Goal: Task Accomplishment & Management: Manage account settings

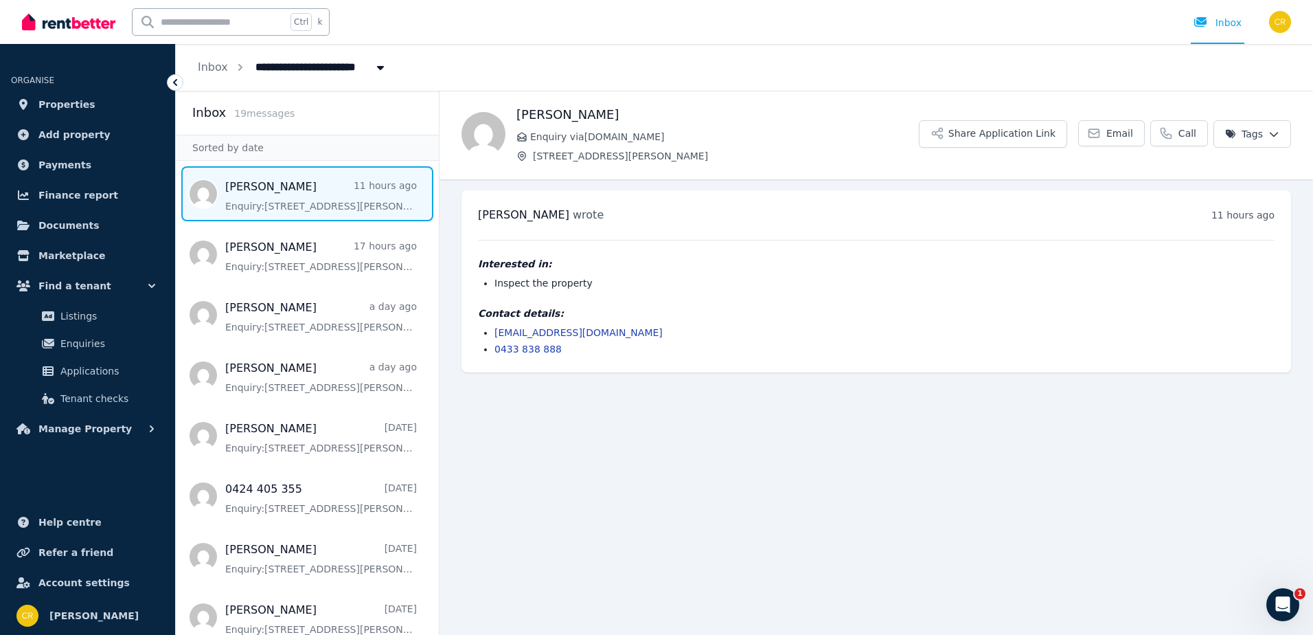
click at [270, 70] on span "[STREET_ADDRESS][PERSON_NAME]" at bounding box center [360, 66] width 227 height 22
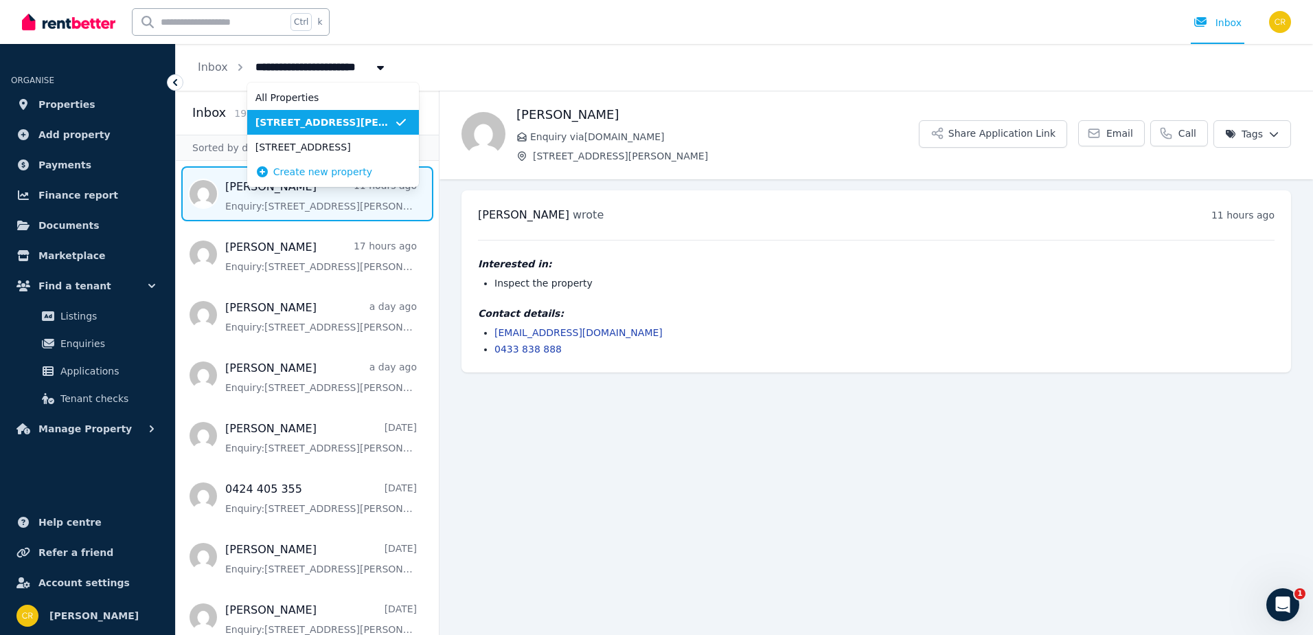
click at [297, 121] on span "[STREET_ADDRESS][PERSON_NAME]" at bounding box center [325, 122] width 139 height 14
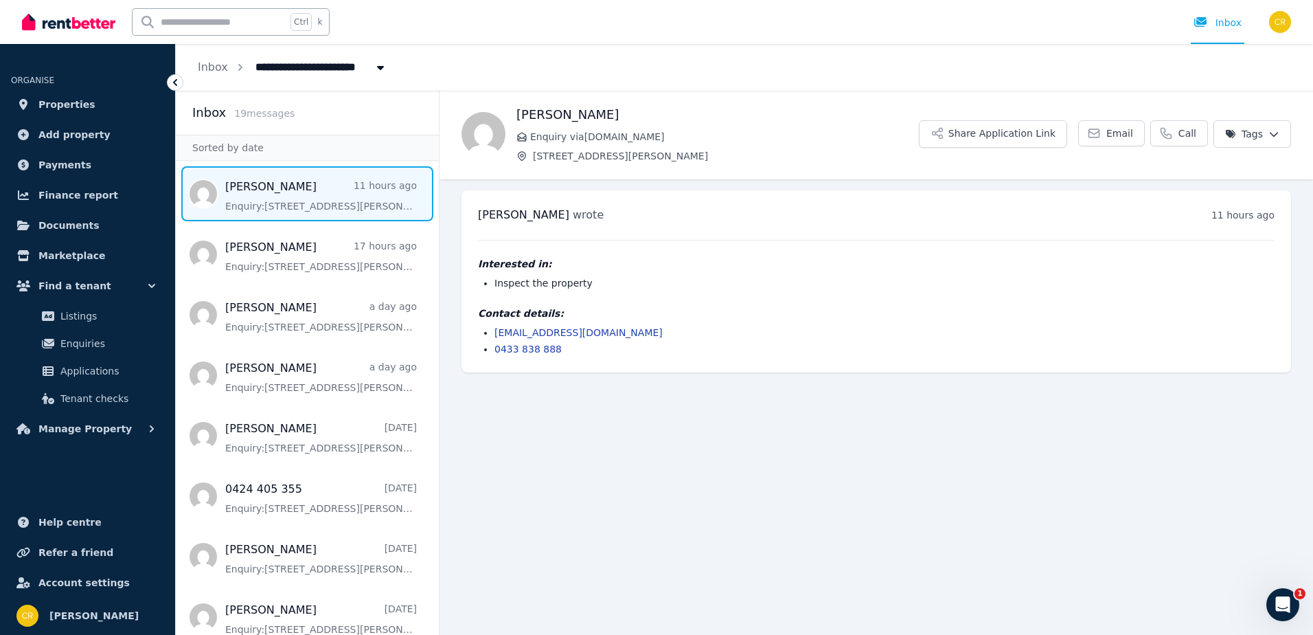
click at [353, 68] on span "[STREET_ADDRESS][PERSON_NAME]" at bounding box center [360, 66] width 227 height 22
type input "**********"
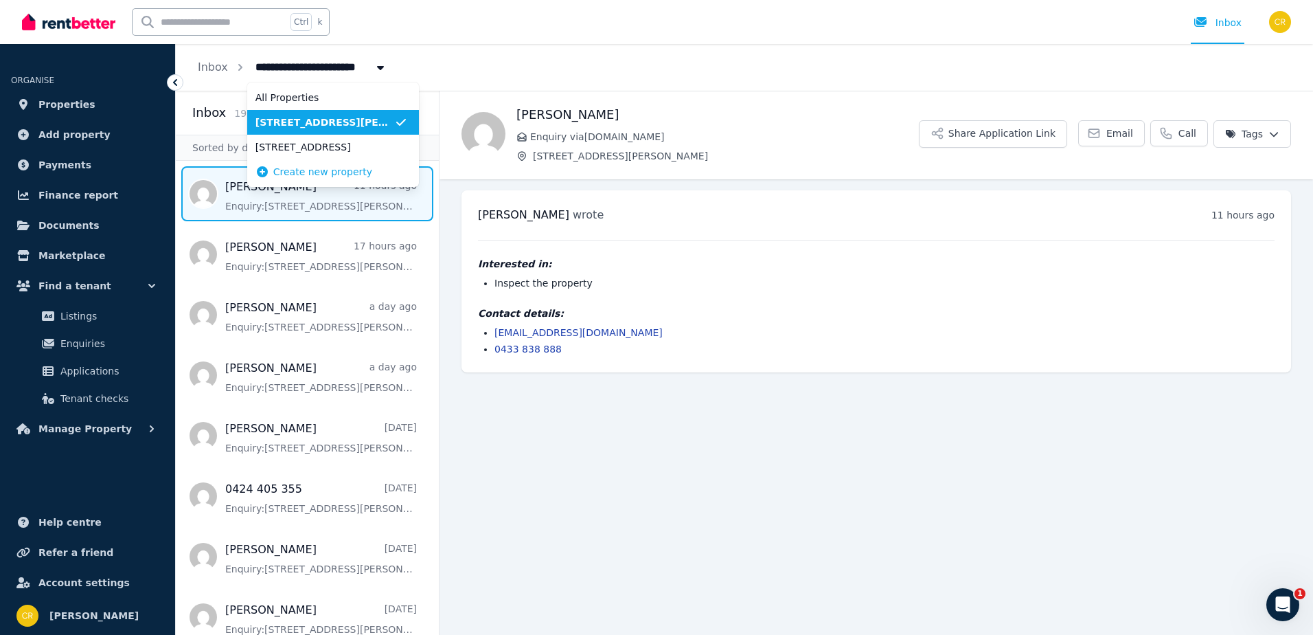
click at [335, 122] on span "[STREET_ADDRESS][PERSON_NAME]" at bounding box center [325, 122] width 139 height 14
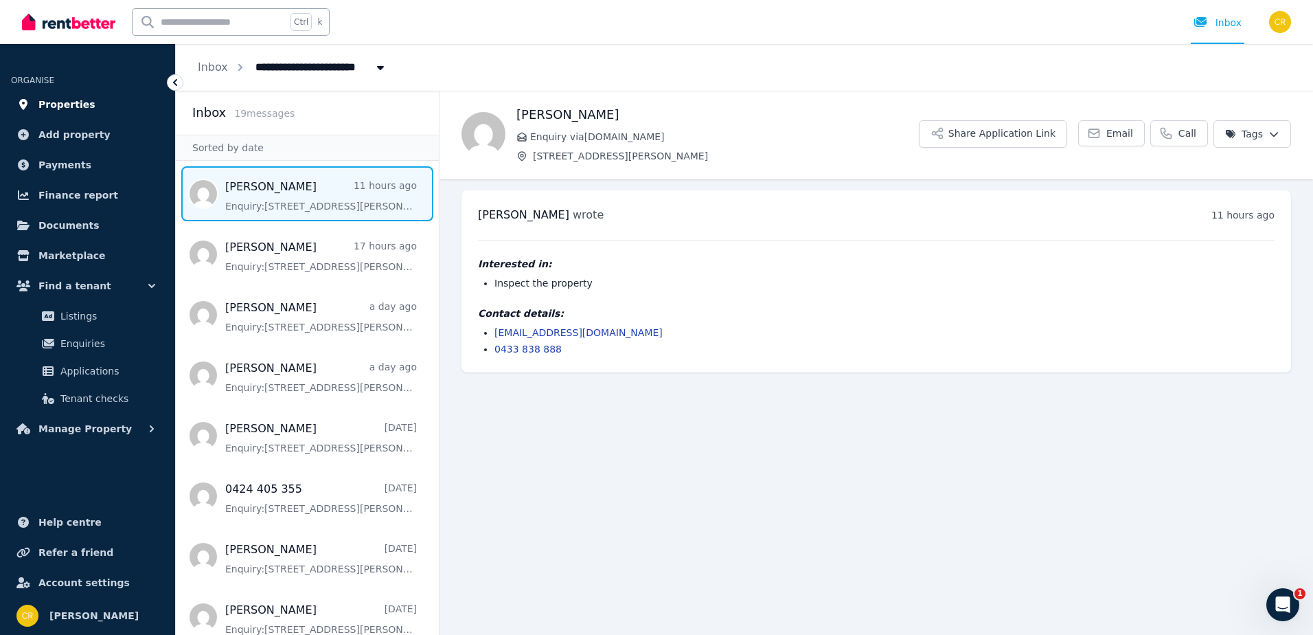
click at [65, 104] on span "Properties" at bounding box center [66, 104] width 57 height 16
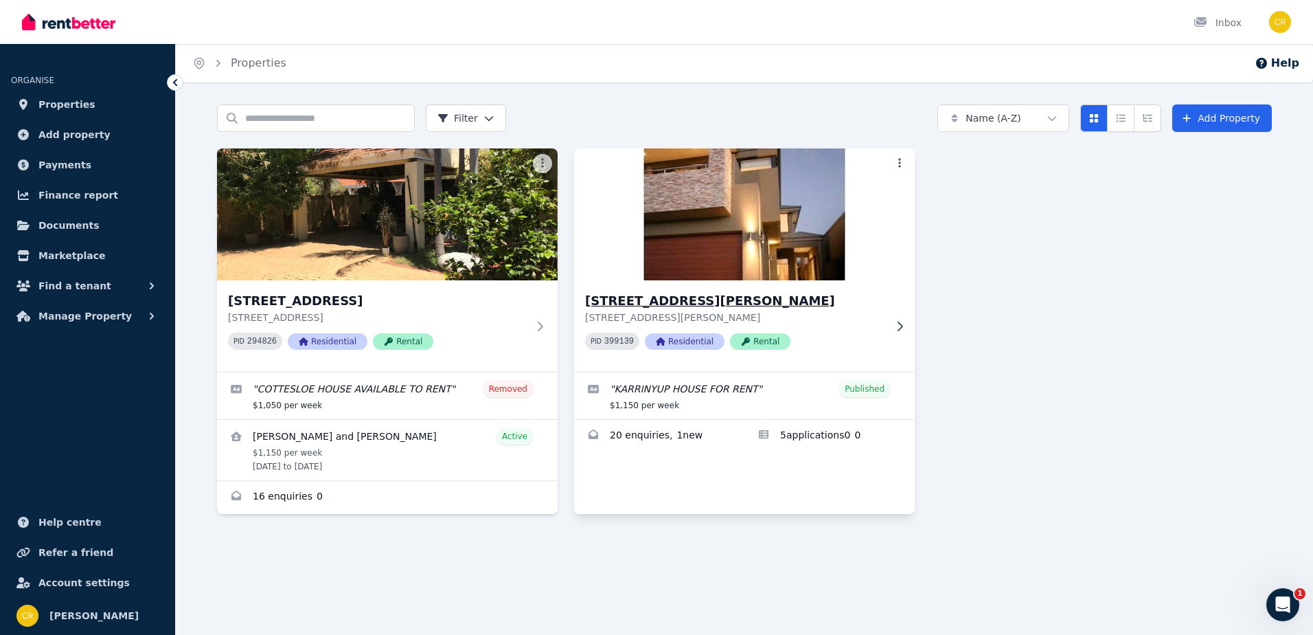
click at [786, 248] on img at bounding box center [745, 214] width 358 height 139
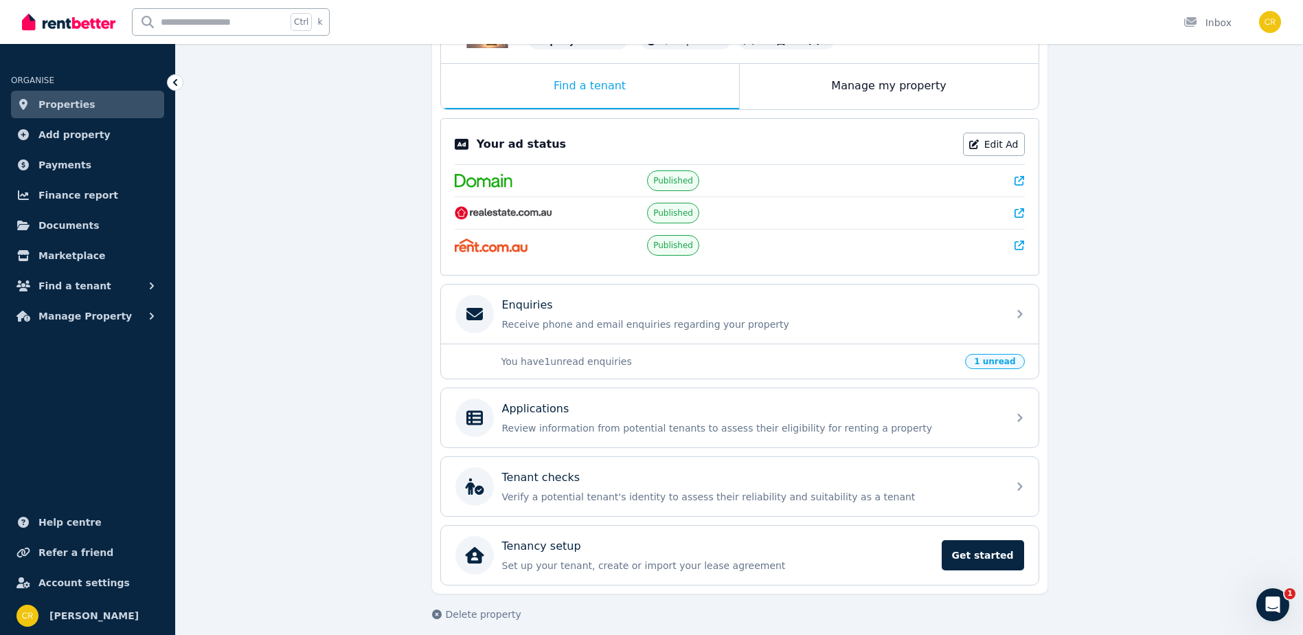
scroll to position [219, 0]
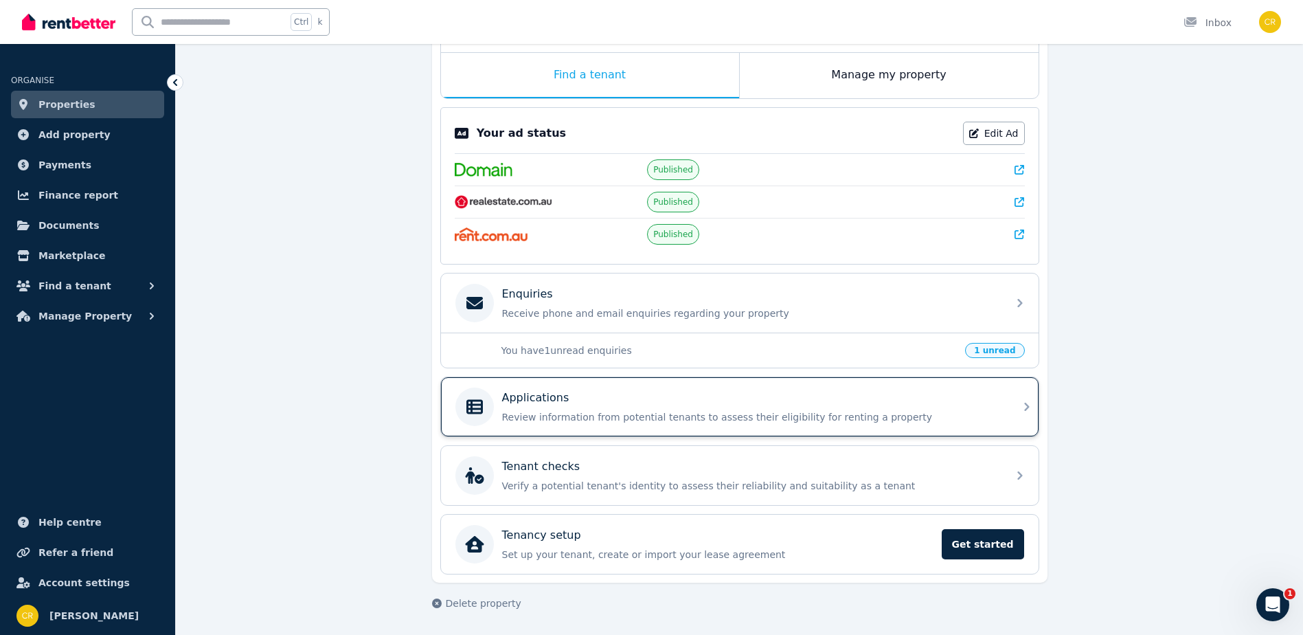
click at [558, 411] on p "Review information from potential tenants to assess their eligibility for renti…" at bounding box center [750, 417] width 497 height 14
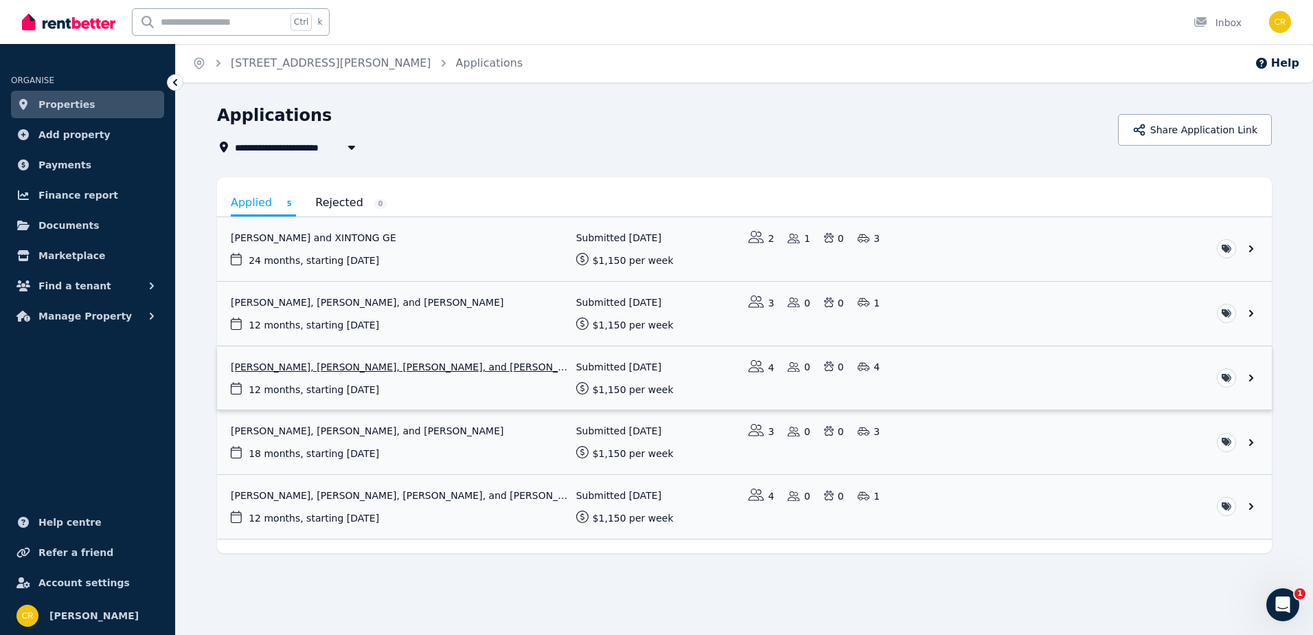
click at [459, 368] on link "View application: Jade McNeil, Shara Anderson, Amelia Quinlan, and Michelle Cro…" at bounding box center [744, 378] width 1055 height 64
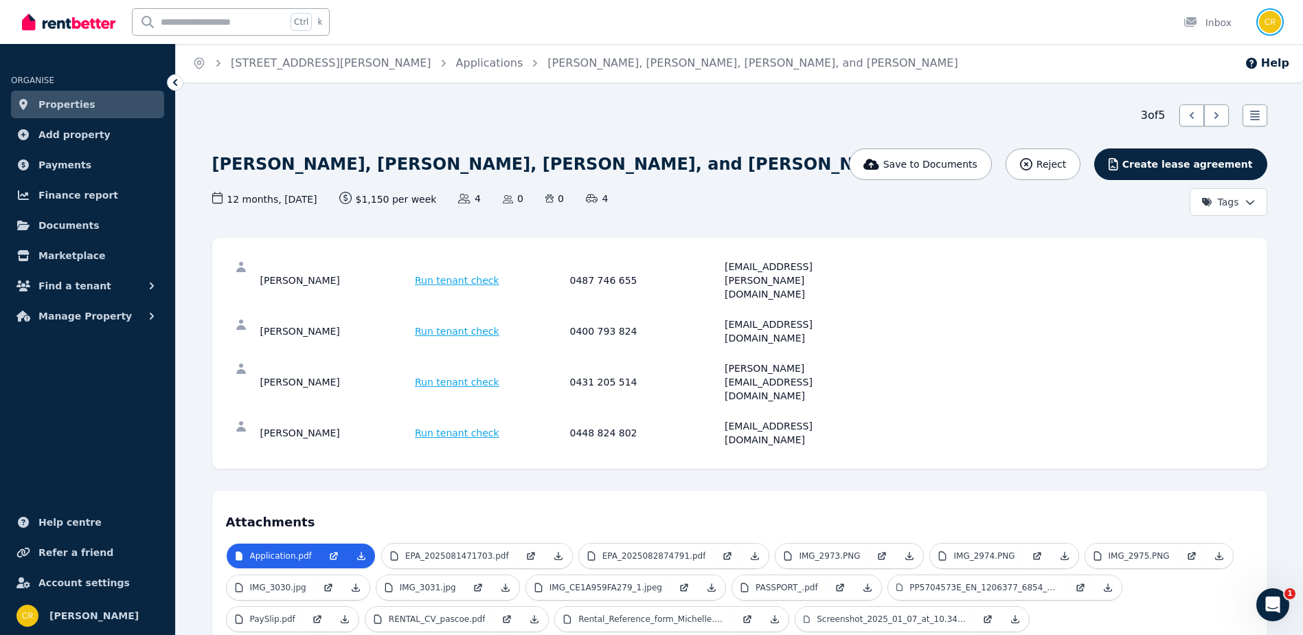
click at [1261, 23] on img "button" at bounding box center [1270, 22] width 22 height 22
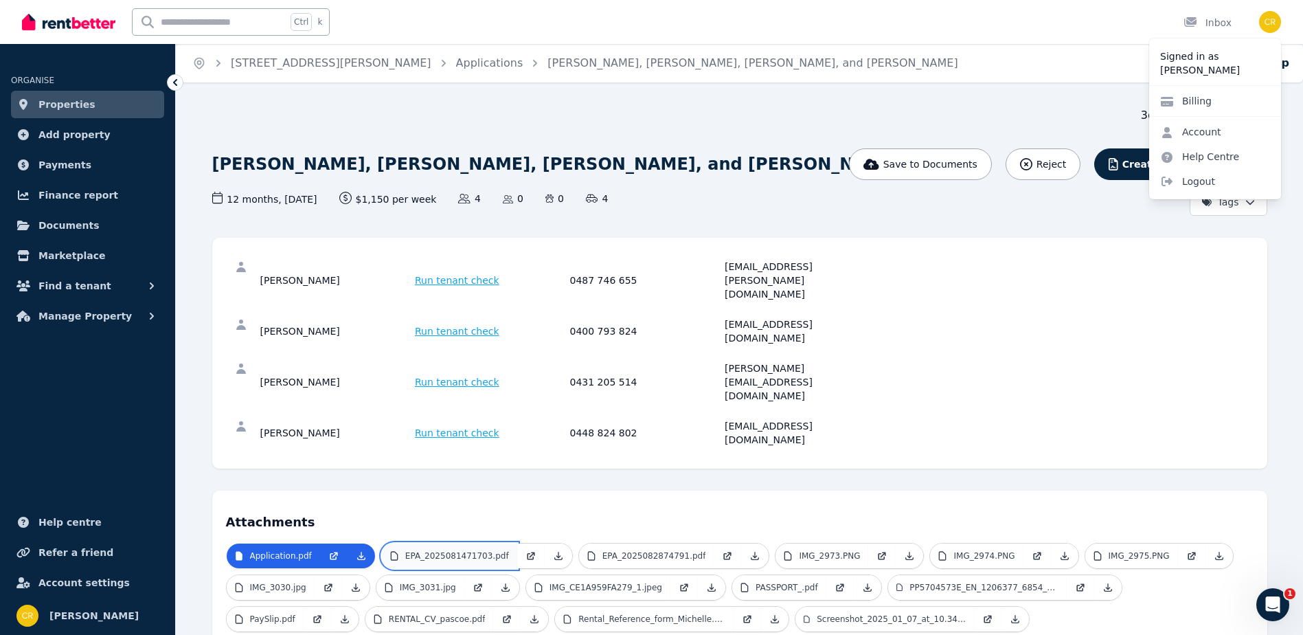
click at [449, 543] on link "EPA_2025081471703.pdf" at bounding box center [449, 555] width 135 height 25
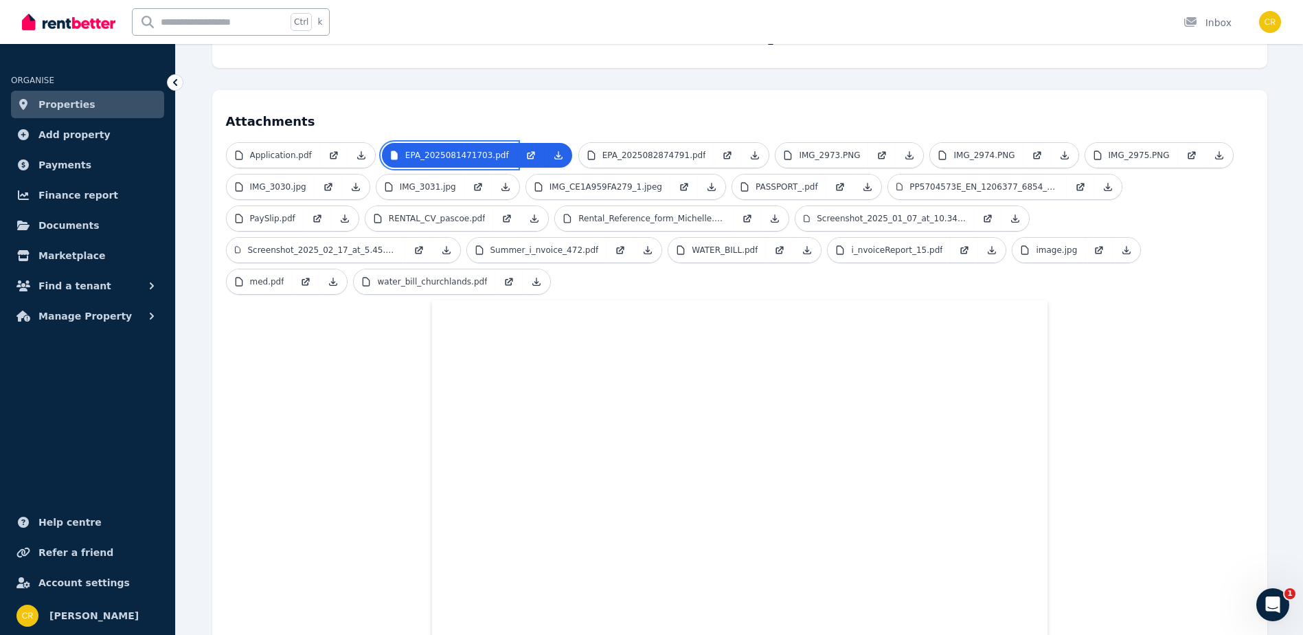
scroll to position [382, 0]
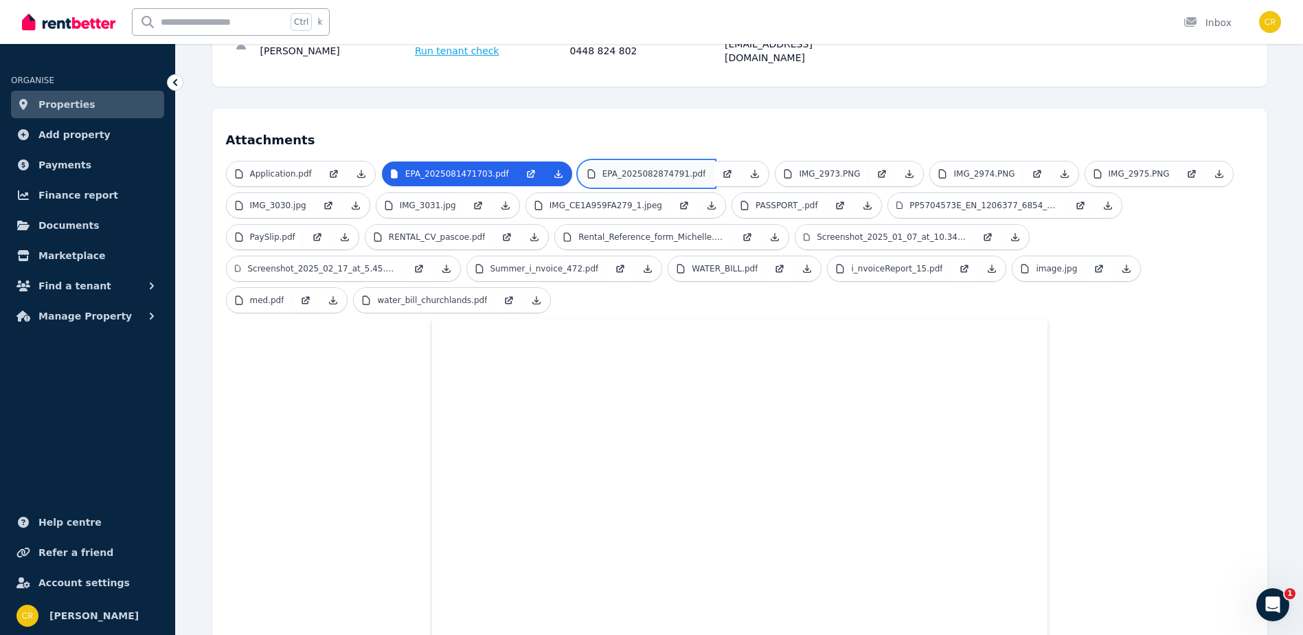
click at [614, 168] on p "EPA_2025082874791.pdf" at bounding box center [654, 173] width 104 height 11
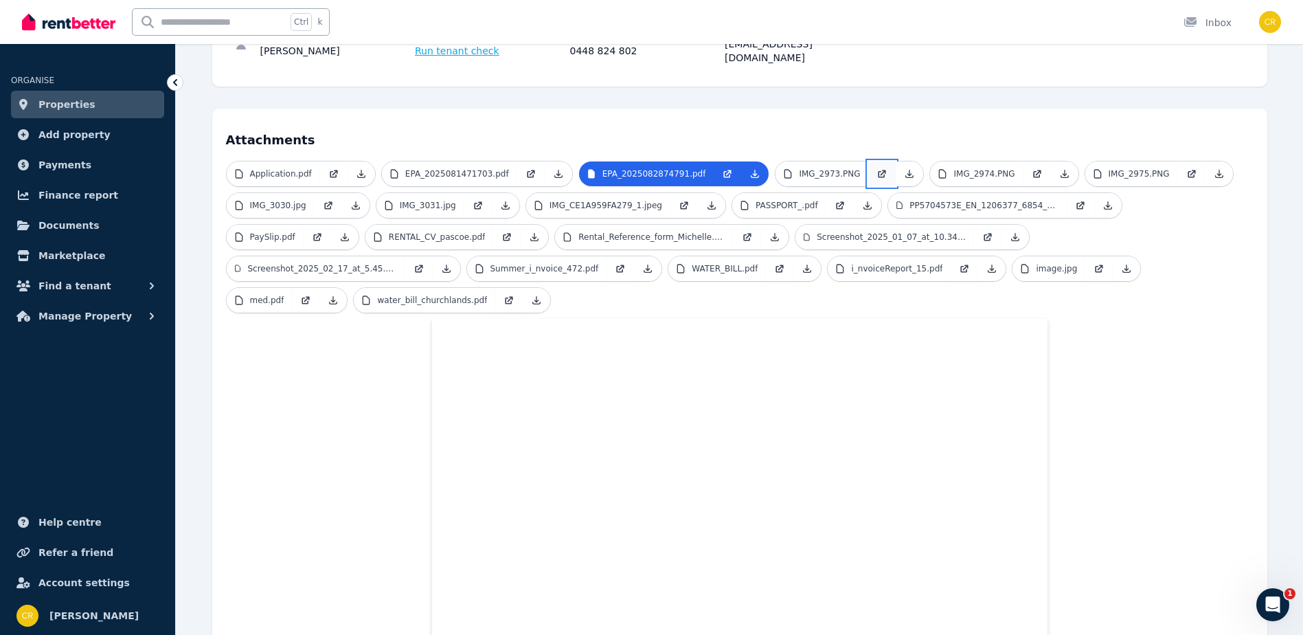
click at [876, 168] on icon at bounding box center [881, 173] width 11 height 11
click at [806, 168] on p "IMG_2973.PNG" at bounding box center [829, 173] width 61 height 11
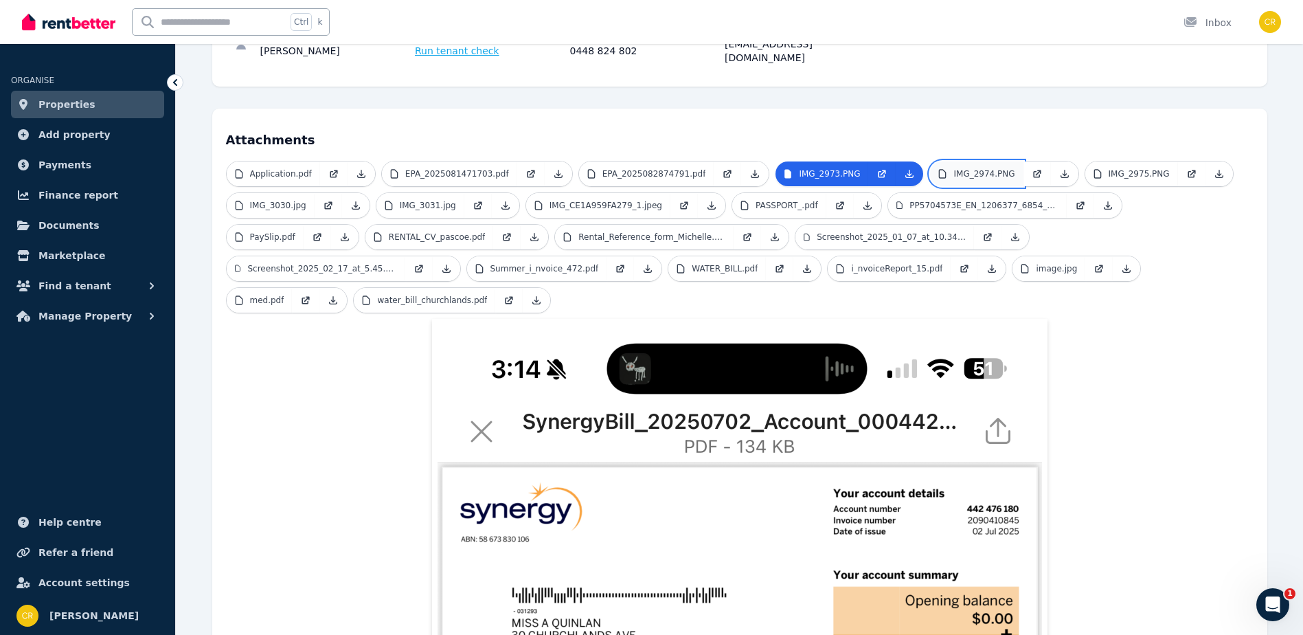
click at [953, 168] on p "IMG_2974.PNG" at bounding box center [983, 173] width 61 height 11
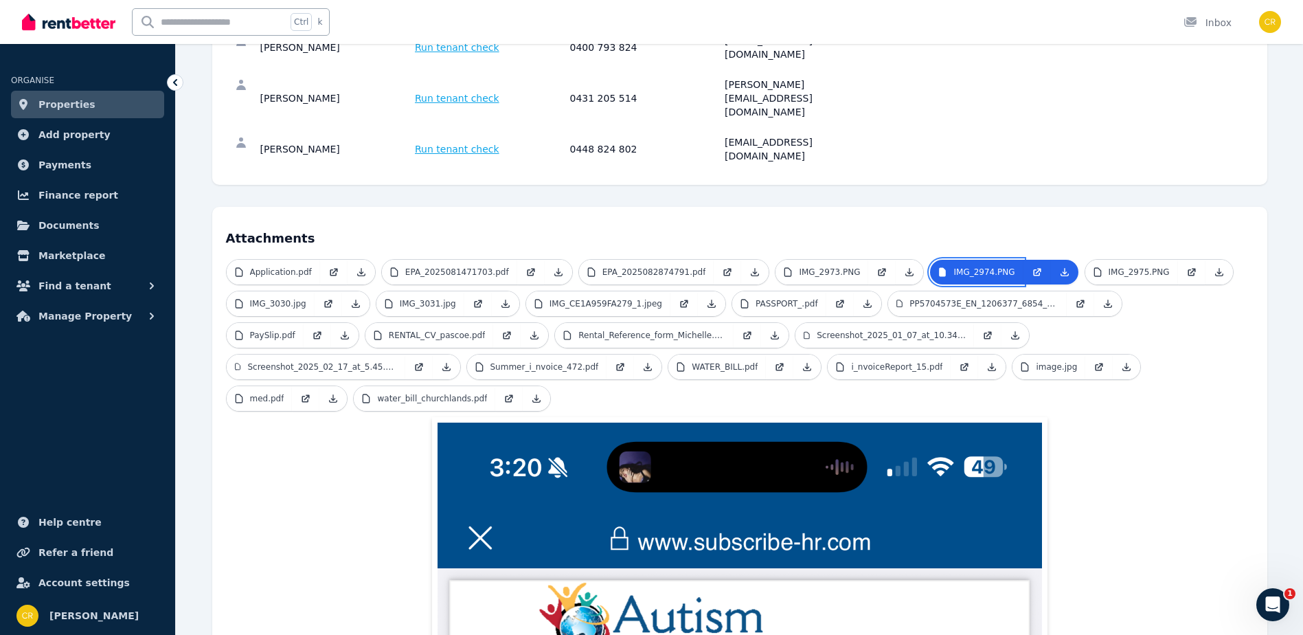
scroll to position [245, 0]
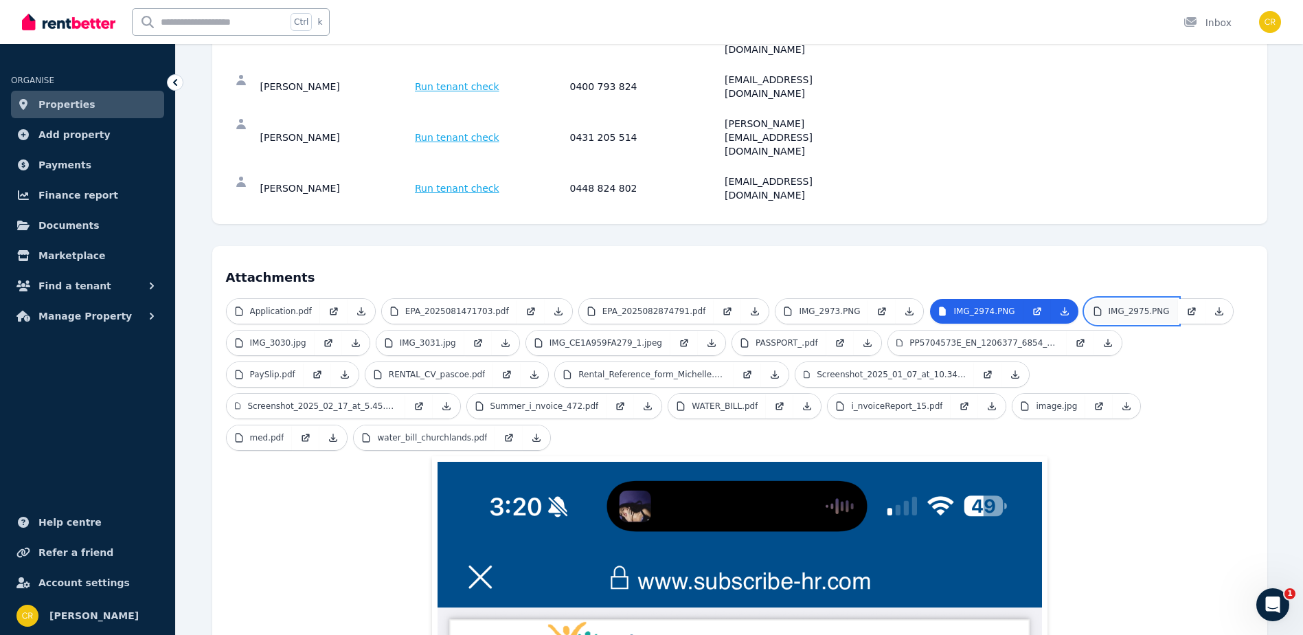
click at [1119, 306] on p "IMG_2975.PNG" at bounding box center [1139, 311] width 61 height 11
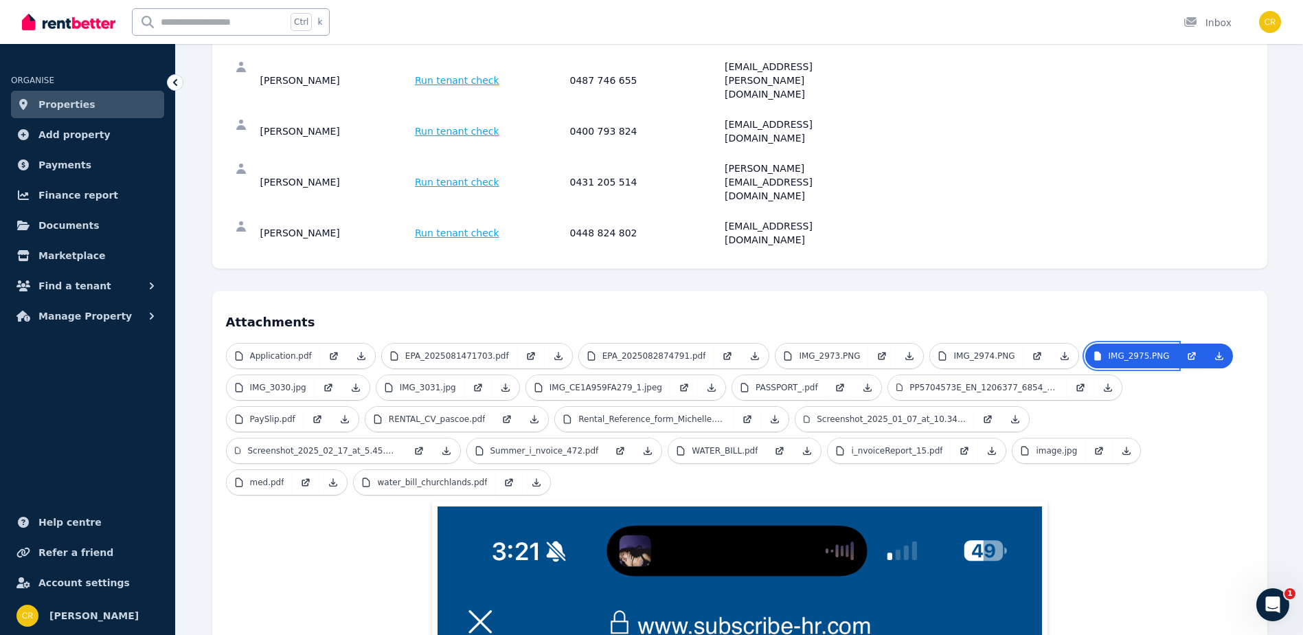
scroll to position [176, 0]
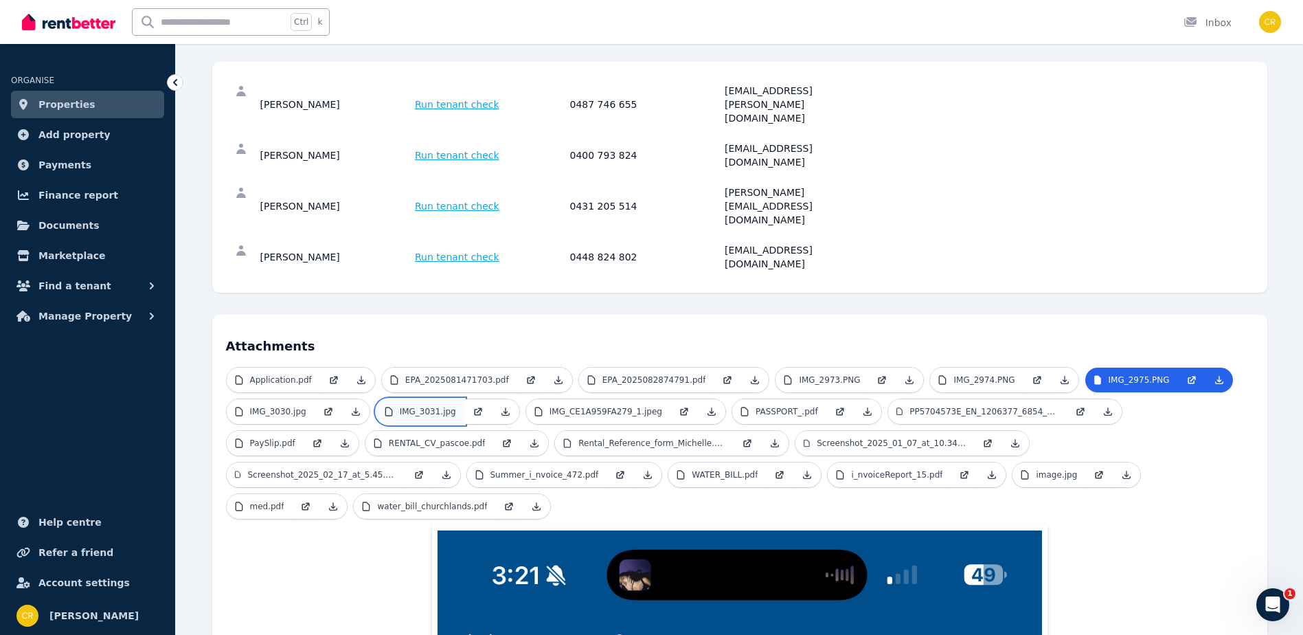
click at [423, 406] on p "IMG_3031.jpg" at bounding box center [428, 411] width 56 height 11
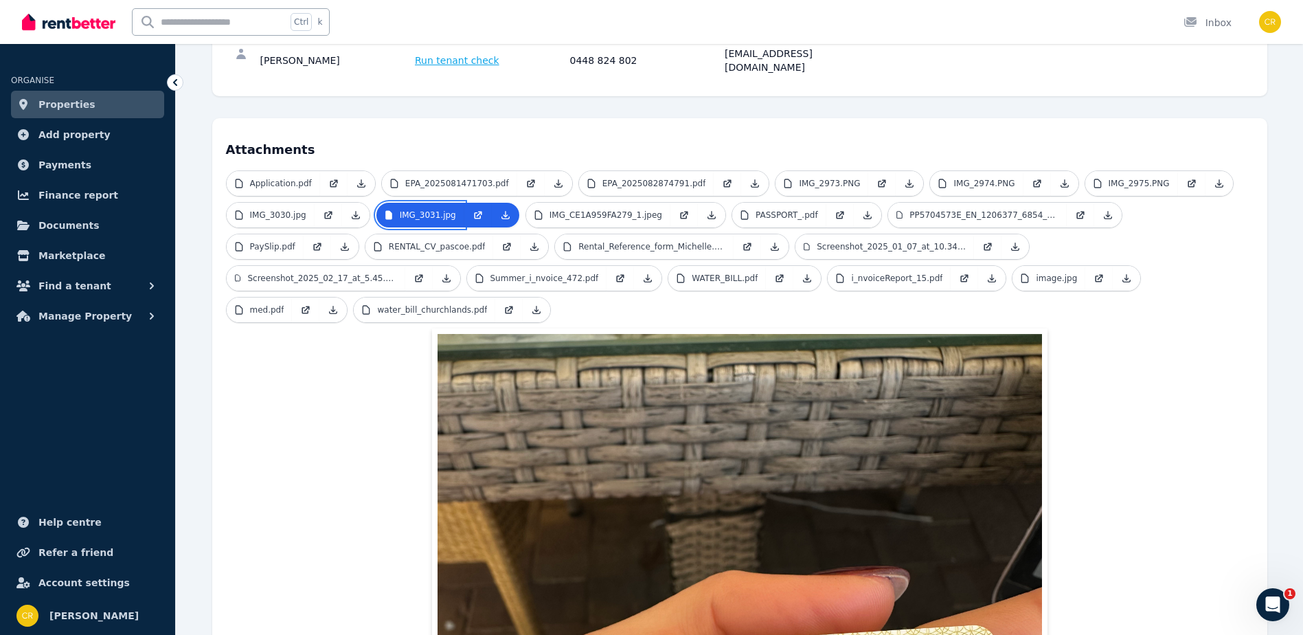
scroll to position [382, 0]
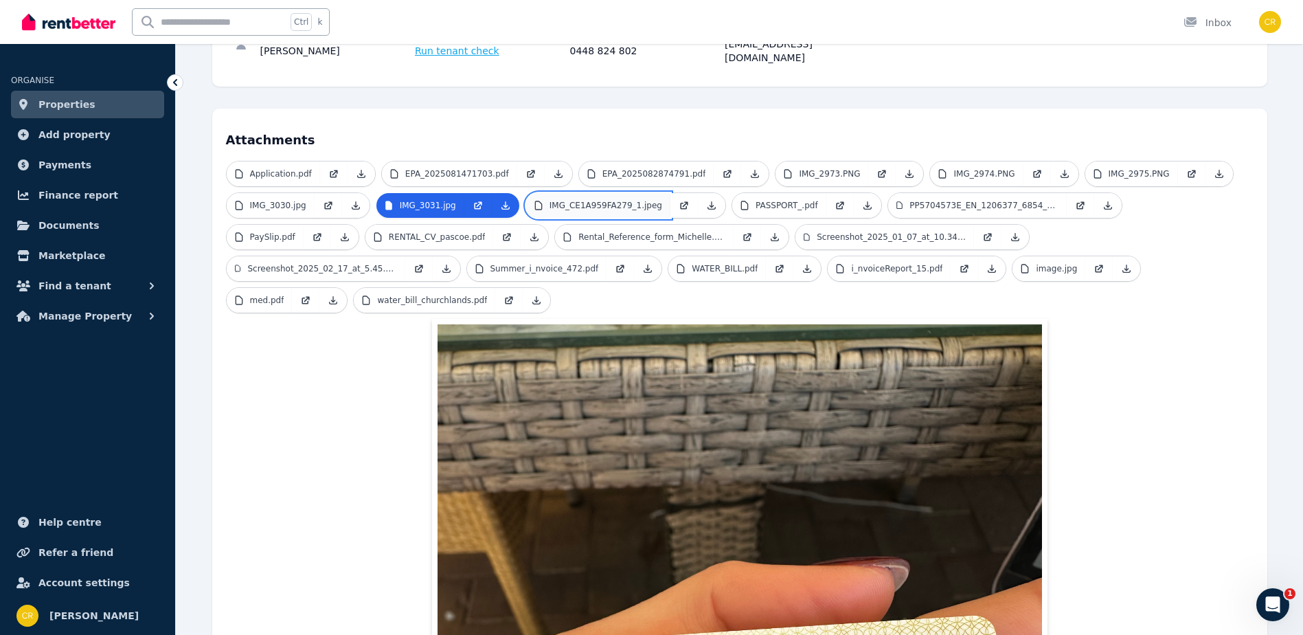
click at [599, 200] on p "IMG_CE1A959FA279_1.jpeg" at bounding box center [605, 205] width 113 height 11
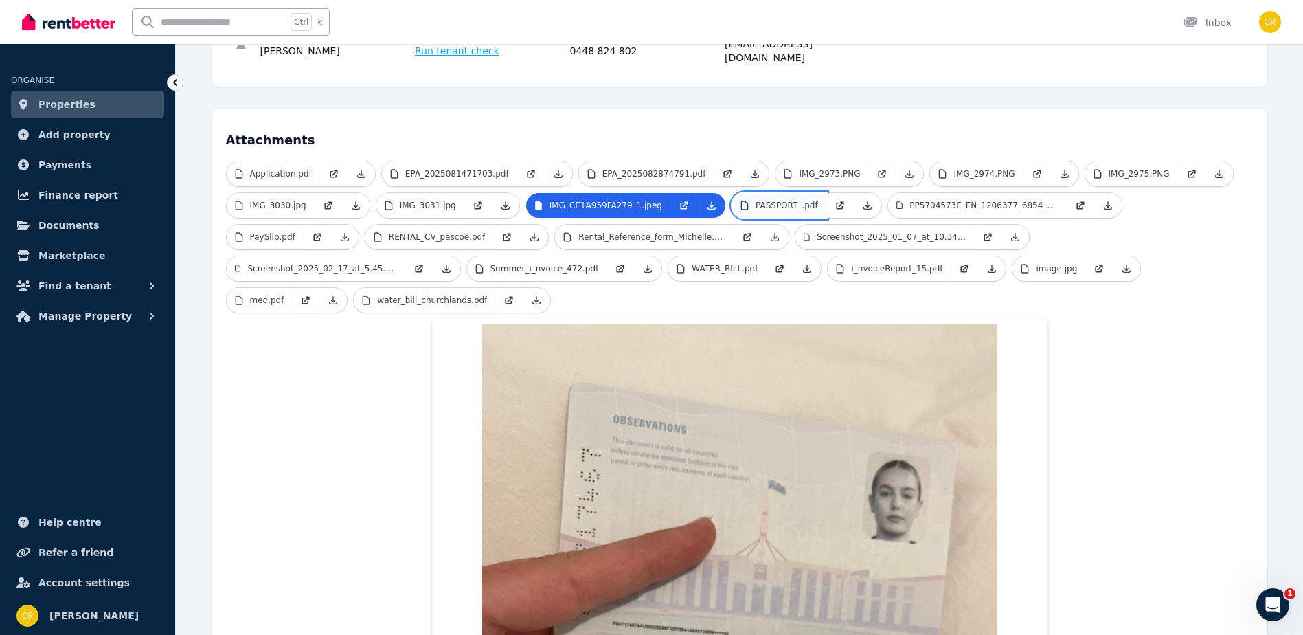
click at [767, 200] on p "PASSPORT_.pdf" at bounding box center [787, 205] width 63 height 11
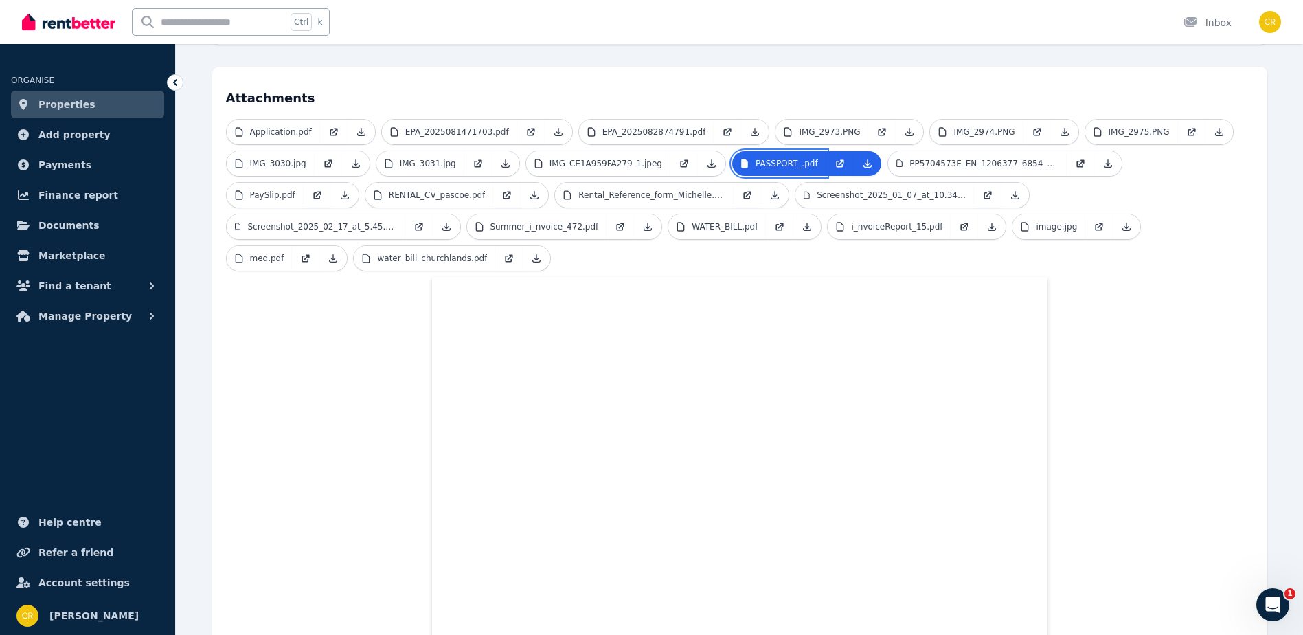
scroll to position [243, 0]
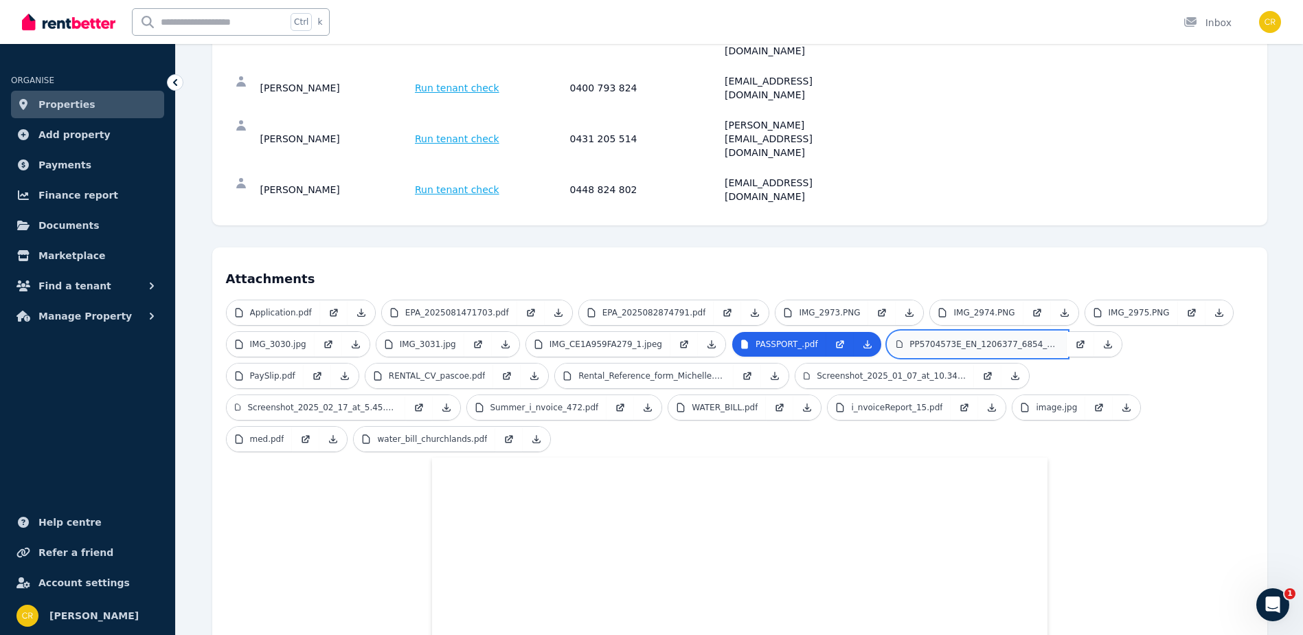
click at [929, 332] on link "PP5704573E_EN_1206377_6854_5347.pdf" at bounding box center [977, 344] width 179 height 25
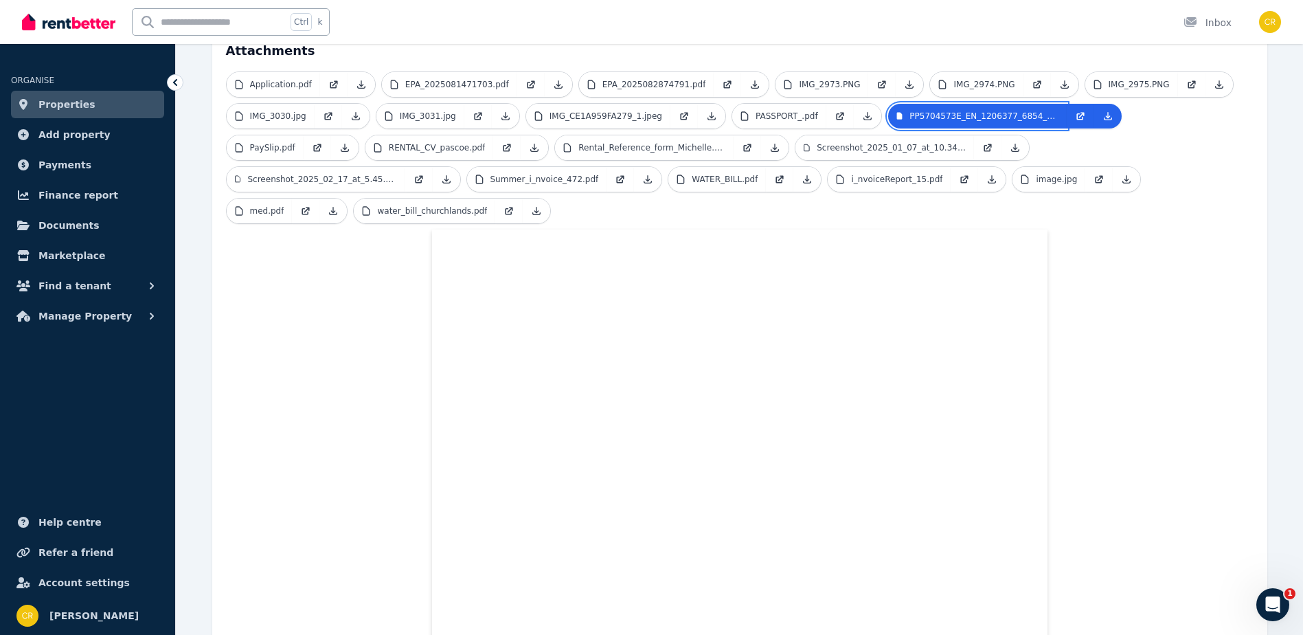
scroll to position [449, 0]
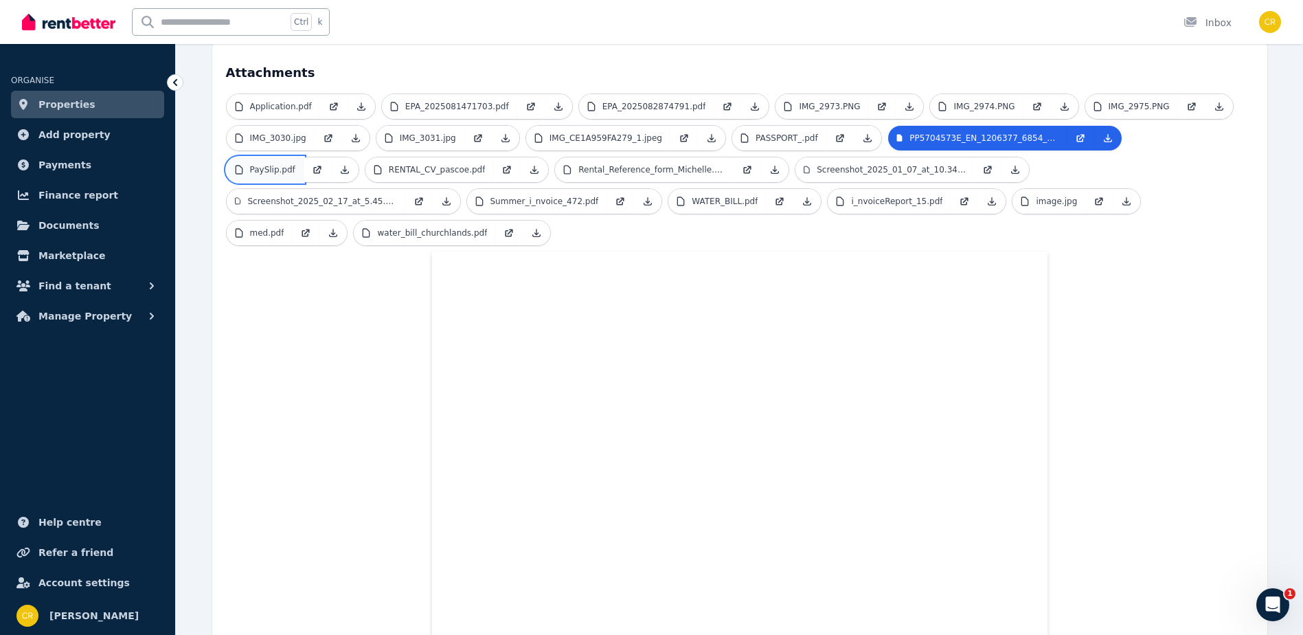
click at [295, 164] on p "PaySlip.pdf" at bounding box center [272, 169] width 45 height 11
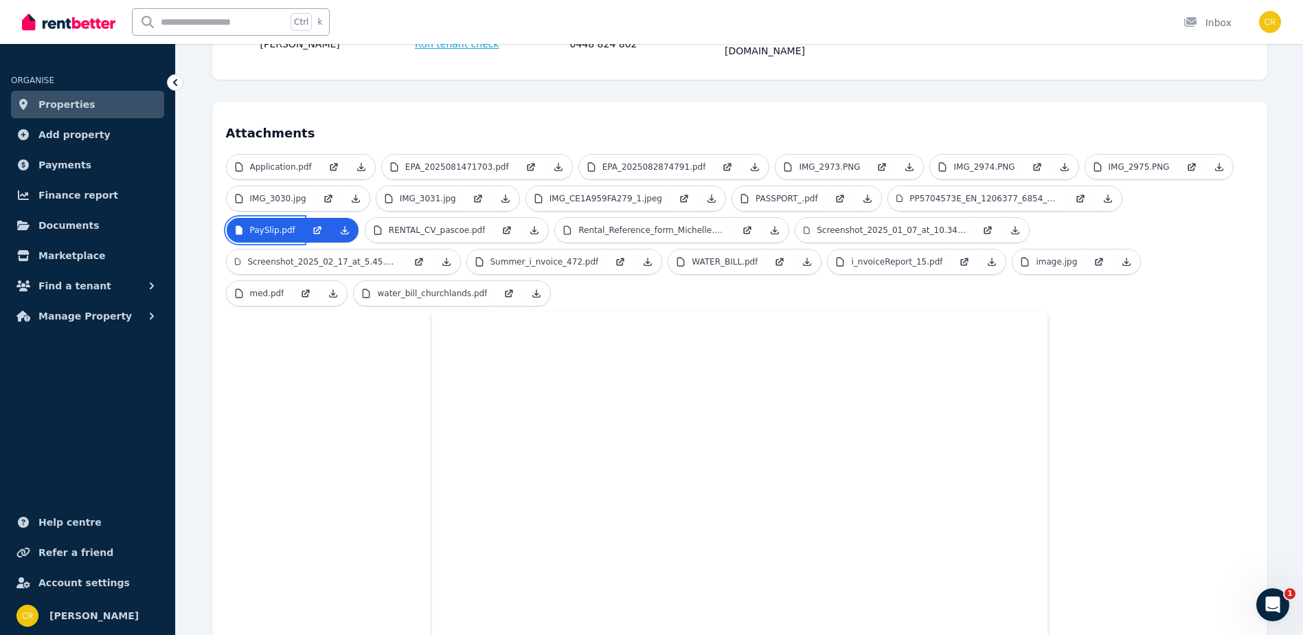
scroll to position [381, 0]
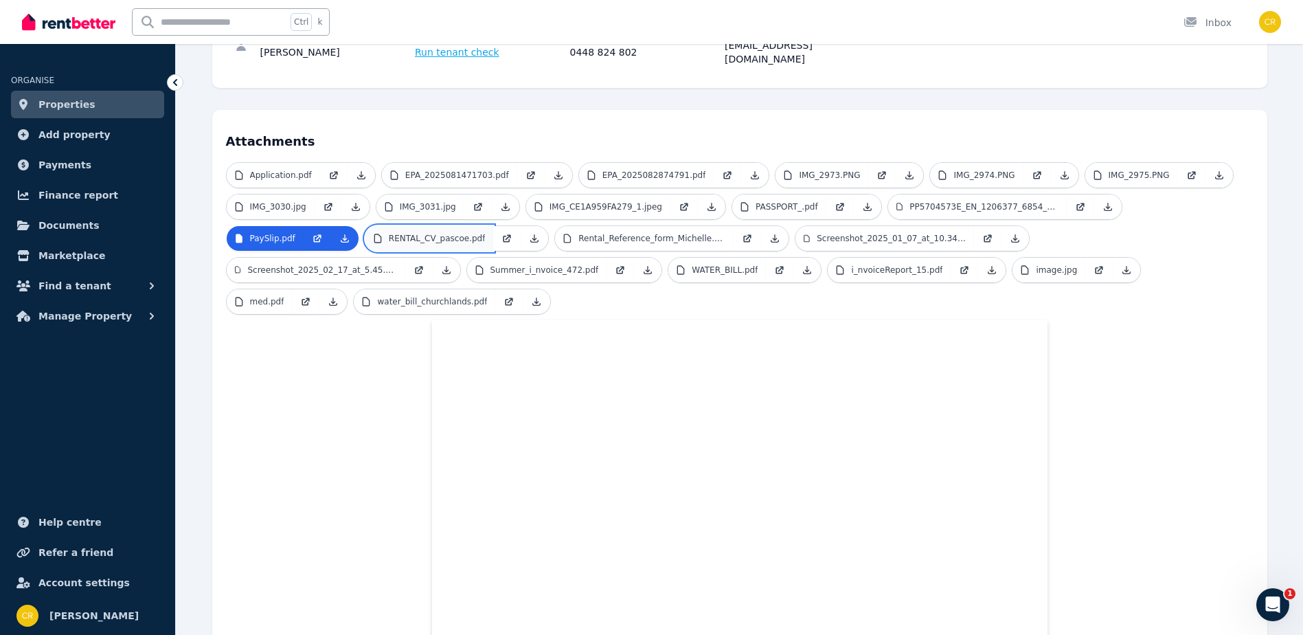
click at [389, 233] on p "RENTAL_CV_pascoe.pdf" at bounding box center [437, 238] width 97 height 11
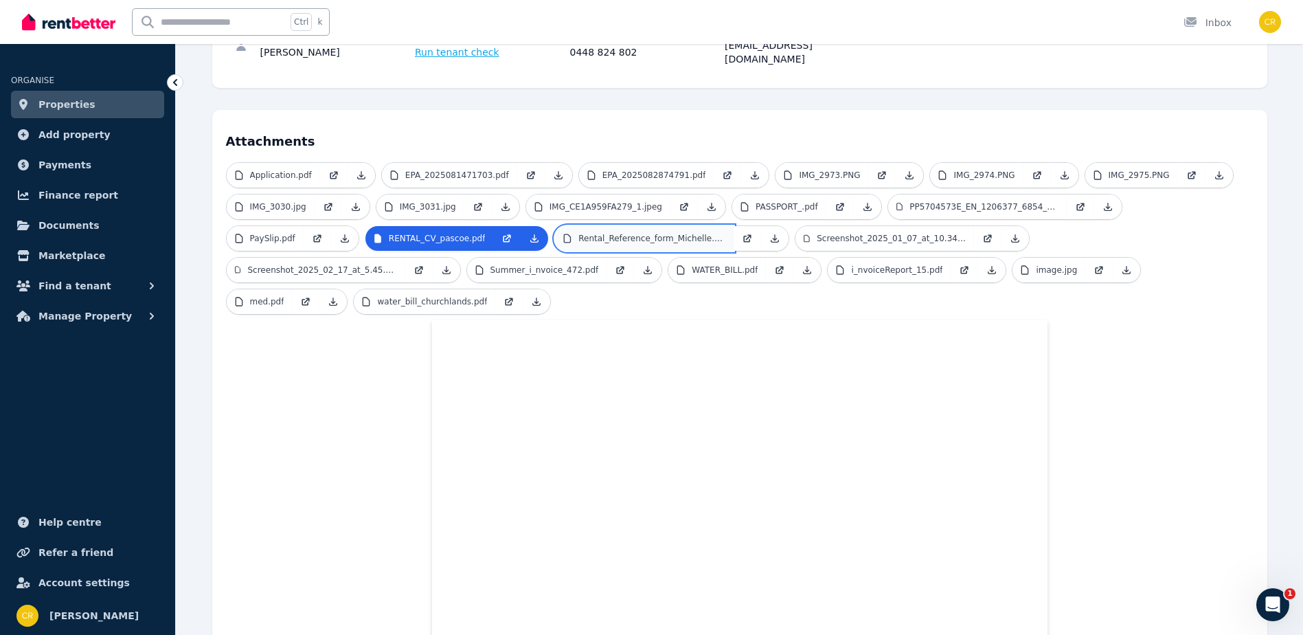
click at [555, 226] on link "Rental_Reference_form_Michelle.pdf" at bounding box center [644, 238] width 179 height 25
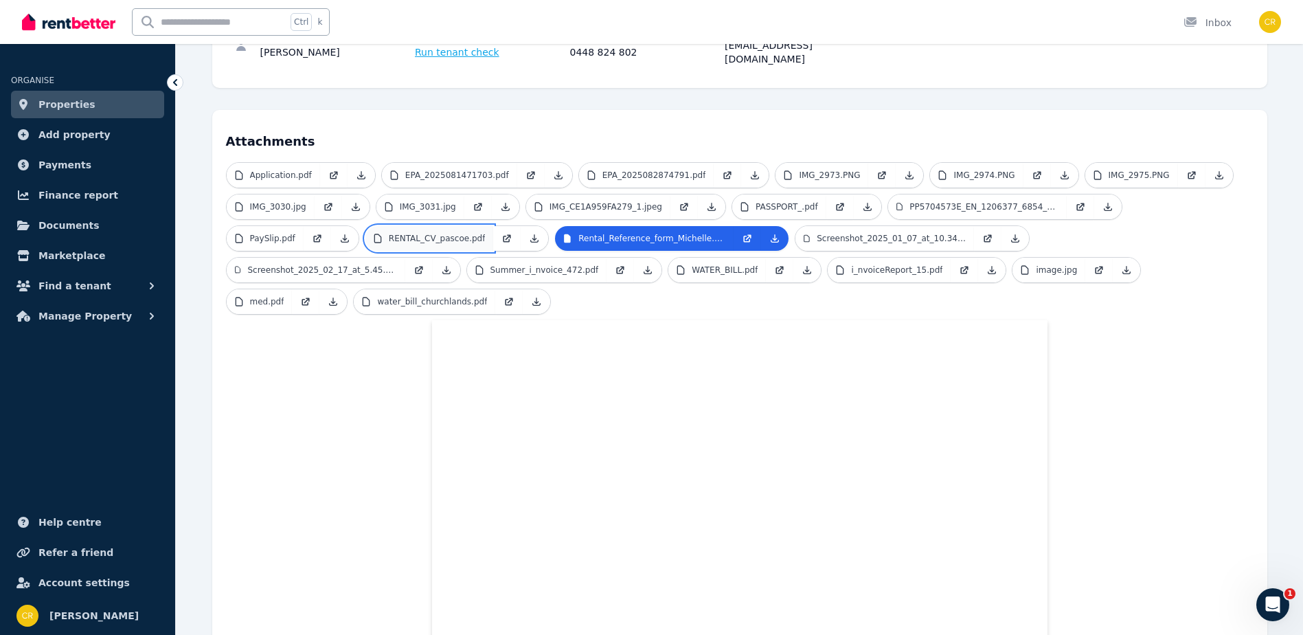
click at [389, 233] on p "RENTAL_CV_pascoe.pdf" at bounding box center [437, 238] width 97 height 11
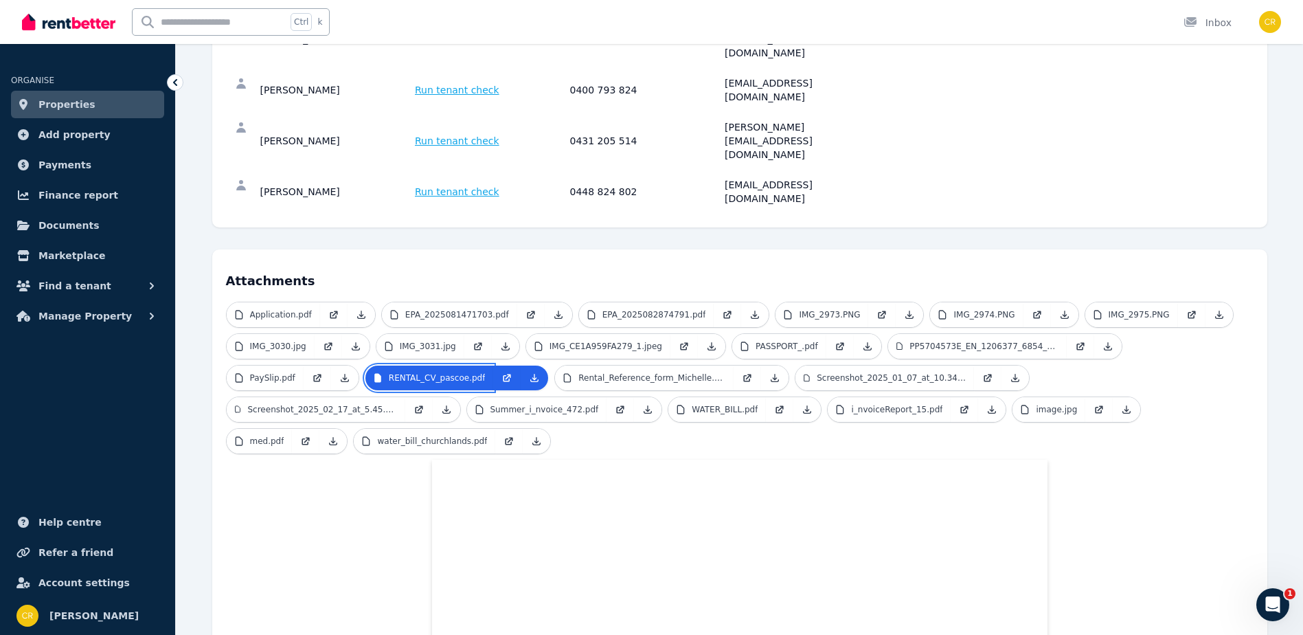
scroll to position [222, 0]
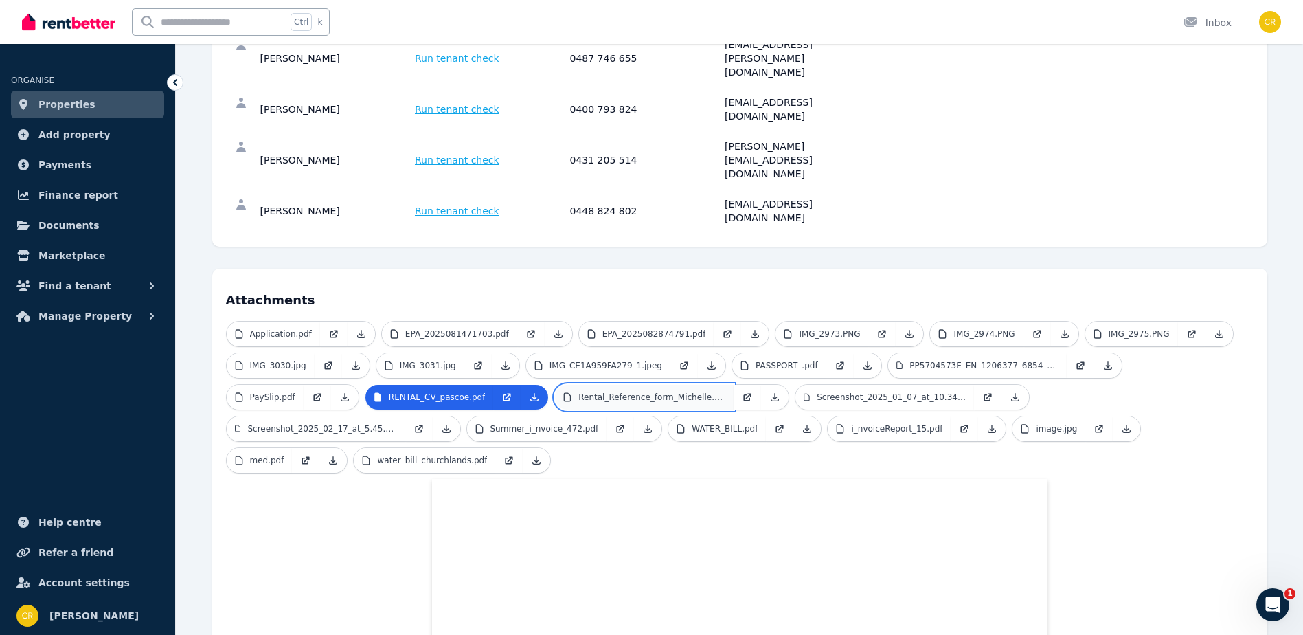
click at [578, 391] on p "Rental_Reference_form_Michelle.pdf" at bounding box center [651, 396] width 147 height 11
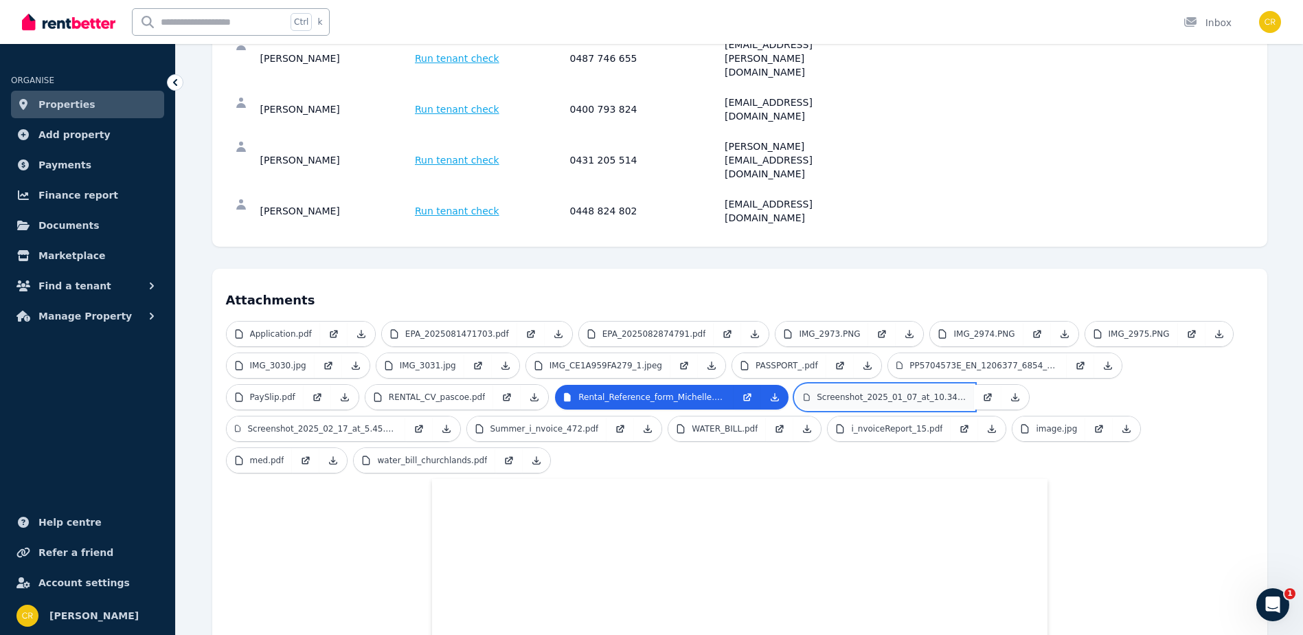
click at [817, 391] on p "Screenshot_2025_01_07_at_10.34.32 AM.png" at bounding box center [891, 396] width 149 height 11
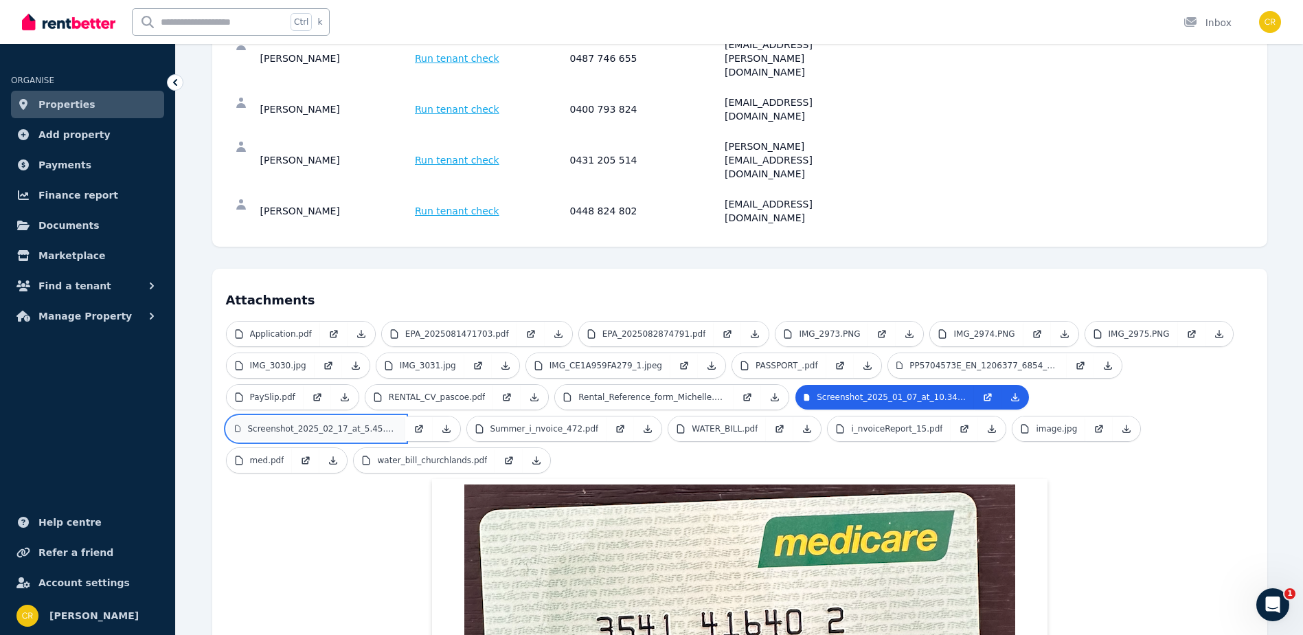
click at [396, 423] on p "Screenshot_2025_02_17_at_5.45.24 pm.jpeg" at bounding box center [321, 428] width 149 height 11
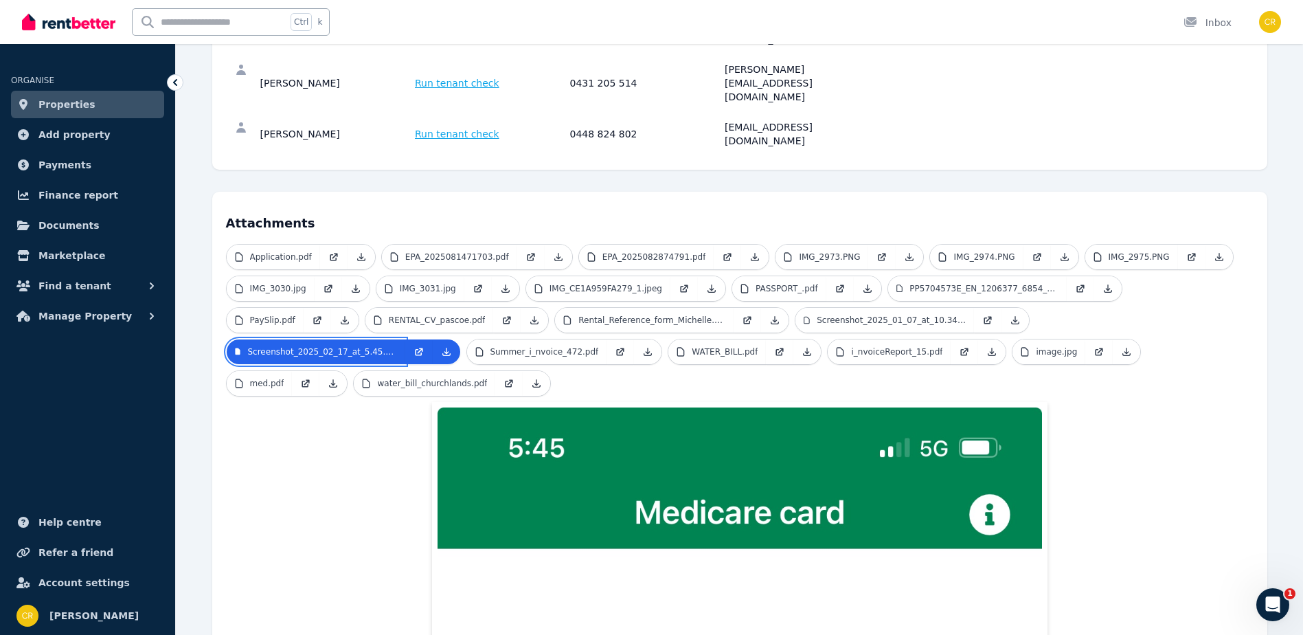
scroll to position [291, 0]
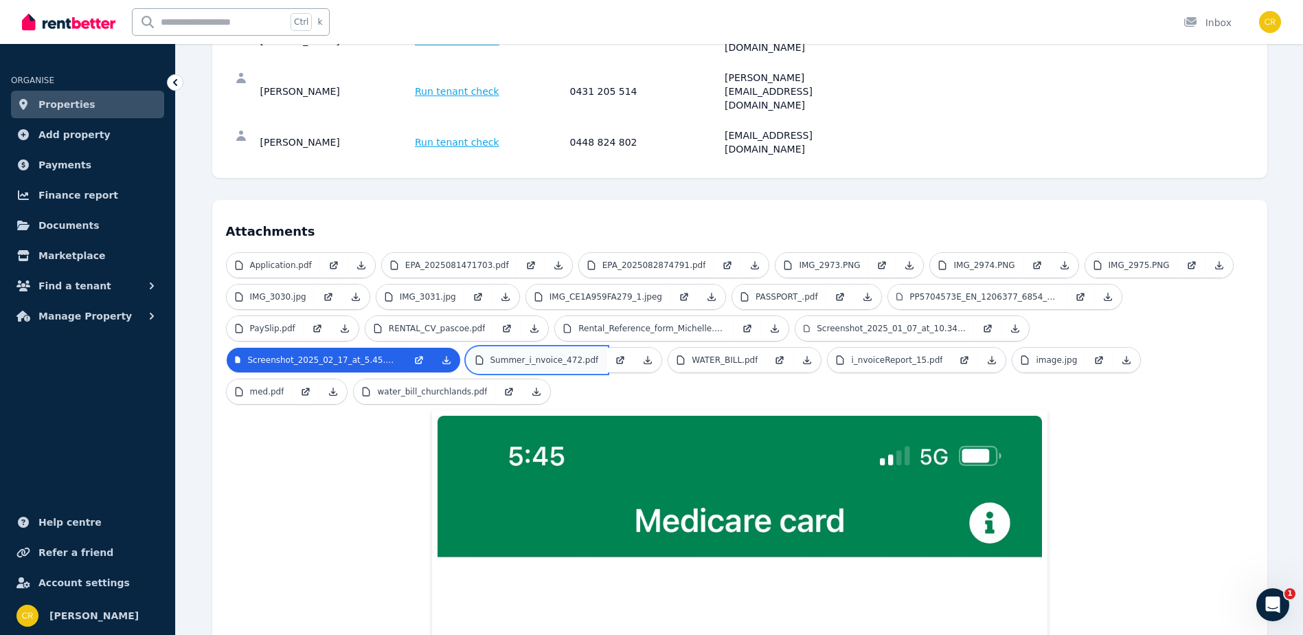
click at [467, 348] on link "Summer_i_nvoice_472.pdf" at bounding box center [537, 360] width 140 height 25
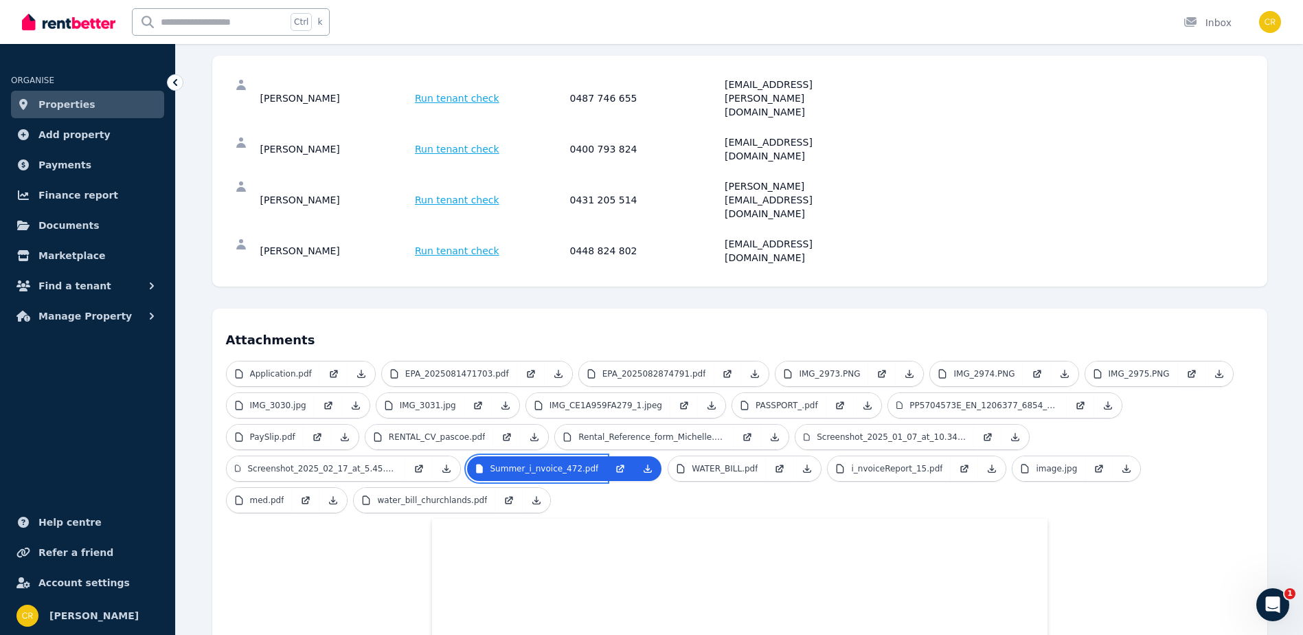
scroll to position [153, 0]
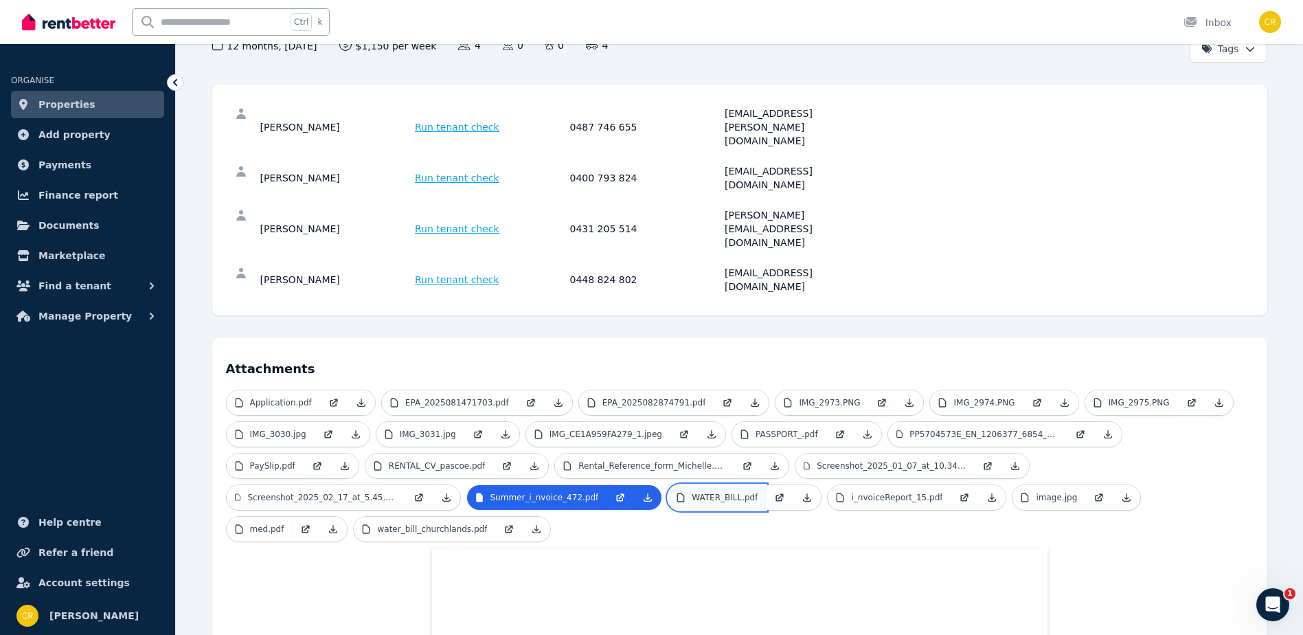
click at [668, 485] on link "WATER_BILL.pdf" at bounding box center [717, 497] width 98 height 25
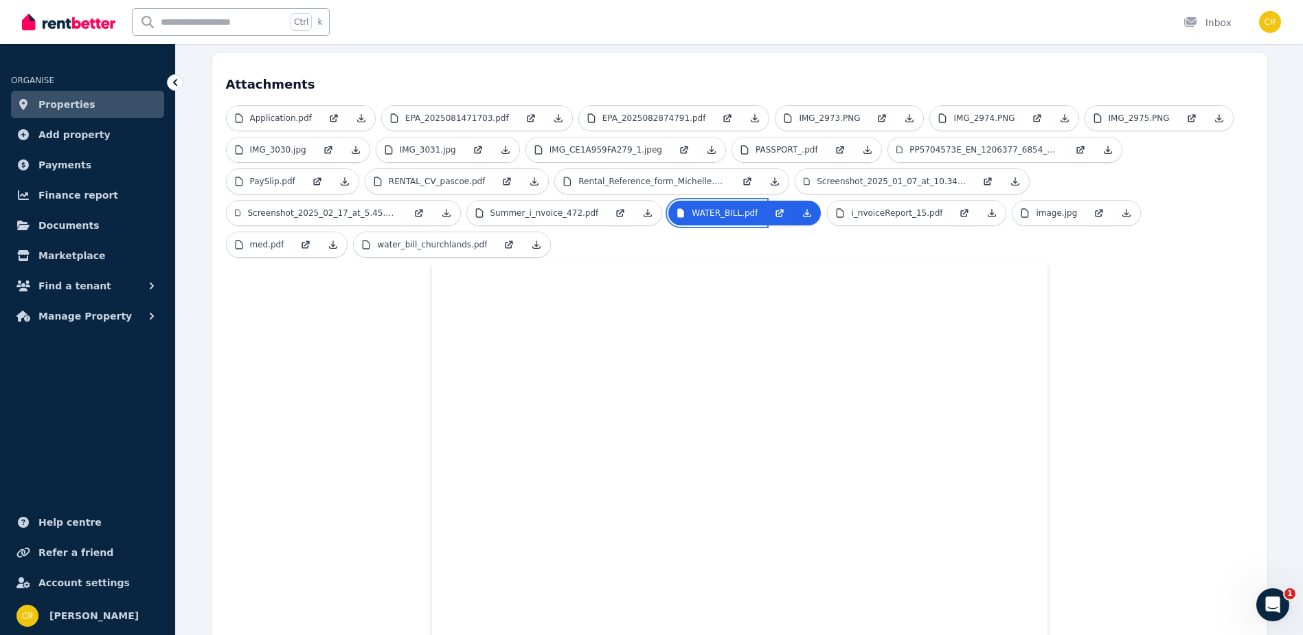
scroll to position [428, 0]
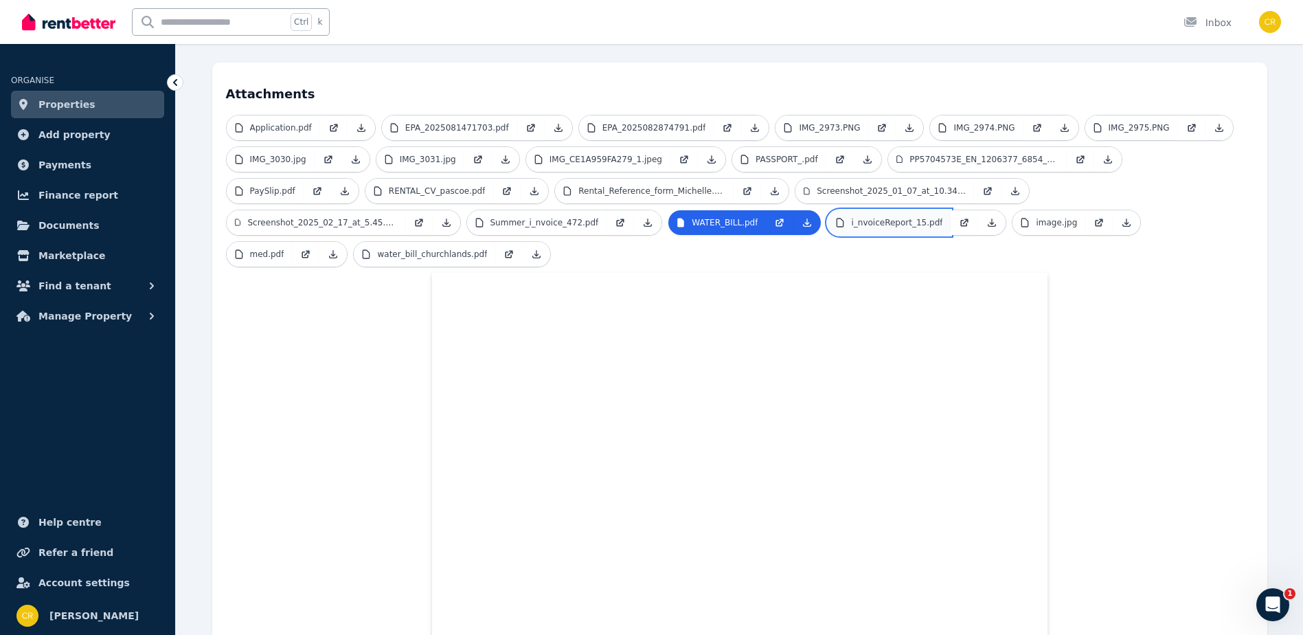
click at [851, 217] on p "i_nvoiceReport_15.pdf" at bounding box center [896, 222] width 91 height 11
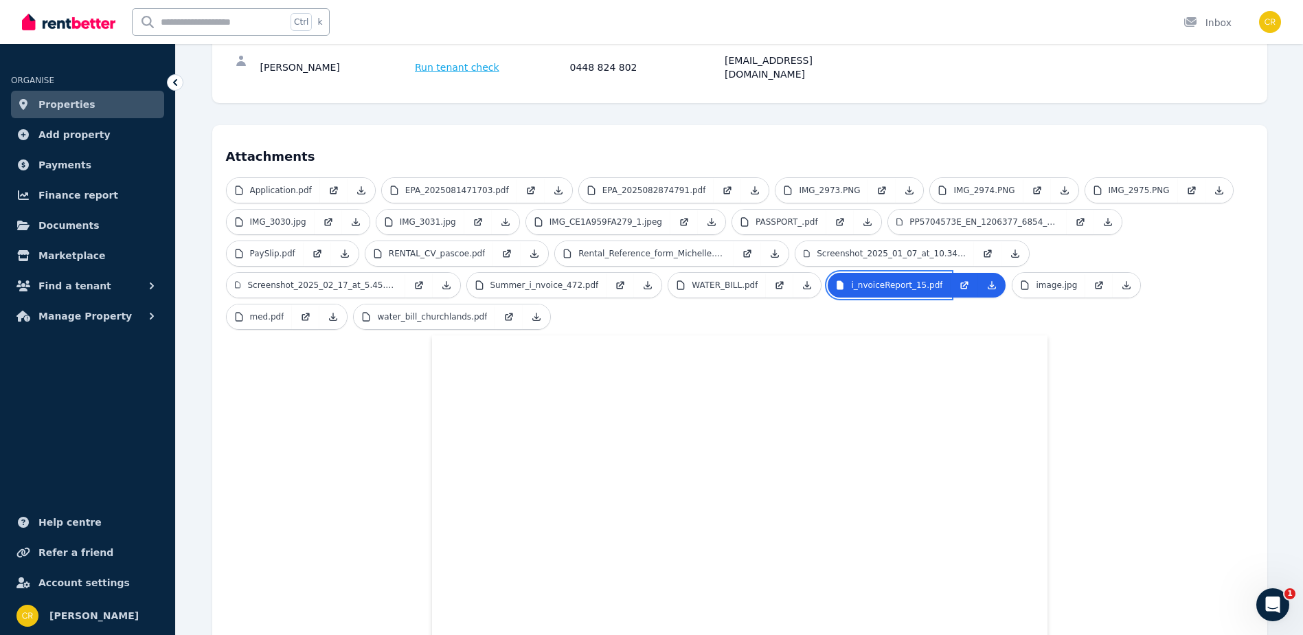
scroll to position [359, 0]
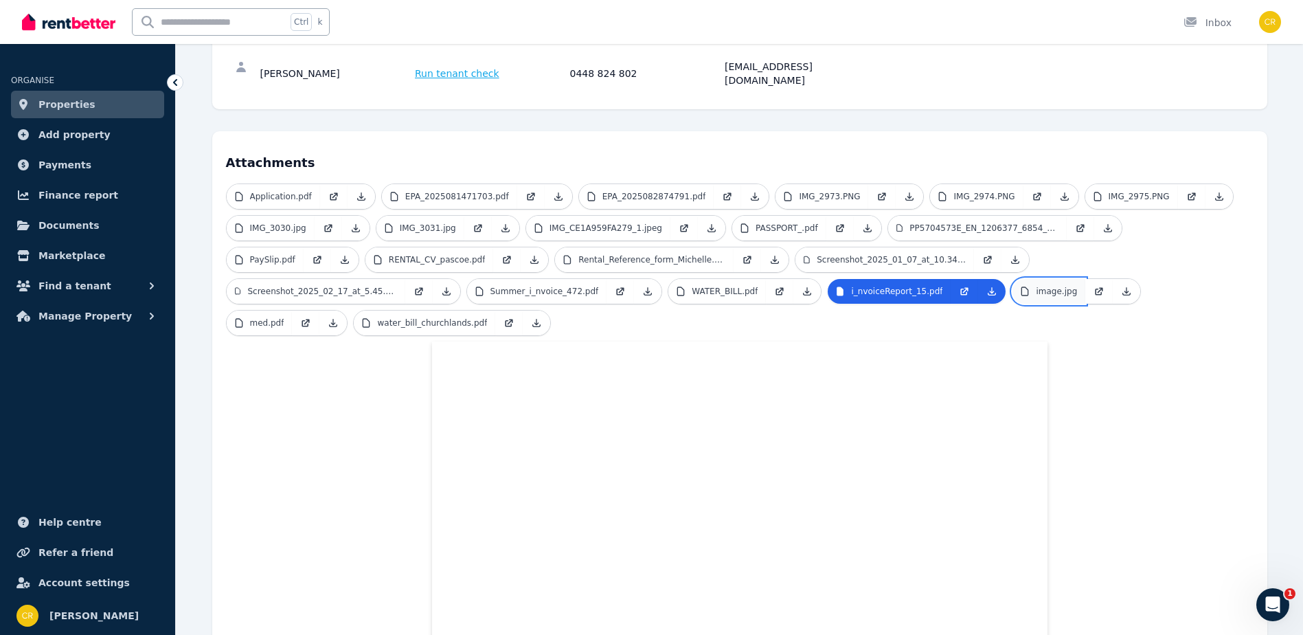
click at [1012, 279] on link "image.jpg" at bounding box center [1048, 291] width 73 height 25
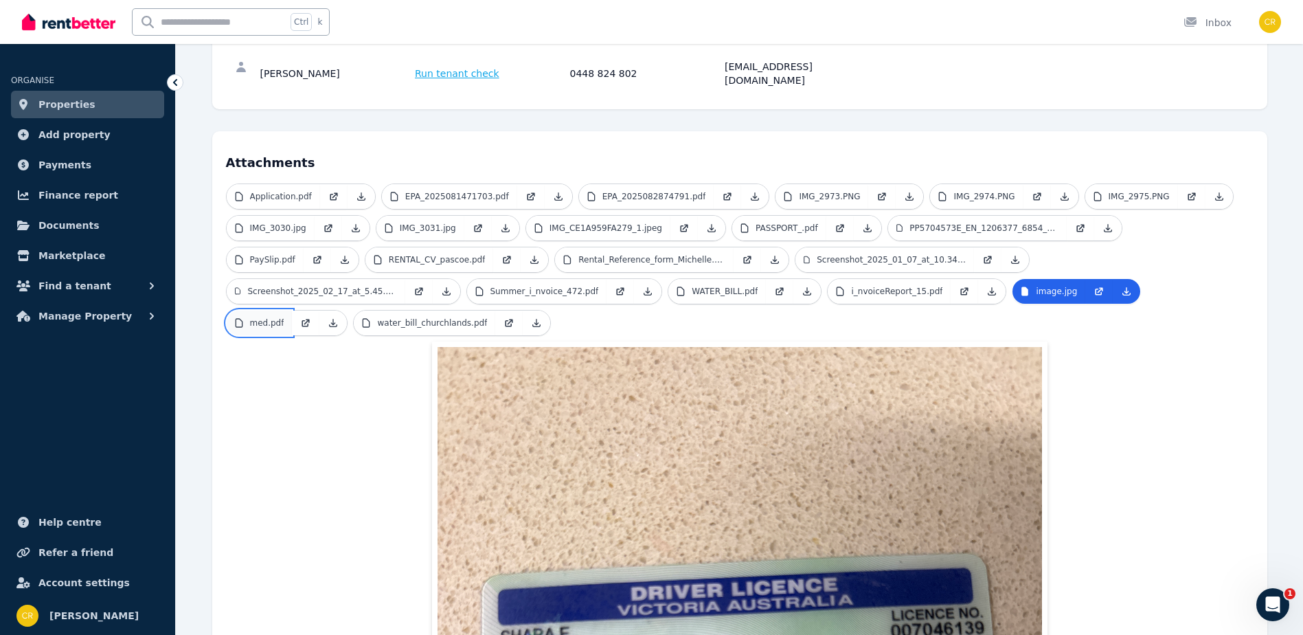
click at [284, 317] on p "med.pdf" at bounding box center [267, 322] width 34 height 11
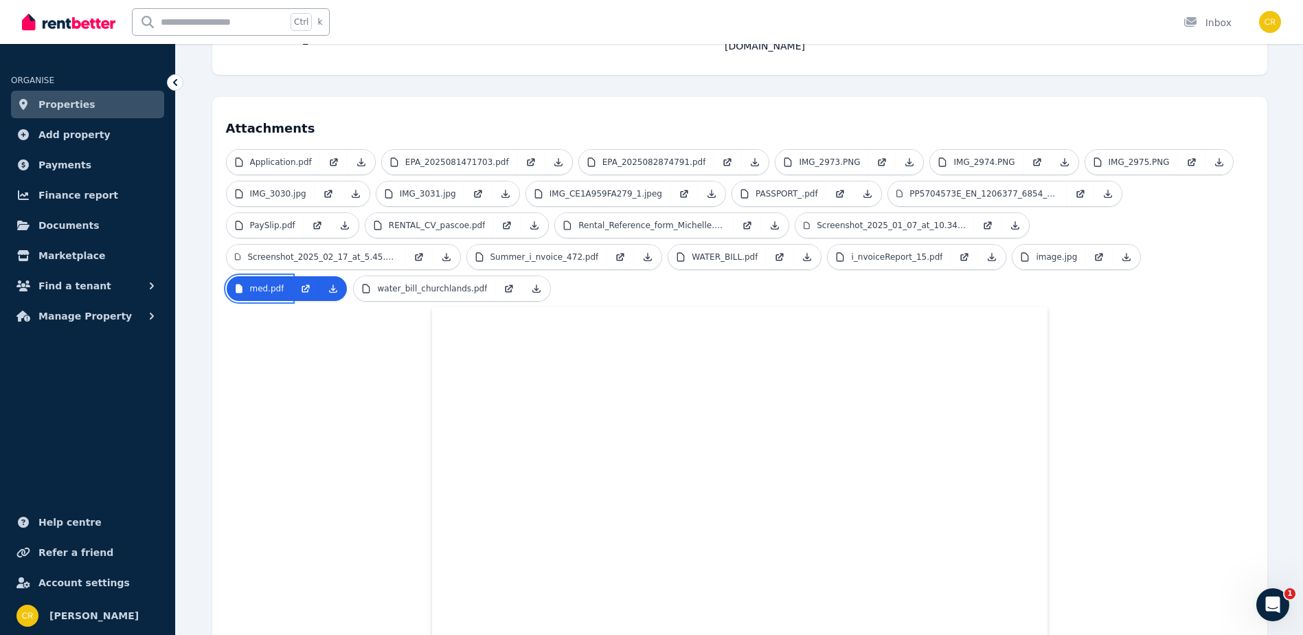
scroll to position [381, 0]
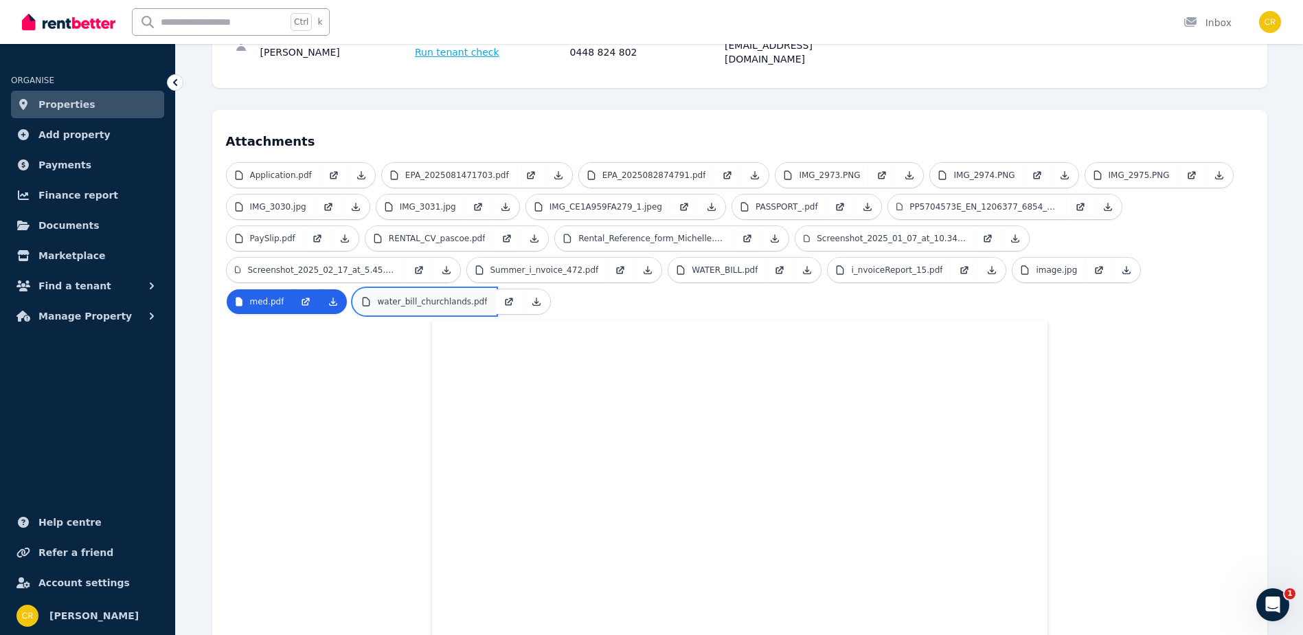
click at [487, 296] on p "water_bill_churchlands.pdf" at bounding box center [432, 301] width 110 height 11
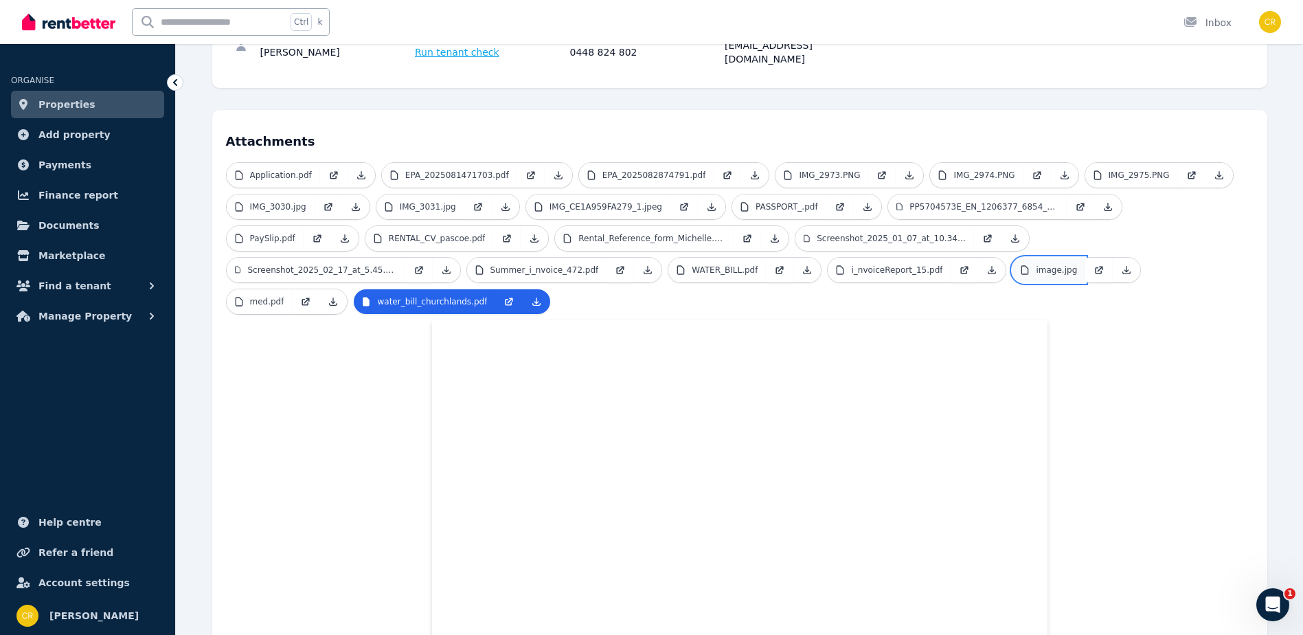
click at [1012, 258] on link "image.jpg" at bounding box center [1048, 270] width 73 height 25
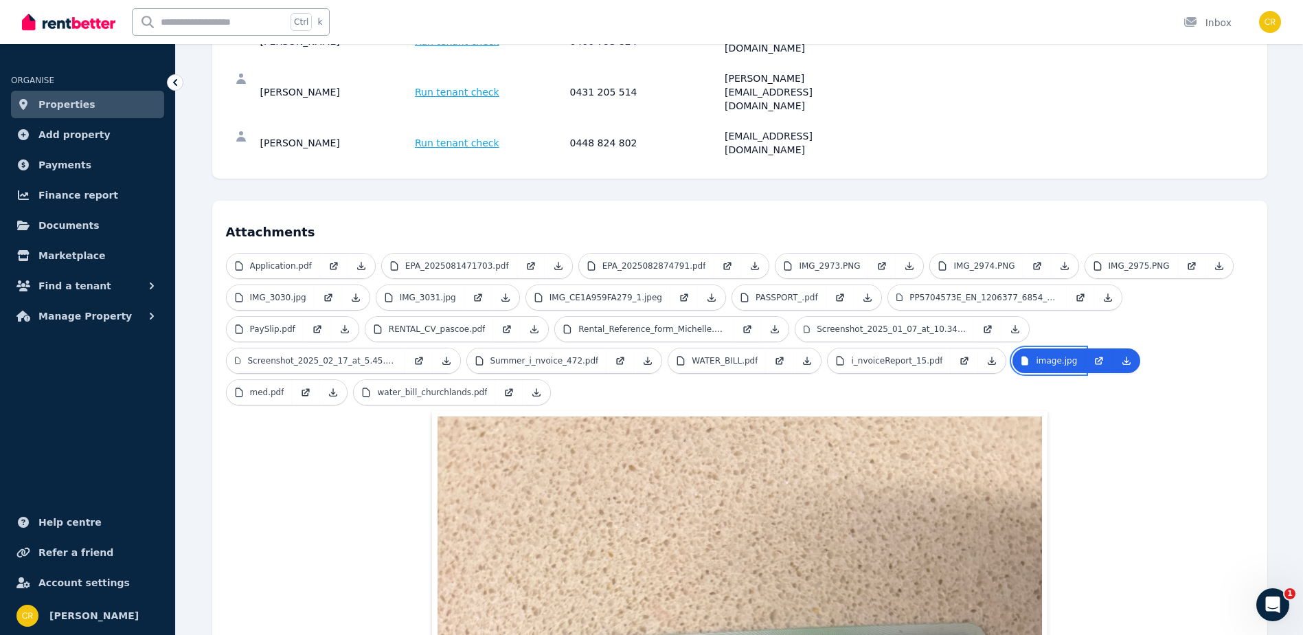
scroll to position [243, 0]
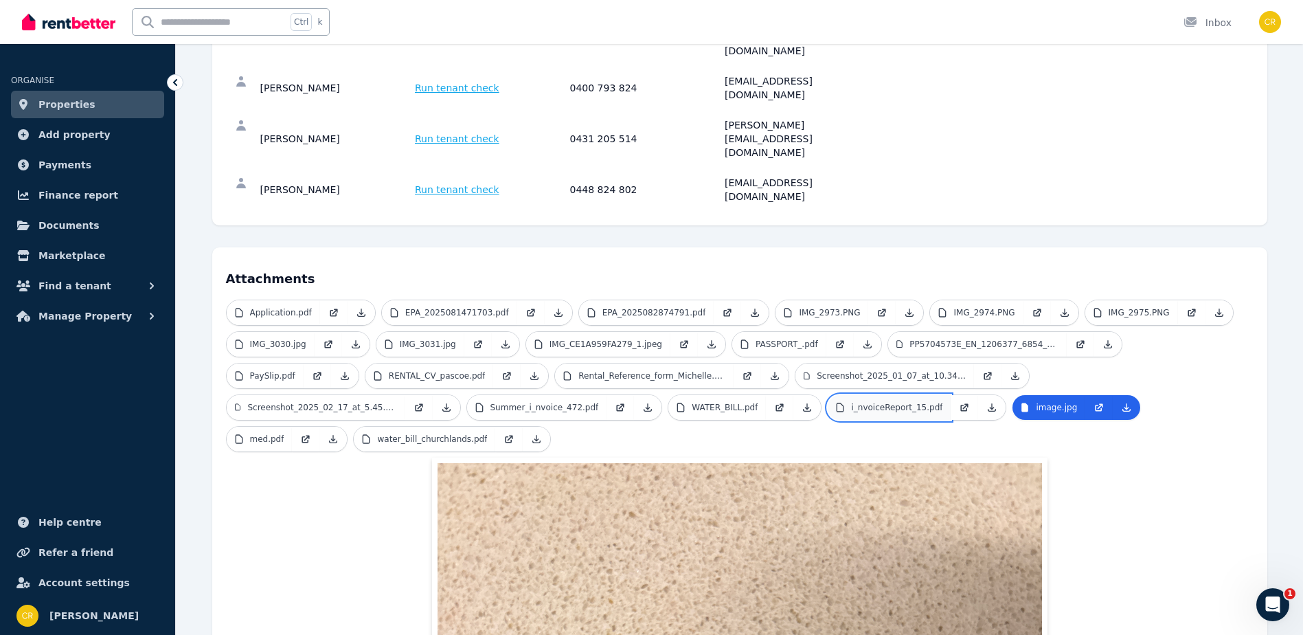
click at [828, 395] on link "i_nvoiceReport_15.pdf" at bounding box center [889, 407] width 123 height 25
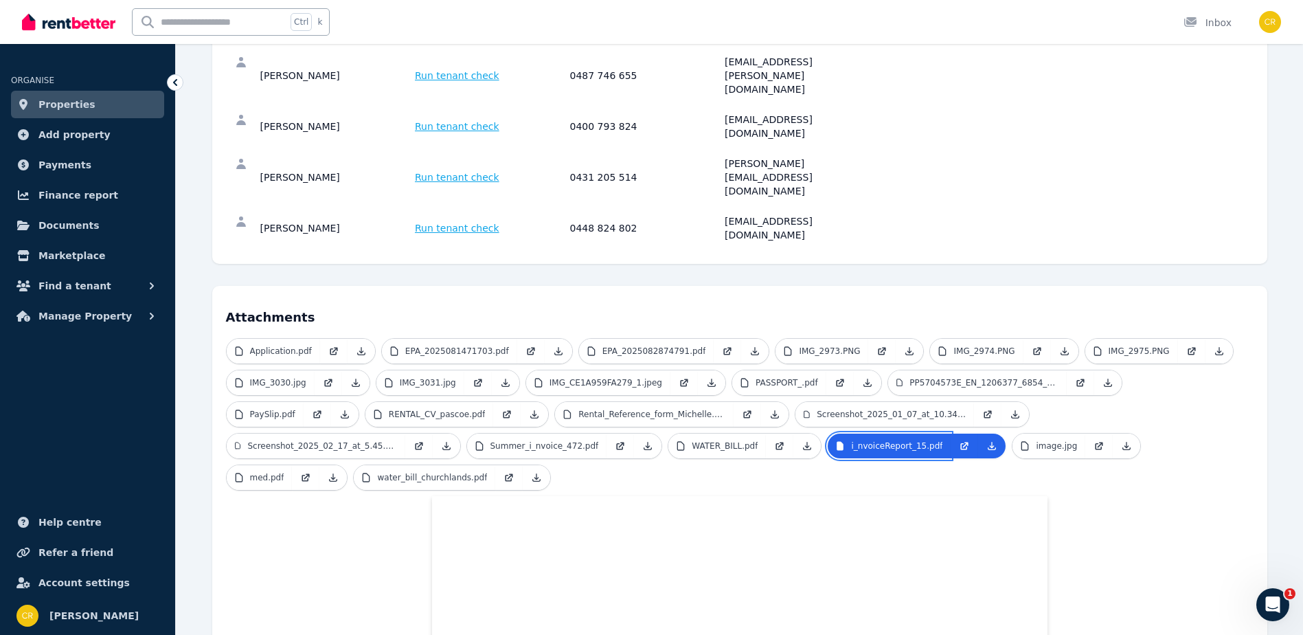
scroll to position [206, 0]
click at [389, 407] on p "RENTAL_CV_pascoe.pdf" at bounding box center [437, 412] width 97 height 11
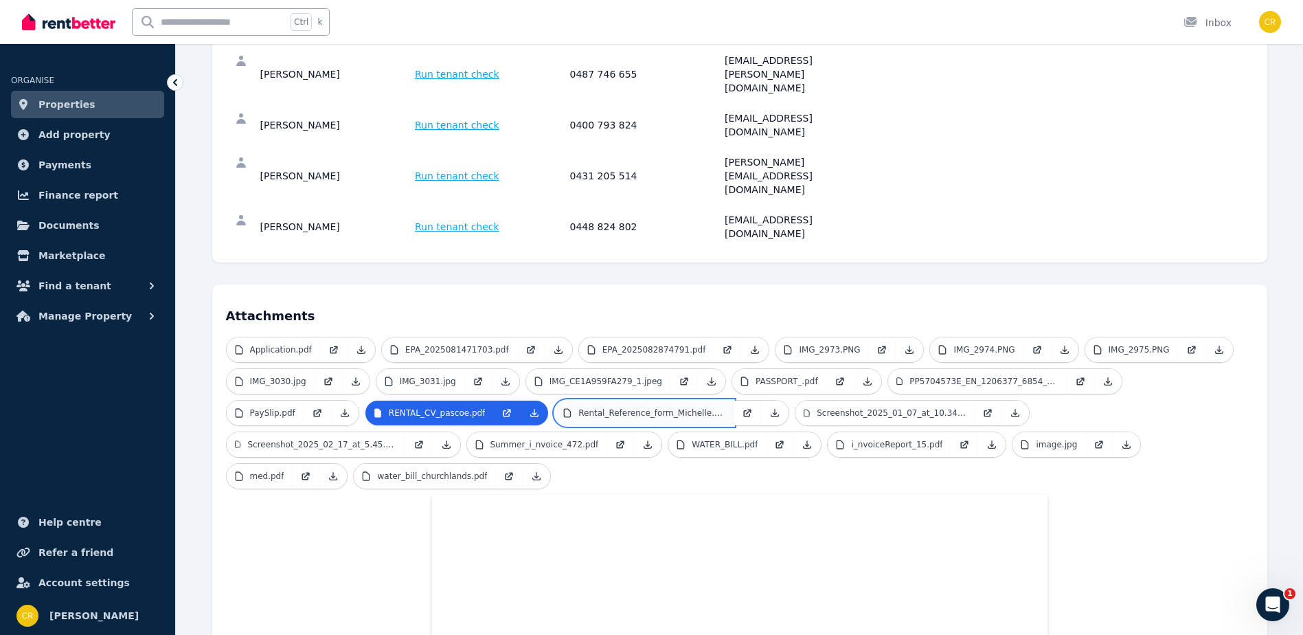
click at [578, 407] on p "Rental_Reference_form_Michelle.pdf" at bounding box center [651, 412] width 147 height 11
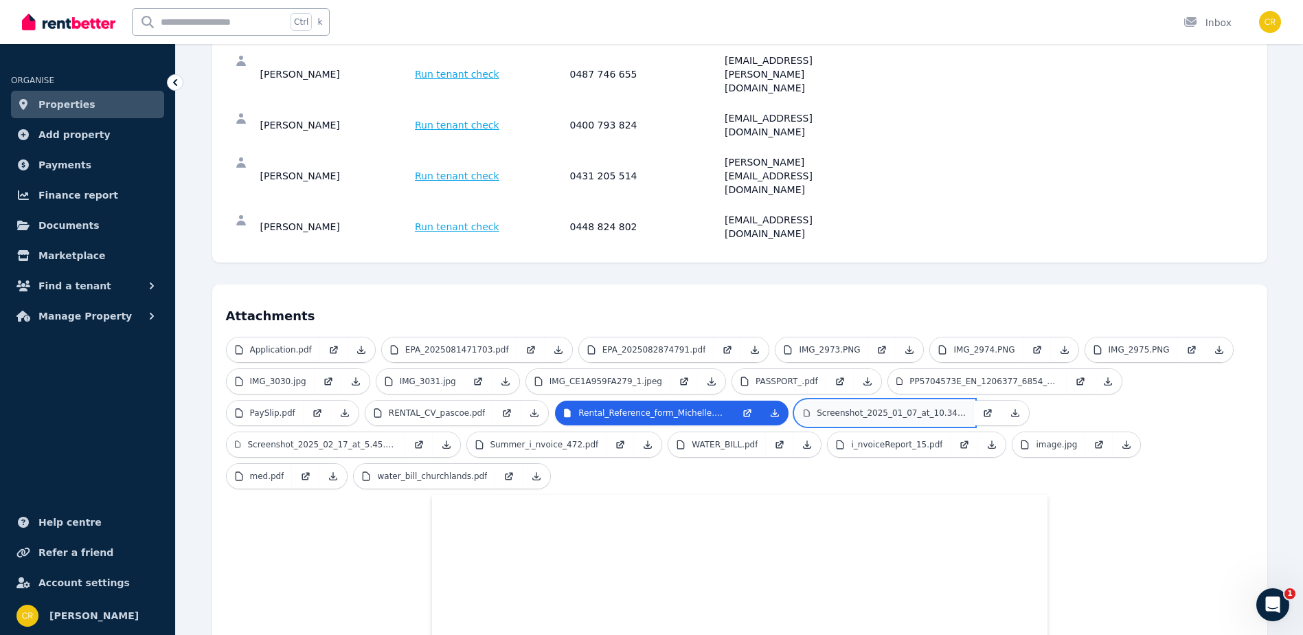
click at [817, 407] on p "Screenshot_2025_01_07_at_10.34.32 AM.png" at bounding box center [891, 412] width 149 height 11
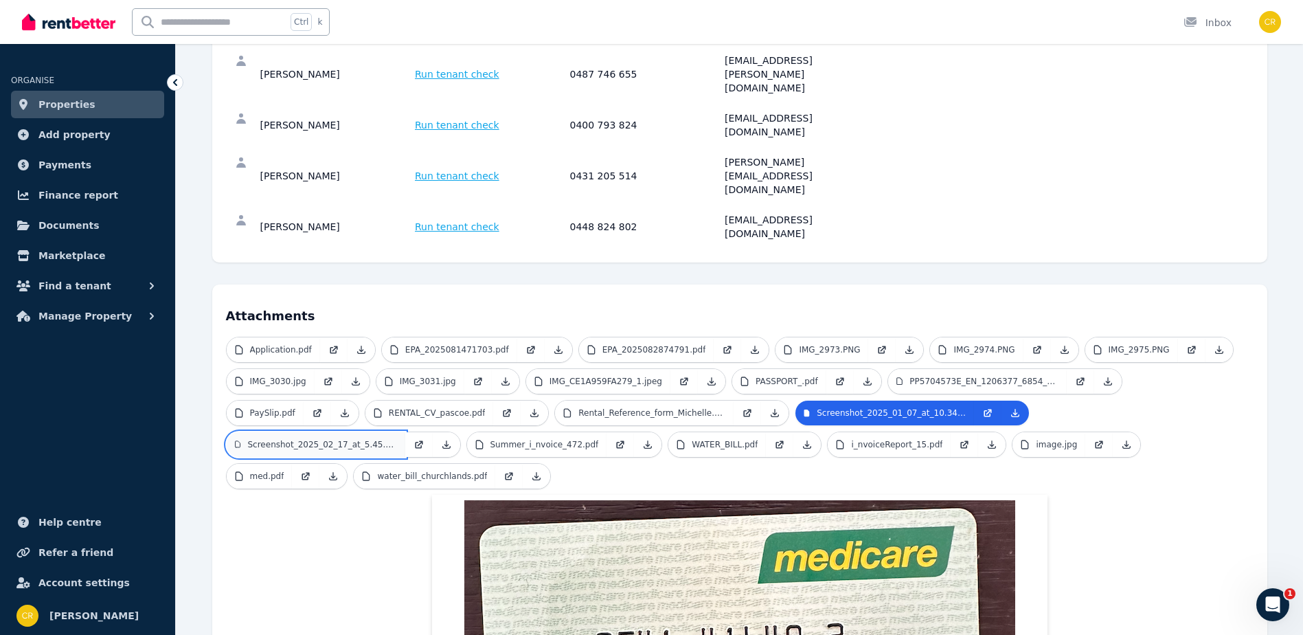
click at [396, 439] on p "Screenshot_2025_02_17_at_5.45.24 pm.jpeg" at bounding box center [321, 444] width 149 height 11
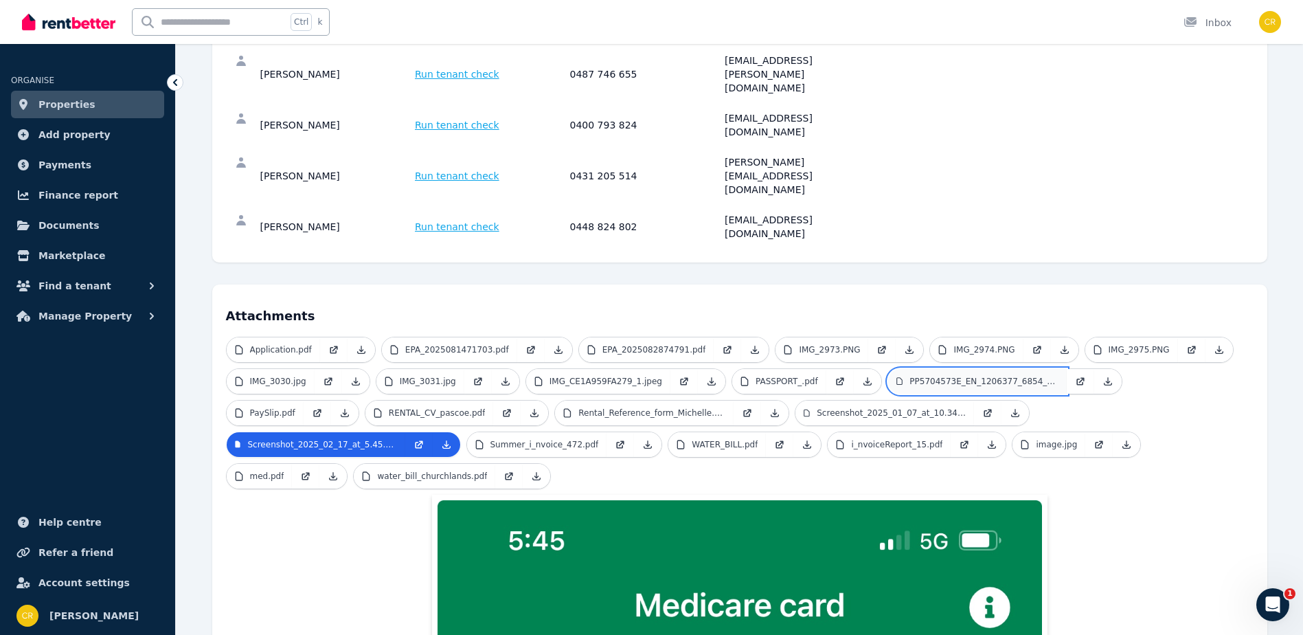
click at [982, 376] on p "PP5704573E_EN_1206377_6854_5347.pdf" at bounding box center [983, 381] width 148 height 11
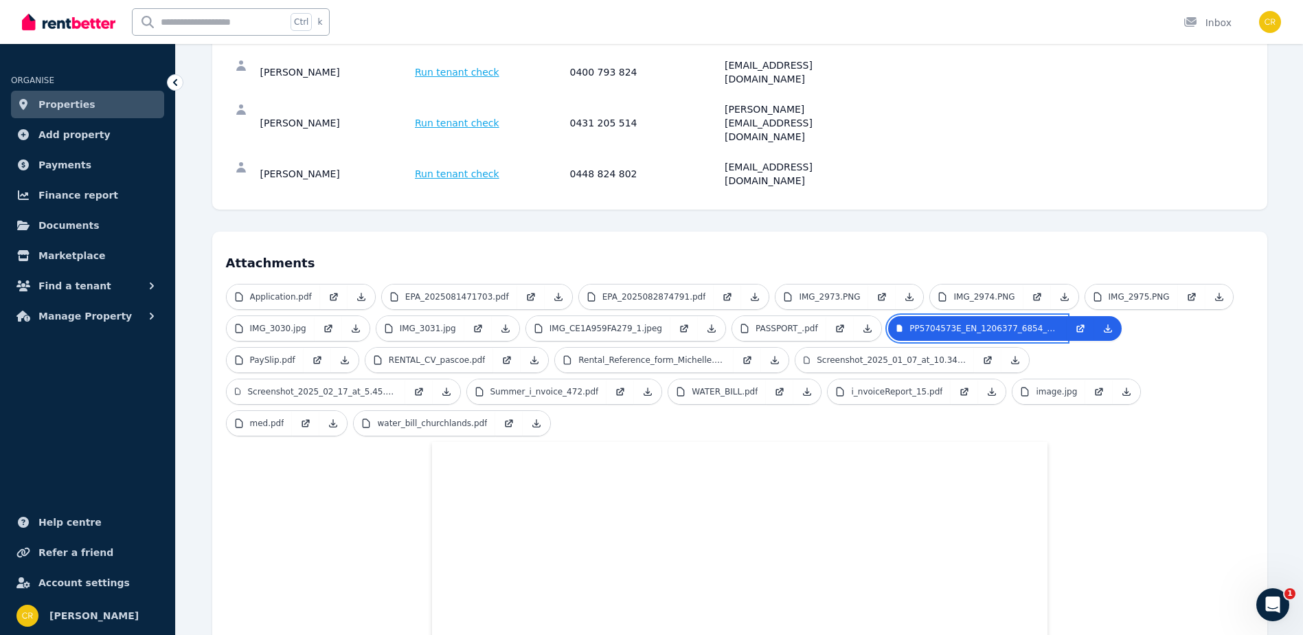
scroll to position [243, 0]
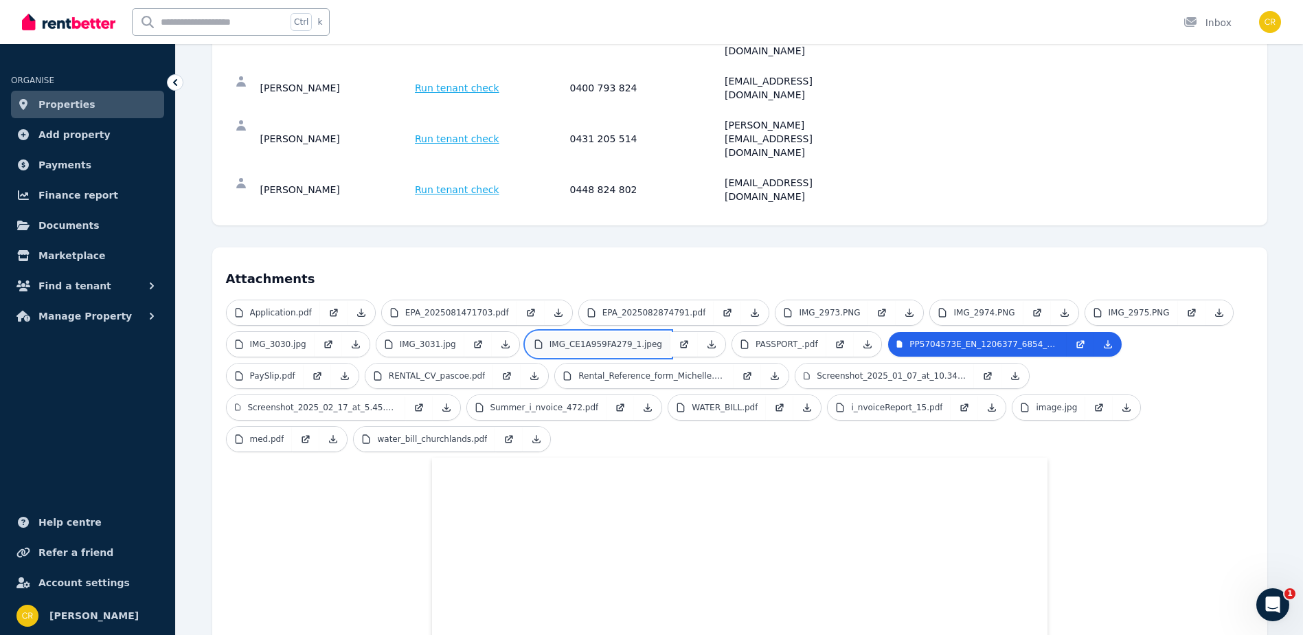
click at [606, 339] on p "IMG_CE1A959FA279_1.jpeg" at bounding box center [605, 344] width 113 height 11
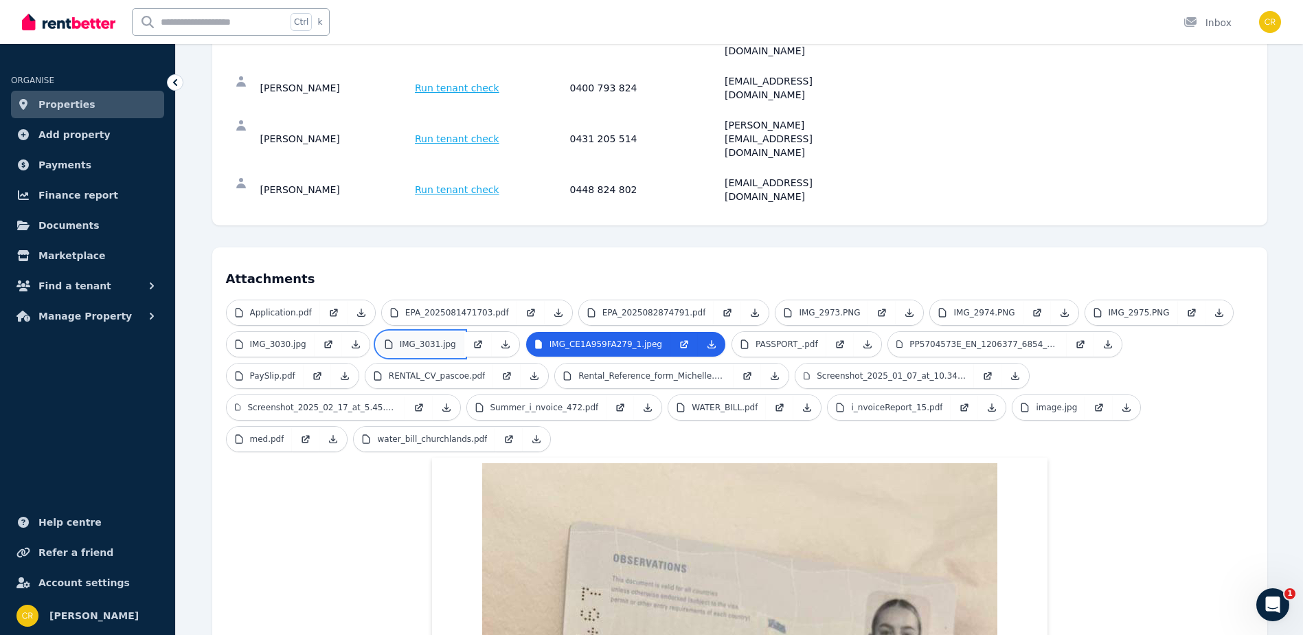
click at [429, 339] on p "IMG_3031.jpg" at bounding box center [428, 344] width 56 height 11
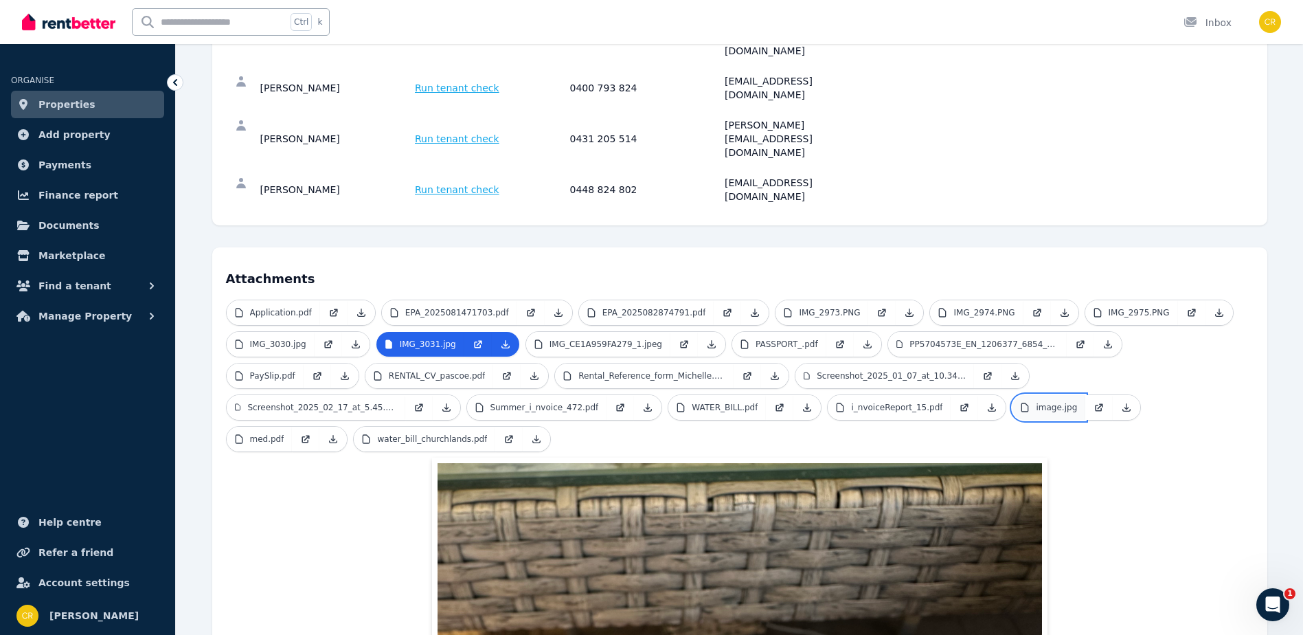
click at [1012, 395] on link "image.jpg" at bounding box center [1048, 407] width 73 height 25
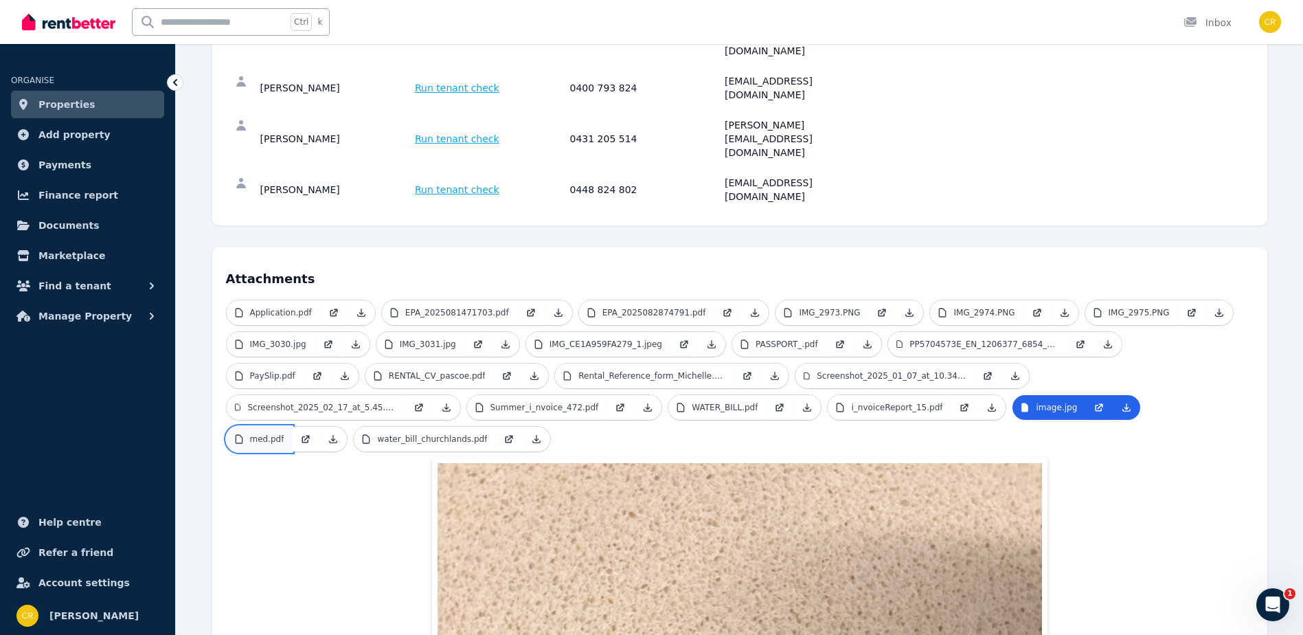
click at [284, 433] on p "med.pdf" at bounding box center [267, 438] width 34 height 11
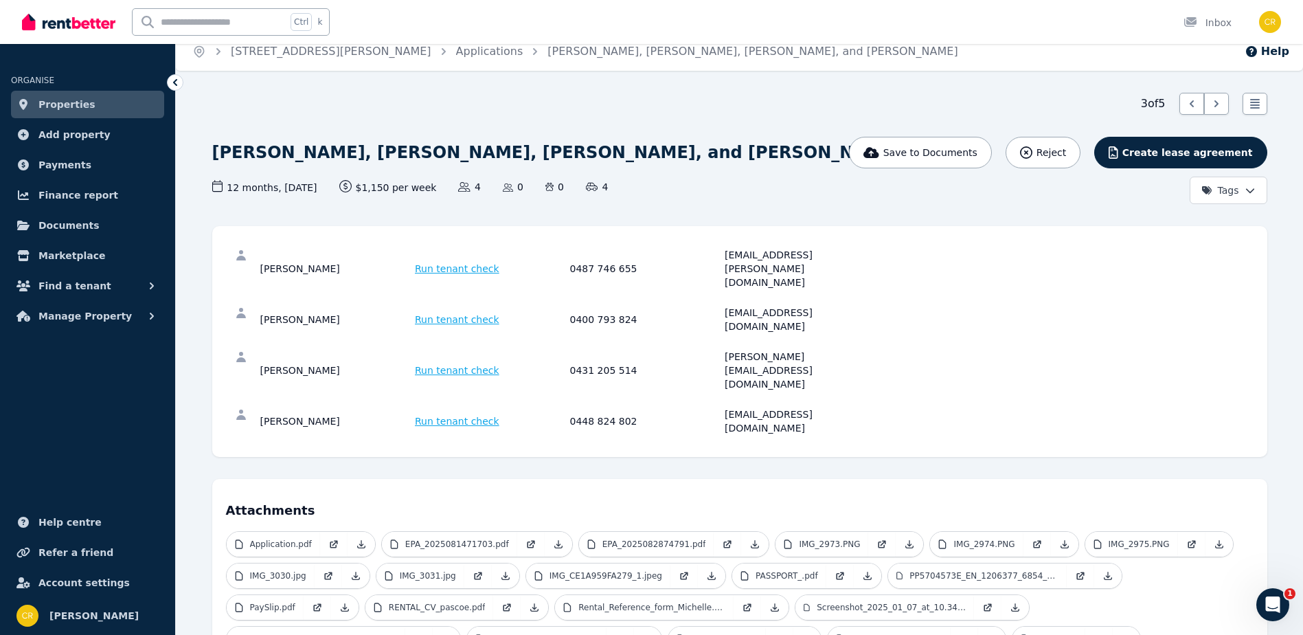
scroll to position [0, 0]
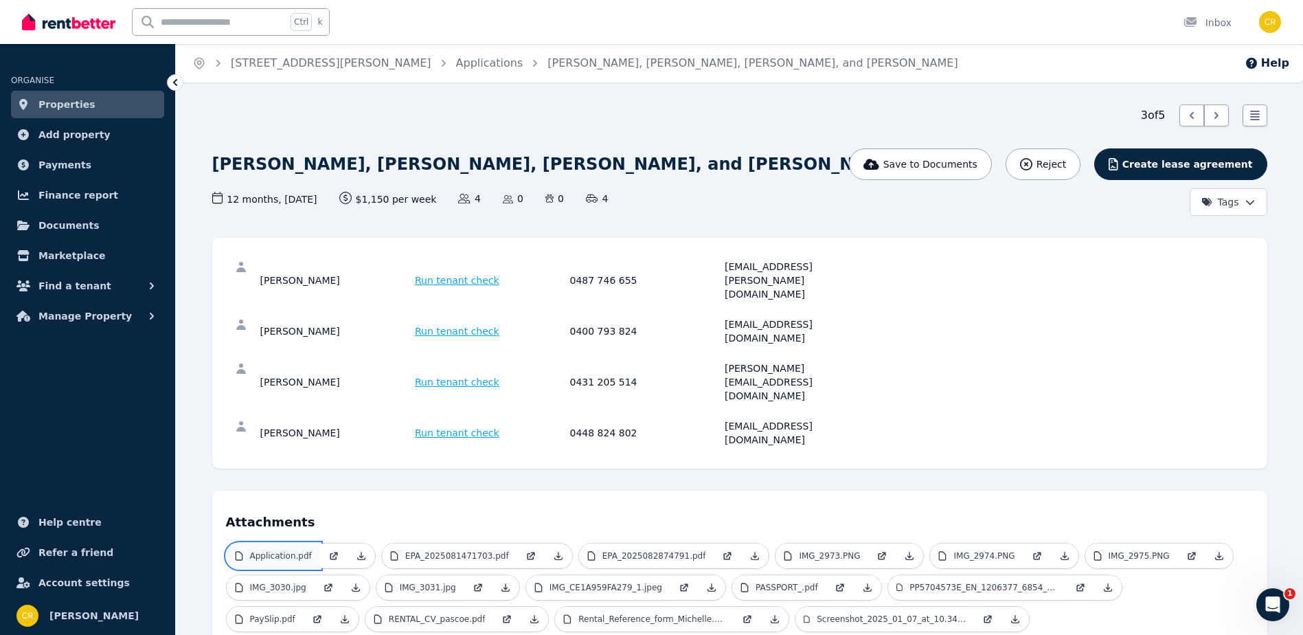
click at [251, 543] on link "Application.pdf" at bounding box center [273, 555] width 93 height 25
click at [455, 273] on span "Run tenant check" at bounding box center [457, 280] width 84 height 14
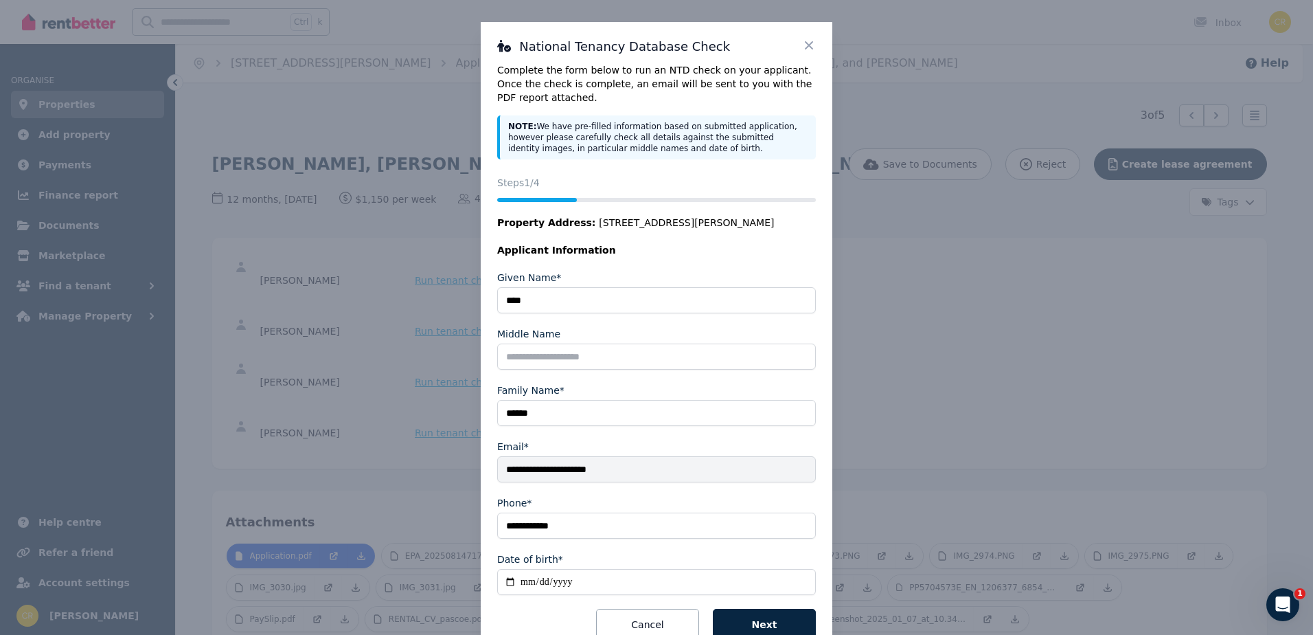
scroll to position [44, 0]
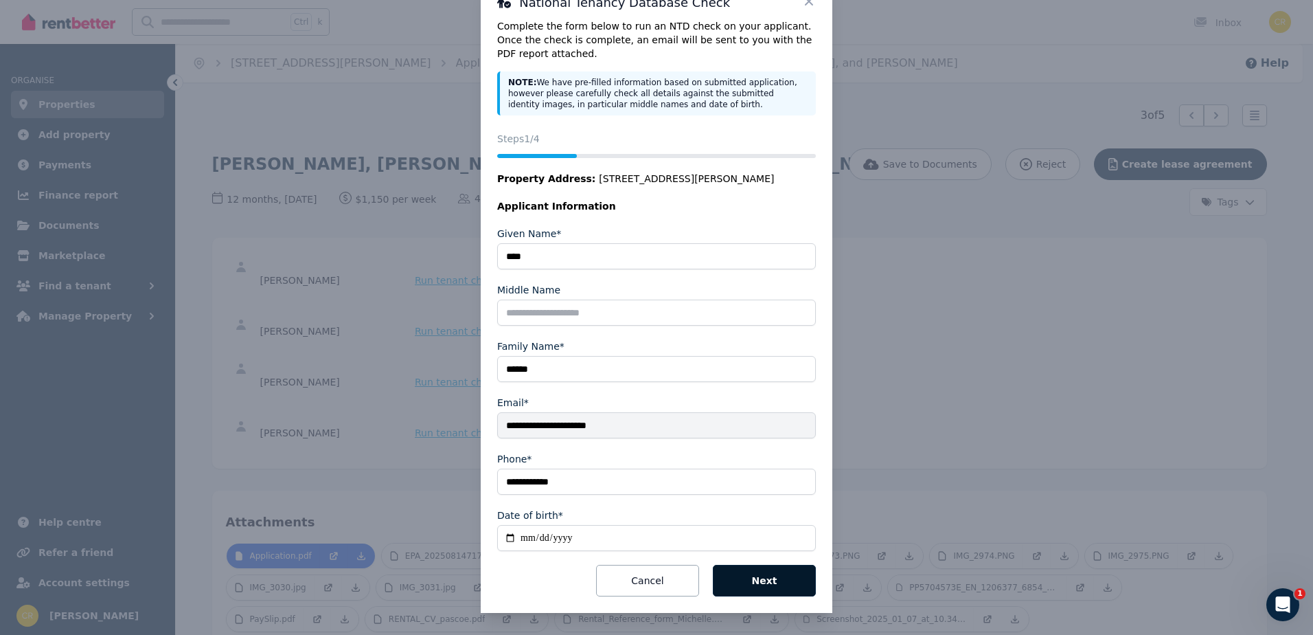
click at [769, 582] on button "Next" at bounding box center [764, 581] width 103 height 32
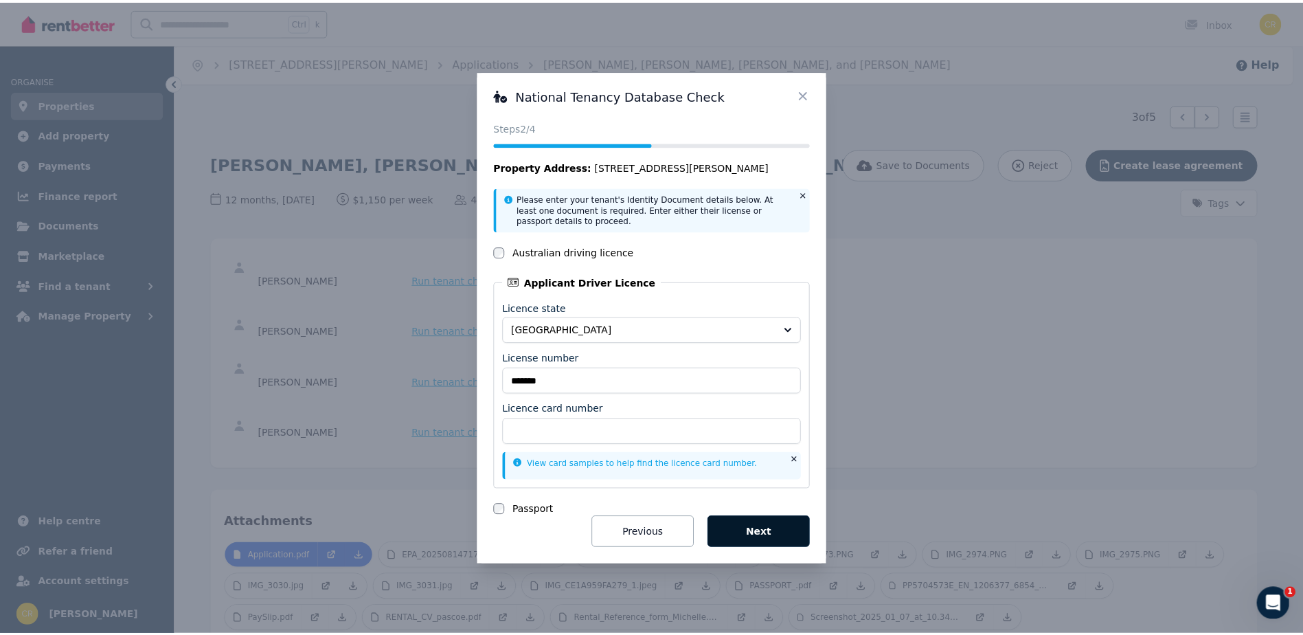
scroll to position [0, 0]
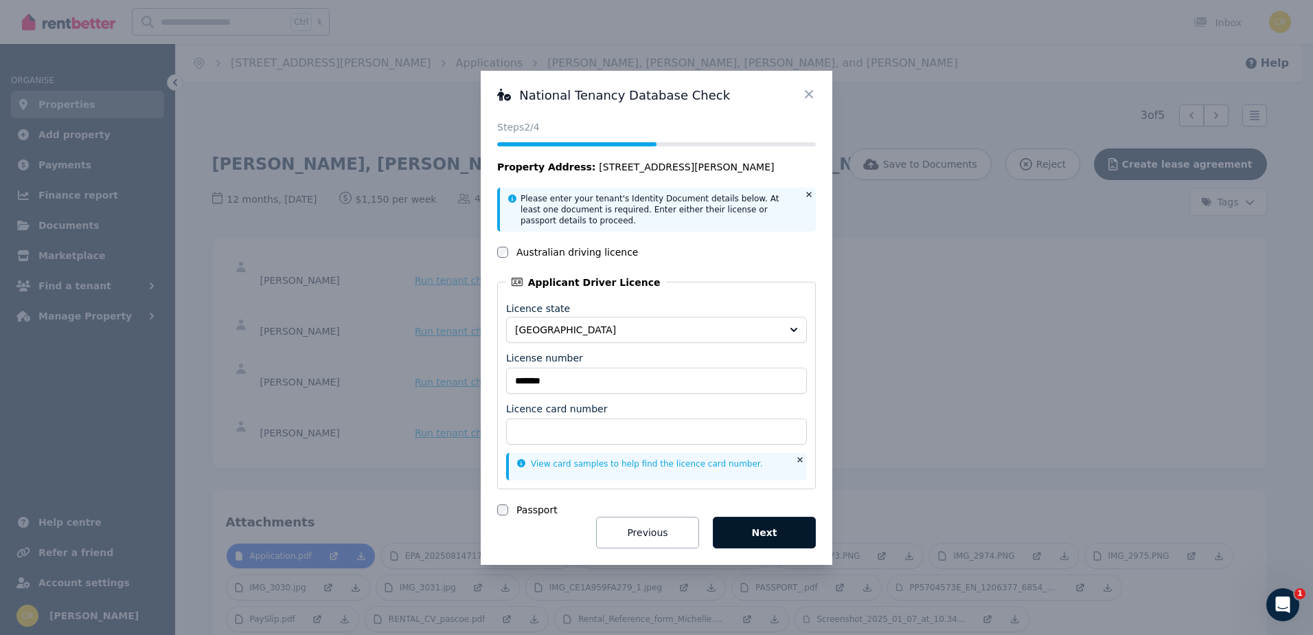
click at [778, 534] on button "Next" at bounding box center [764, 532] width 103 height 32
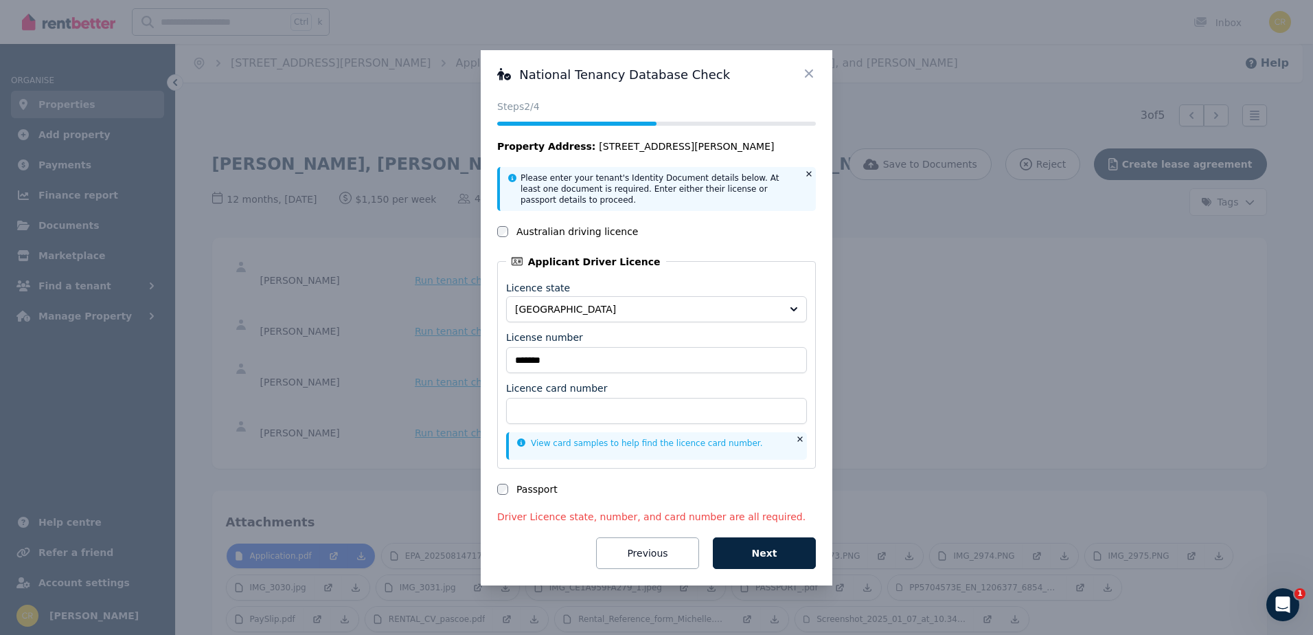
click at [805, 72] on icon at bounding box center [809, 74] width 14 height 14
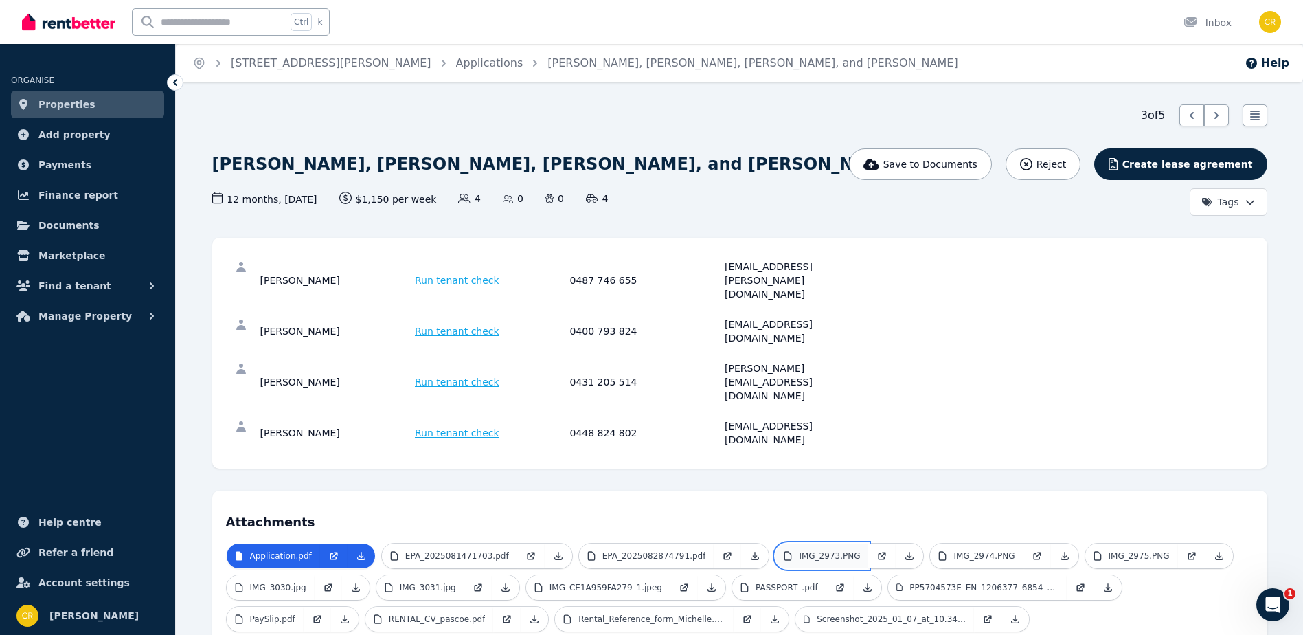
click at [799, 550] on p "IMG_2973.PNG" at bounding box center [829, 555] width 61 height 11
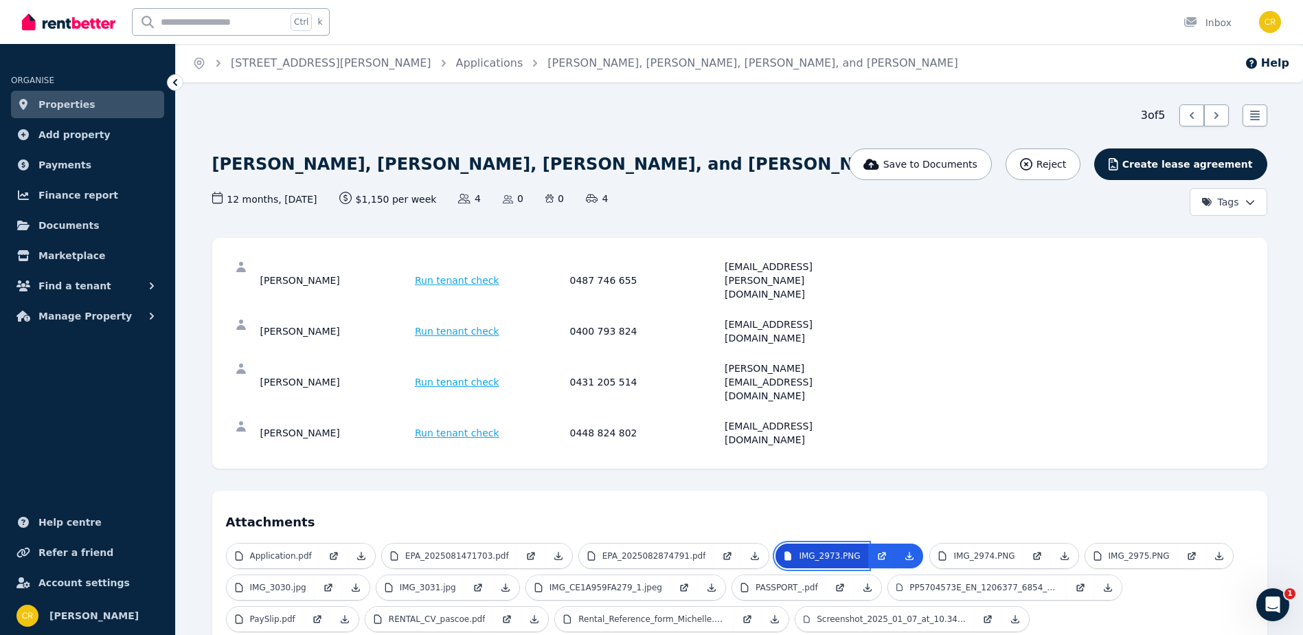
click at [799, 550] on p "IMG_2973.PNG" at bounding box center [829, 555] width 61 height 11
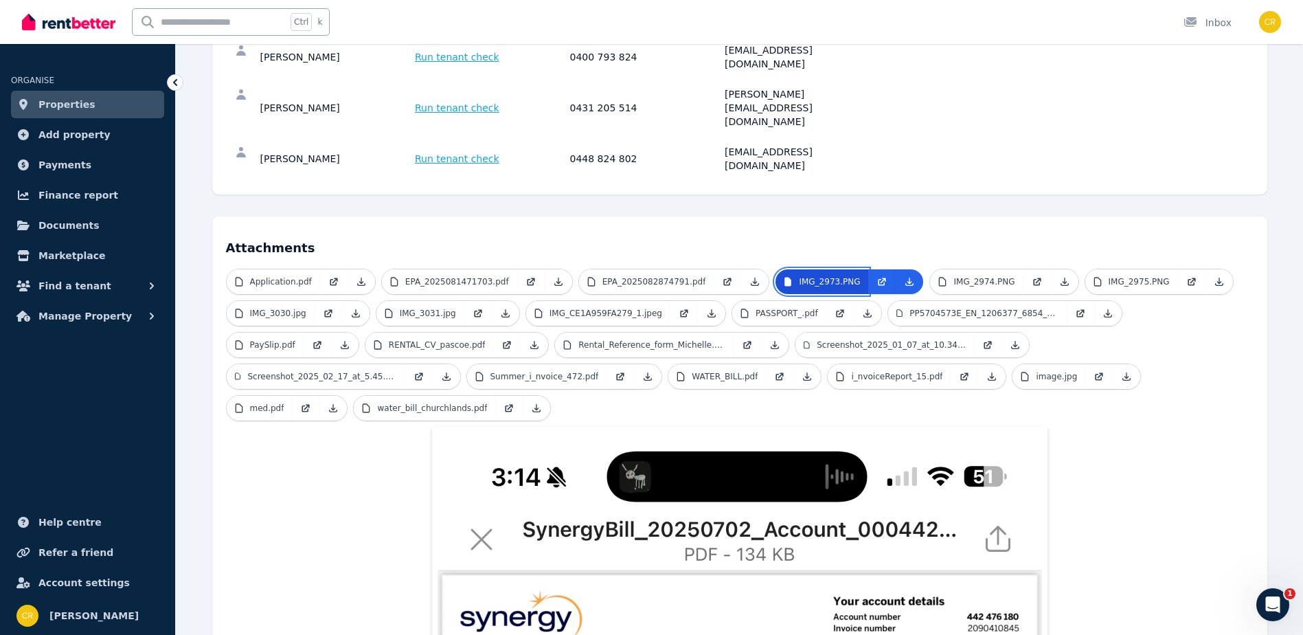
scroll to position [275, 0]
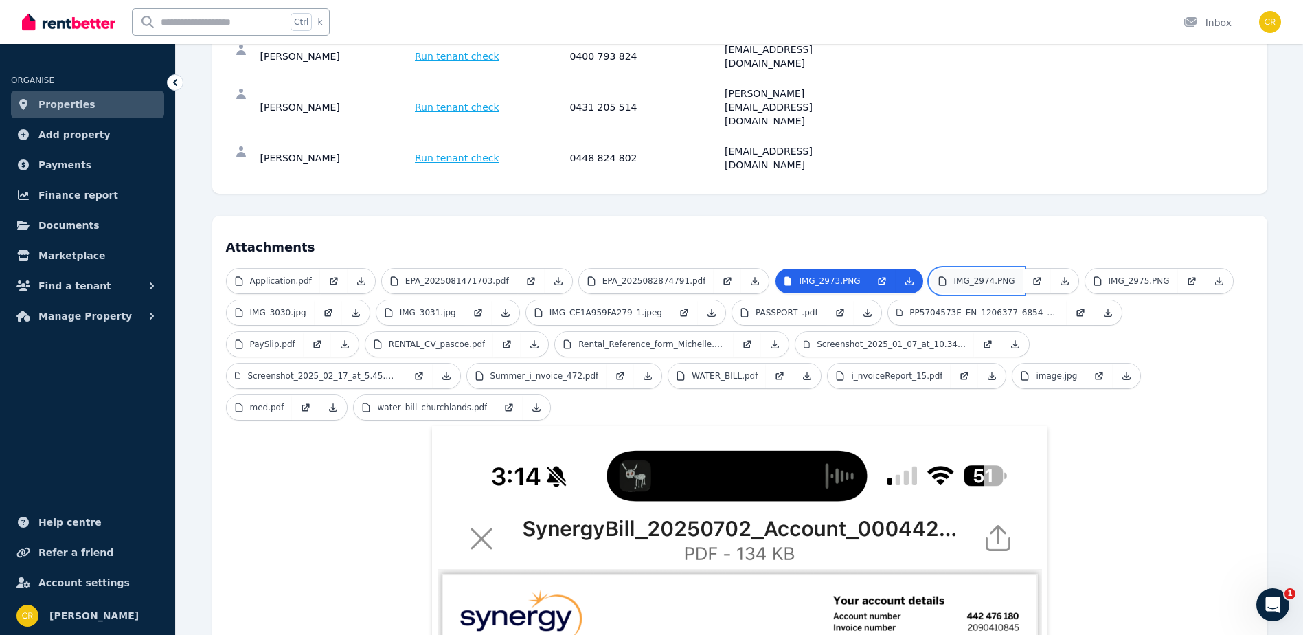
click at [966, 275] on p "IMG_2974.PNG" at bounding box center [983, 280] width 61 height 11
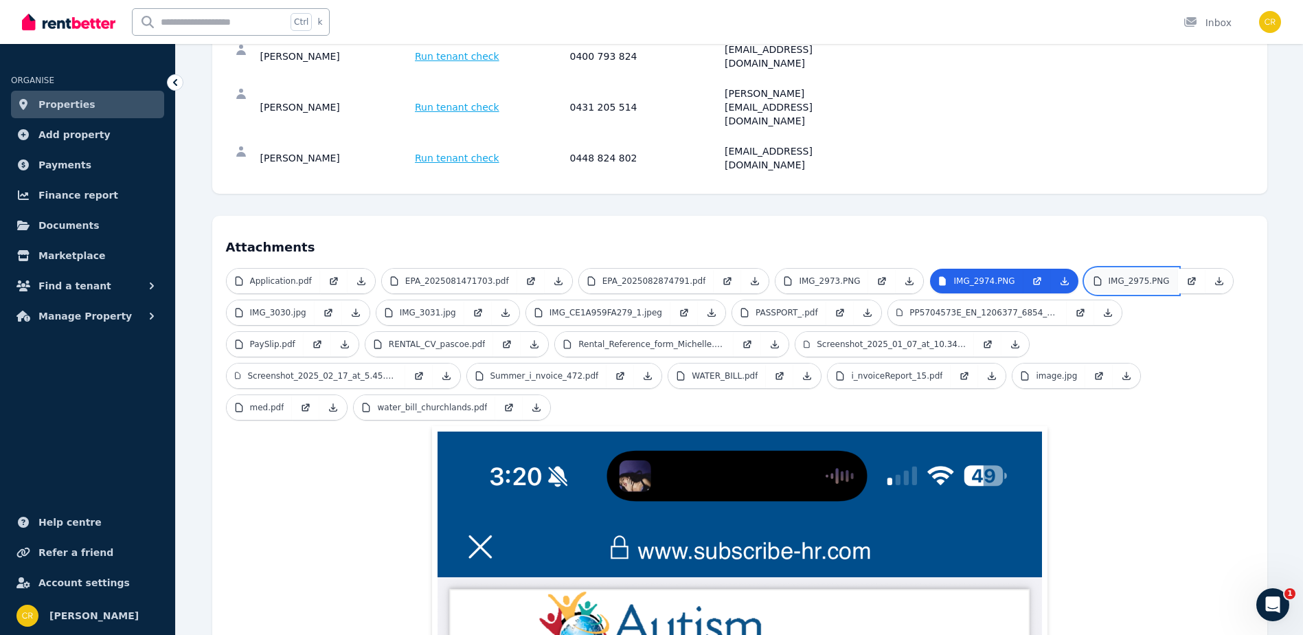
click at [1109, 275] on p "IMG_2975.PNG" at bounding box center [1139, 280] width 61 height 11
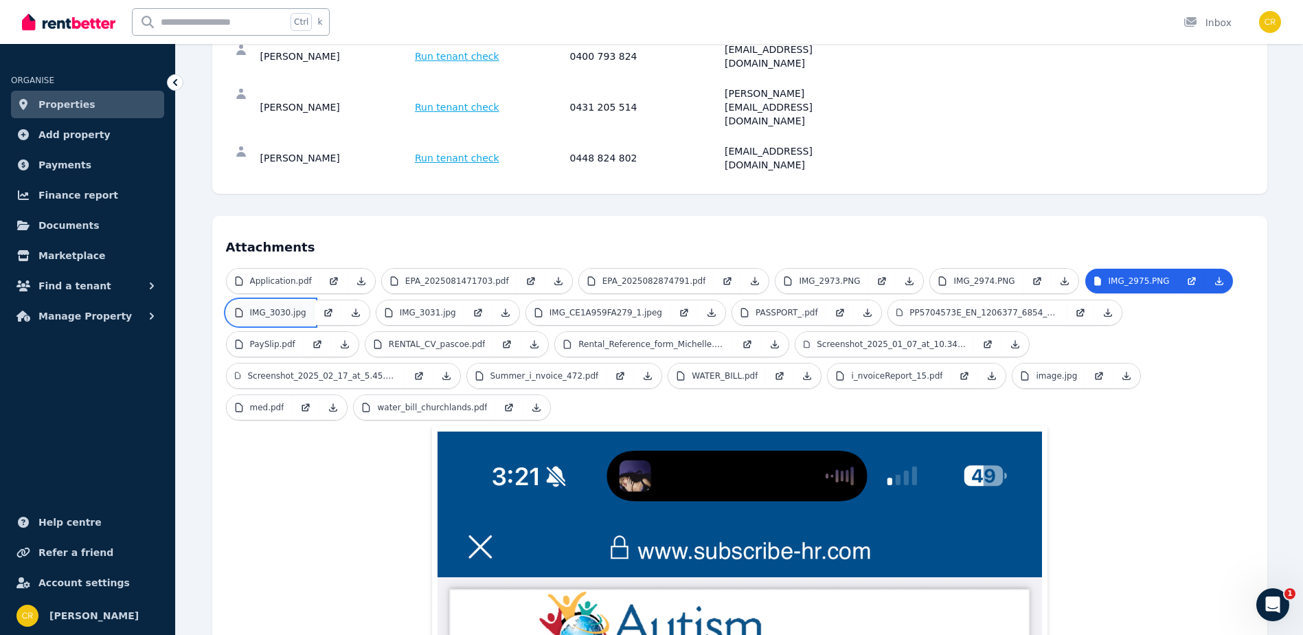
click at [295, 307] on p "IMG_3030.jpg" at bounding box center [278, 312] width 56 height 11
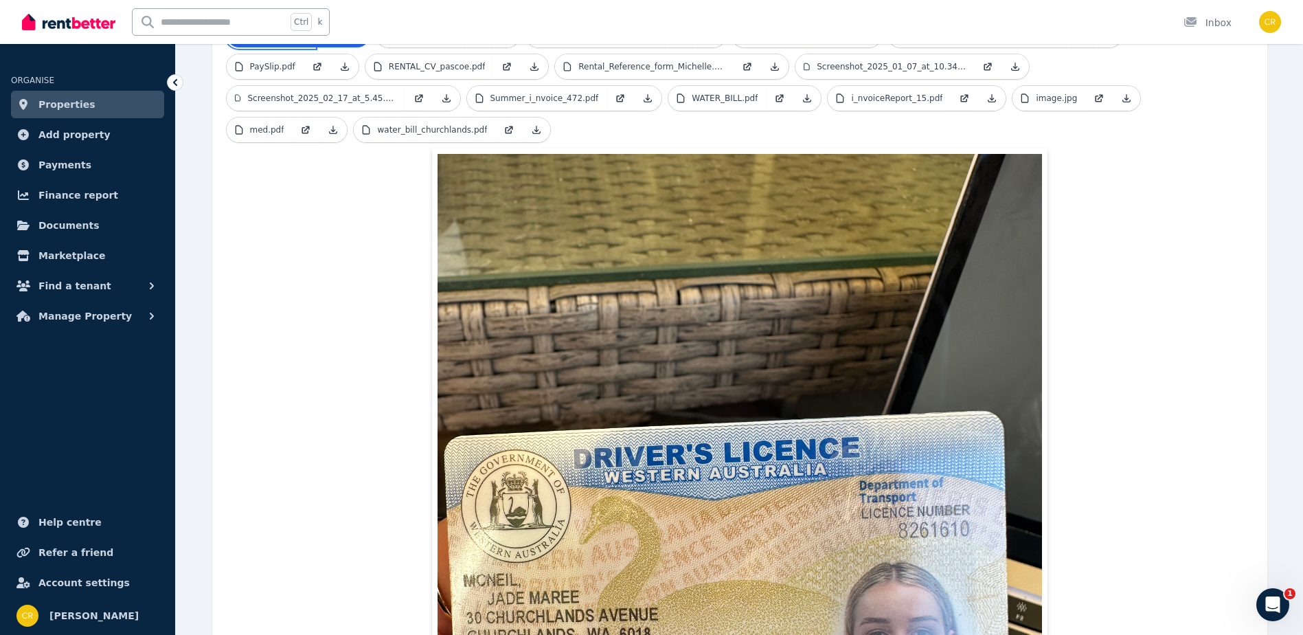
scroll to position [304, 0]
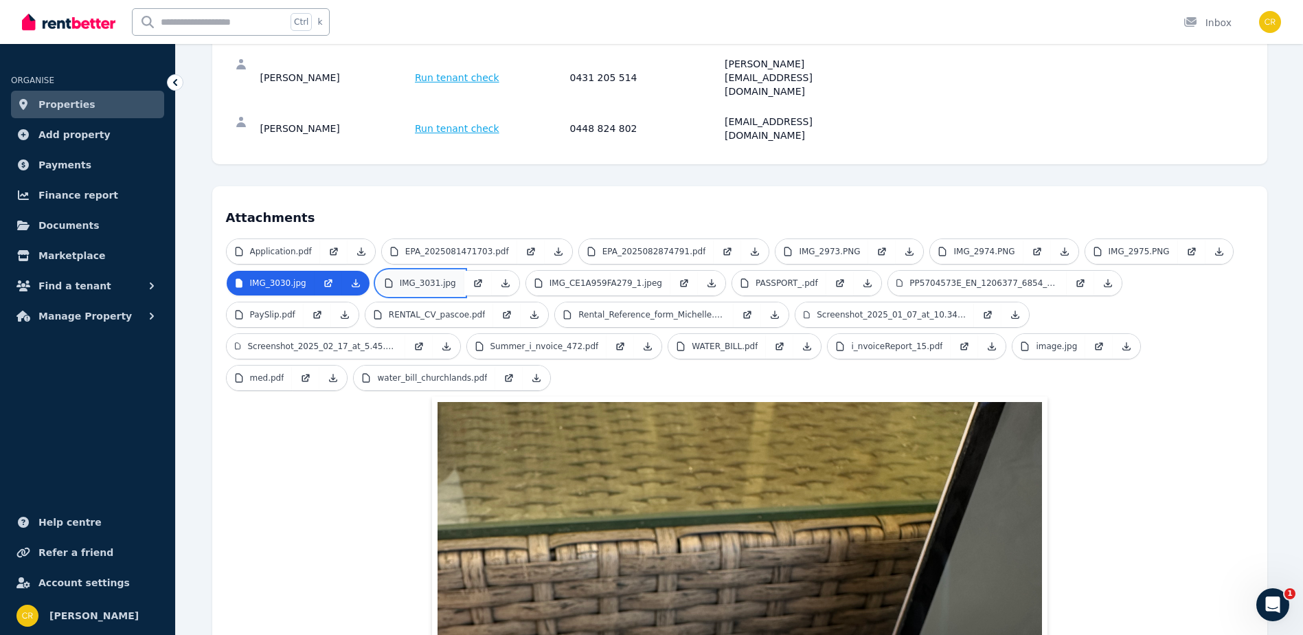
click at [430, 277] on p "IMG_3031.jpg" at bounding box center [428, 282] width 56 height 11
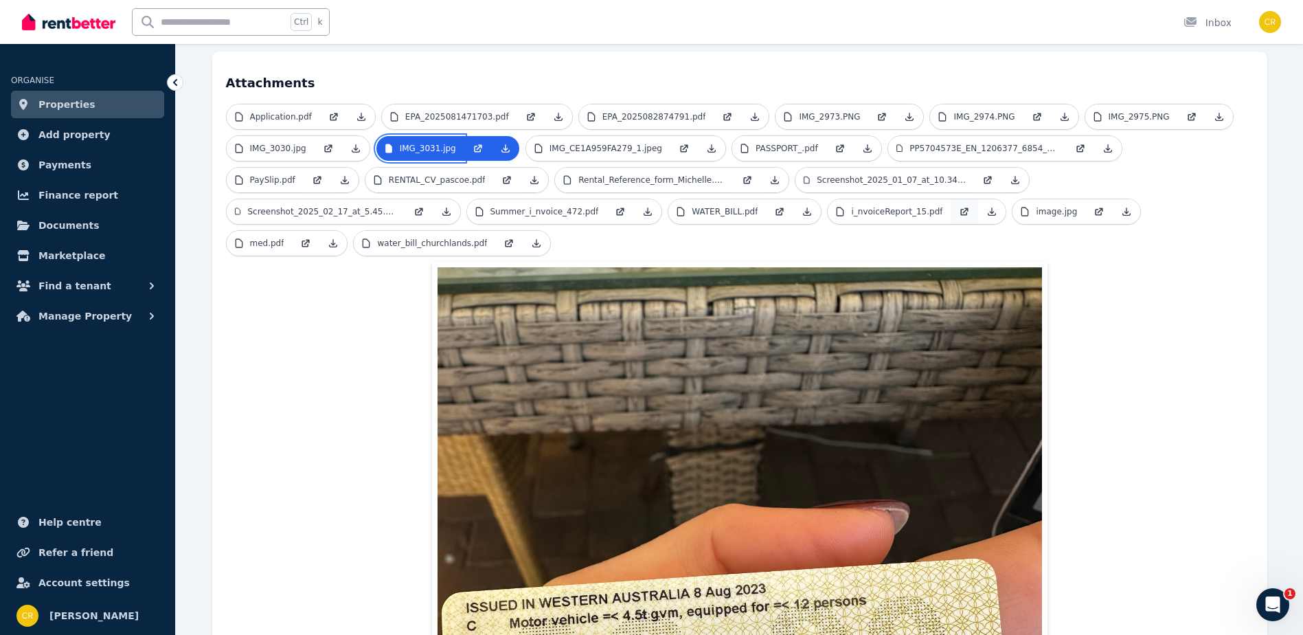
scroll to position [236, 0]
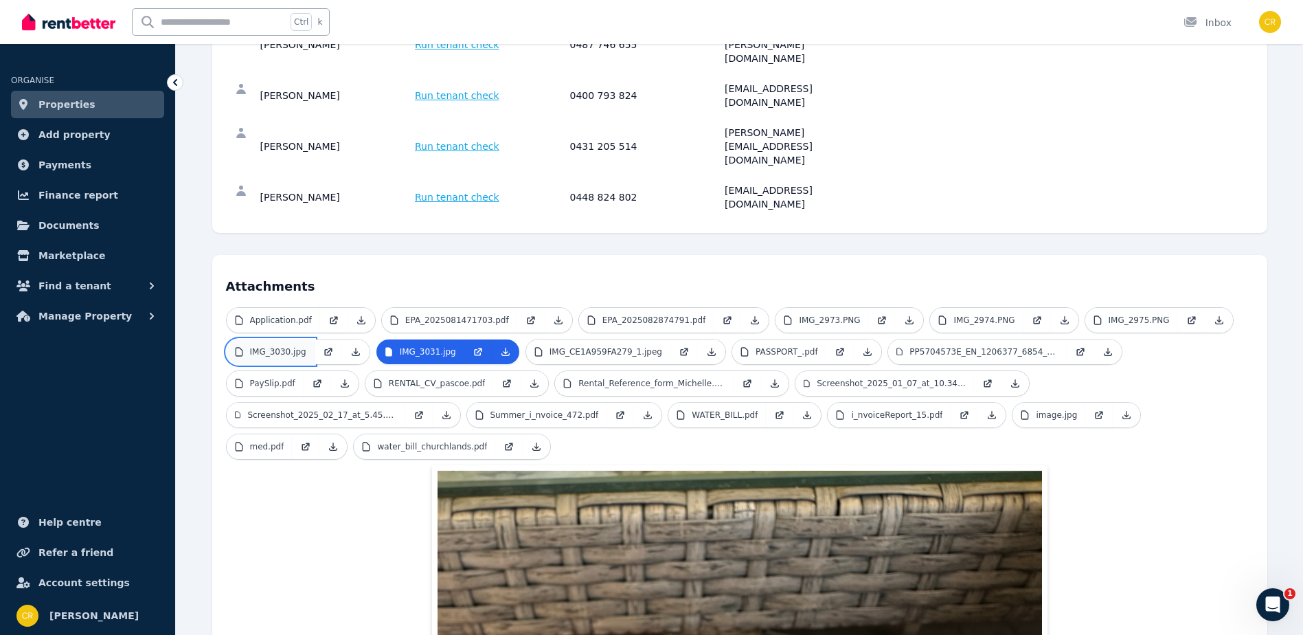
click at [248, 339] on link "IMG_3030.jpg" at bounding box center [271, 351] width 88 height 25
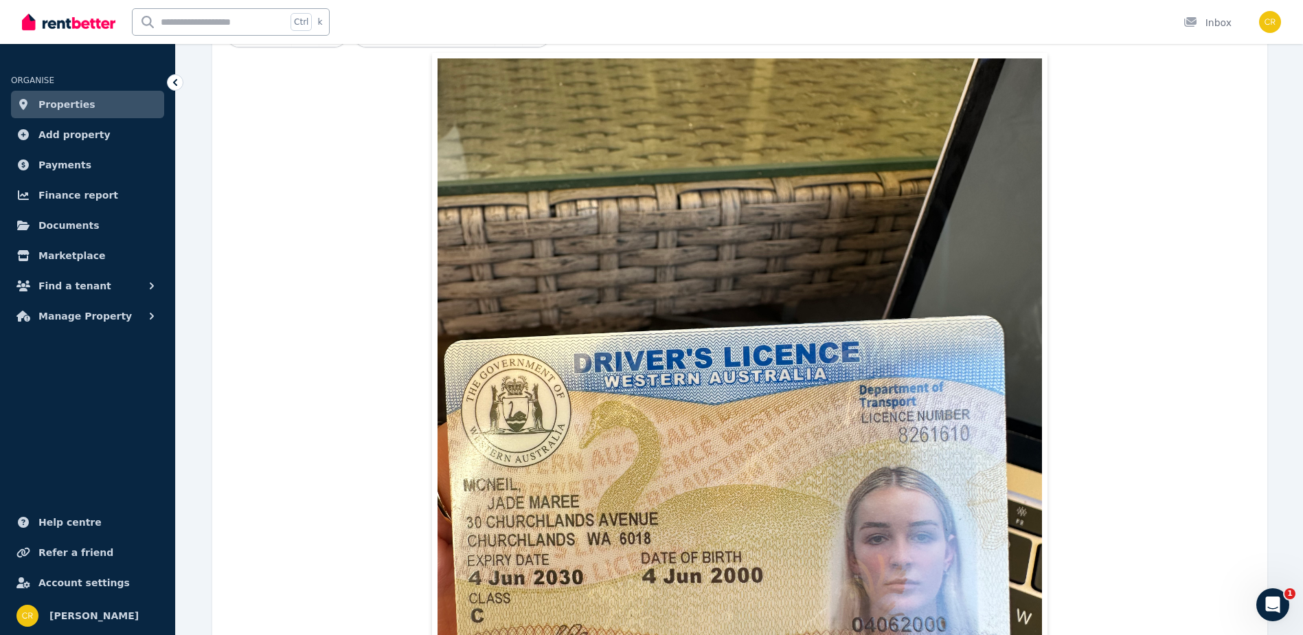
scroll to position [442, 0]
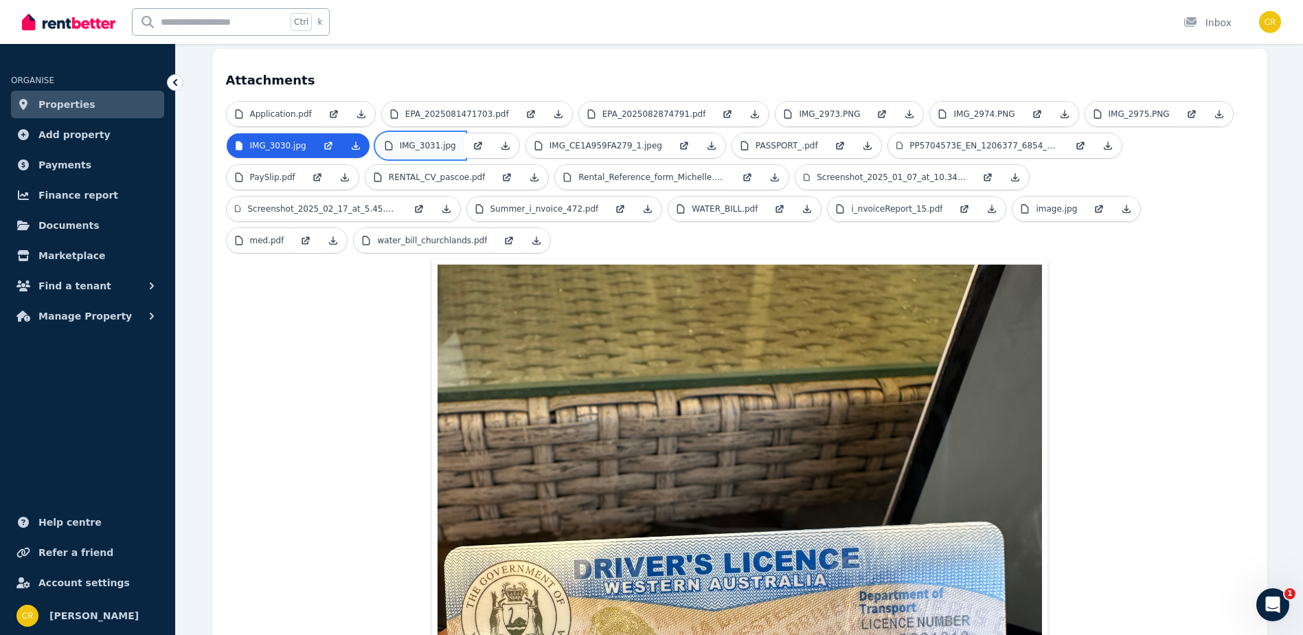
click at [429, 140] on p "IMG_3031.jpg" at bounding box center [428, 145] width 56 height 11
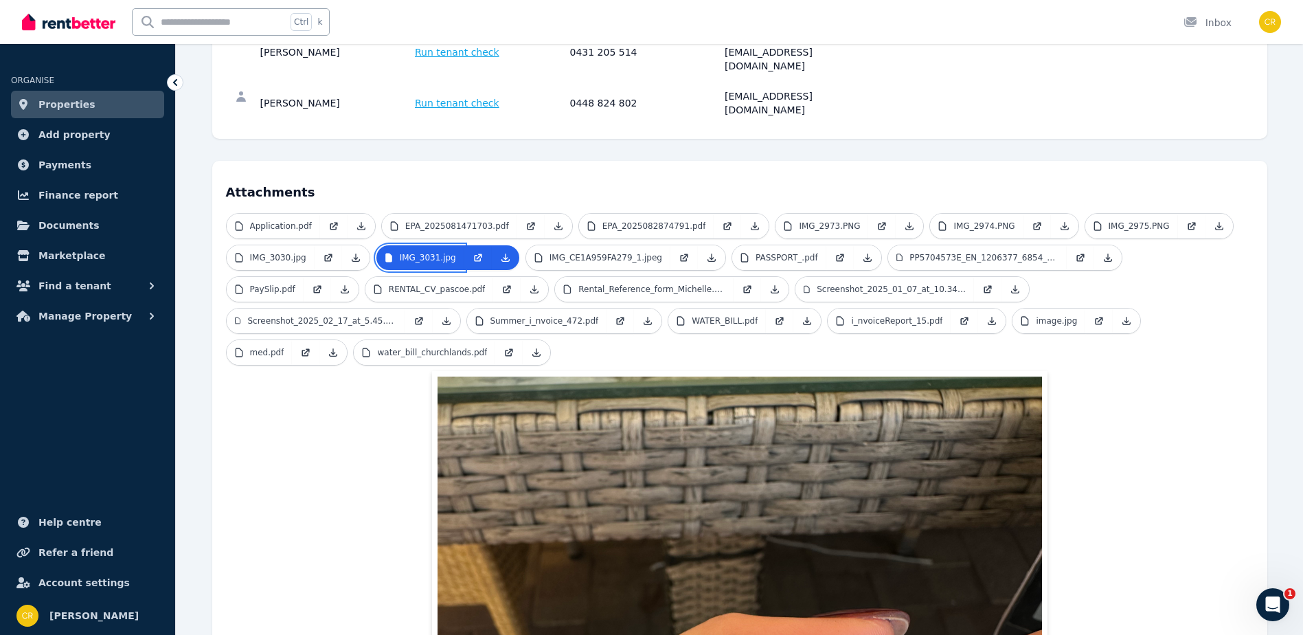
scroll to position [304, 0]
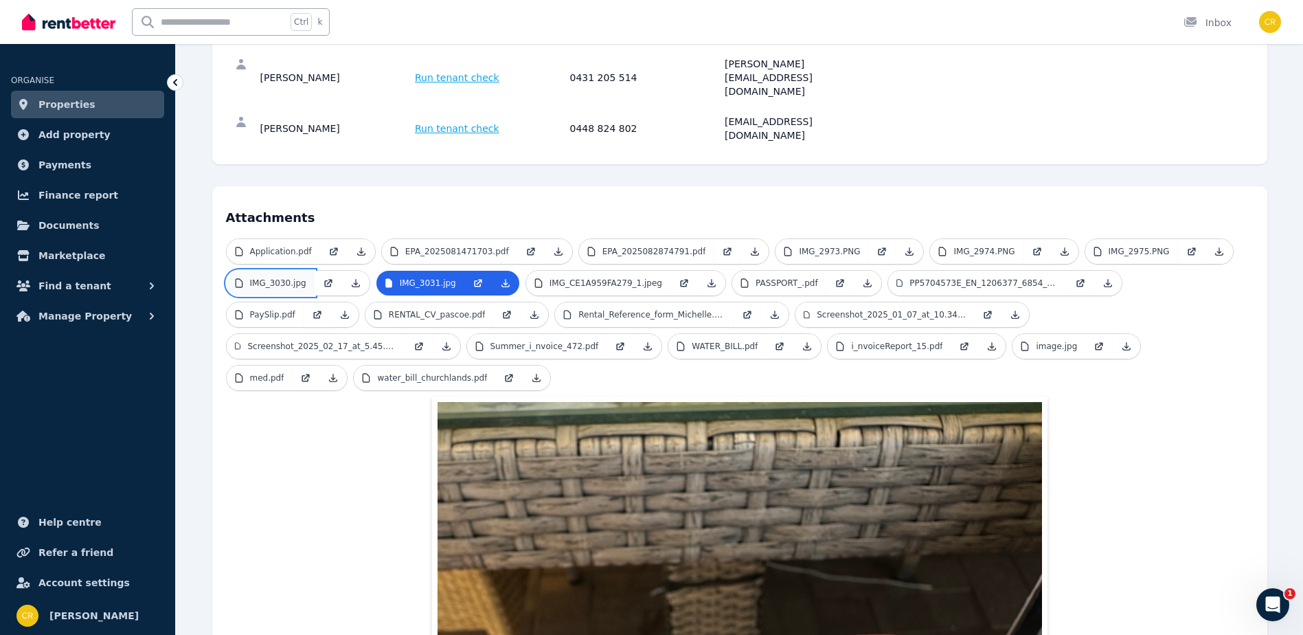
click at [280, 277] on p "IMG_3030.jpg" at bounding box center [278, 282] width 56 height 11
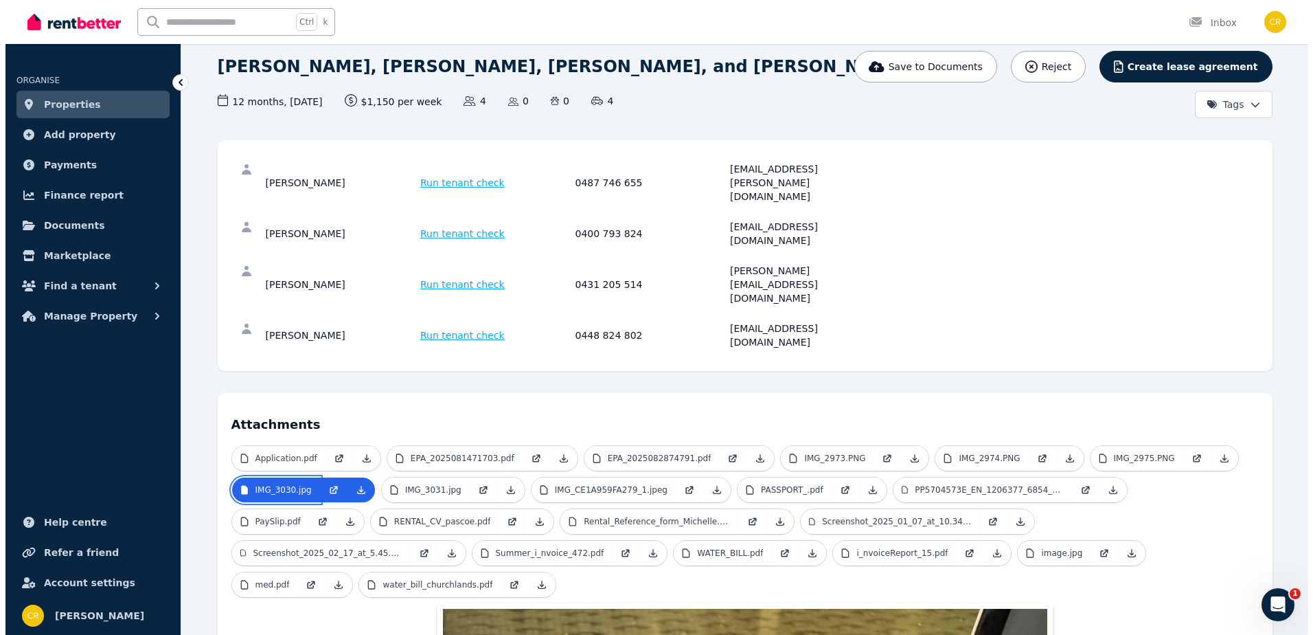
scroll to position [0, 0]
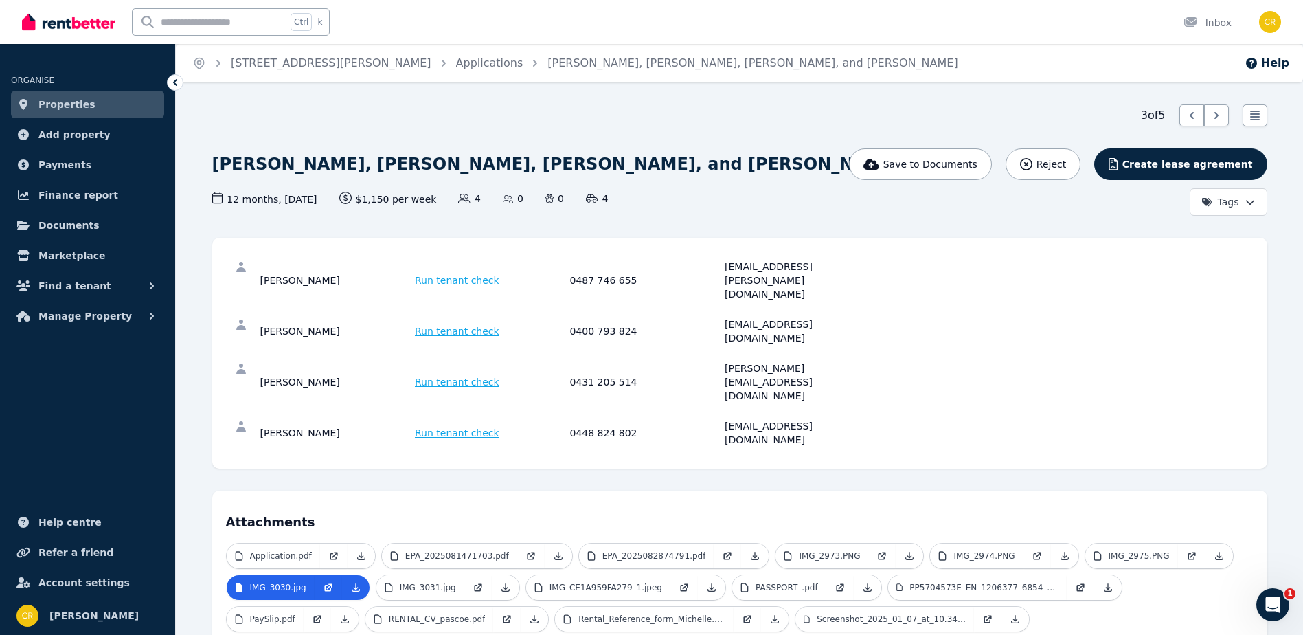
click at [466, 273] on span "Run tenant check" at bounding box center [457, 280] width 84 height 14
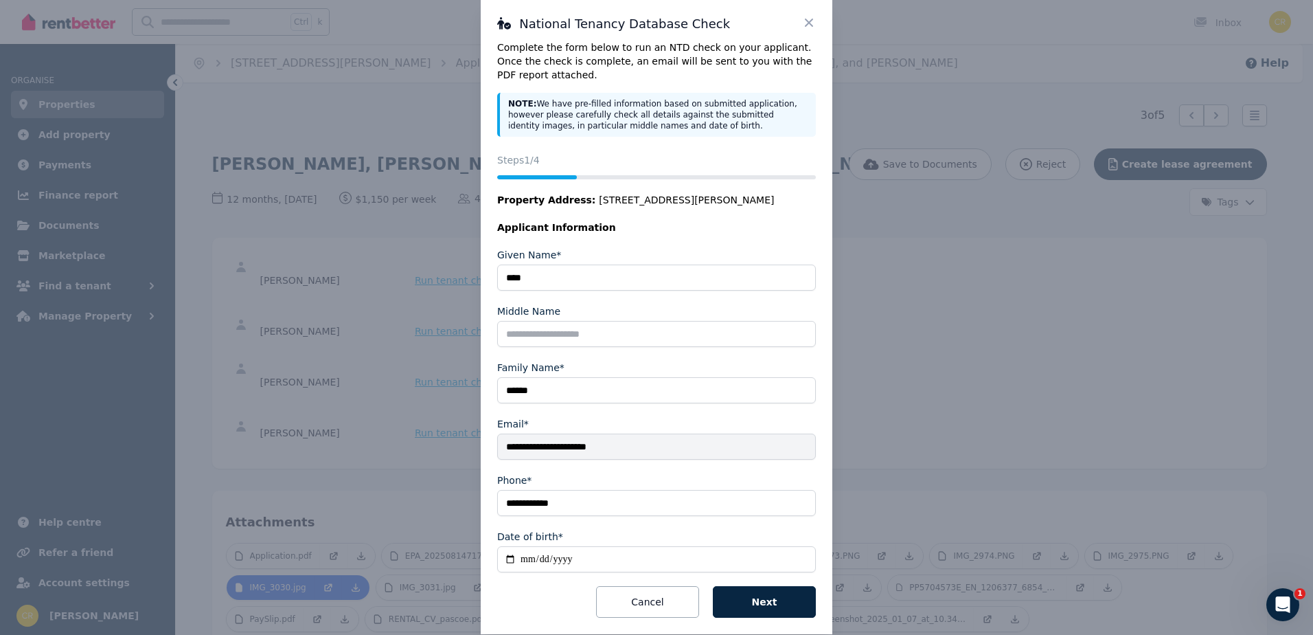
scroll to position [44, 0]
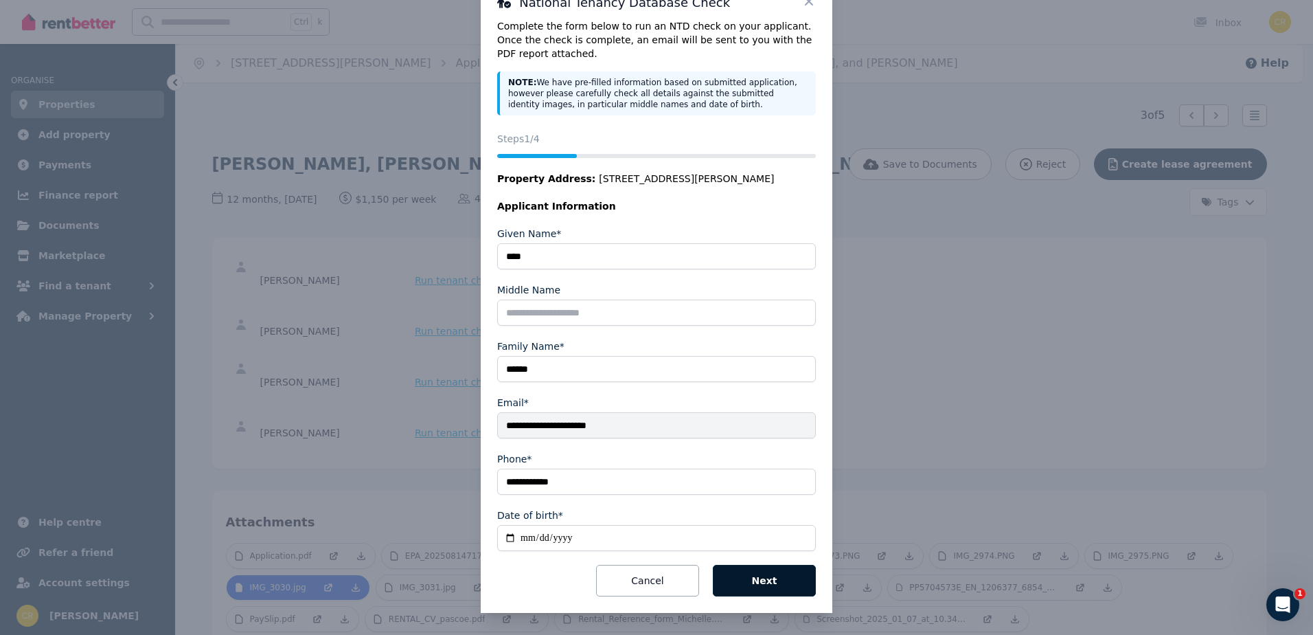
click at [771, 582] on button "Next" at bounding box center [764, 581] width 103 height 32
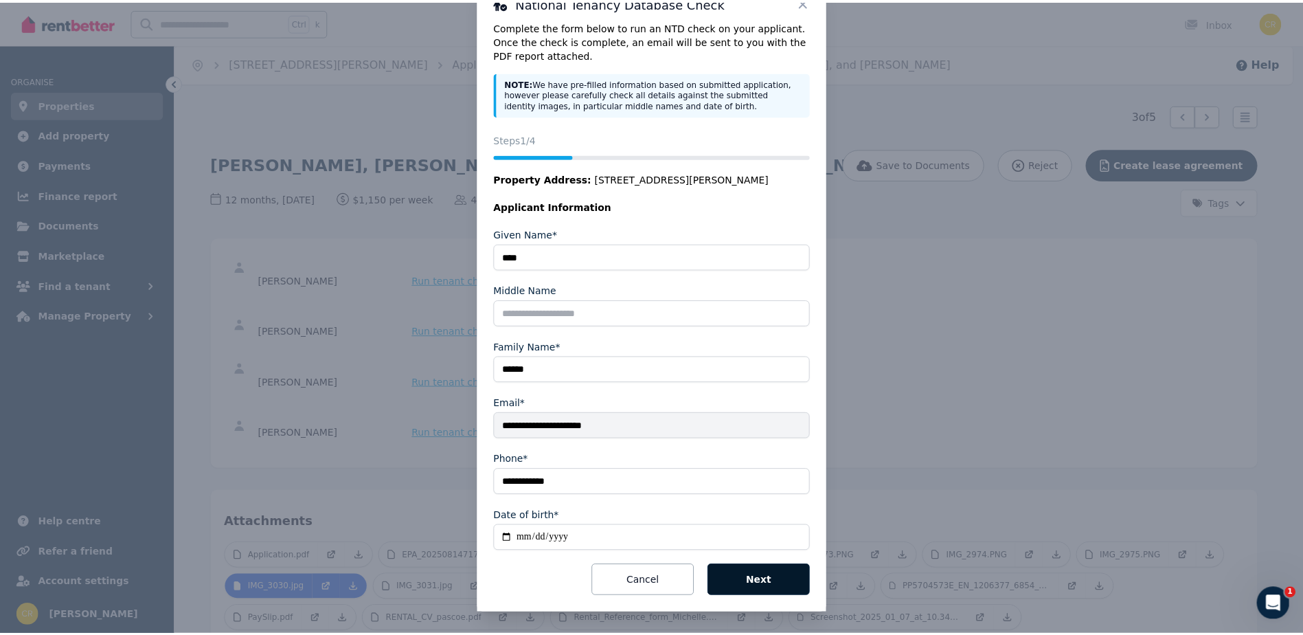
scroll to position [0, 0]
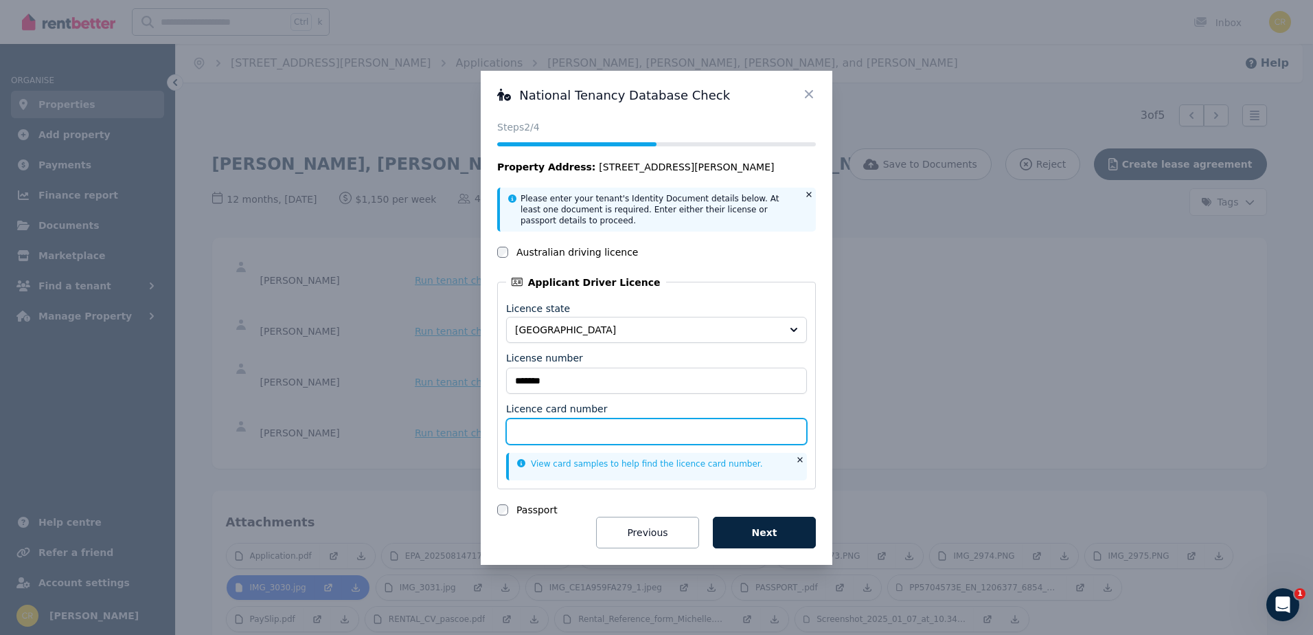
click at [605, 437] on input "Licence card number" at bounding box center [656, 431] width 301 height 26
type input "**********"
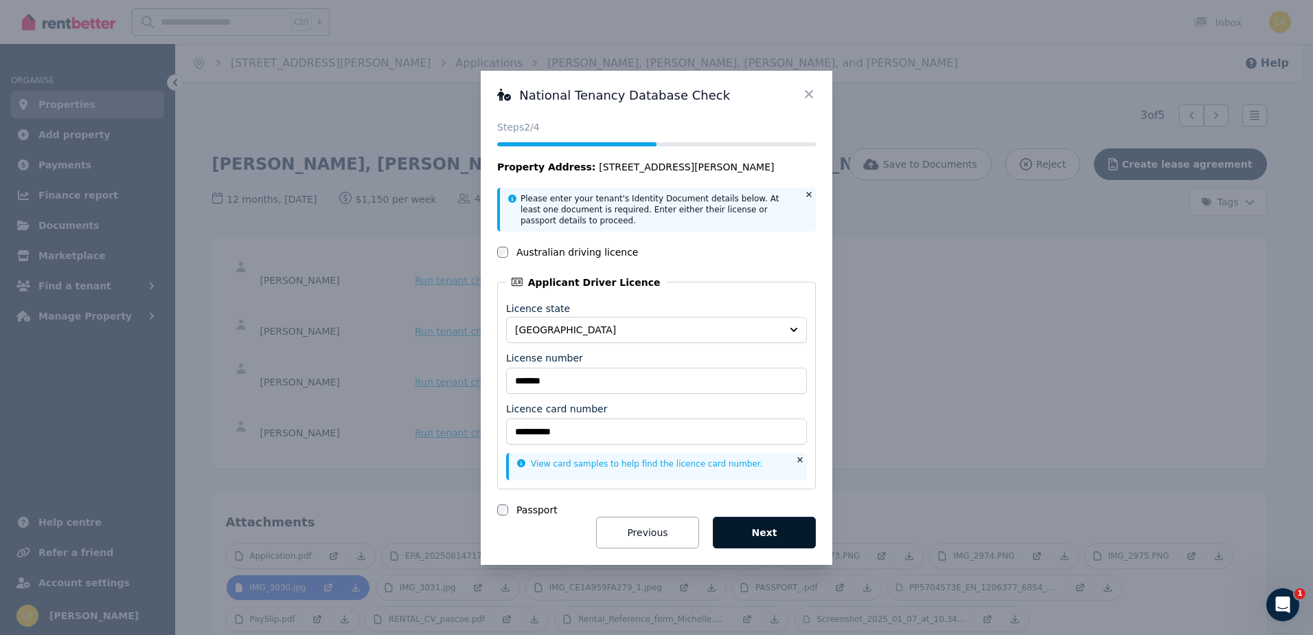
click at [756, 525] on button "Next" at bounding box center [764, 532] width 103 height 32
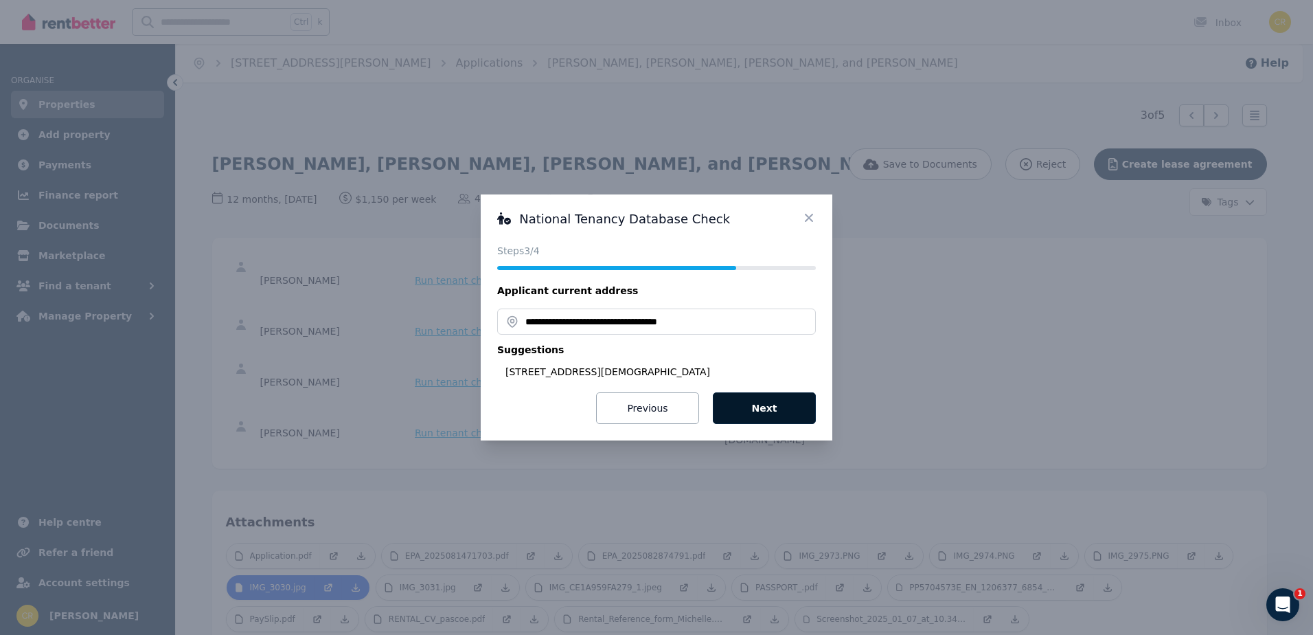
click at [769, 401] on button "Next" at bounding box center [764, 408] width 103 height 32
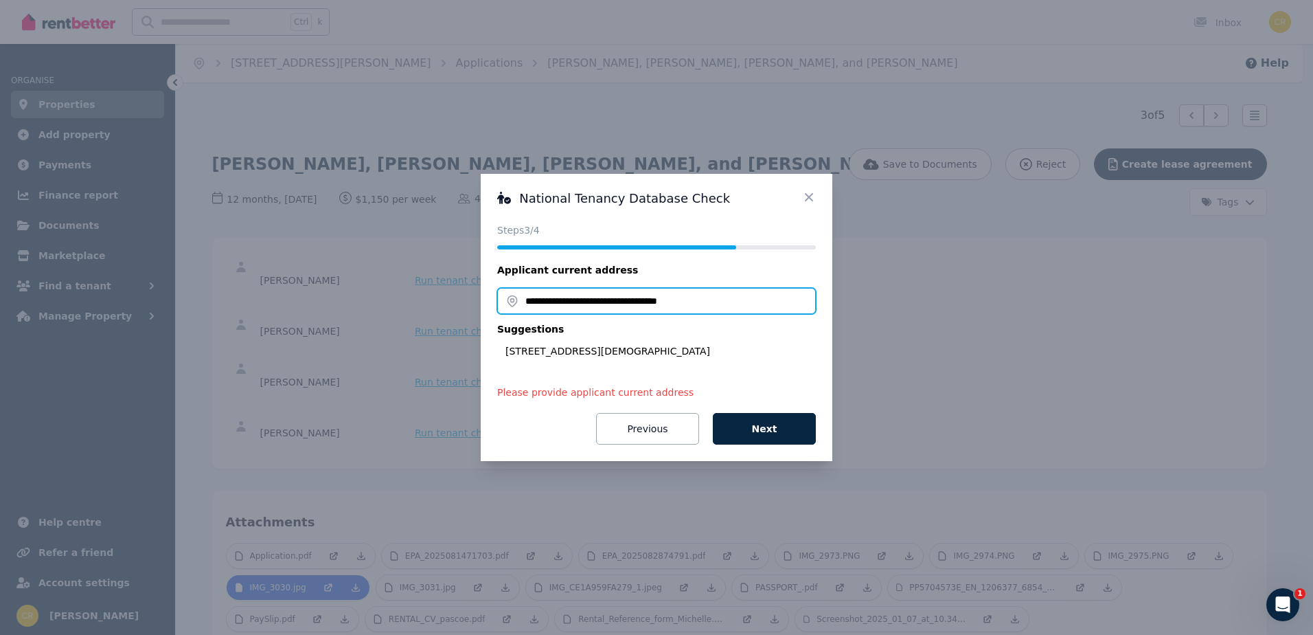
click at [716, 310] on input "**********" at bounding box center [656, 301] width 319 height 26
click at [694, 380] on form "**********" at bounding box center [656, 353] width 319 height 181
click at [750, 423] on button "Next" at bounding box center [764, 429] width 103 height 32
click at [712, 304] on input "**********" at bounding box center [656, 301] width 319 height 26
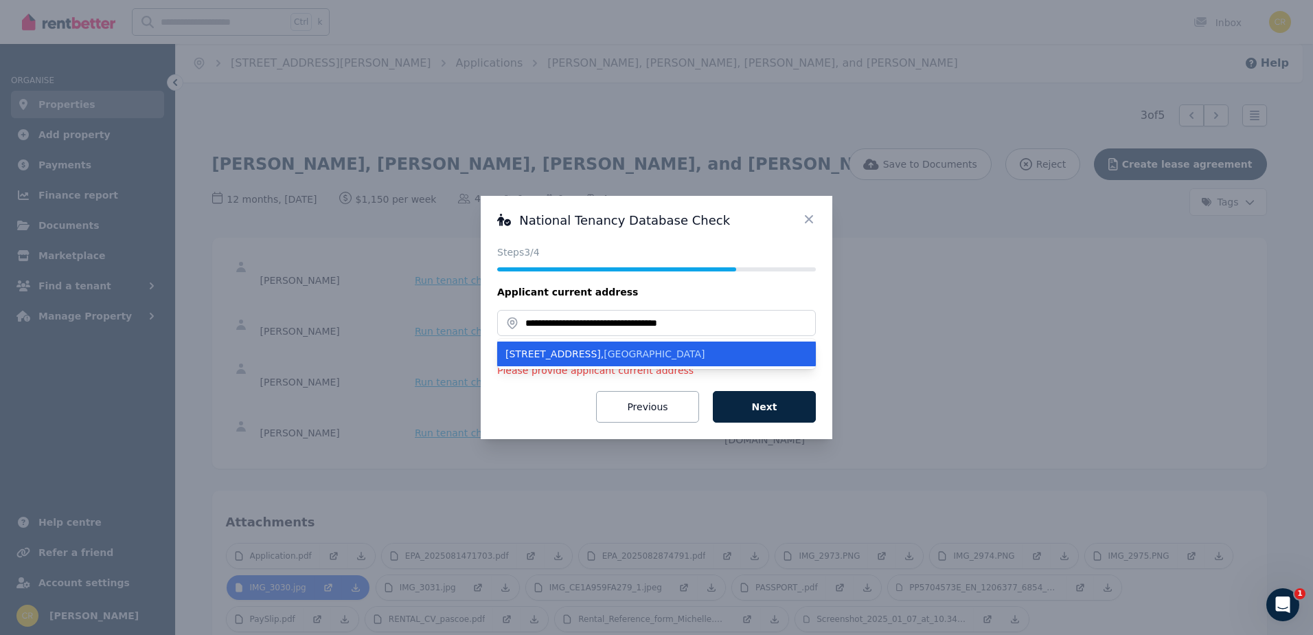
click at [640, 359] on span "[GEOGRAPHIC_DATA]" at bounding box center [654, 353] width 101 height 11
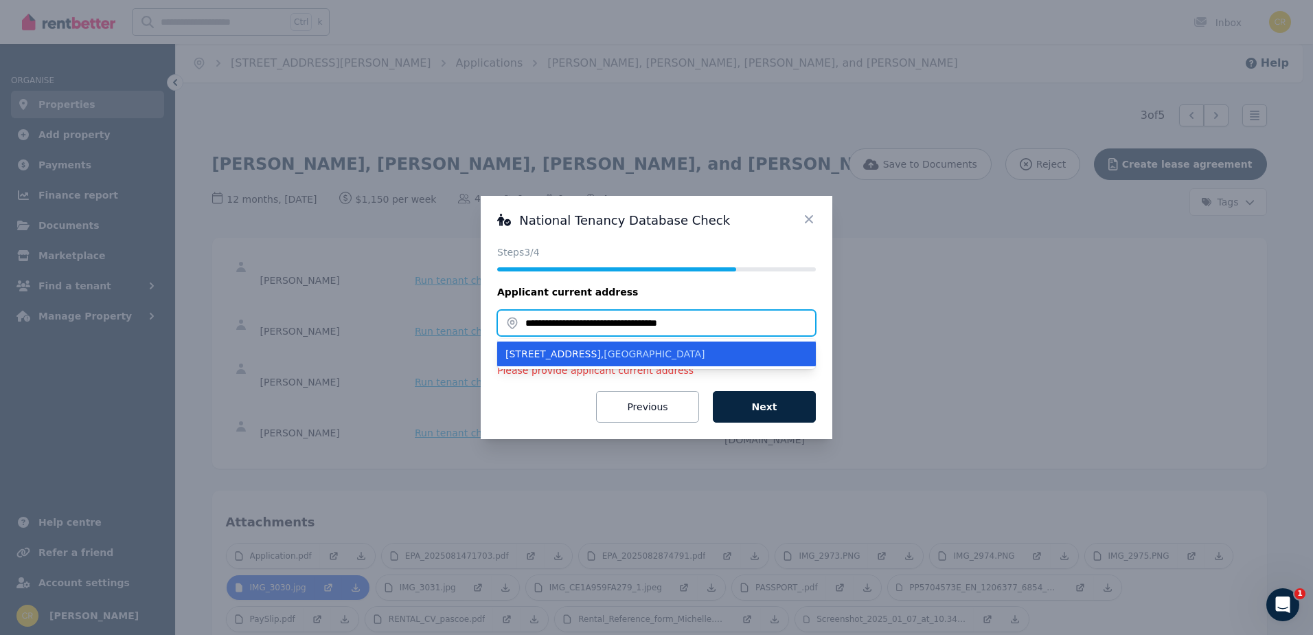
type input "**********"
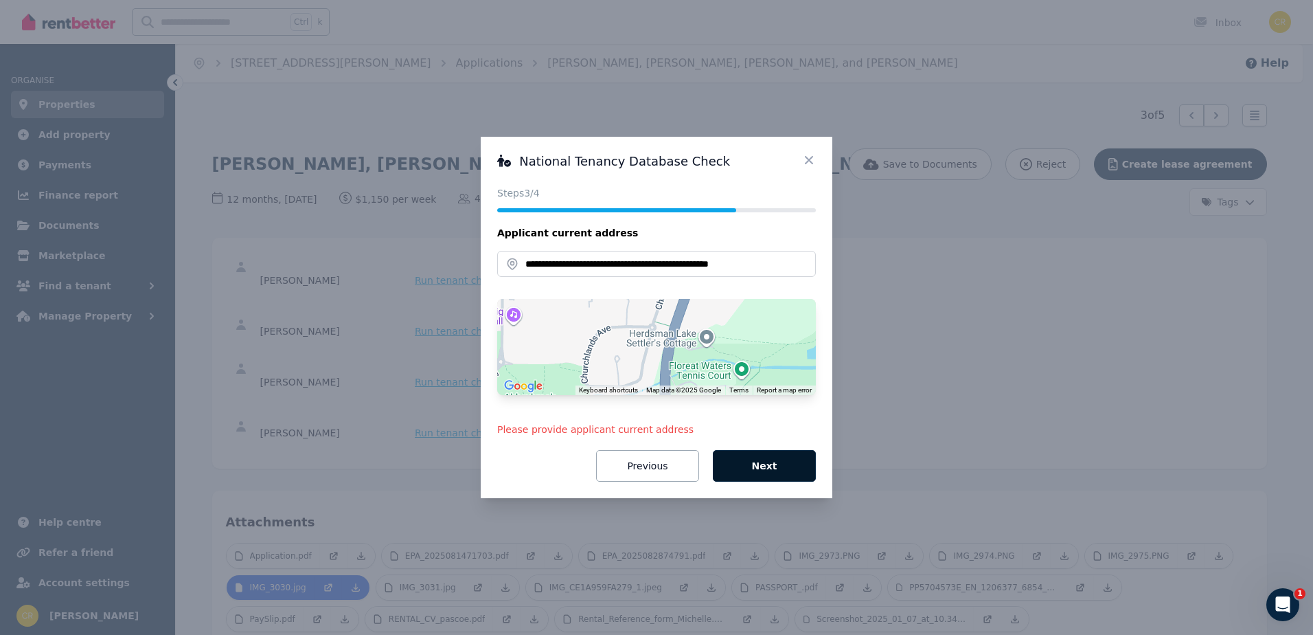
click at [748, 467] on button "Next" at bounding box center [764, 466] width 103 height 32
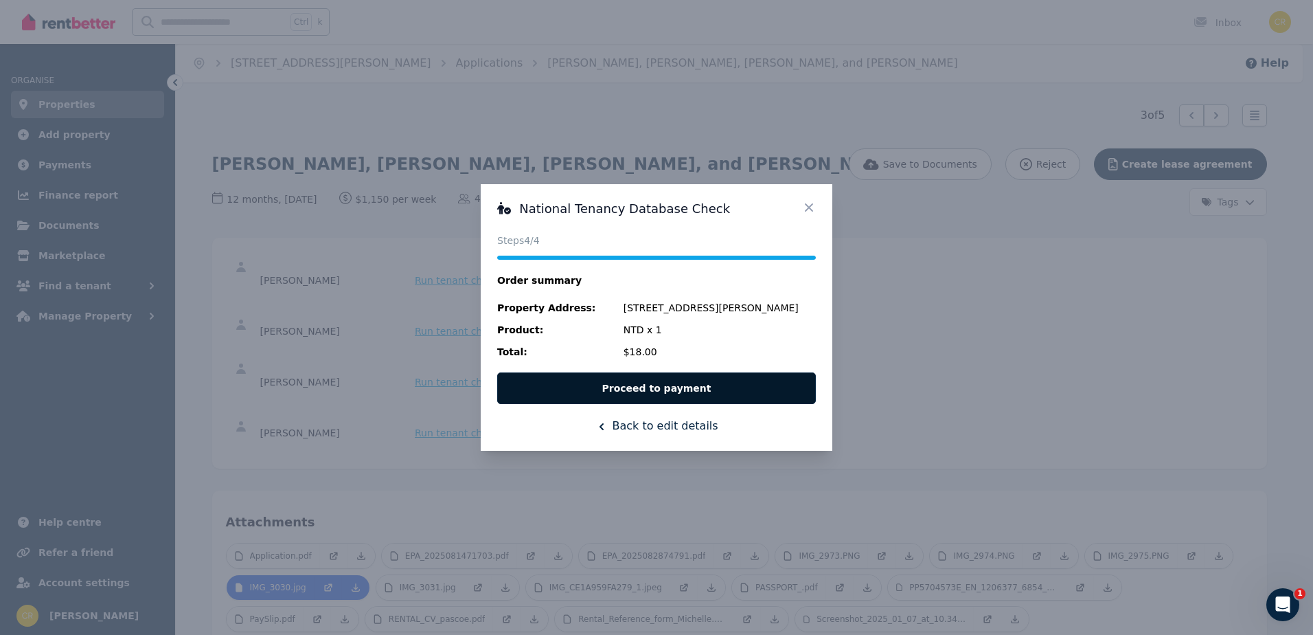
click at [664, 391] on button "Proceed to payment" at bounding box center [656, 388] width 319 height 32
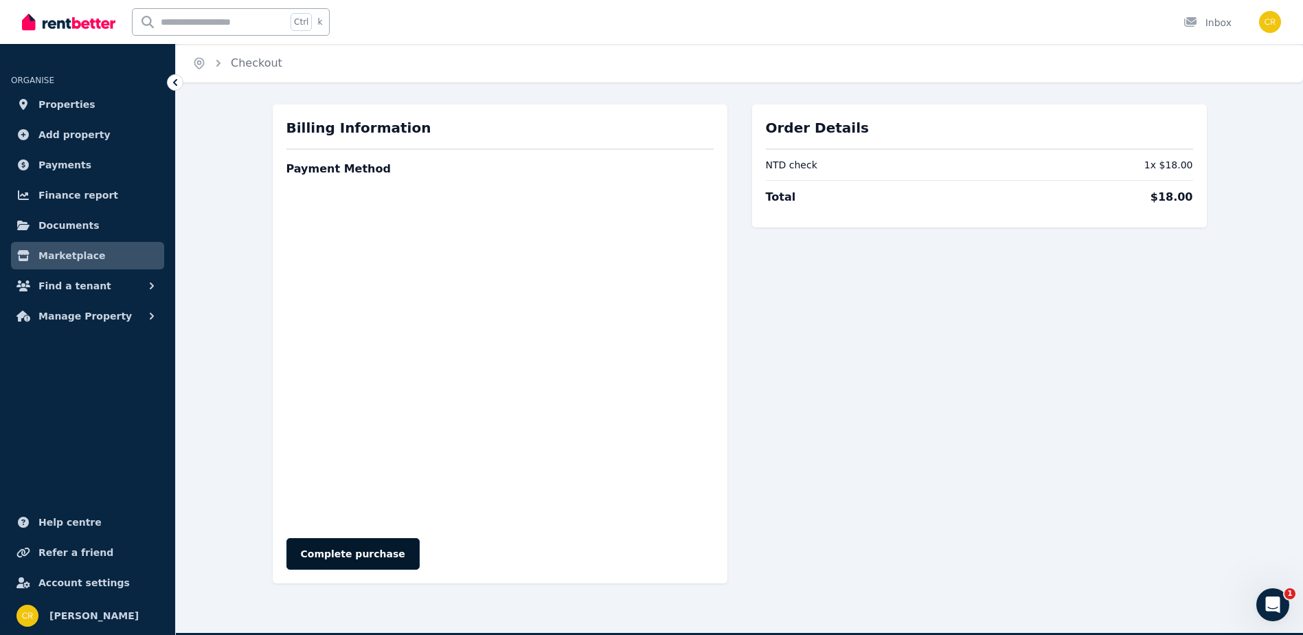
click at [376, 551] on button "Complete purchase" at bounding box center [352, 554] width 133 height 32
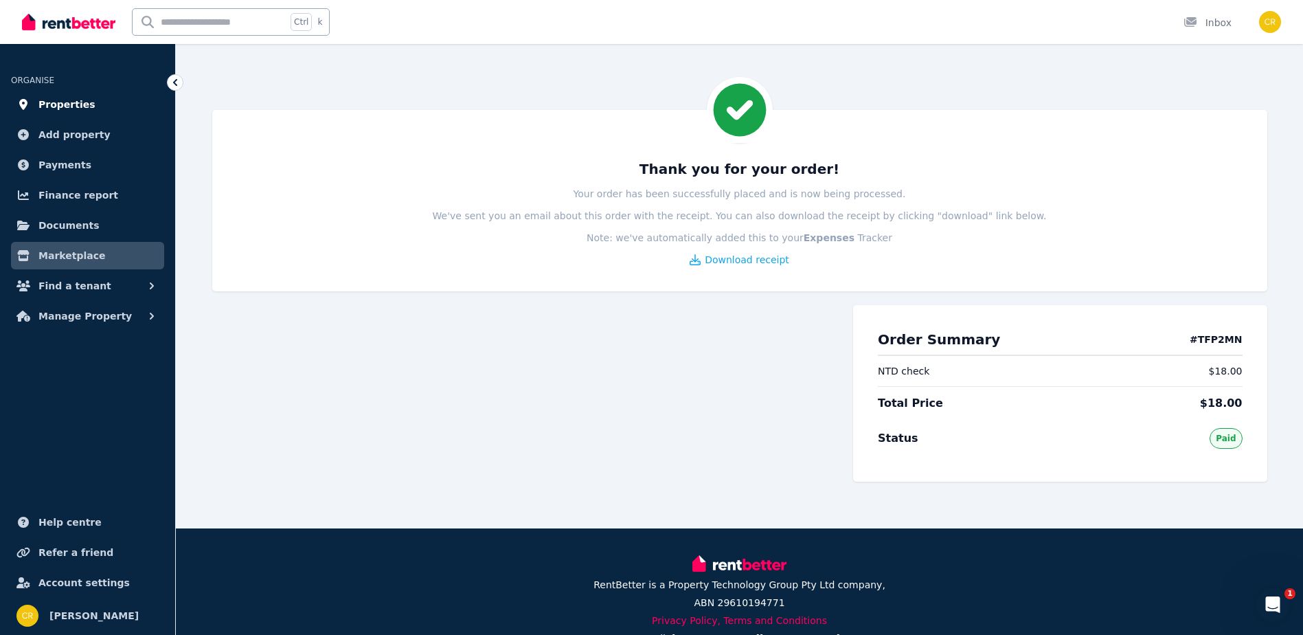
click at [72, 105] on span "Properties" at bounding box center [66, 104] width 57 height 16
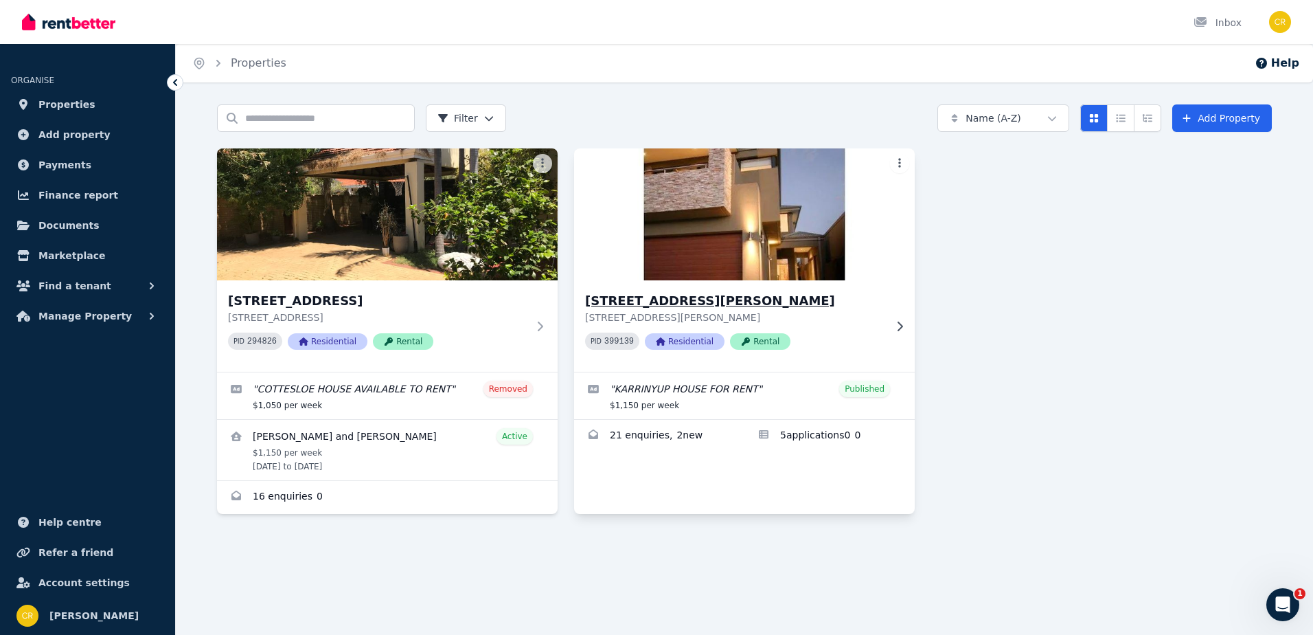
click at [755, 311] on p "[STREET_ADDRESS][PERSON_NAME]" at bounding box center [734, 317] width 299 height 14
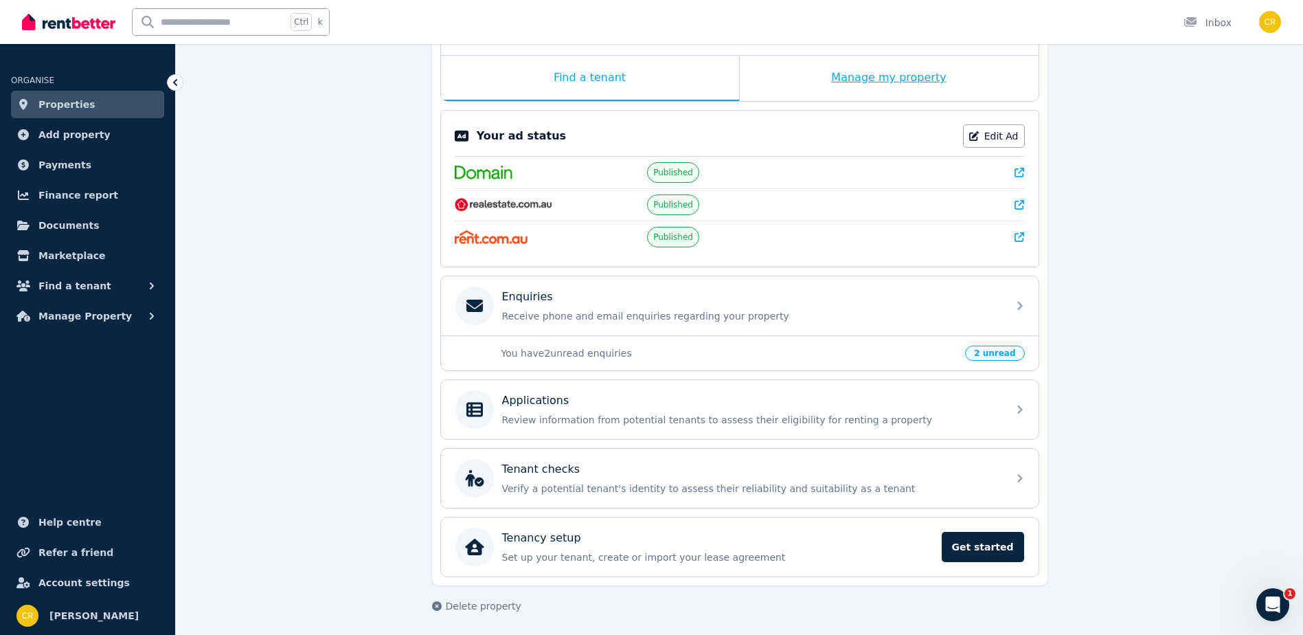
scroll to position [219, 0]
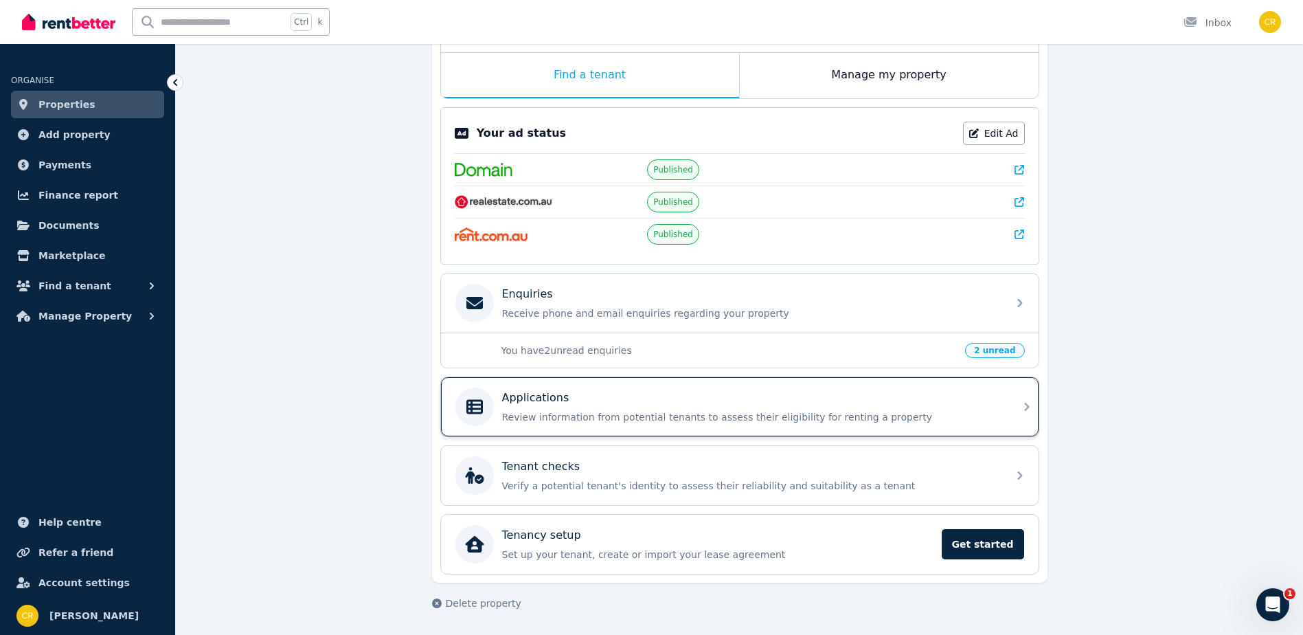
click at [662, 404] on div "Applications" at bounding box center [750, 397] width 497 height 16
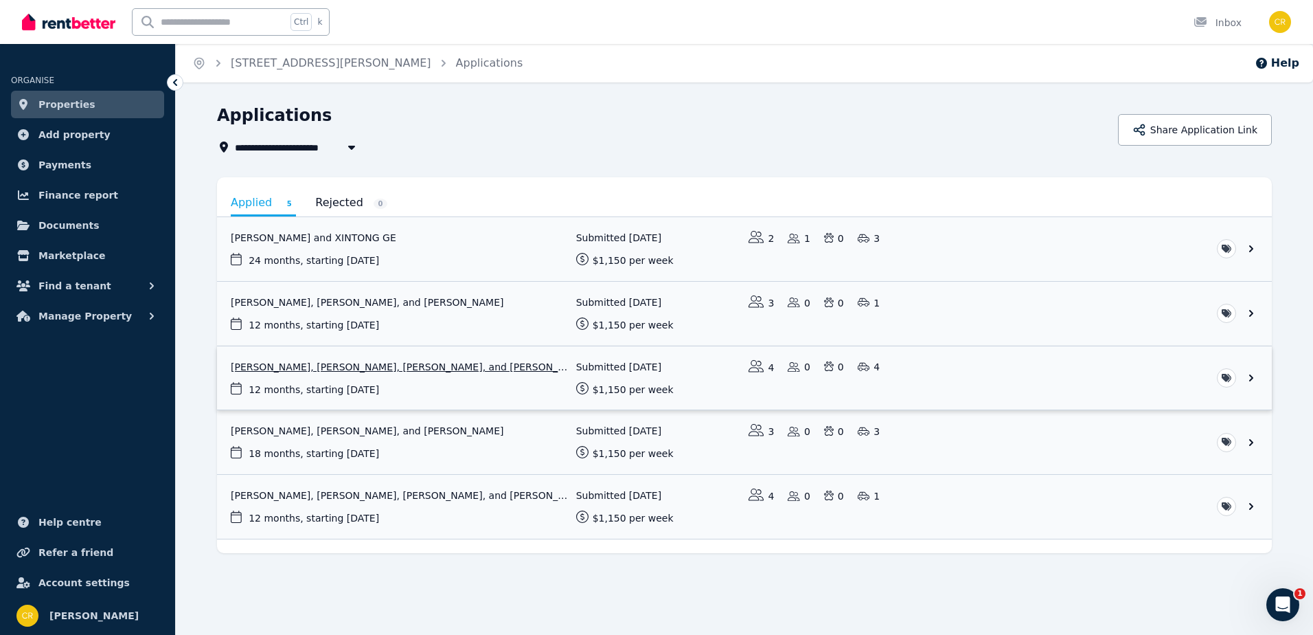
click at [363, 367] on link "View application: Jade McNeil, Shara Anderson, Amelia Quinlan, and Michelle Cro…" at bounding box center [744, 378] width 1055 height 64
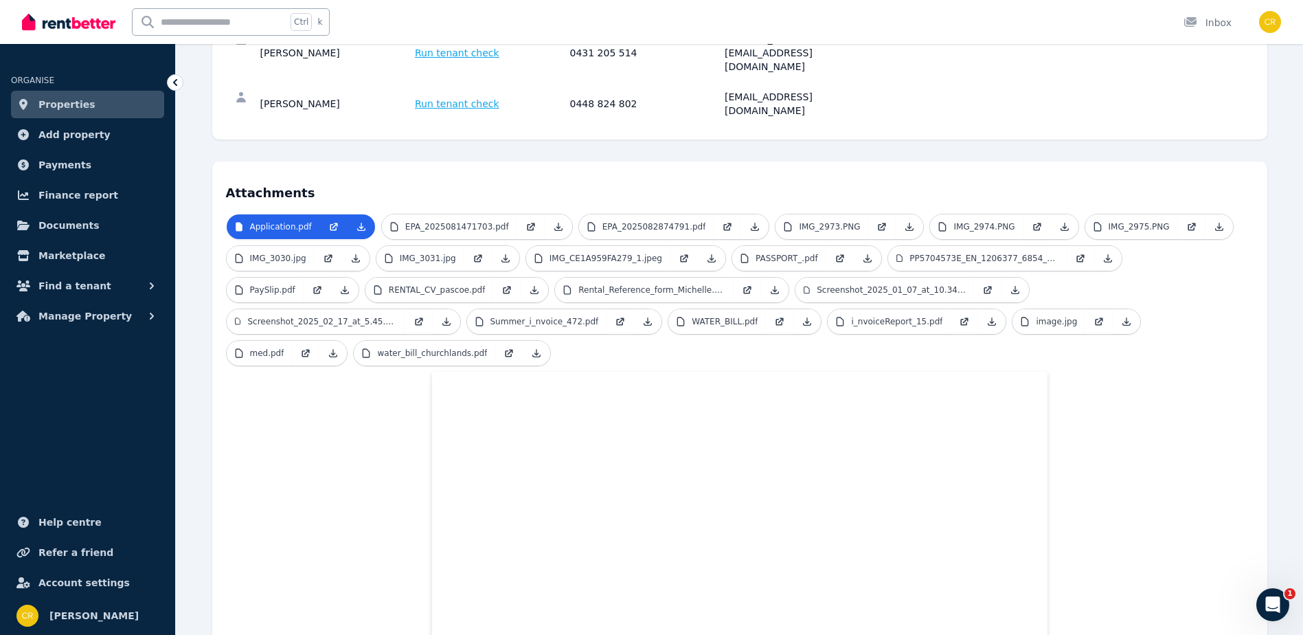
scroll to position [312, 0]
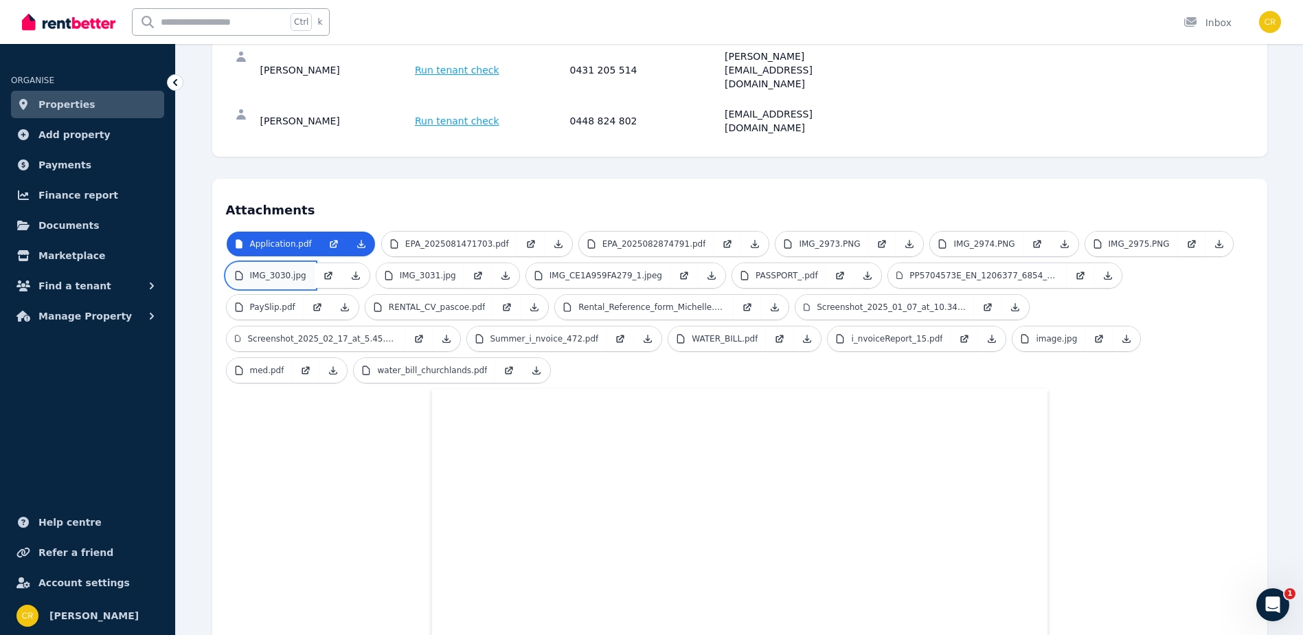
click at [292, 270] on p "IMG_3030.jpg" at bounding box center [278, 275] width 56 height 11
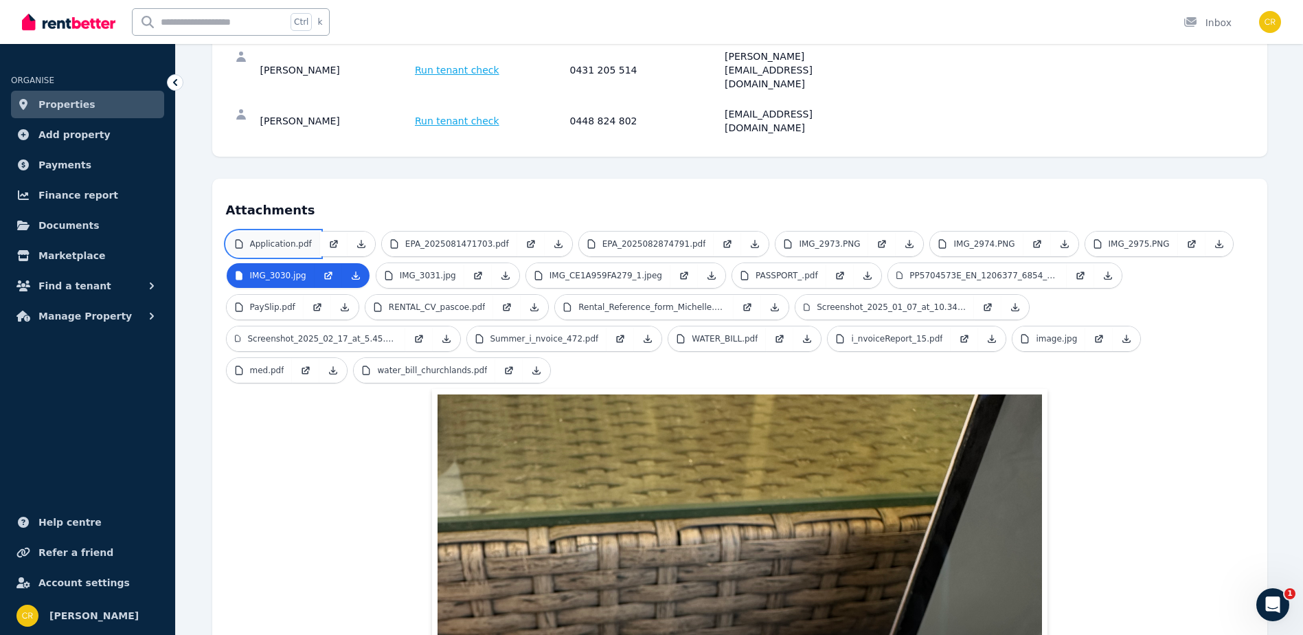
click at [288, 238] on p "Application.pdf" at bounding box center [281, 243] width 62 height 11
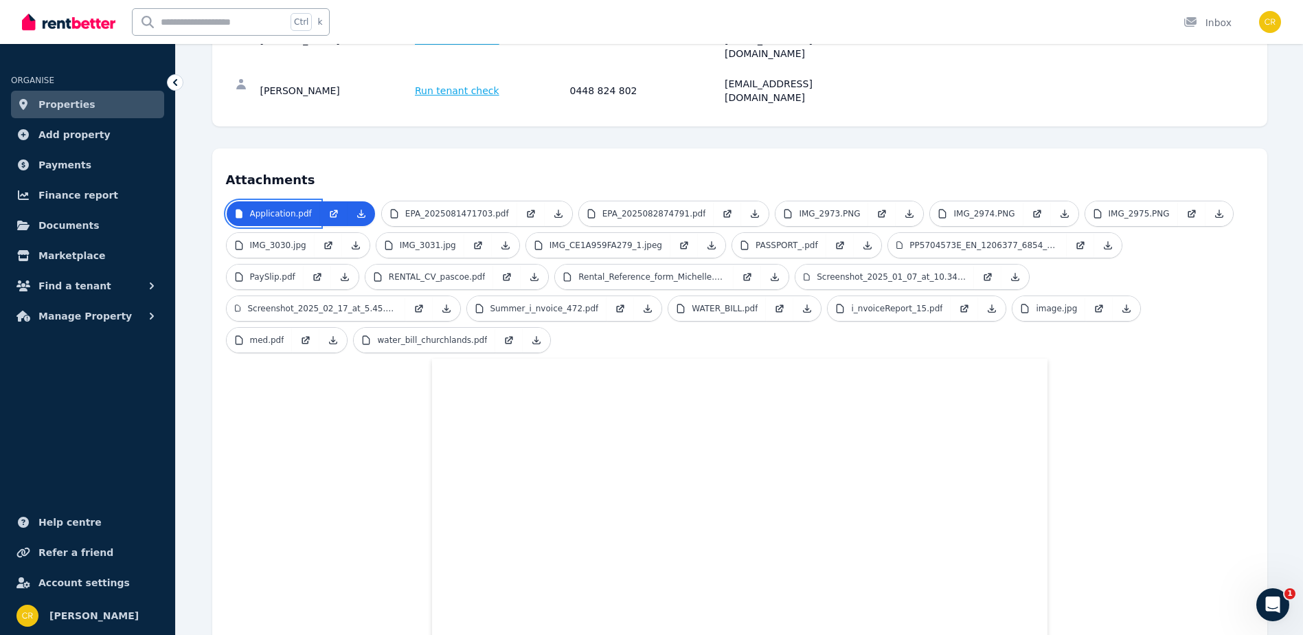
scroll to position [326, 0]
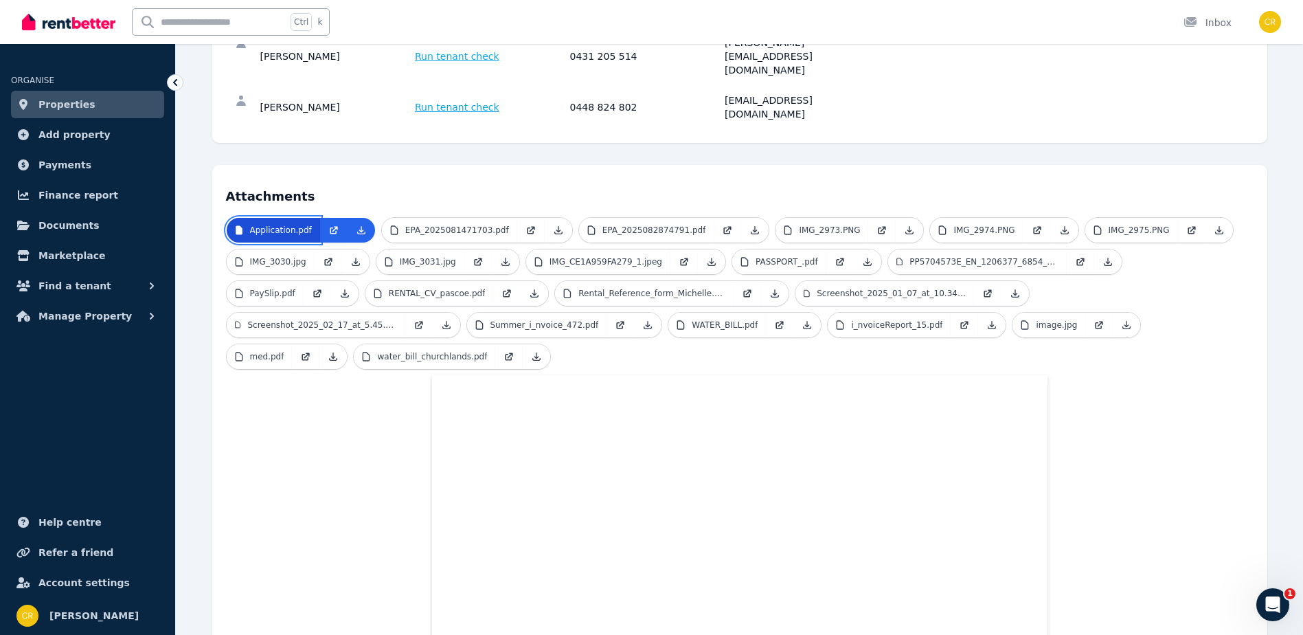
click at [306, 225] on p "Application.pdf" at bounding box center [281, 230] width 62 height 11
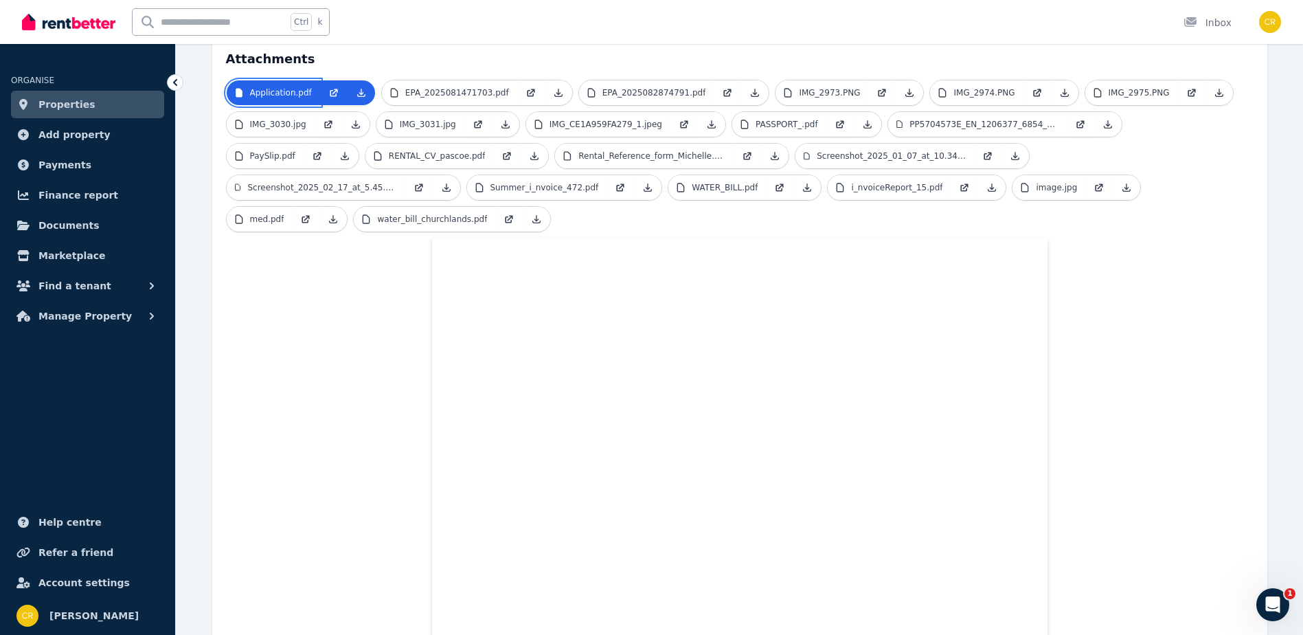
scroll to position [0, 0]
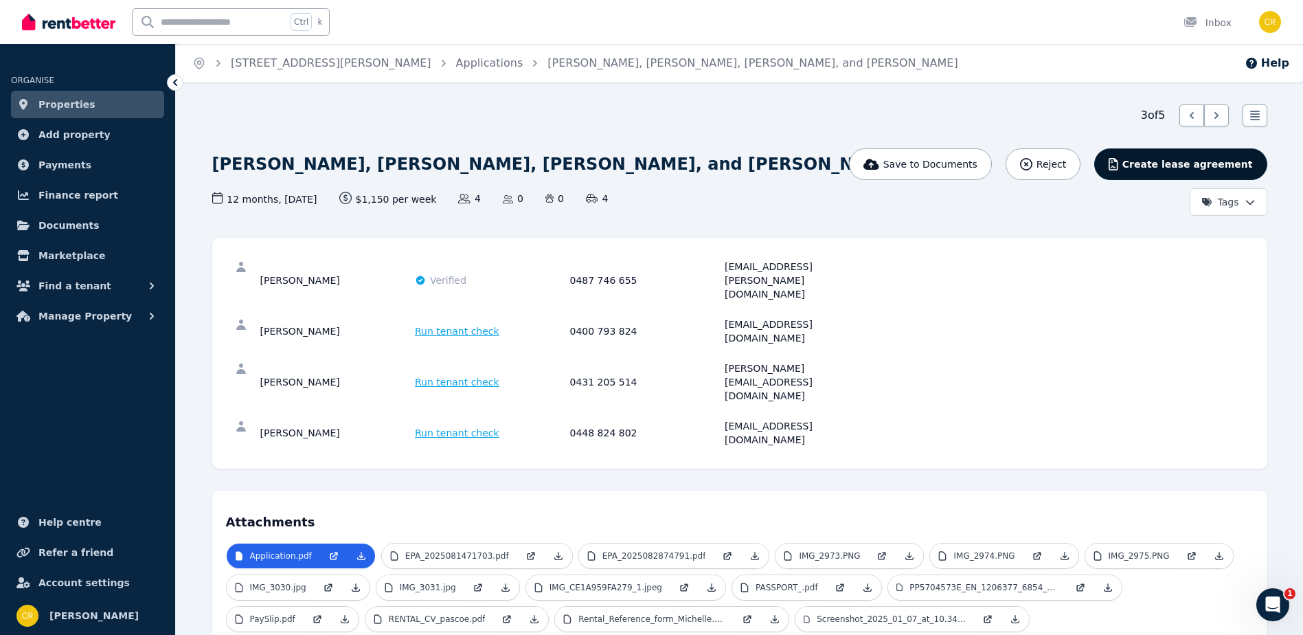
click at [1171, 158] on span "Create lease agreement" at bounding box center [1187, 164] width 130 height 14
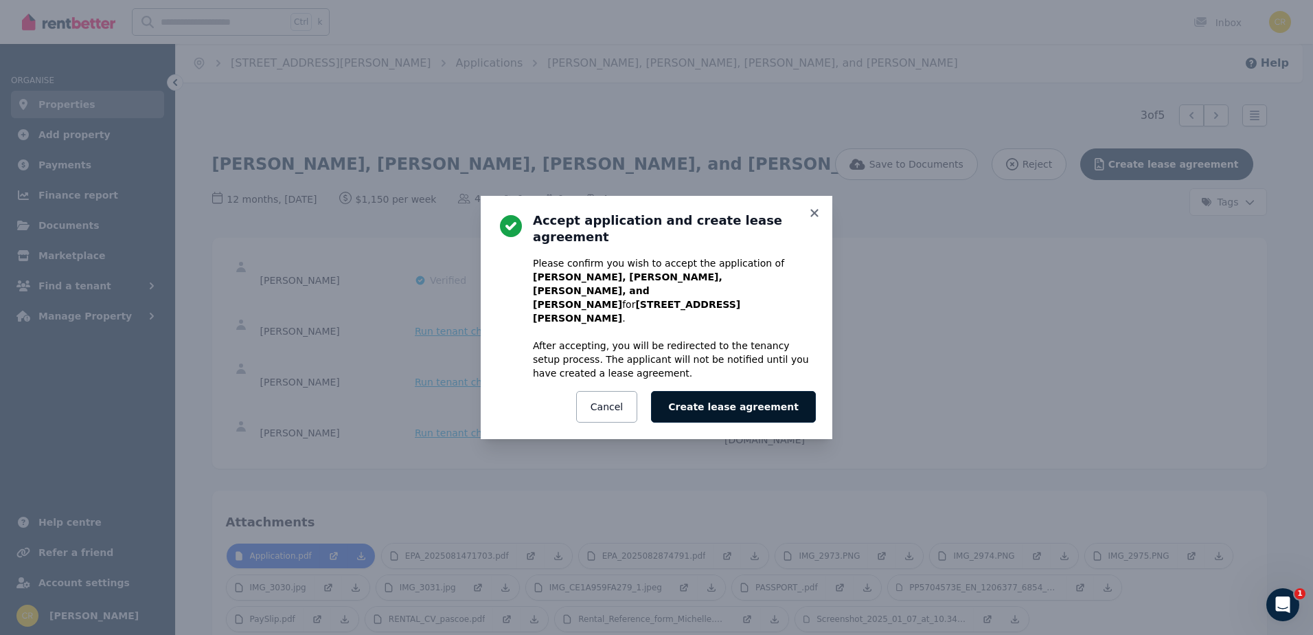
click at [764, 391] on button "Create lease agreement" at bounding box center [733, 407] width 165 height 32
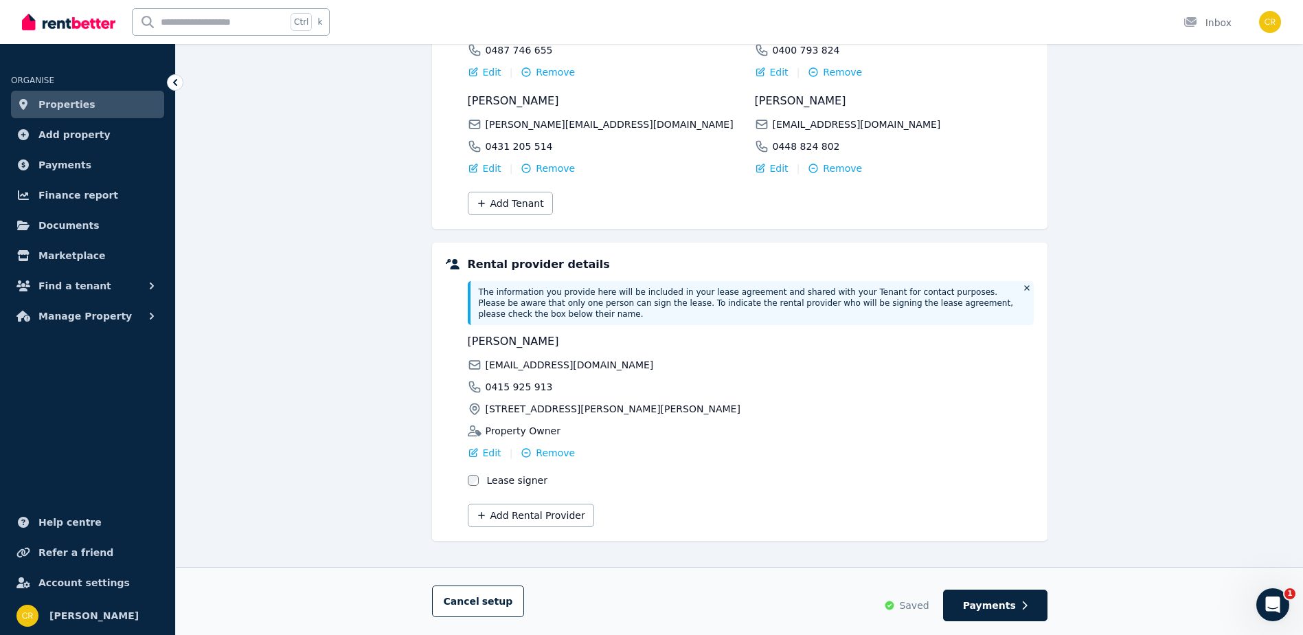
scroll to position [260, 0]
click at [1006, 604] on span "Payments" at bounding box center [989, 605] width 53 height 14
select select "**********"
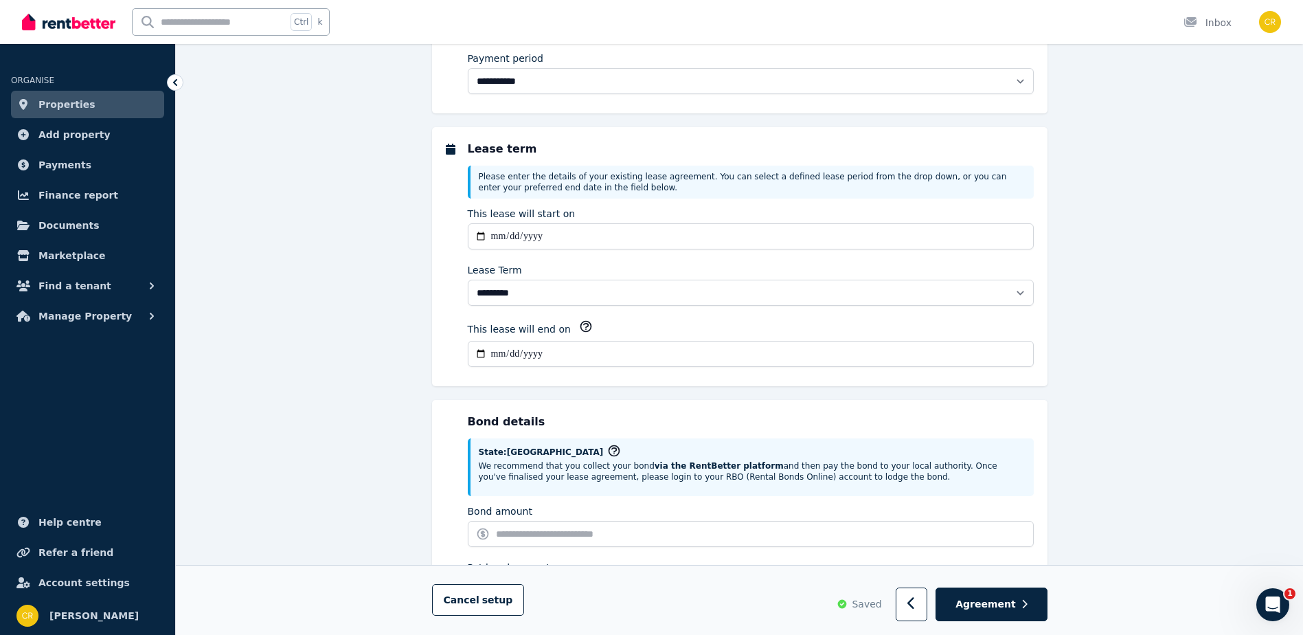
scroll to position [0, 0]
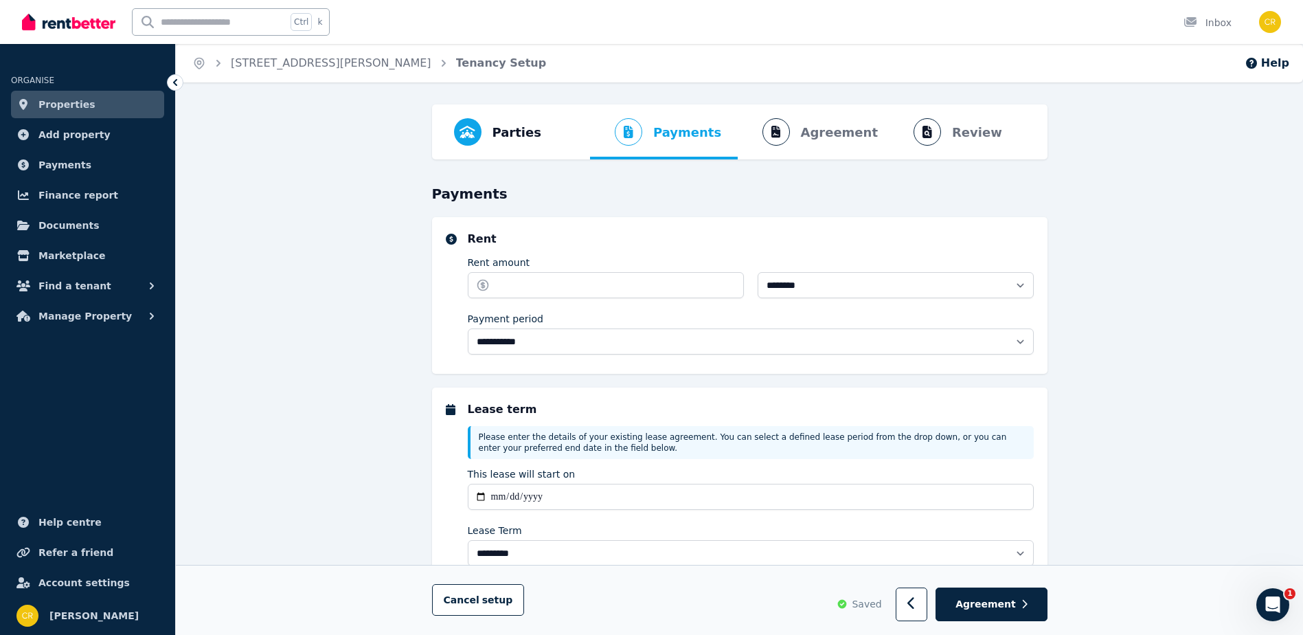
select select "**********"
drag, startPoint x: 650, startPoint y: 289, endPoint x: 668, endPoint y: 295, distance: 18.7
click at [651, 291] on input "Rent amount" at bounding box center [606, 285] width 276 height 26
type input "****"
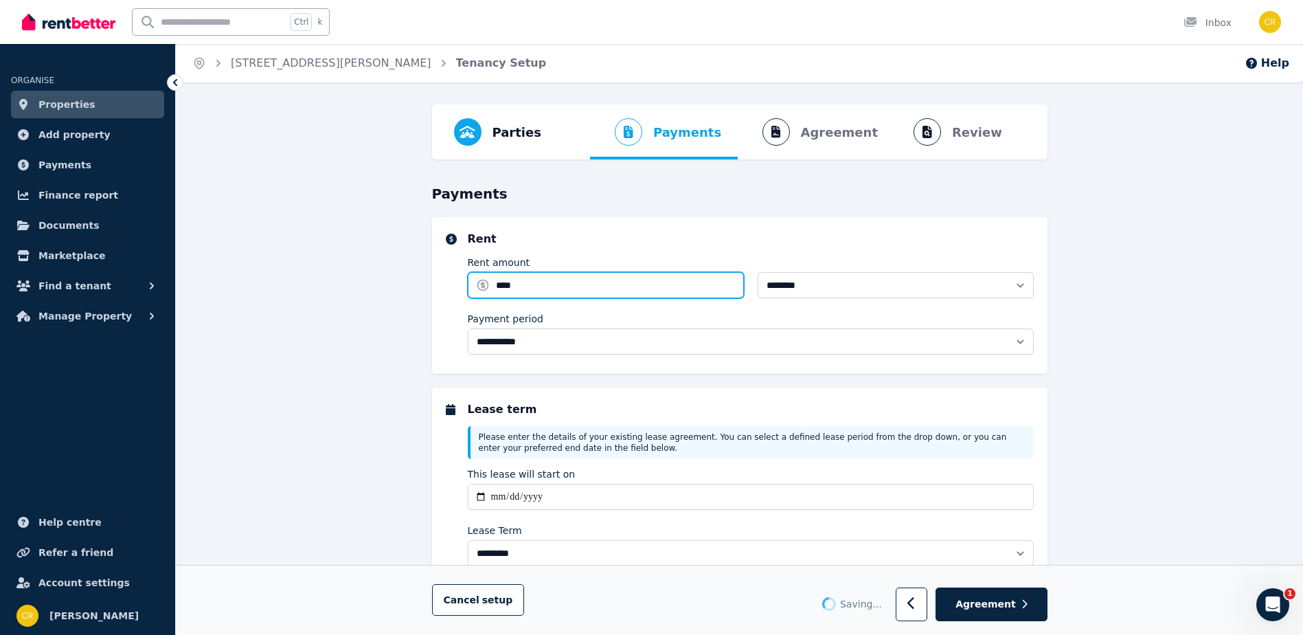
type input "**********"
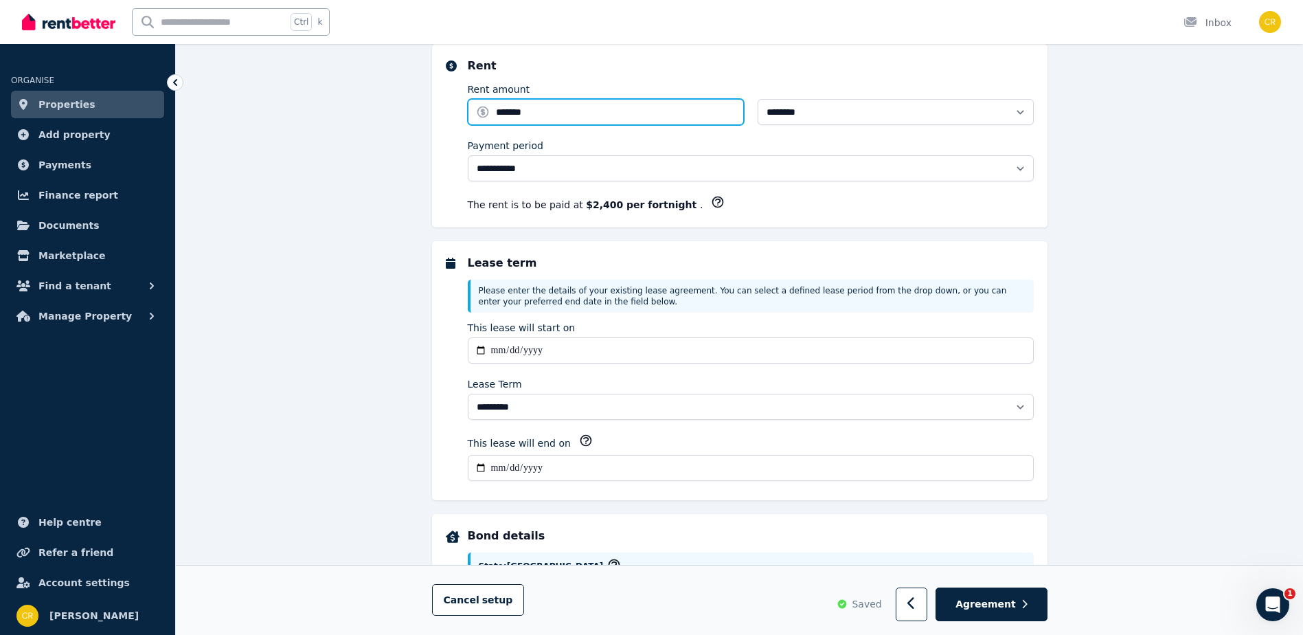
scroll to position [206, 0]
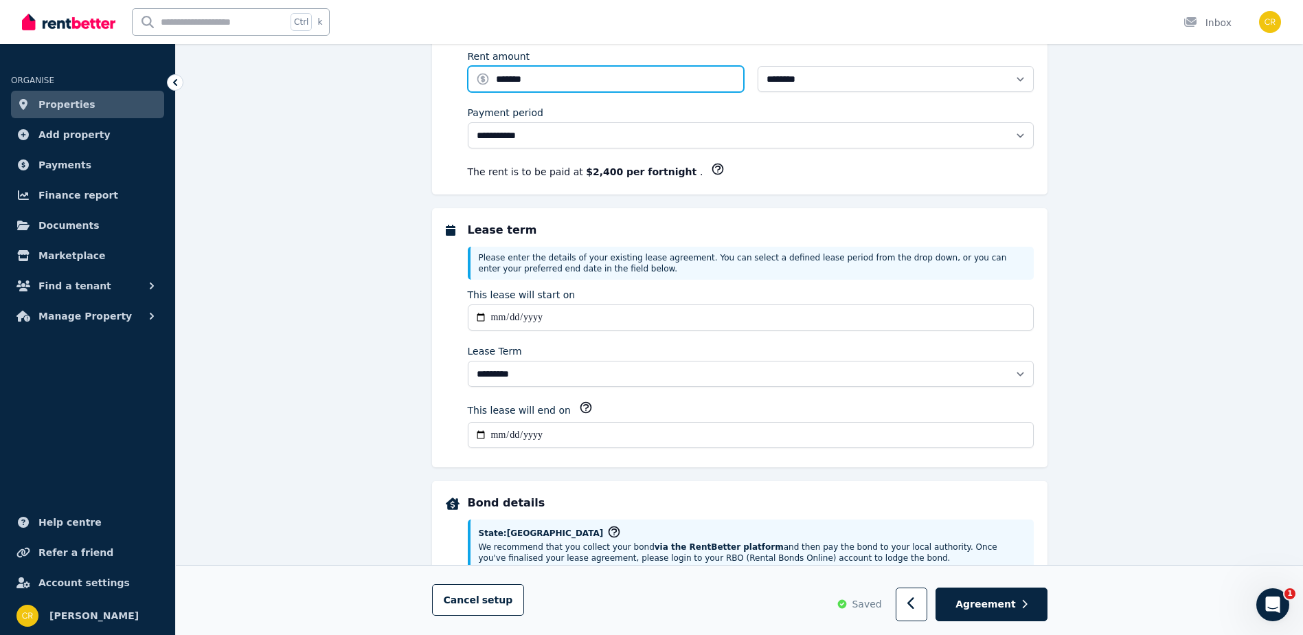
type input "*******"
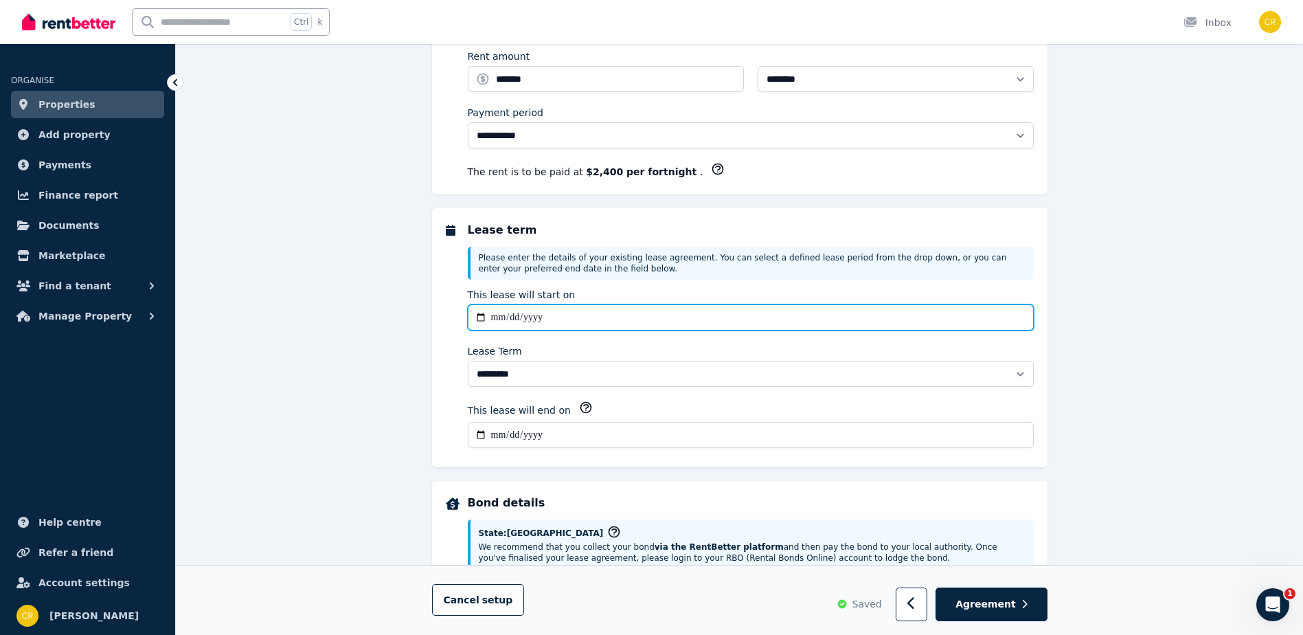
click at [501, 317] on input "**********" at bounding box center [751, 317] width 566 height 26
type input "**********"
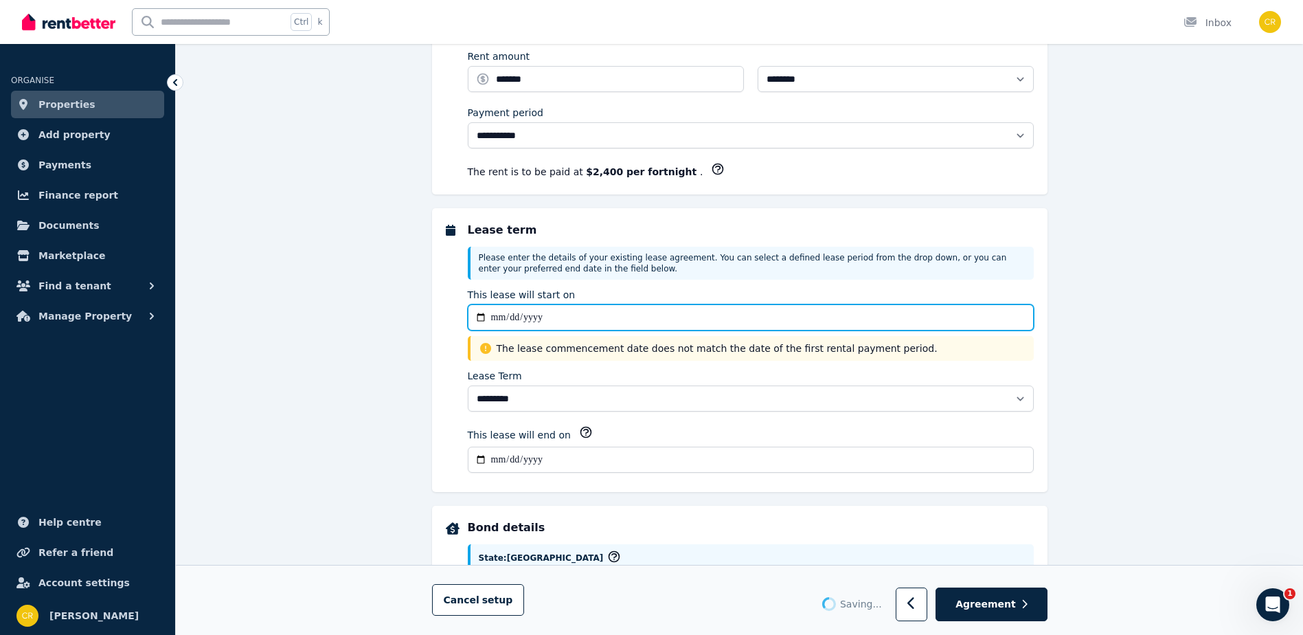
click at [608, 315] on input "**********" at bounding box center [751, 317] width 566 height 26
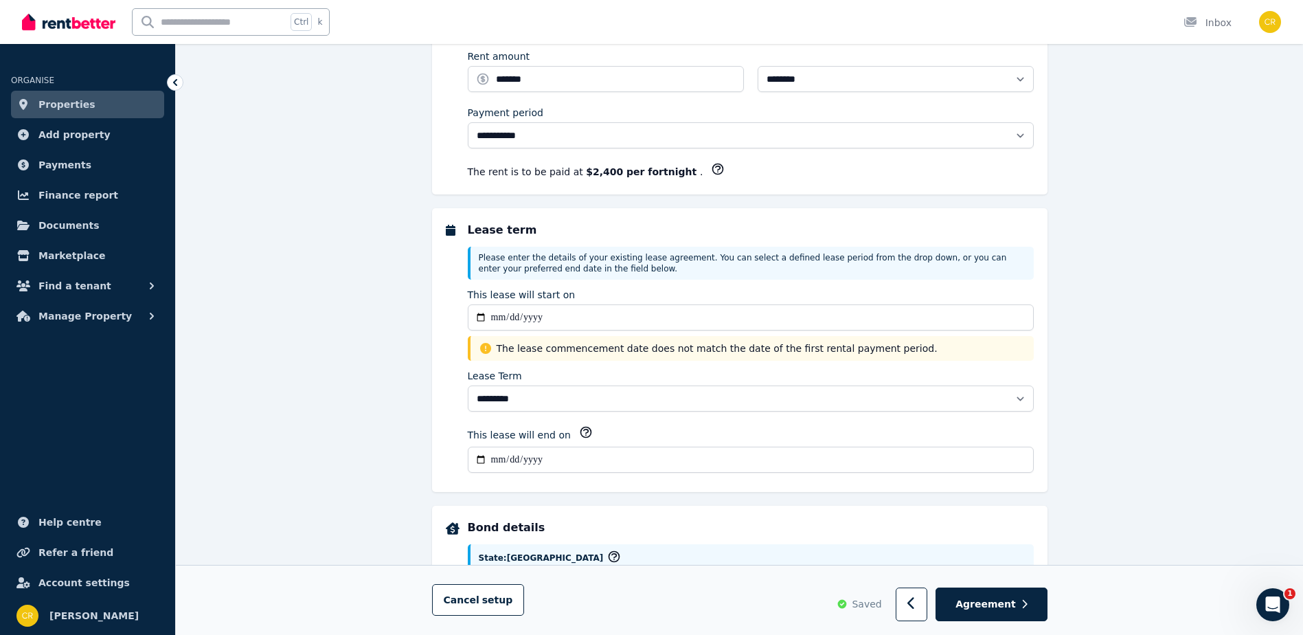
click at [501, 461] on input "**********" at bounding box center [751, 459] width 566 height 26
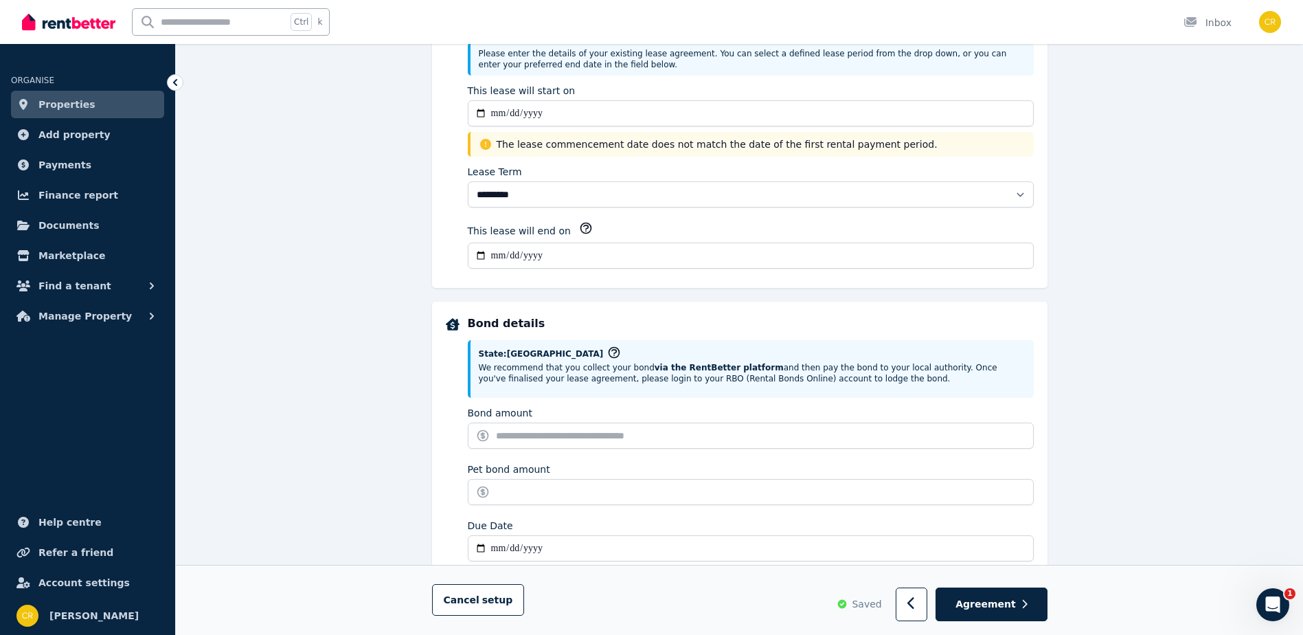
scroll to position [412, 0]
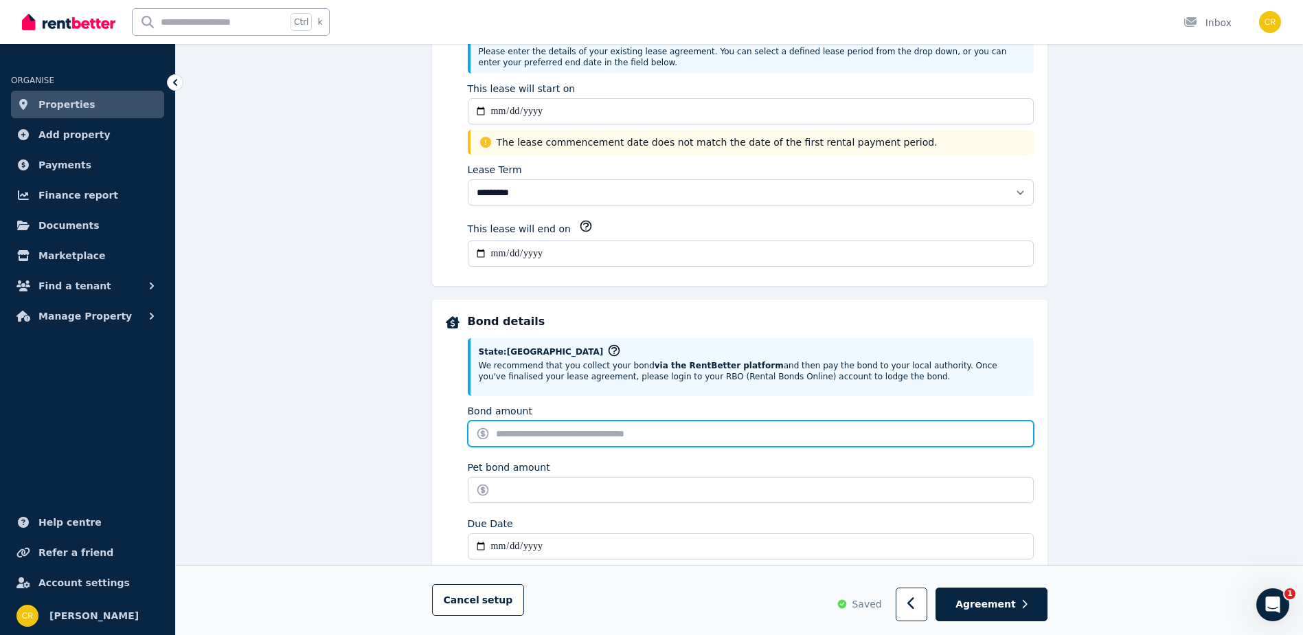
click at [746, 432] on input "Bond amount" at bounding box center [751, 433] width 566 height 26
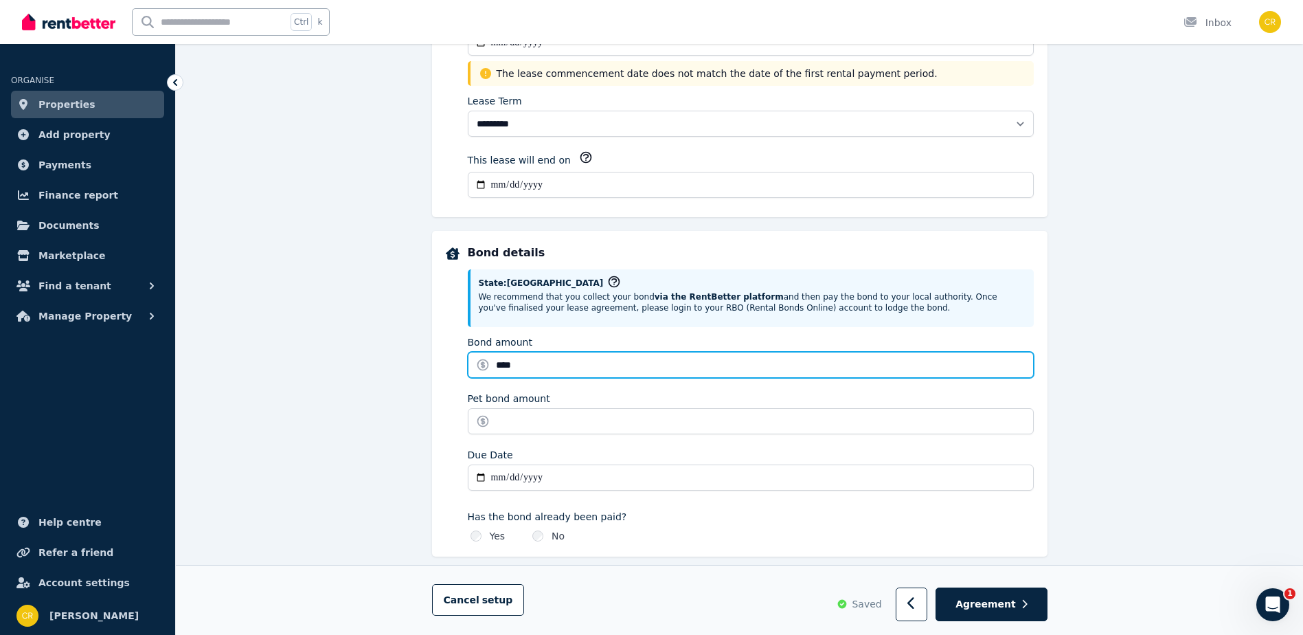
type input "****"
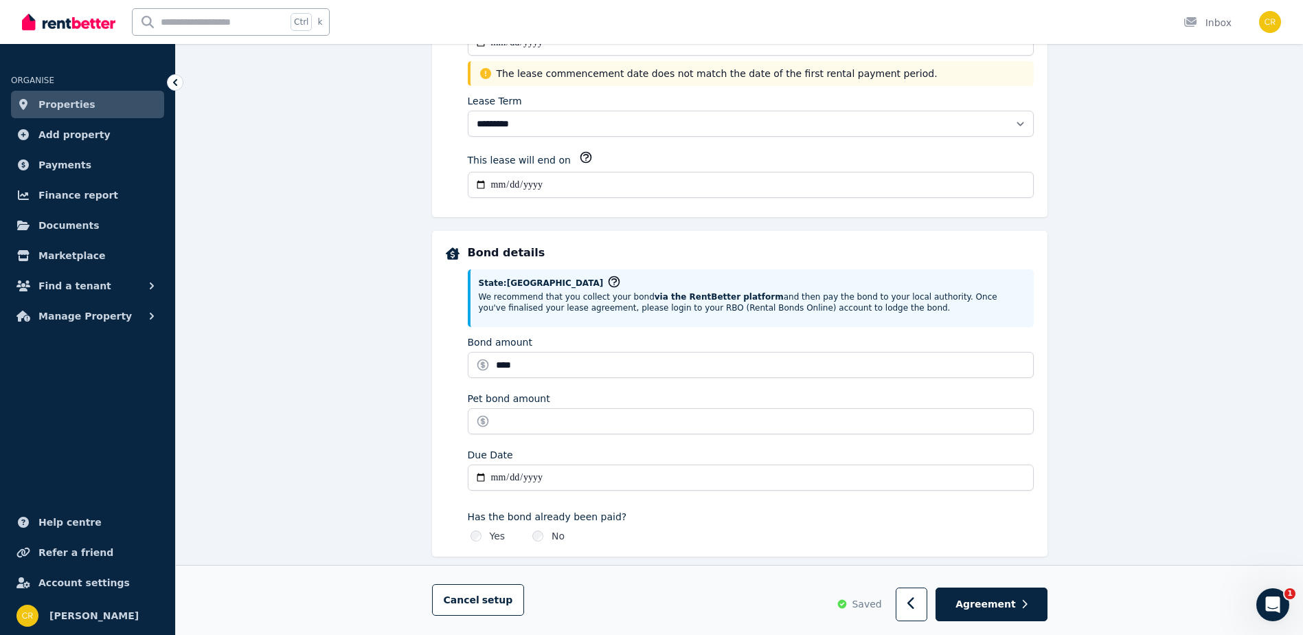
click at [604, 474] on input "Due Date" at bounding box center [751, 477] width 566 height 26
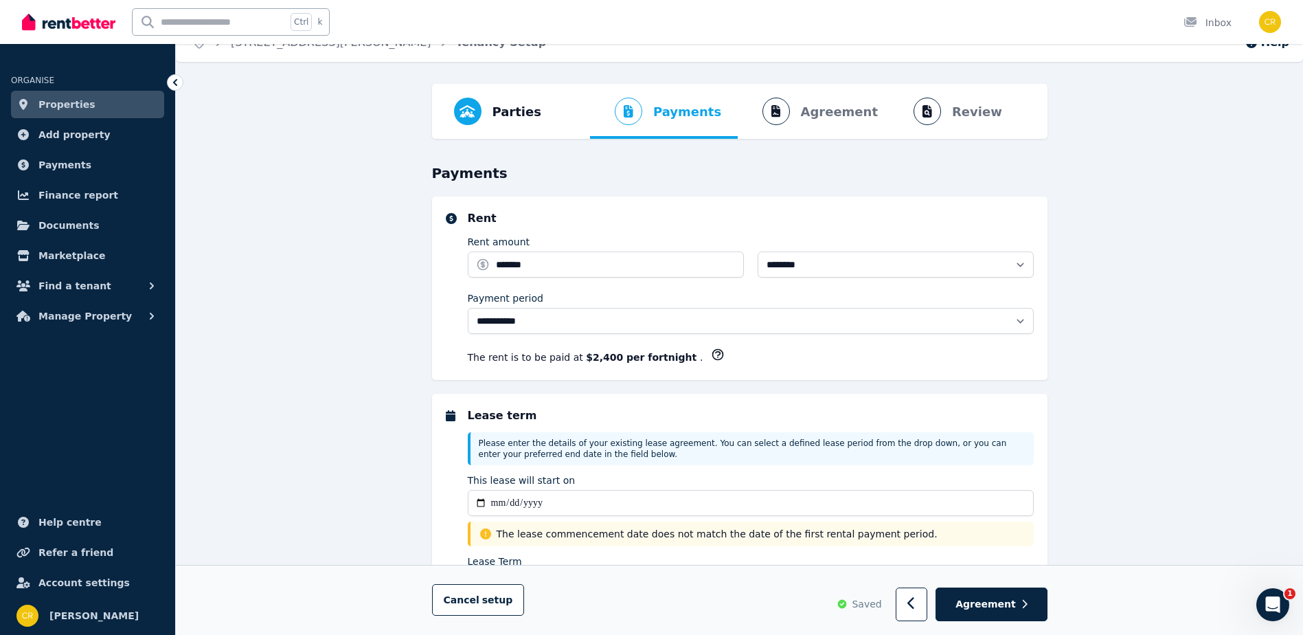
scroll to position [0, 0]
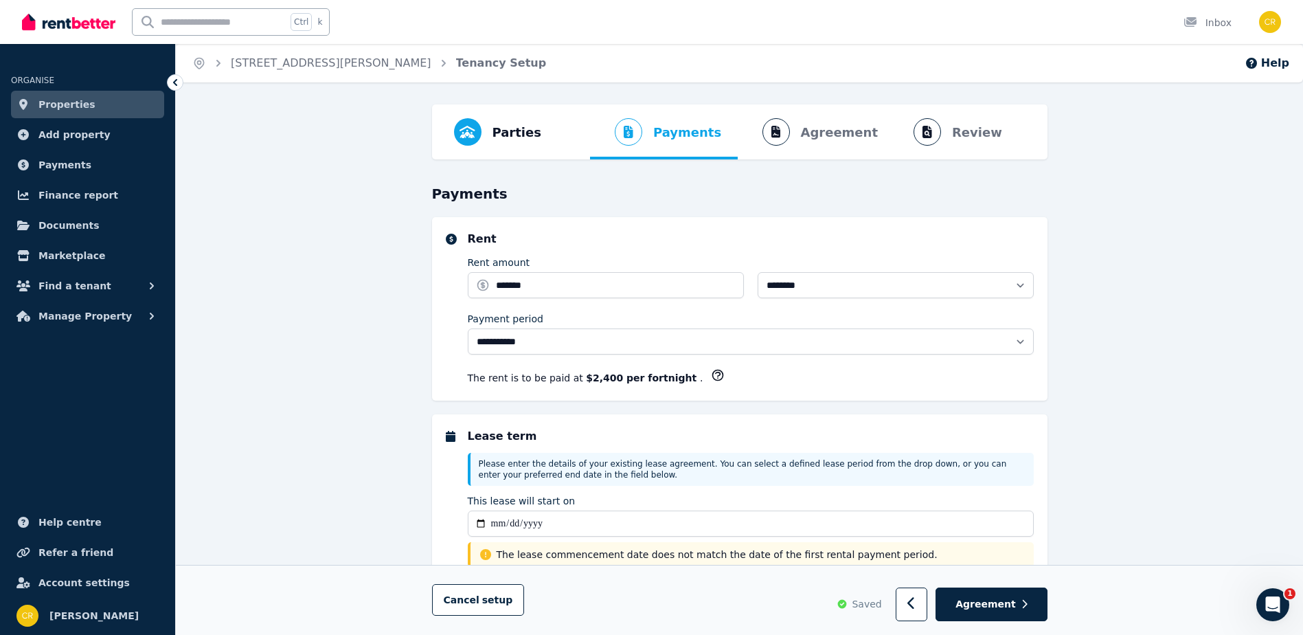
click at [711, 376] on icon "button" at bounding box center [718, 375] width 14 height 14
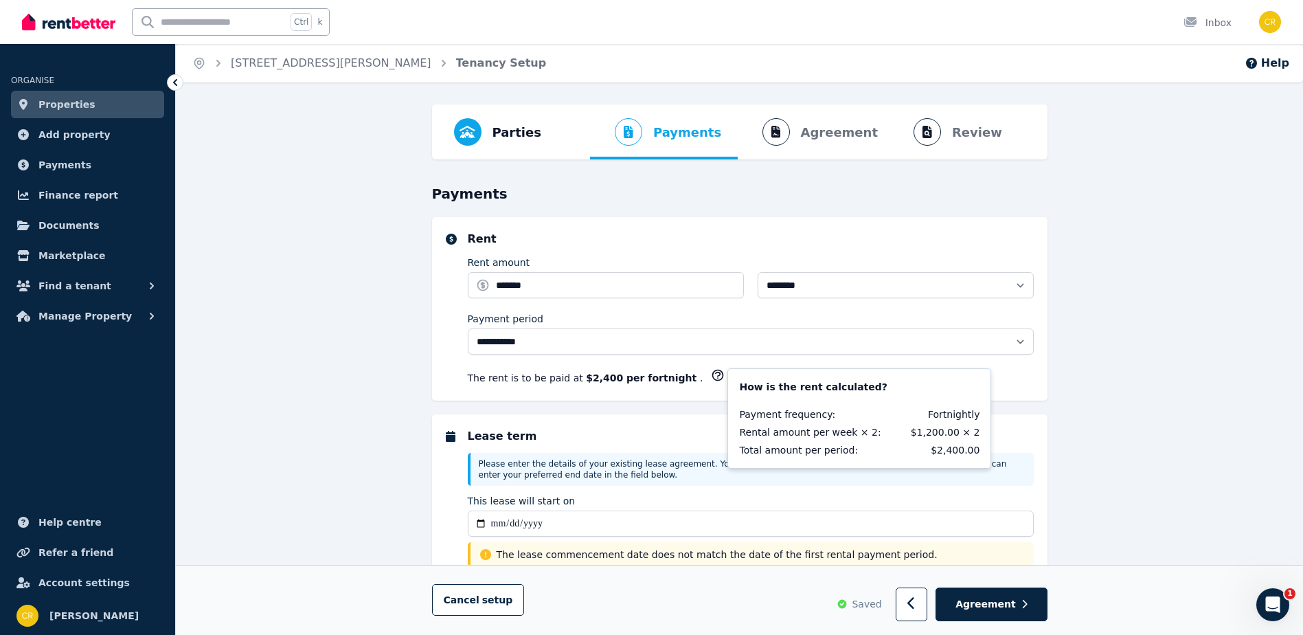
click at [628, 427] on div "**********" at bounding box center [739, 556] width 615 height 284
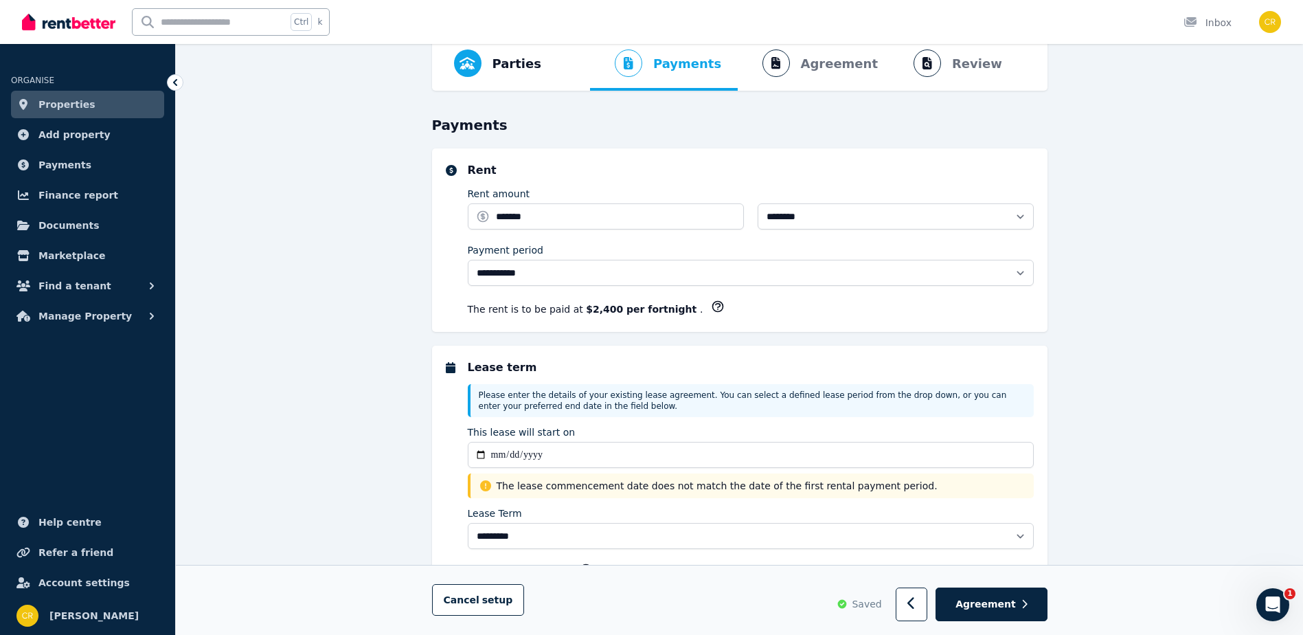
scroll to position [137, 0]
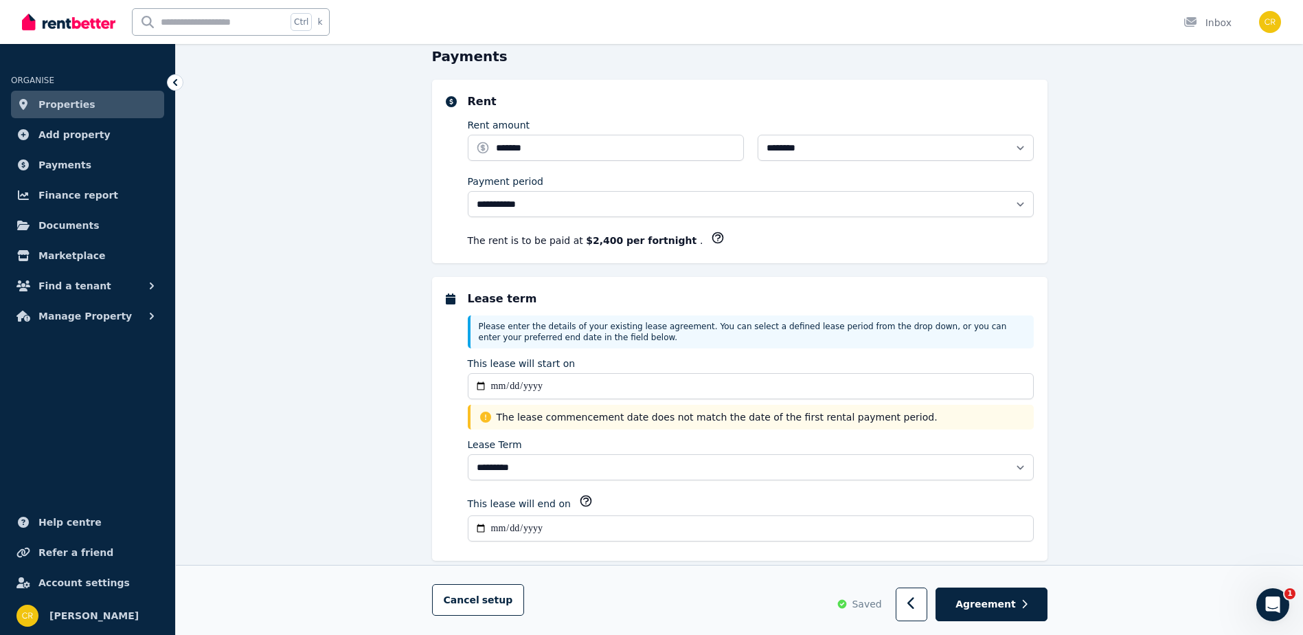
click at [619, 418] on span "The lease commencement date does not match the date of the first rental payment…" at bounding box center [761, 417] width 529 height 14
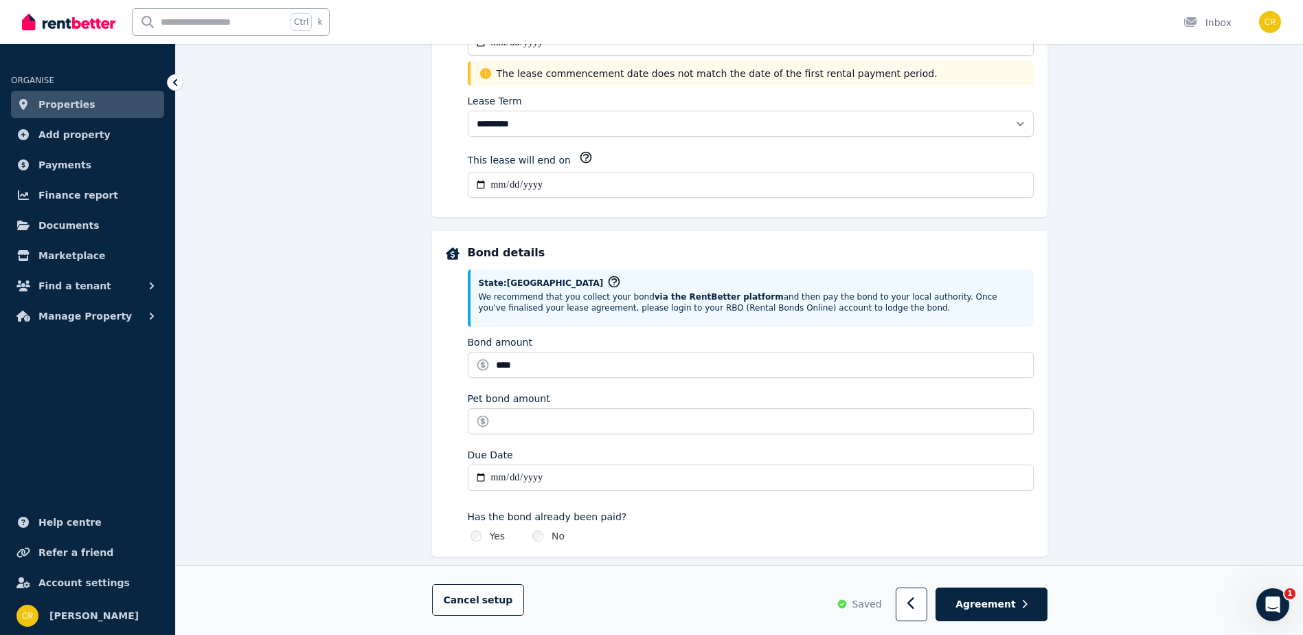
scroll to position [549, 0]
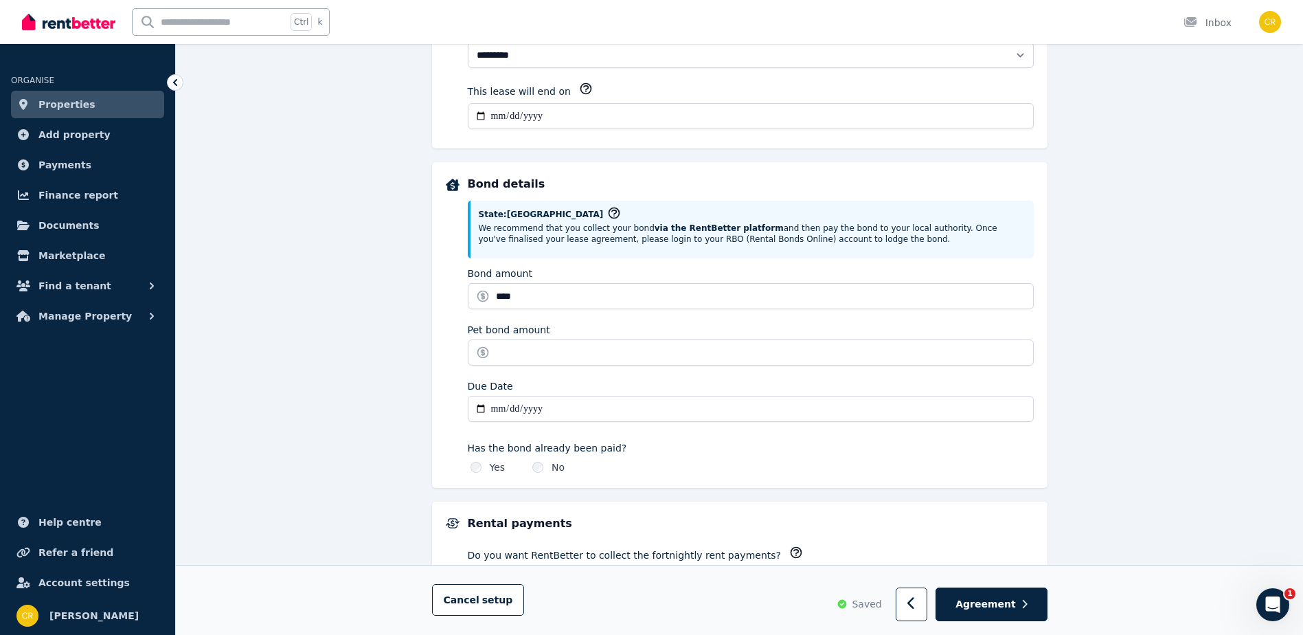
click at [597, 406] on input "Due Date" at bounding box center [751, 409] width 566 height 26
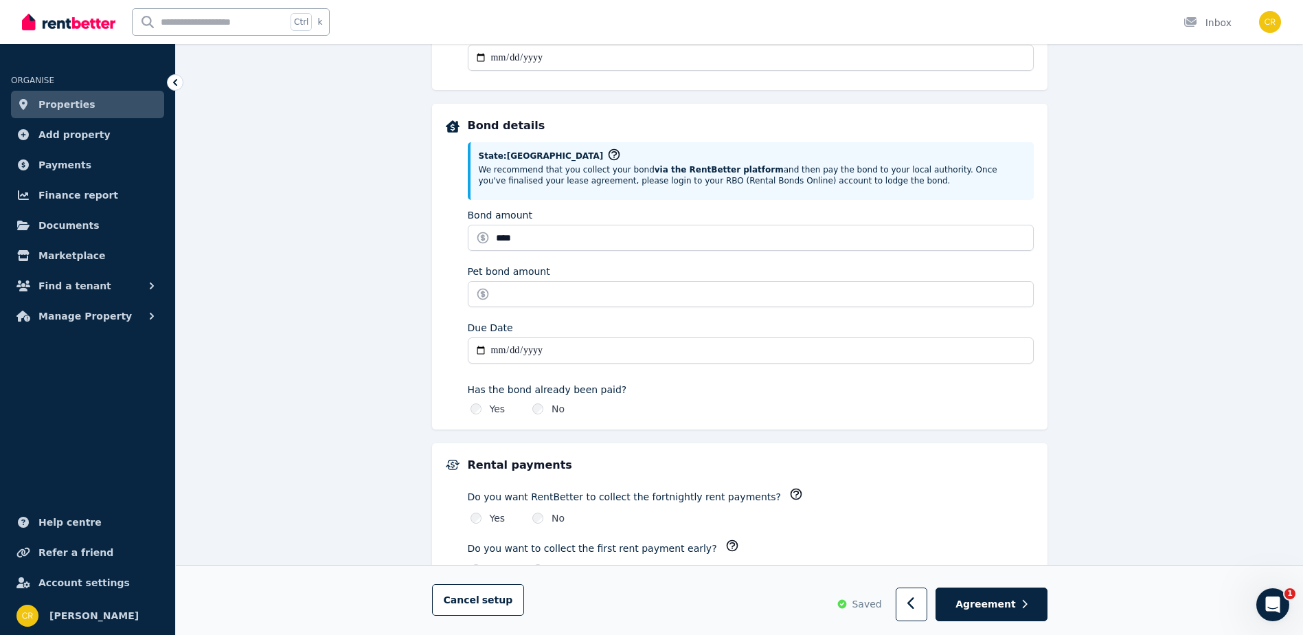
scroll to position [618, 0]
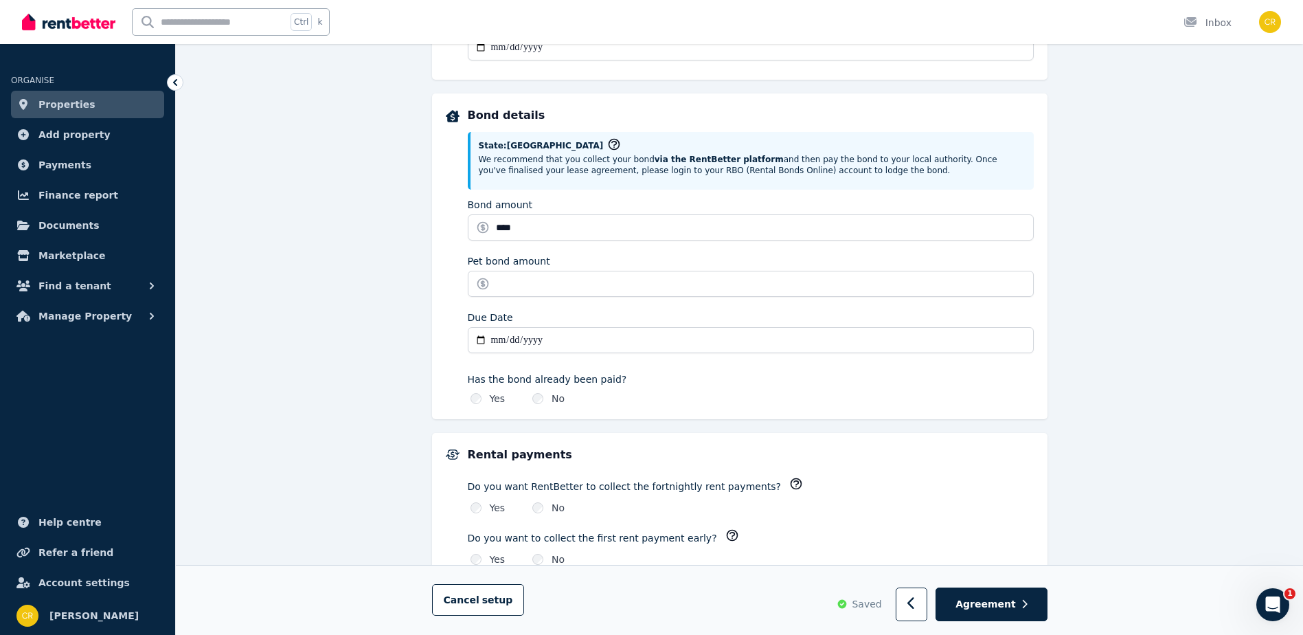
type input "**********"
type input "*******"
type input "**********"
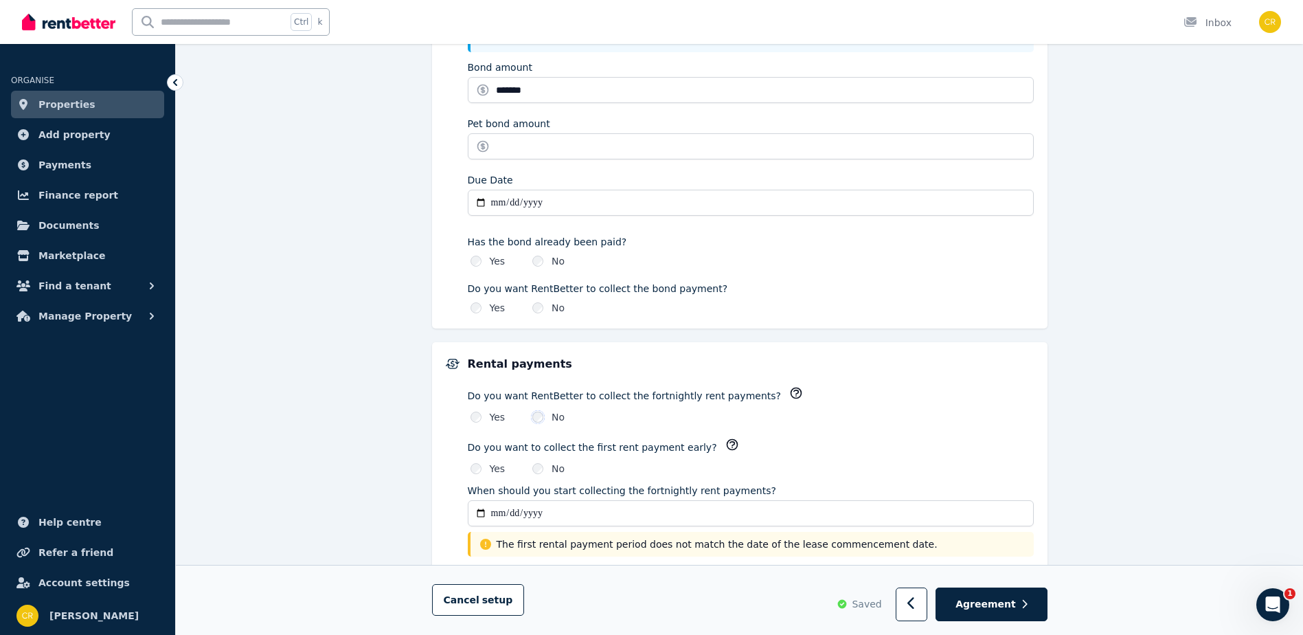
scroll to position [824, 0]
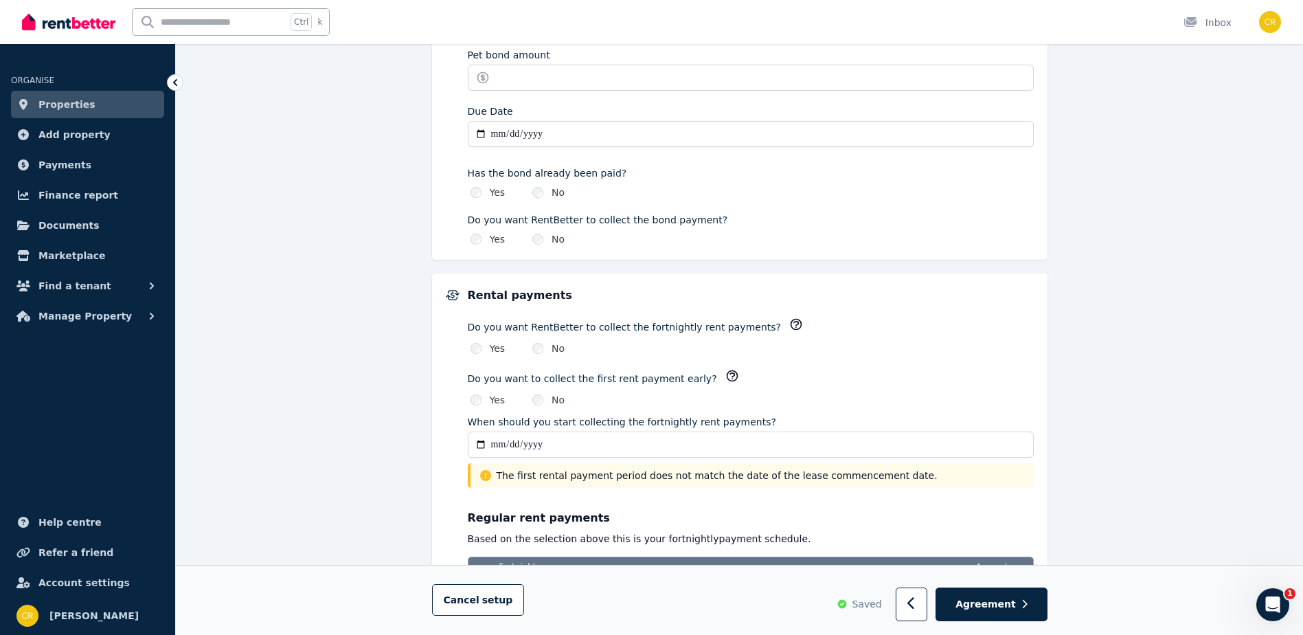
click at [498, 444] on input "**********" at bounding box center [751, 444] width 566 height 26
type input "**********"
click at [621, 442] on input "**********" at bounding box center [751, 444] width 566 height 26
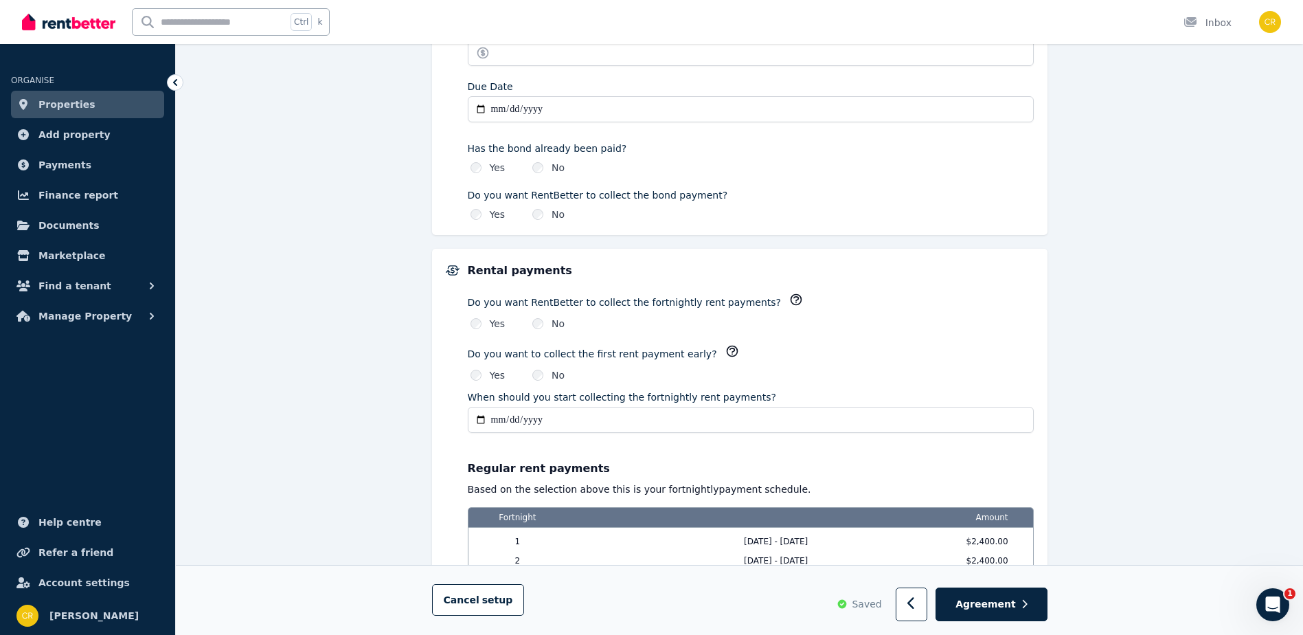
scroll to position [799, 0]
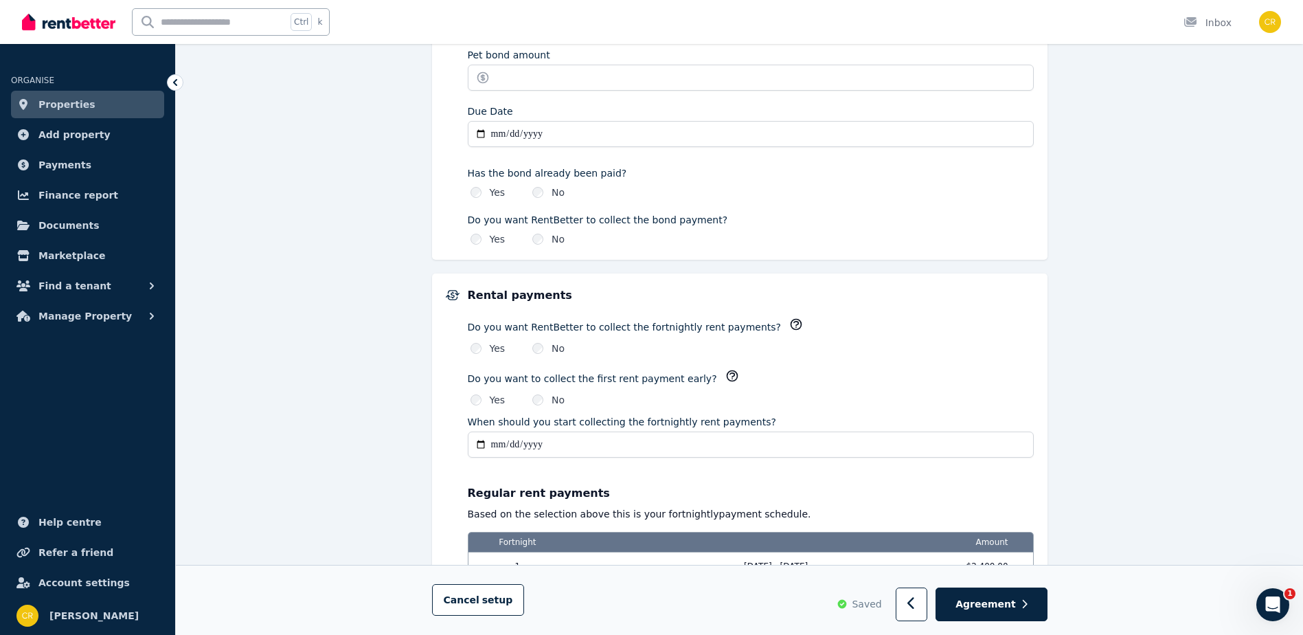
click at [615, 465] on div "**********" at bounding box center [751, 472] width 566 height 370
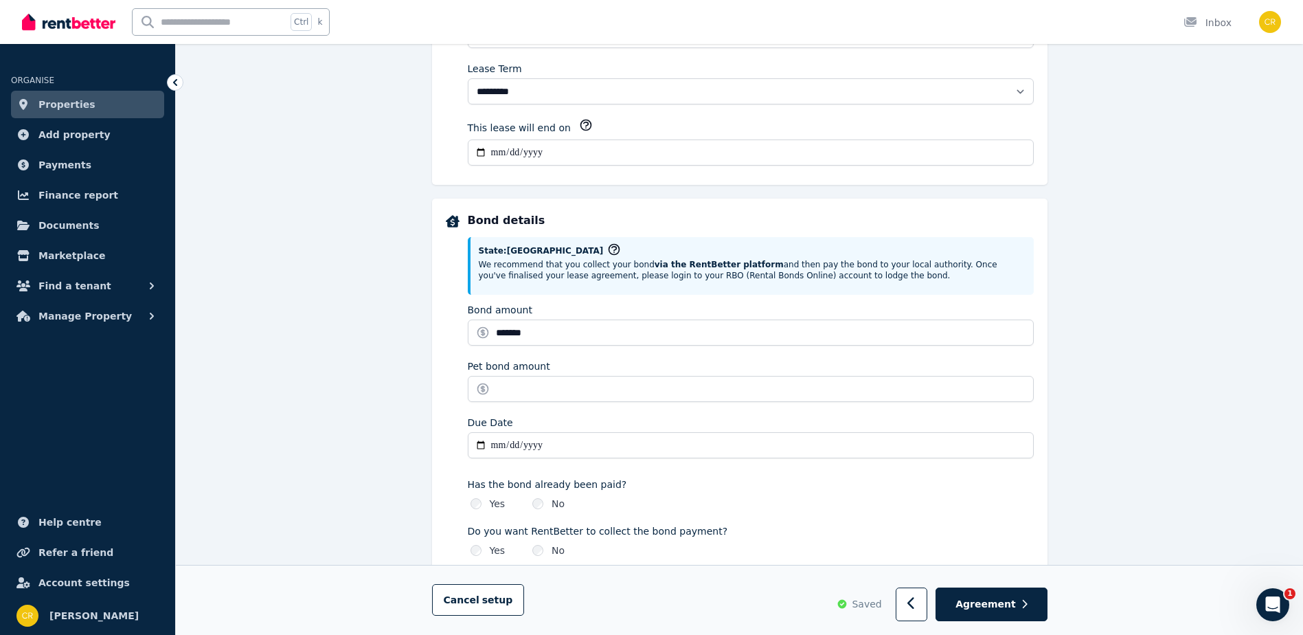
scroll to position [525, 0]
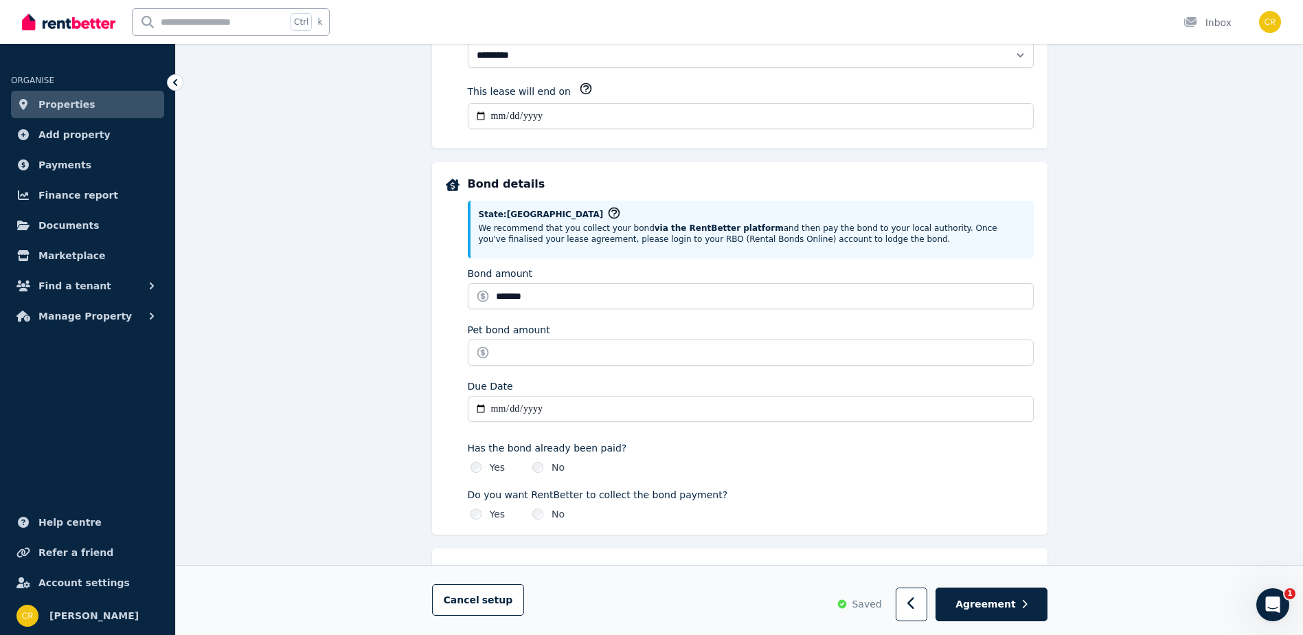
click at [498, 405] on input "**********" at bounding box center [751, 409] width 566 height 26
type input "**********"
click at [650, 438] on div "Has the bond already been paid? Yes No" at bounding box center [751, 454] width 566 height 38
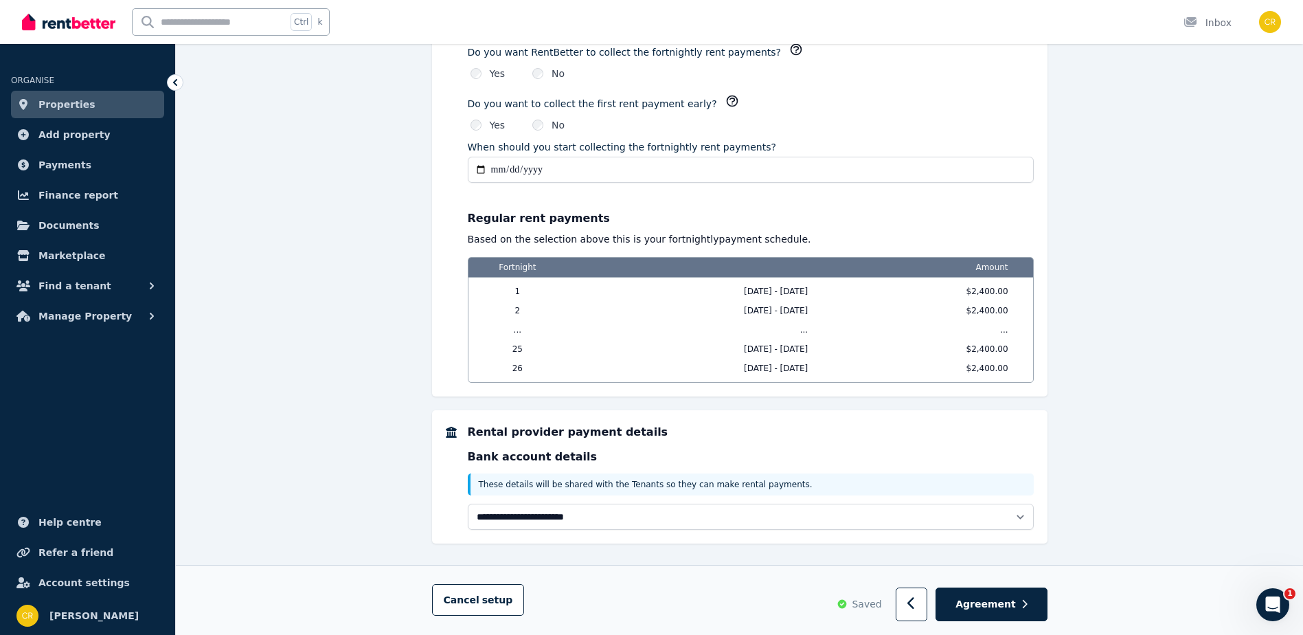
scroll to position [1088, 0]
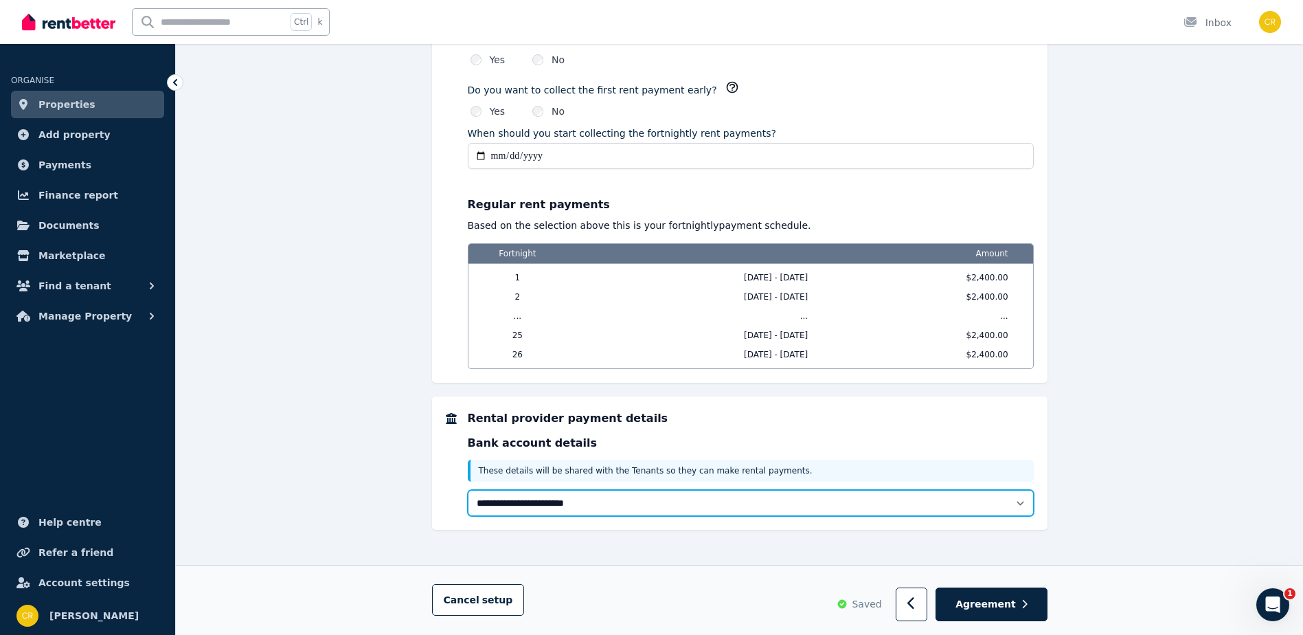
click at [799, 502] on select "**********" at bounding box center [751, 503] width 566 height 26
click at [1020, 499] on select "**********" at bounding box center [751, 503] width 566 height 26
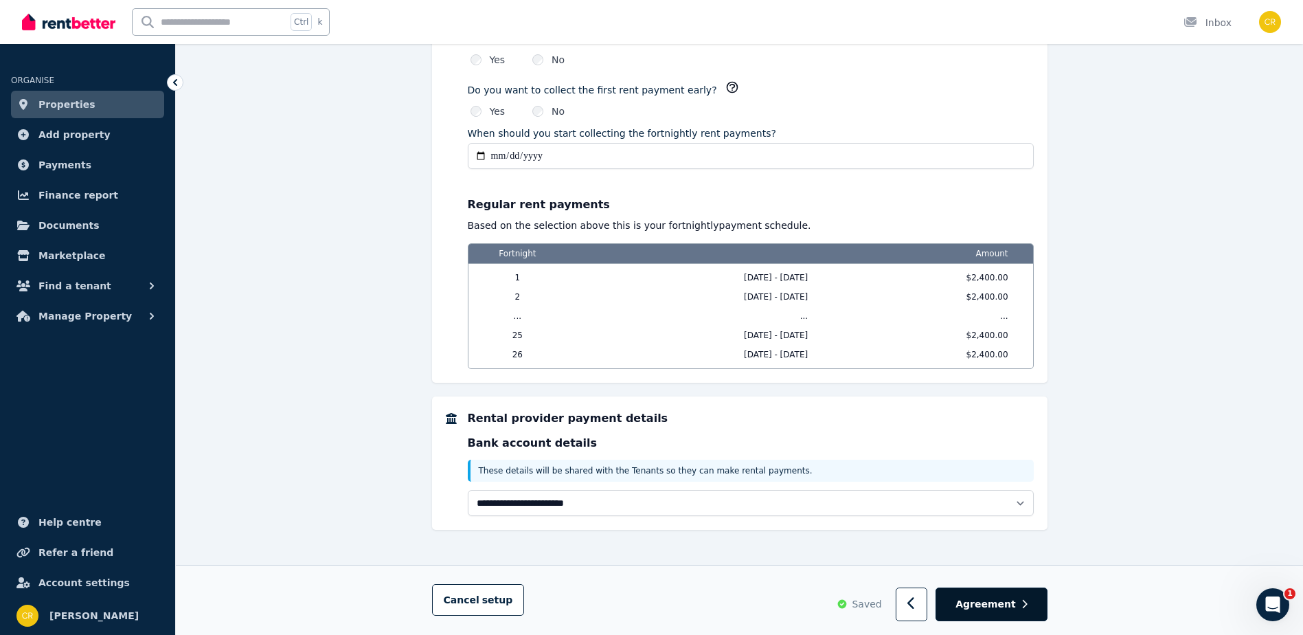
click at [975, 600] on span "Agreement" at bounding box center [985, 605] width 60 height 14
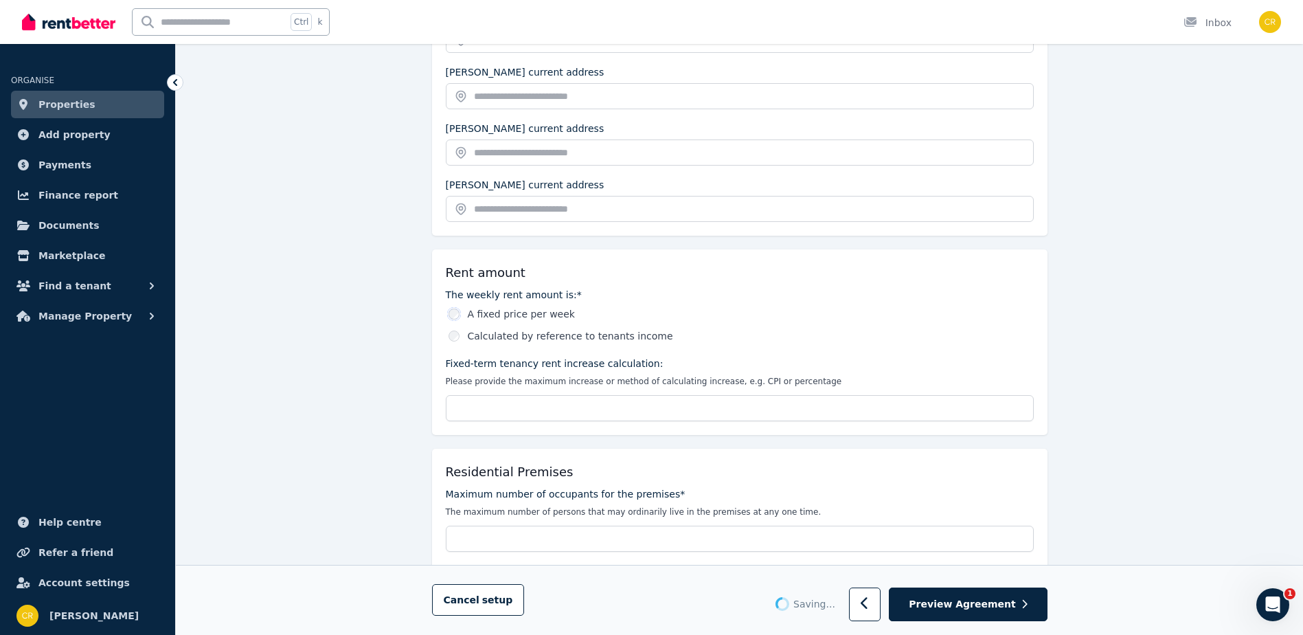
scroll to position [412, 0]
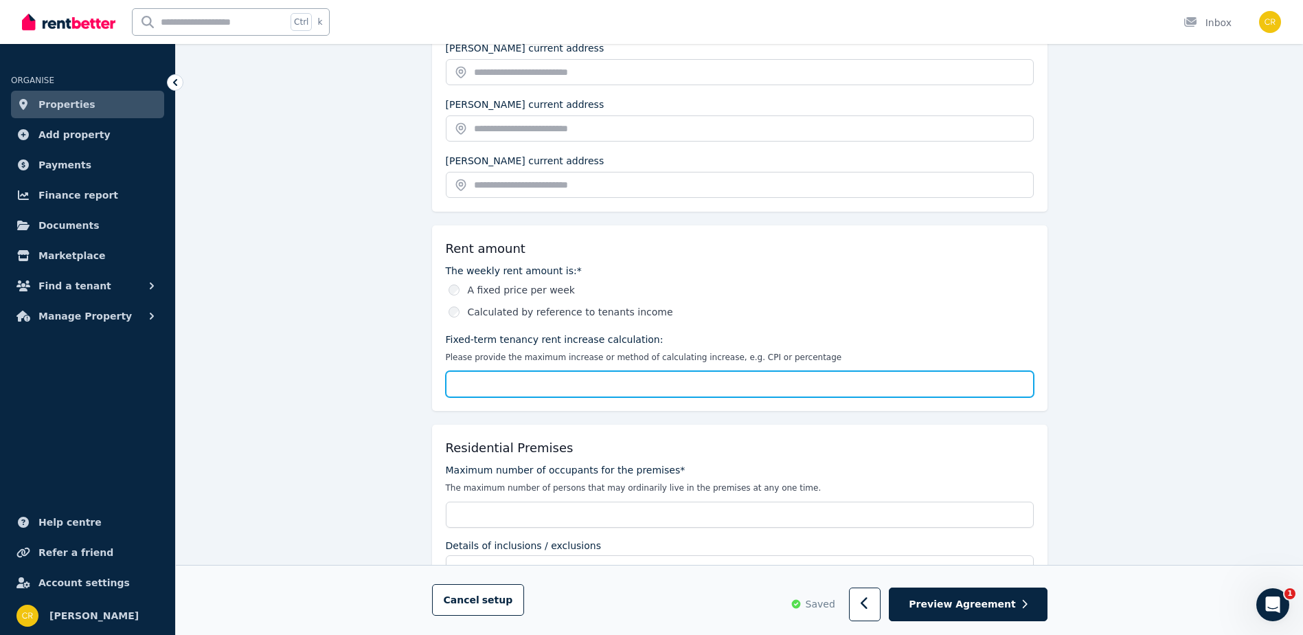
click at [738, 386] on input "Fixed-term tenancy rent increase calculation:" at bounding box center [740, 384] width 588 height 26
type input "*"
type input "**********"
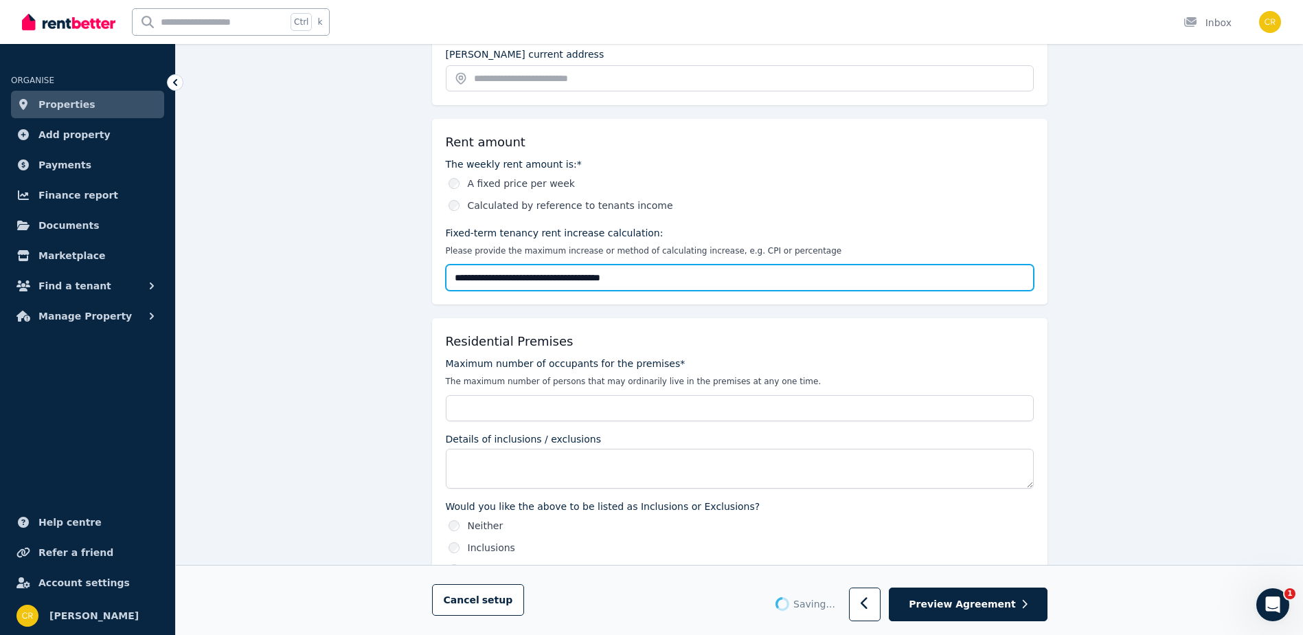
scroll to position [549, 0]
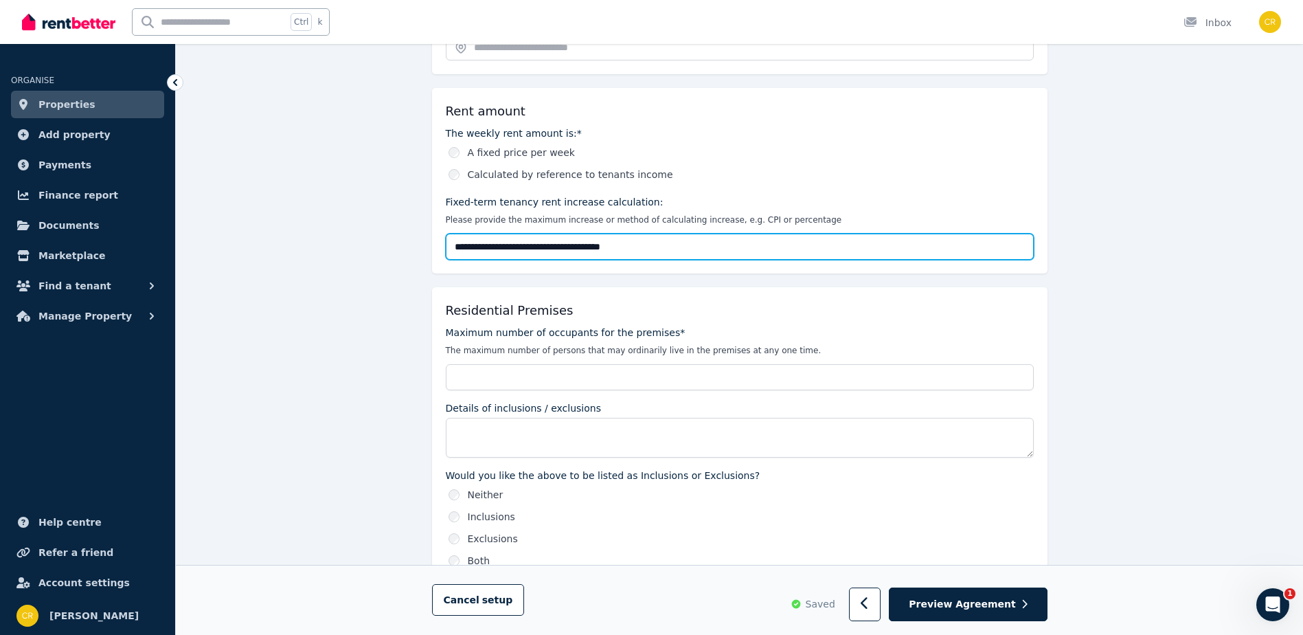
type input "**********"
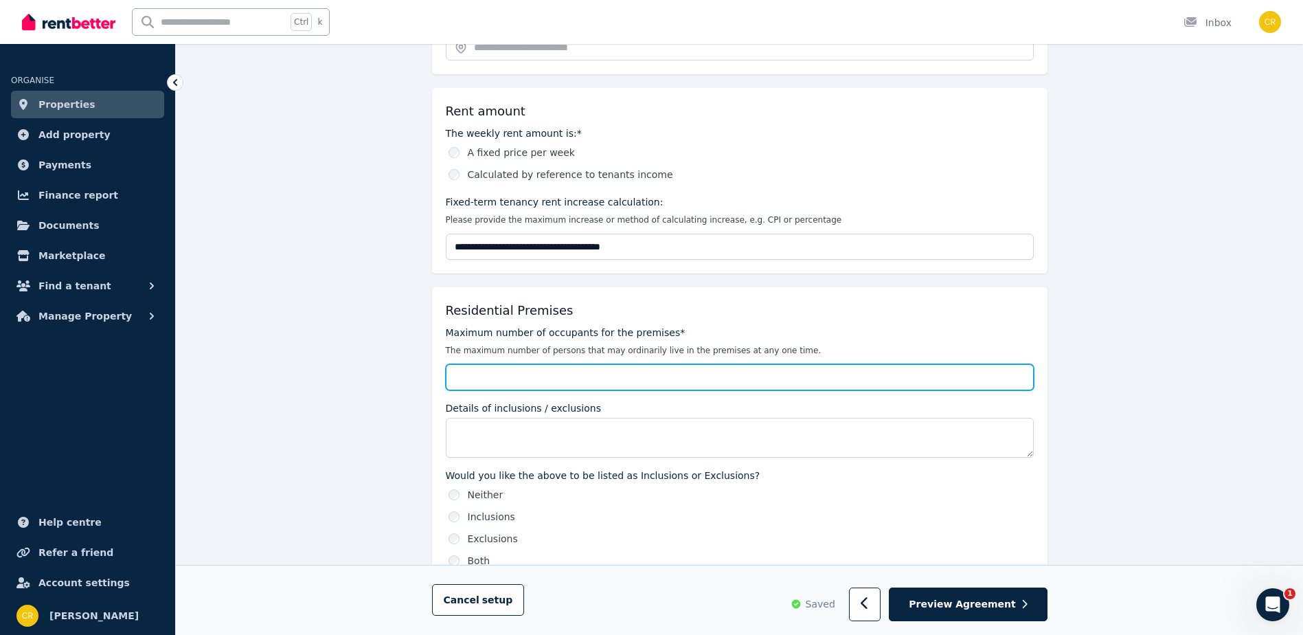
click at [639, 385] on input "Maximum number of occupants for the premises*" at bounding box center [740, 377] width 588 height 26
type input "*"
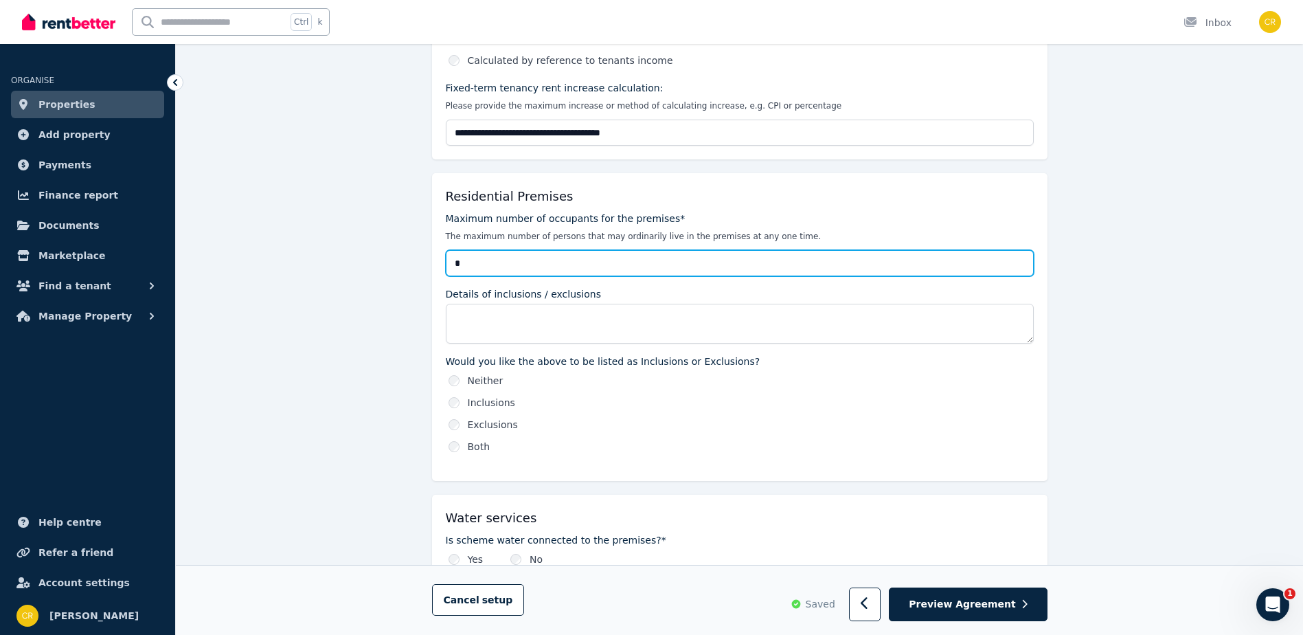
scroll to position [687, 0]
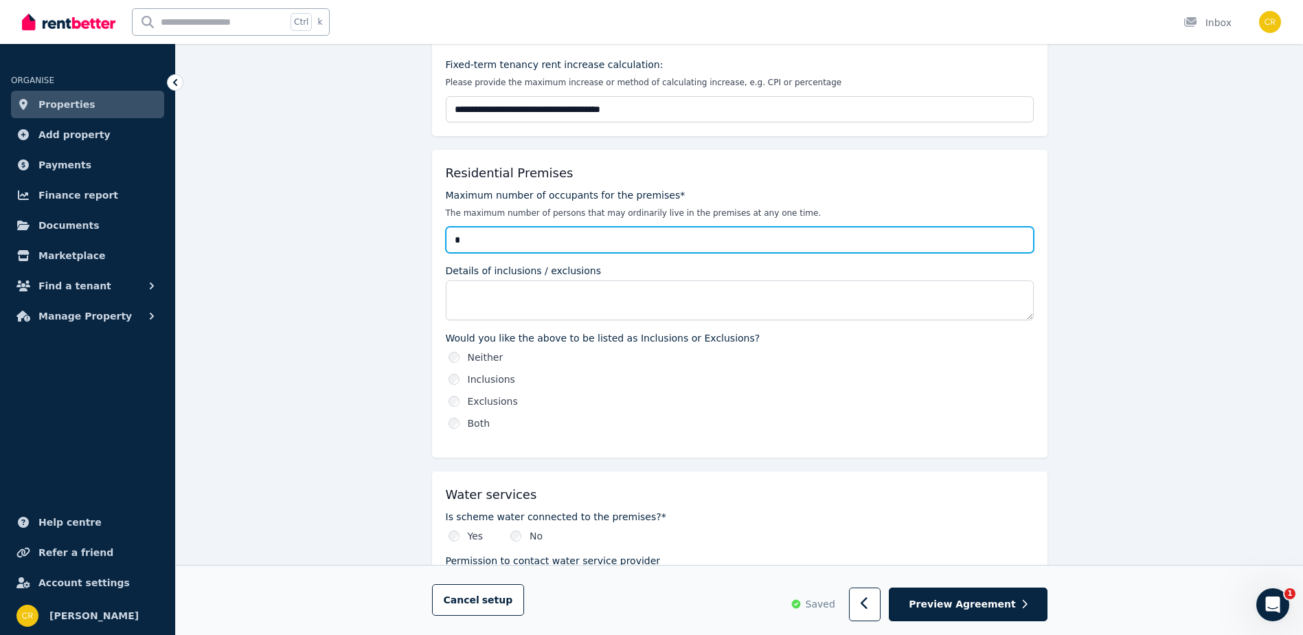
type input "*"
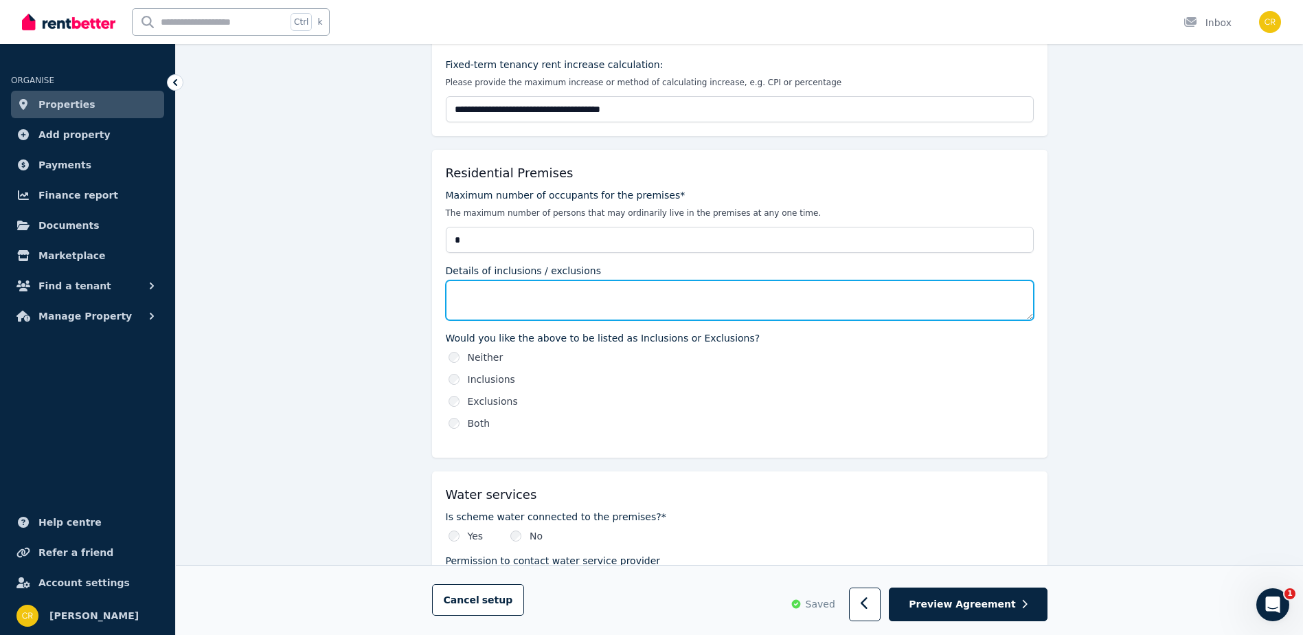
click at [572, 295] on textarea "Details of inclusions / exclusions" at bounding box center [740, 300] width 588 height 40
type textarea "*********"
click at [567, 292] on textarea "**********" at bounding box center [740, 300] width 588 height 40
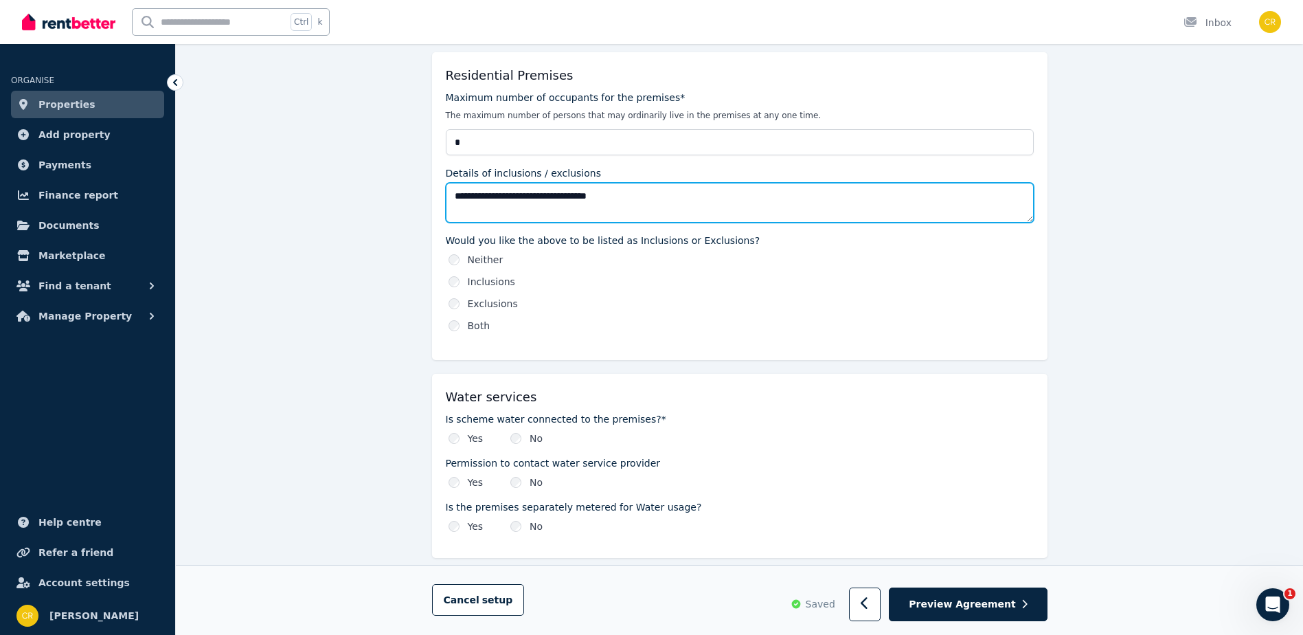
scroll to position [824, 0]
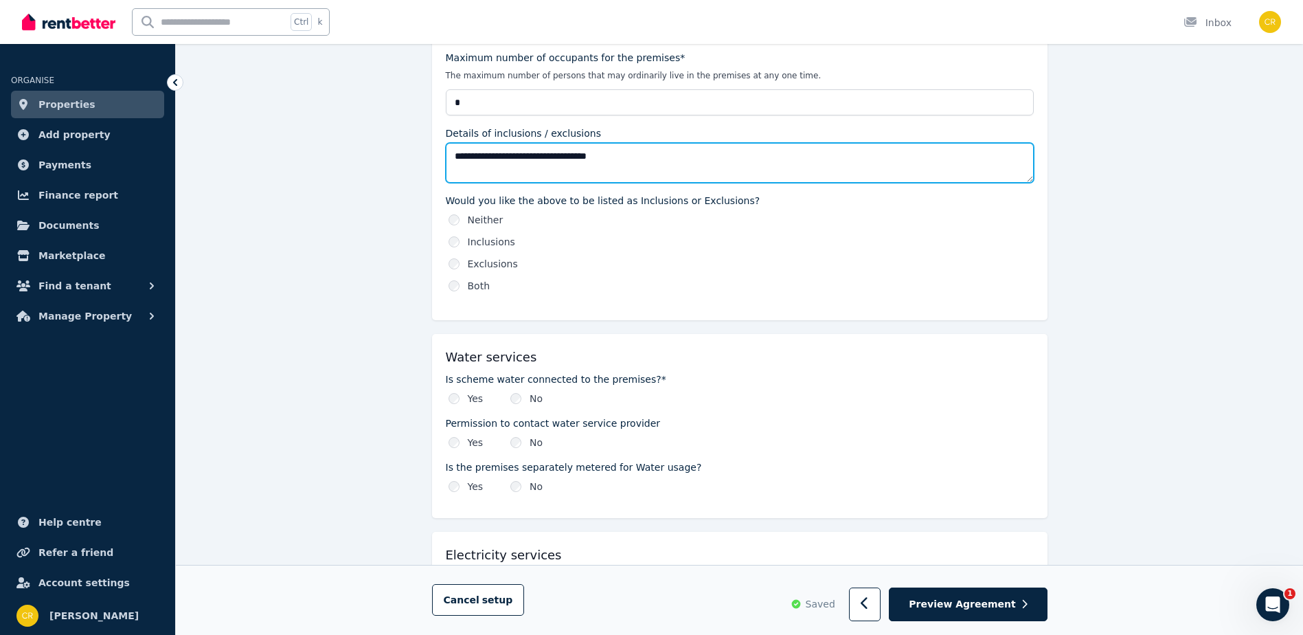
type textarea "**********"
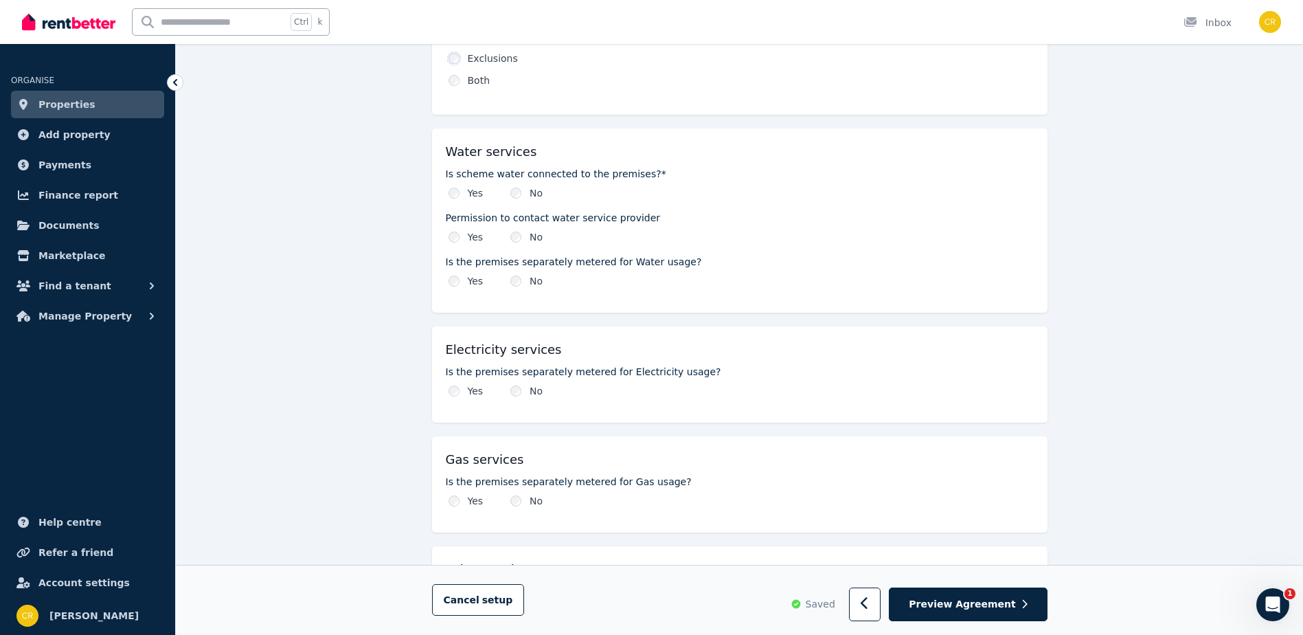
scroll to position [1030, 0]
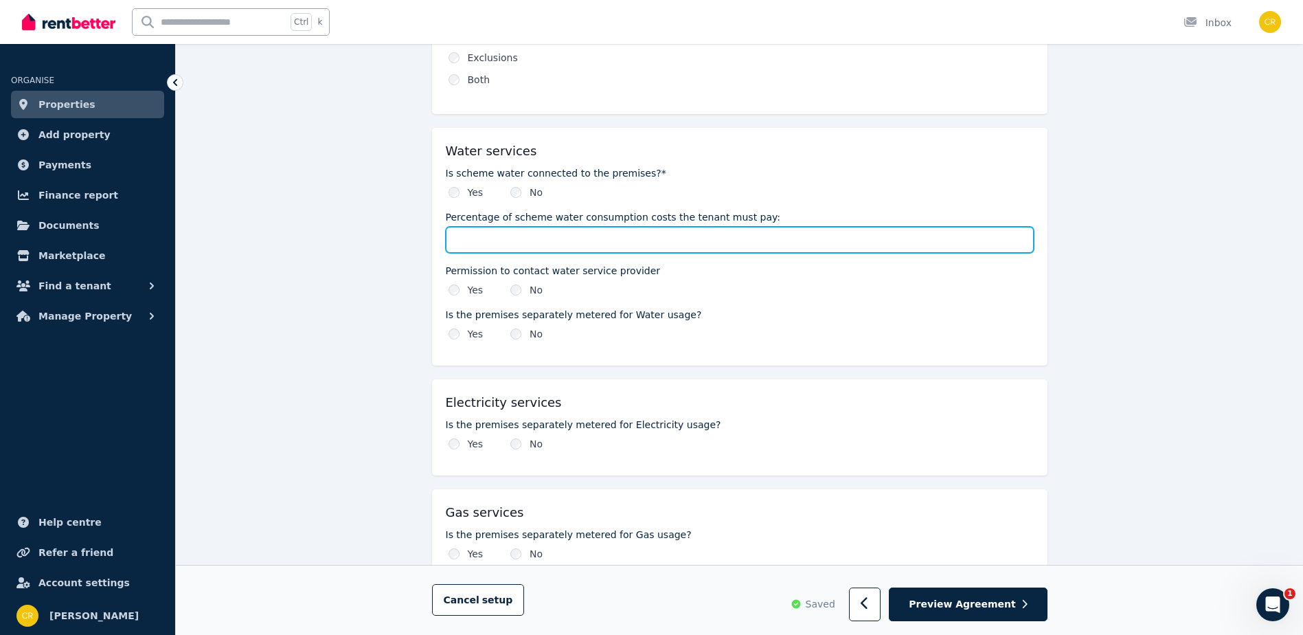
click at [490, 242] on input "Percentage of scheme water consumption costs the tenant must pay:" at bounding box center [740, 240] width 588 height 26
type input "***"
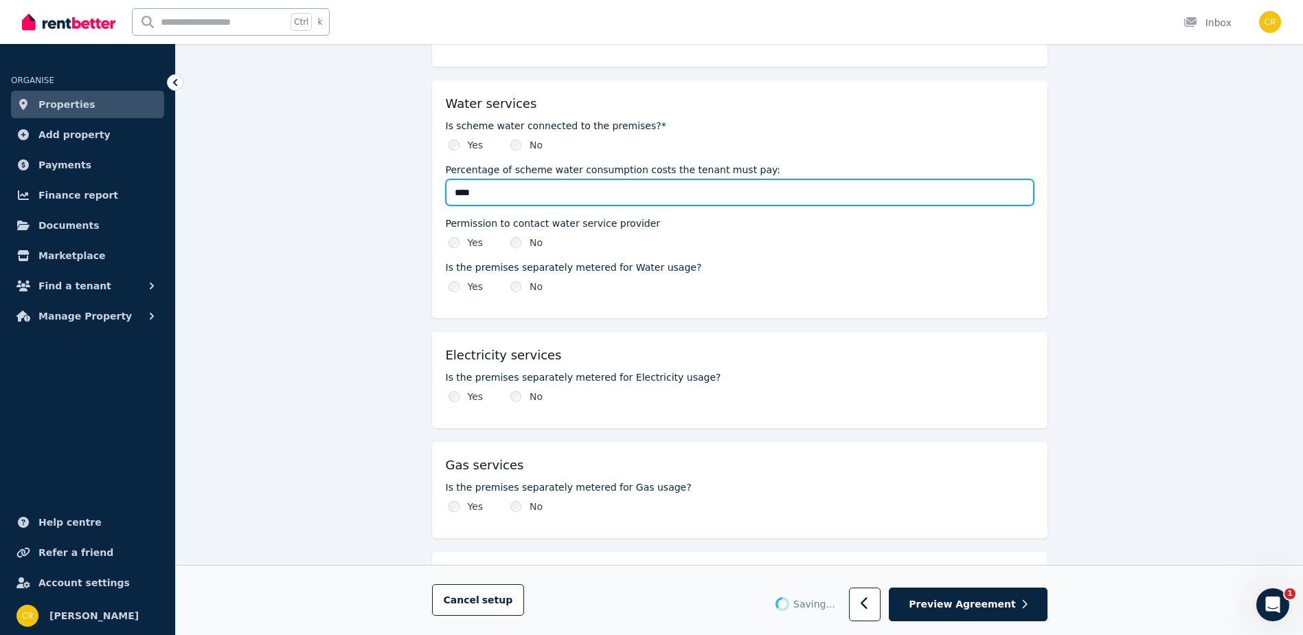
scroll to position [1168, 0]
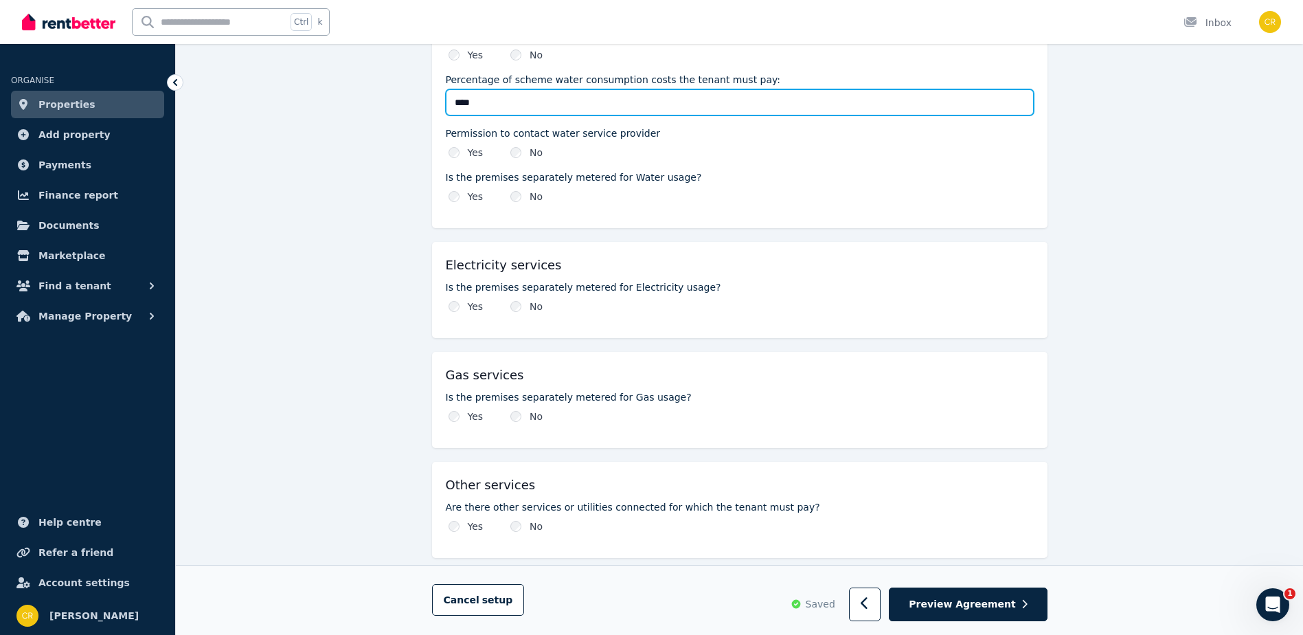
type input "****"
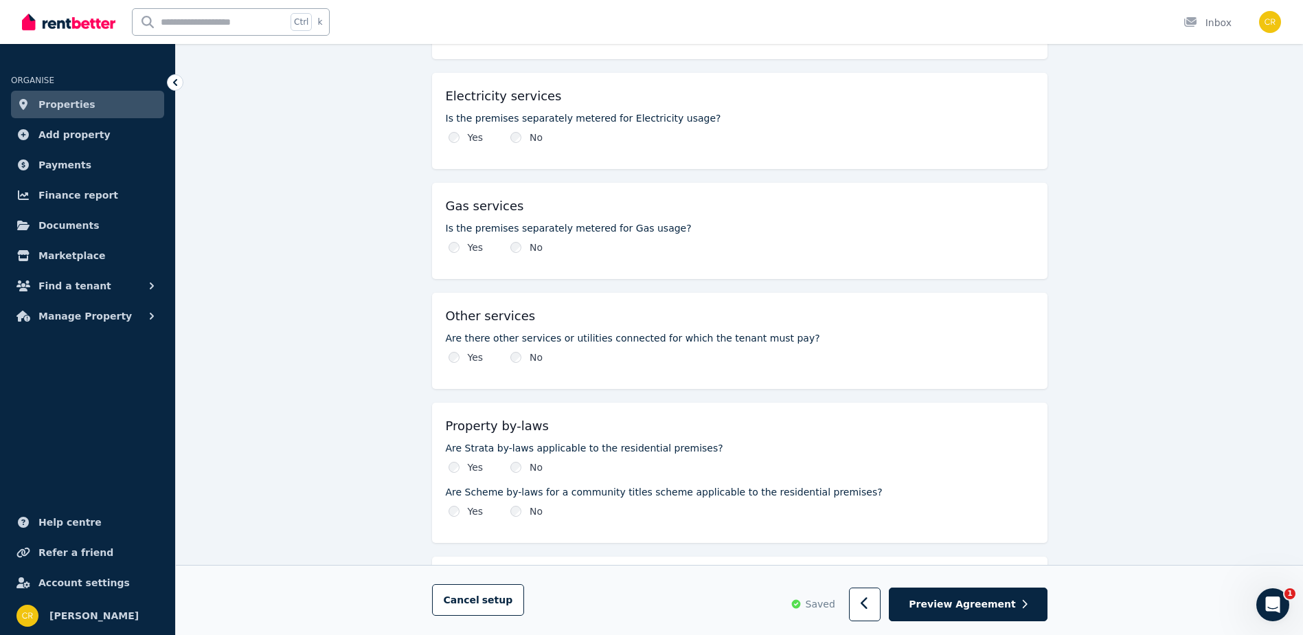
scroll to position [1374, 0]
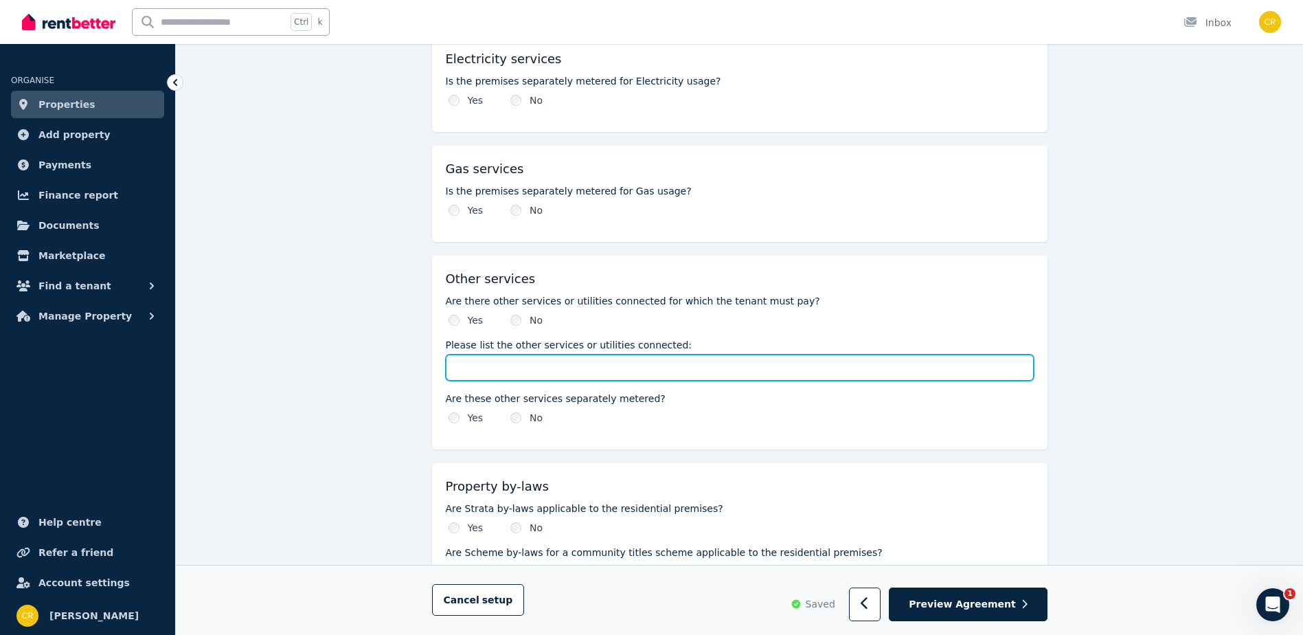
click at [476, 364] on input "Please list the other services or utilities connected:" at bounding box center [740, 367] width 588 height 26
type input "***"
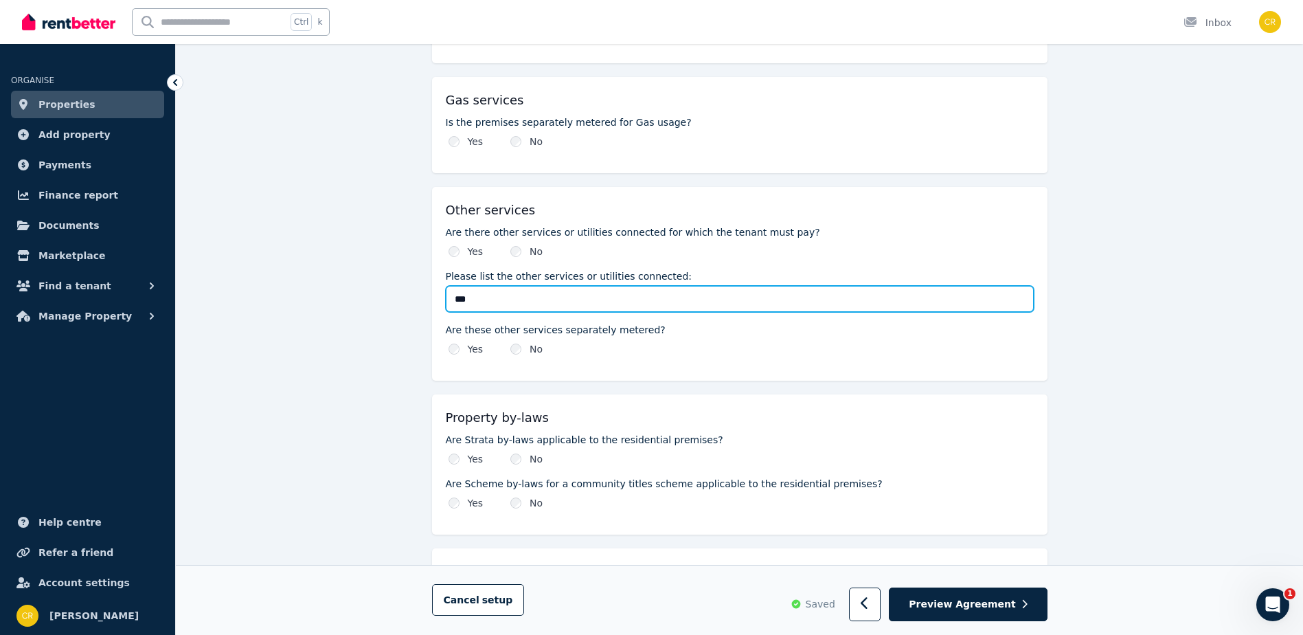
type input "***"
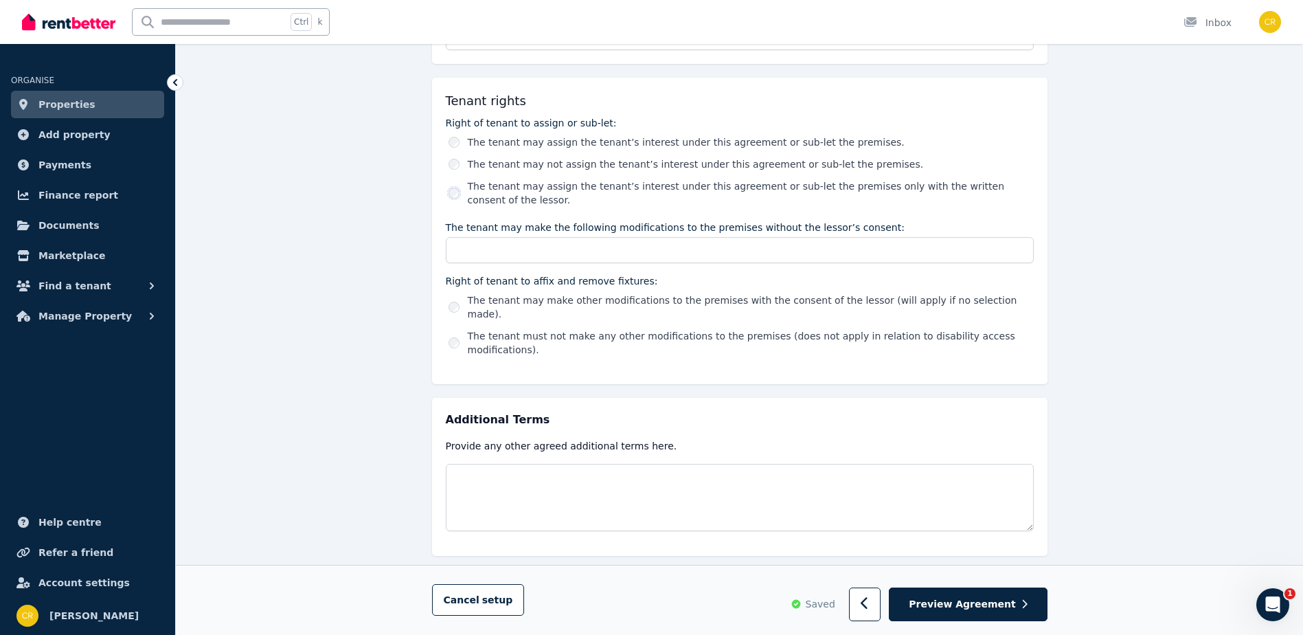
scroll to position [2345, 0]
click at [984, 604] on span "Preview Agreement" at bounding box center [962, 605] width 106 height 14
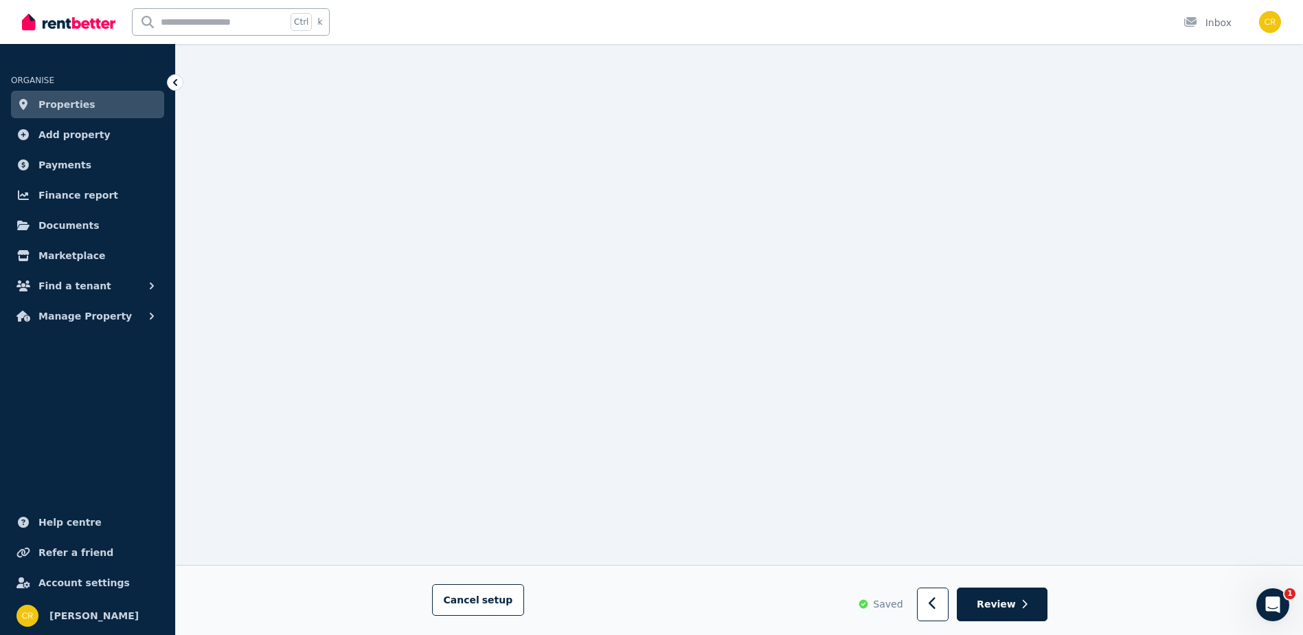
scroll to position [8832, 0]
click at [1010, 602] on span "Review" at bounding box center [996, 605] width 39 height 14
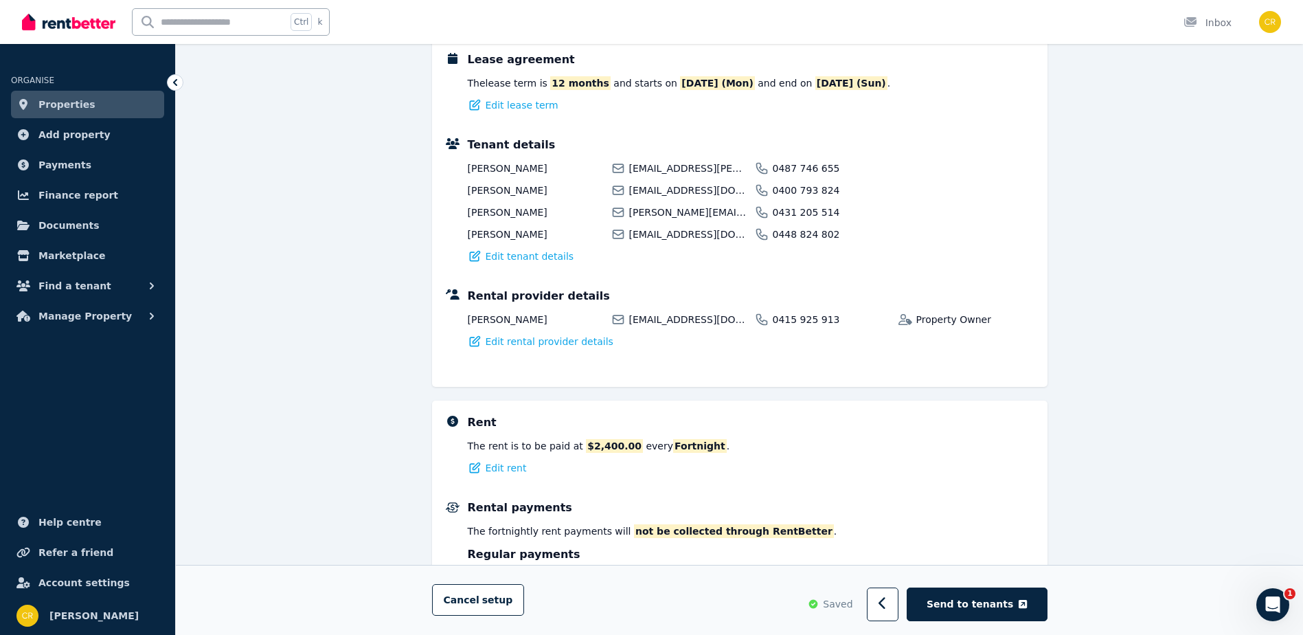
scroll to position [275, 0]
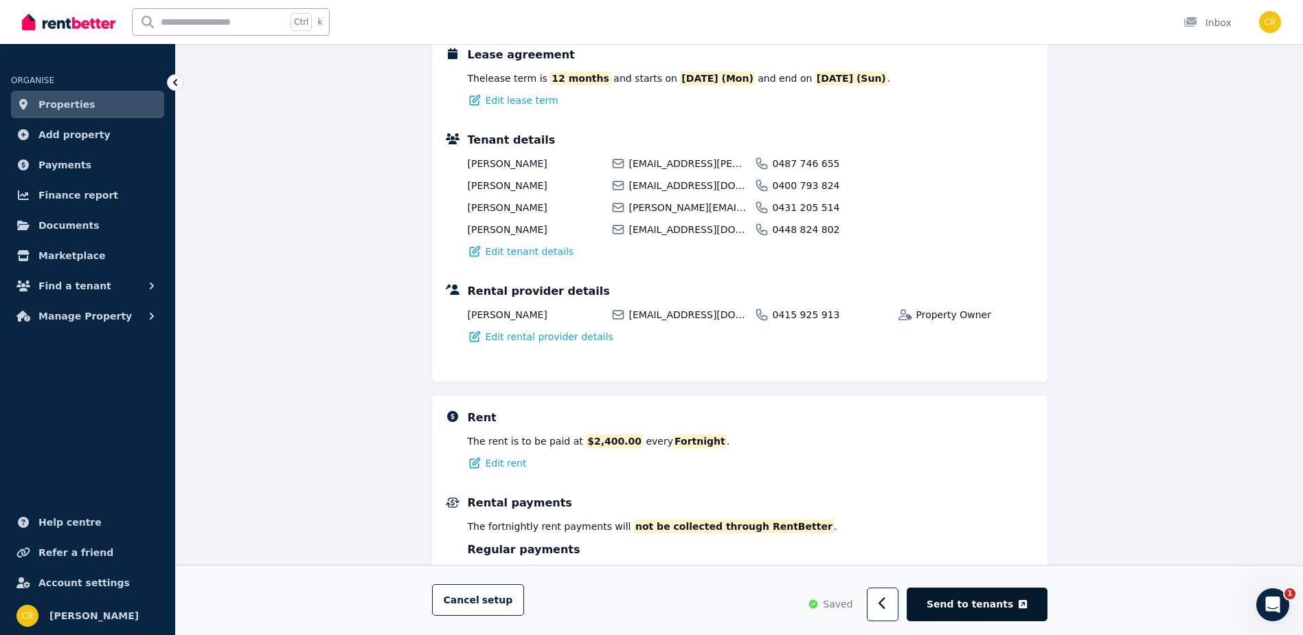
click at [957, 599] on span "Send to tenants" at bounding box center [970, 605] width 87 height 14
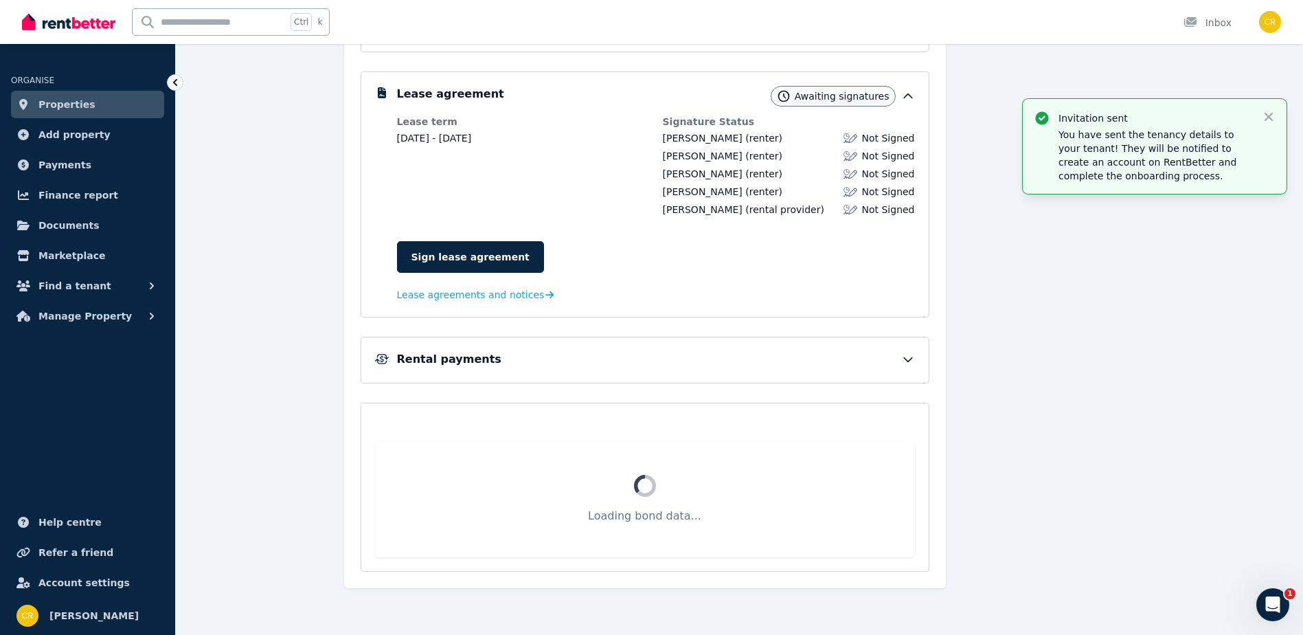
scroll to position [129, 0]
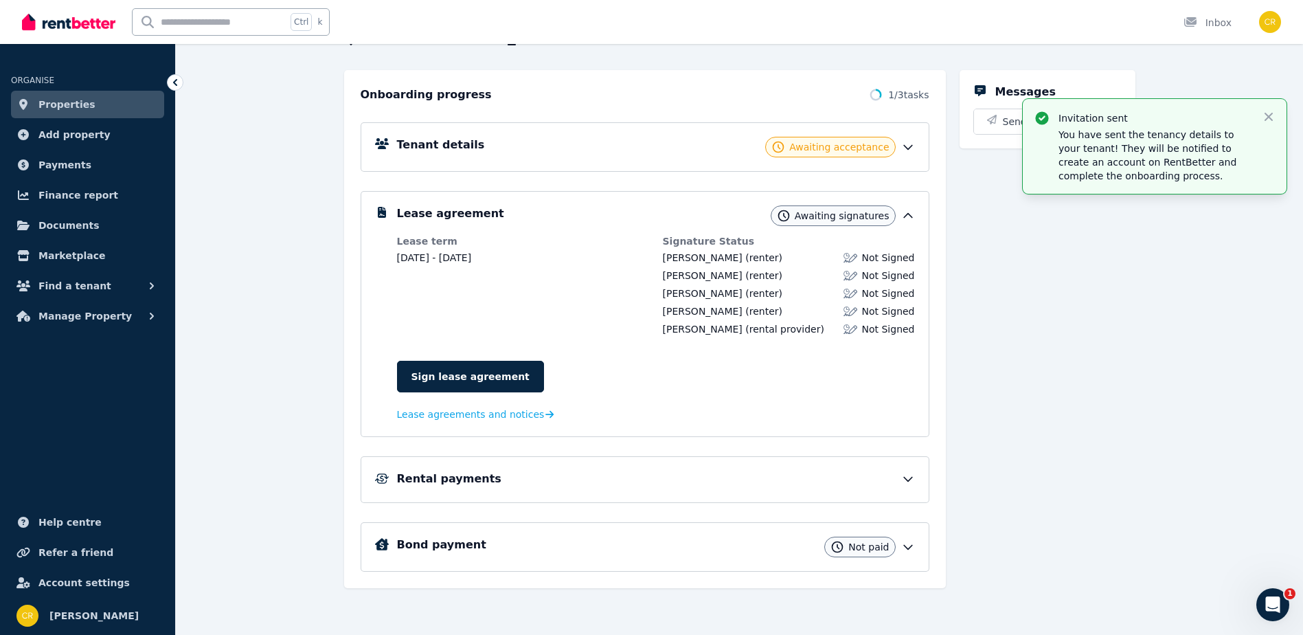
click at [904, 149] on icon at bounding box center [908, 147] width 14 height 14
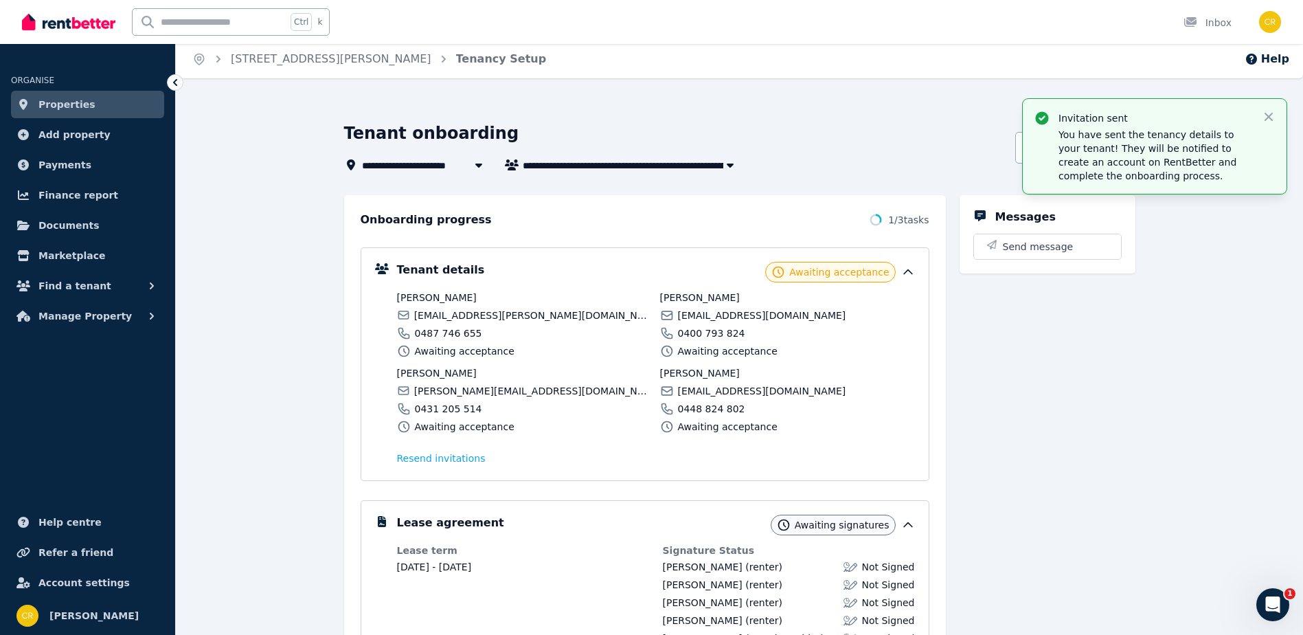
scroll to position [0, 0]
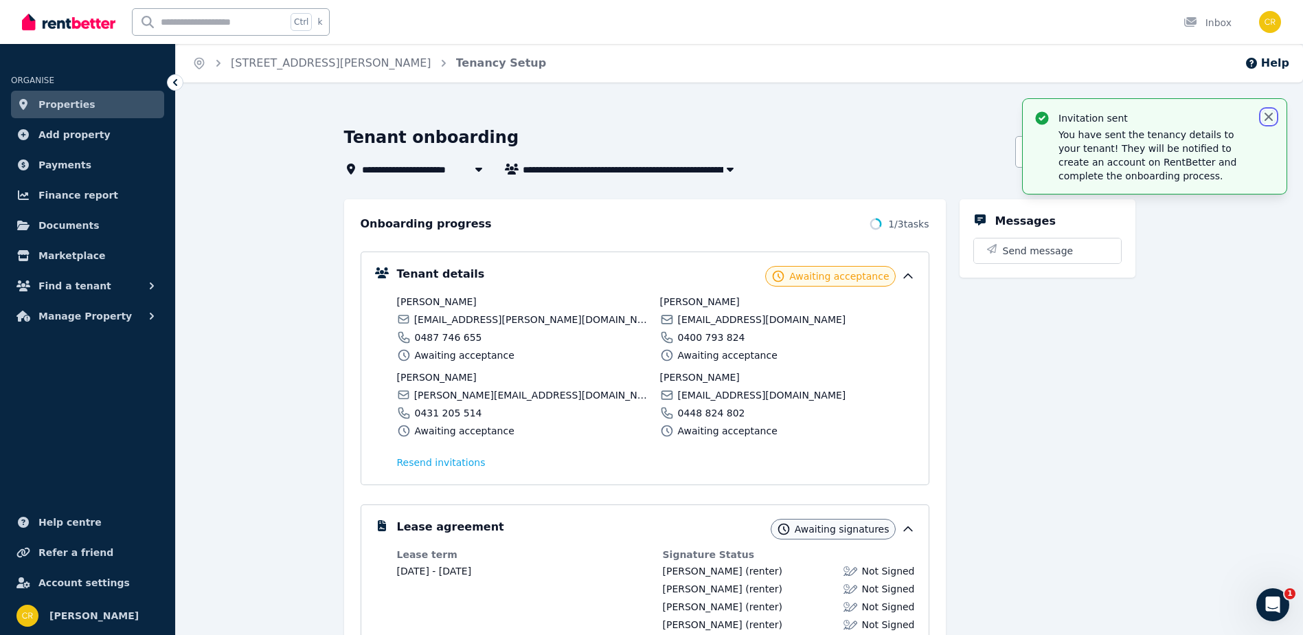
click at [1271, 116] on icon "button" at bounding box center [1269, 117] width 14 height 14
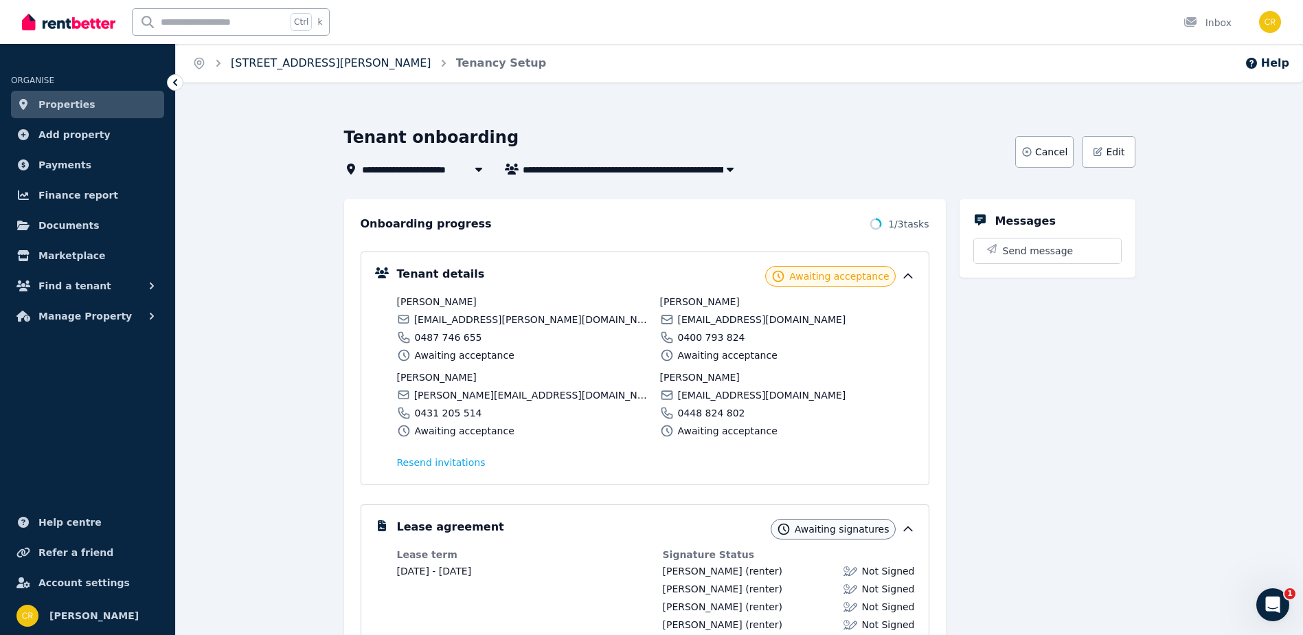
click at [269, 62] on link "[STREET_ADDRESS][PERSON_NAME]" at bounding box center [331, 62] width 201 height 13
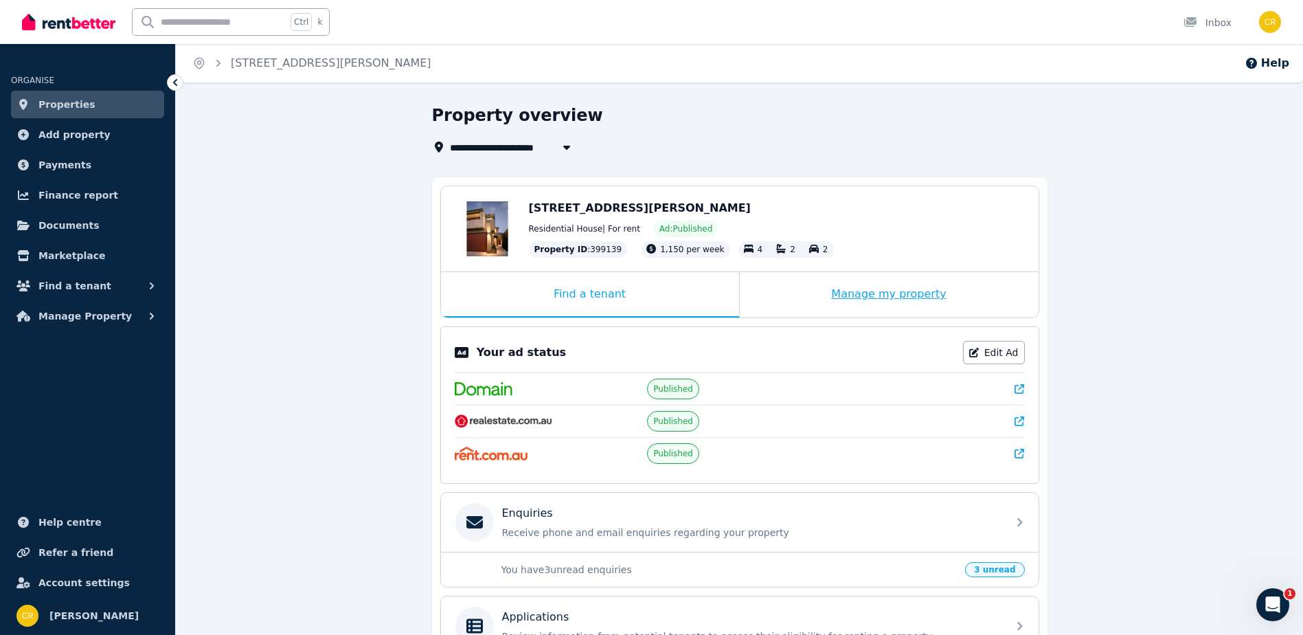
click at [859, 294] on div "Manage my property" at bounding box center [889, 294] width 299 height 45
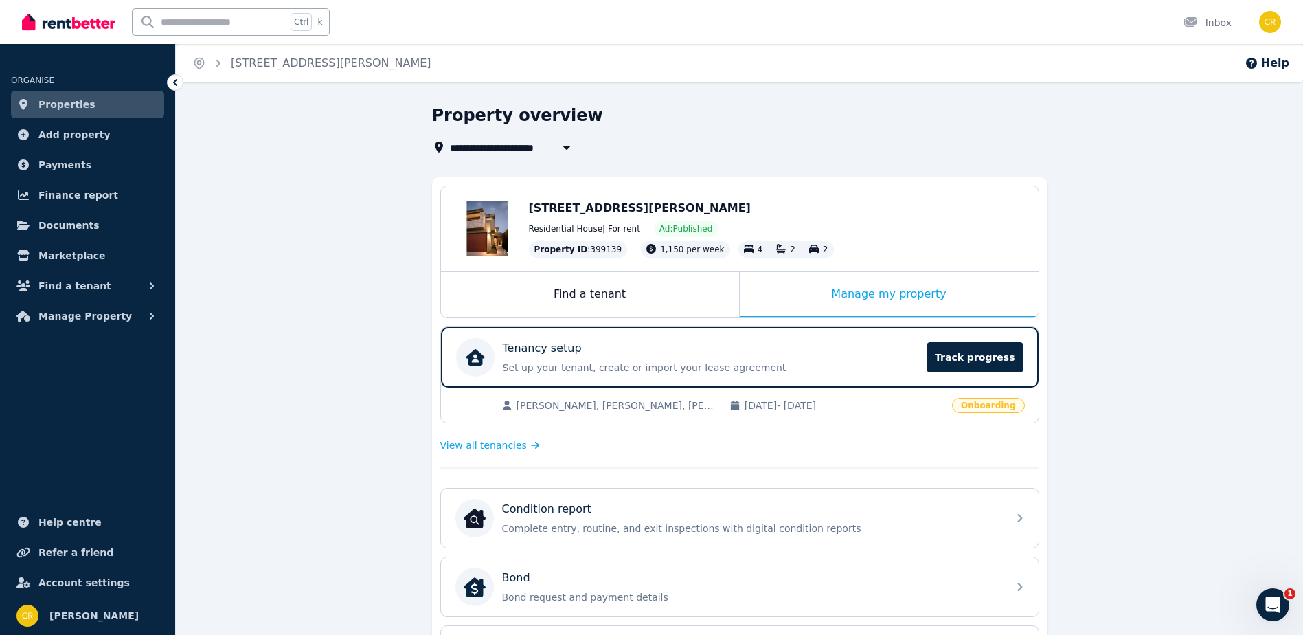
click at [677, 231] on span "Ad: Published" at bounding box center [685, 228] width 53 height 11
click at [606, 297] on div "Find a tenant" at bounding box center [590, 294] width 298 height 45
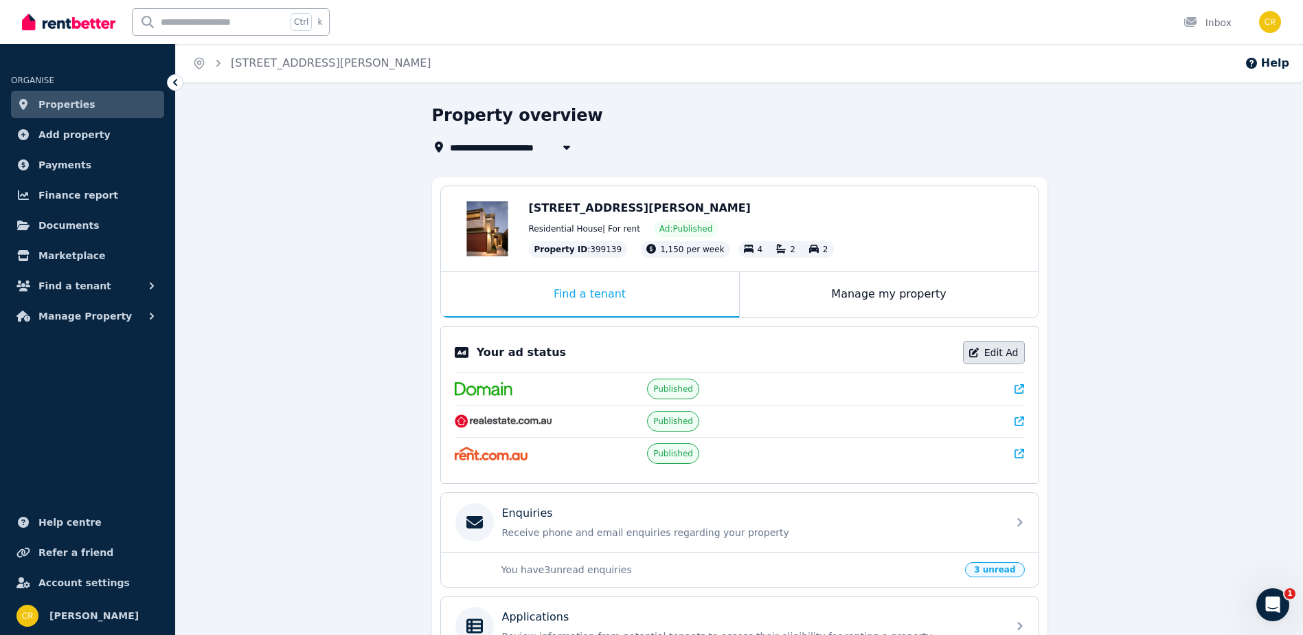
click at [1004, 348] on link "Edit Ad" at bounding box center [994, 352] width 62 height 23
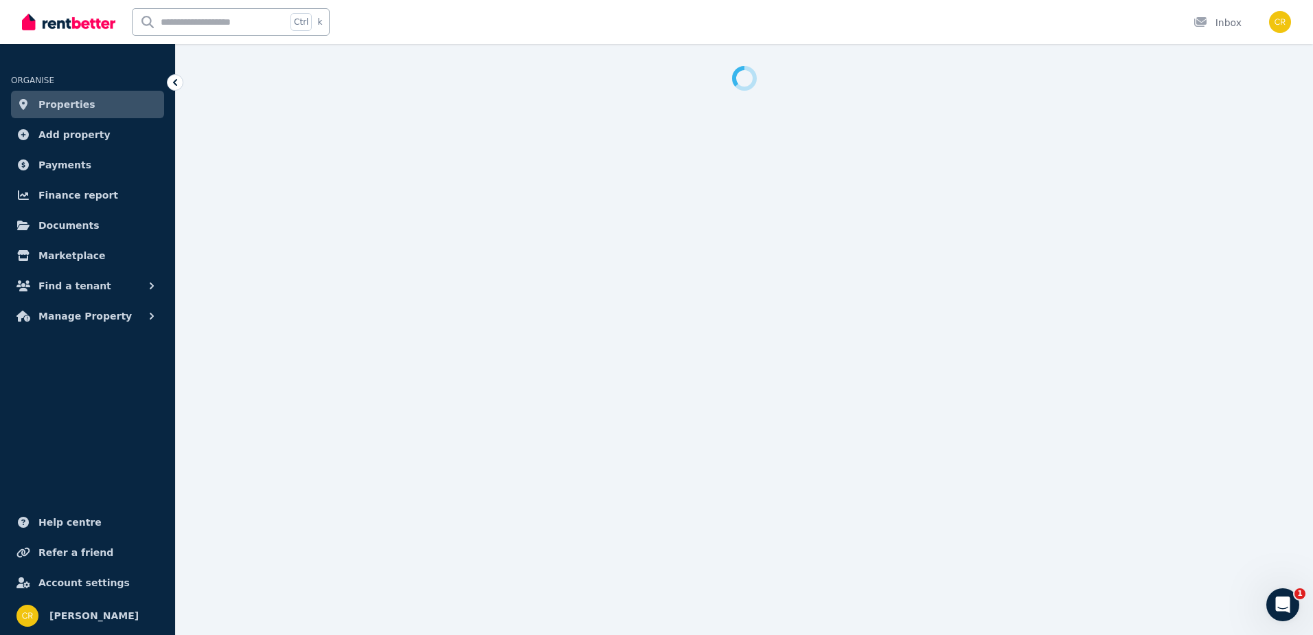
select select "**********"
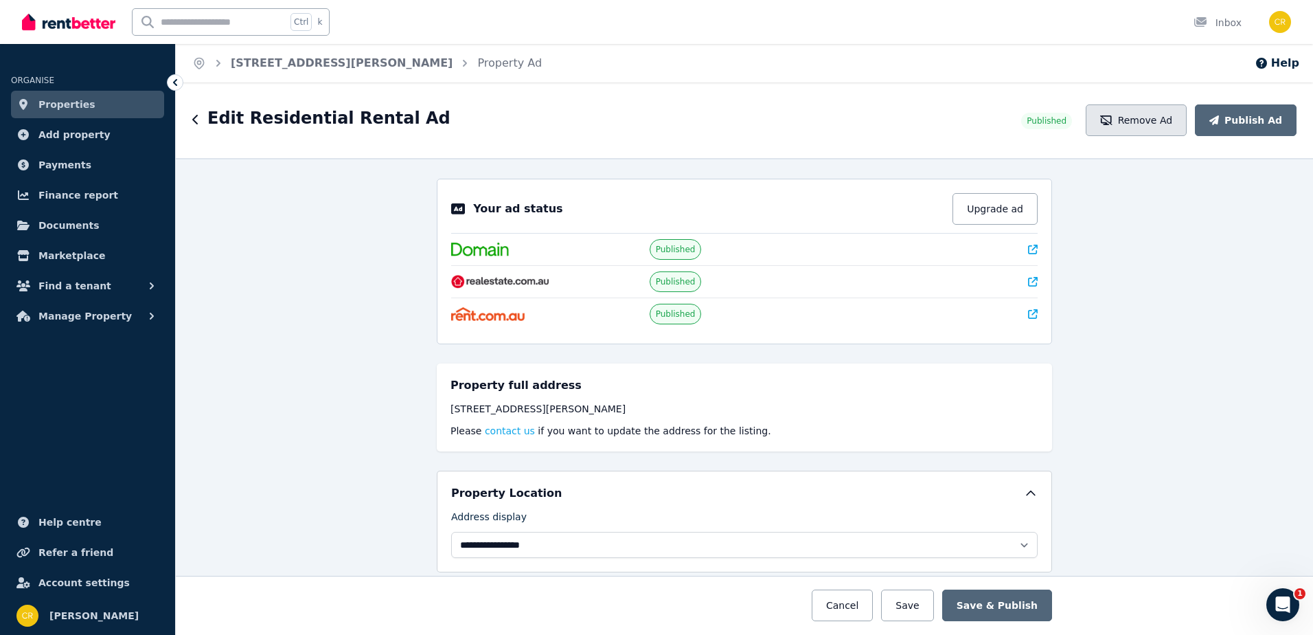
click at [1130, 115] on button "Remove Ad" at bounding box center [1136, 120] width 101 height 32
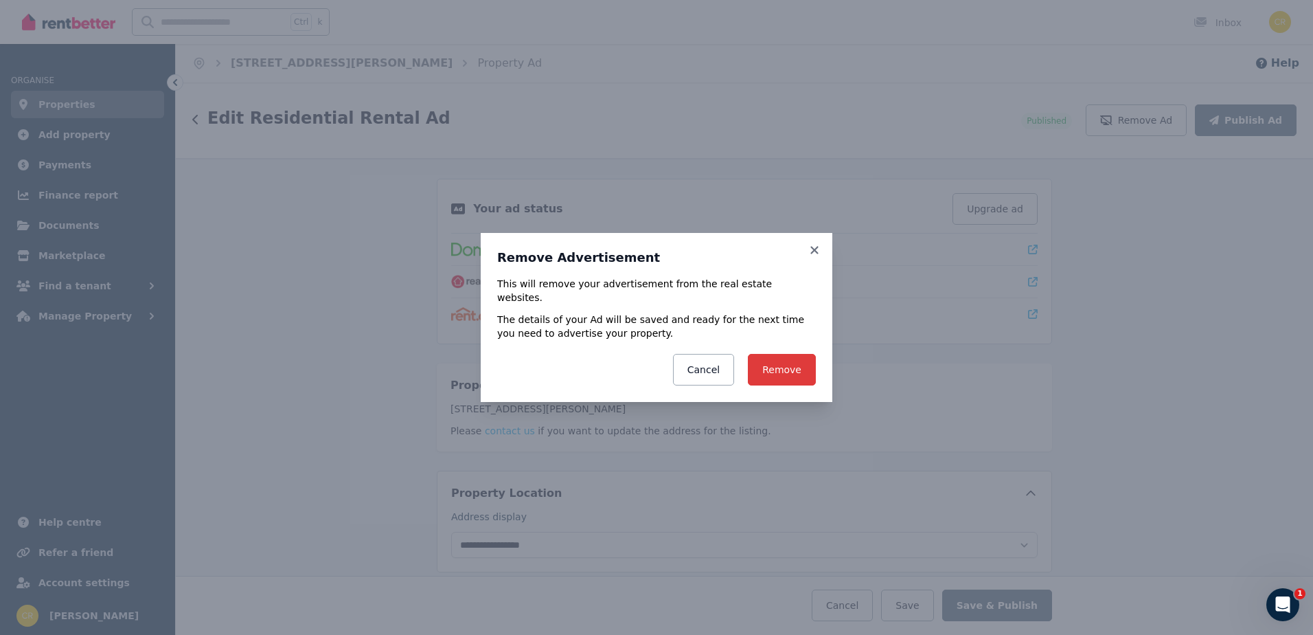
click at [777, 359] on button "Remove" at bounding box center [782, 370] width 68 height 32
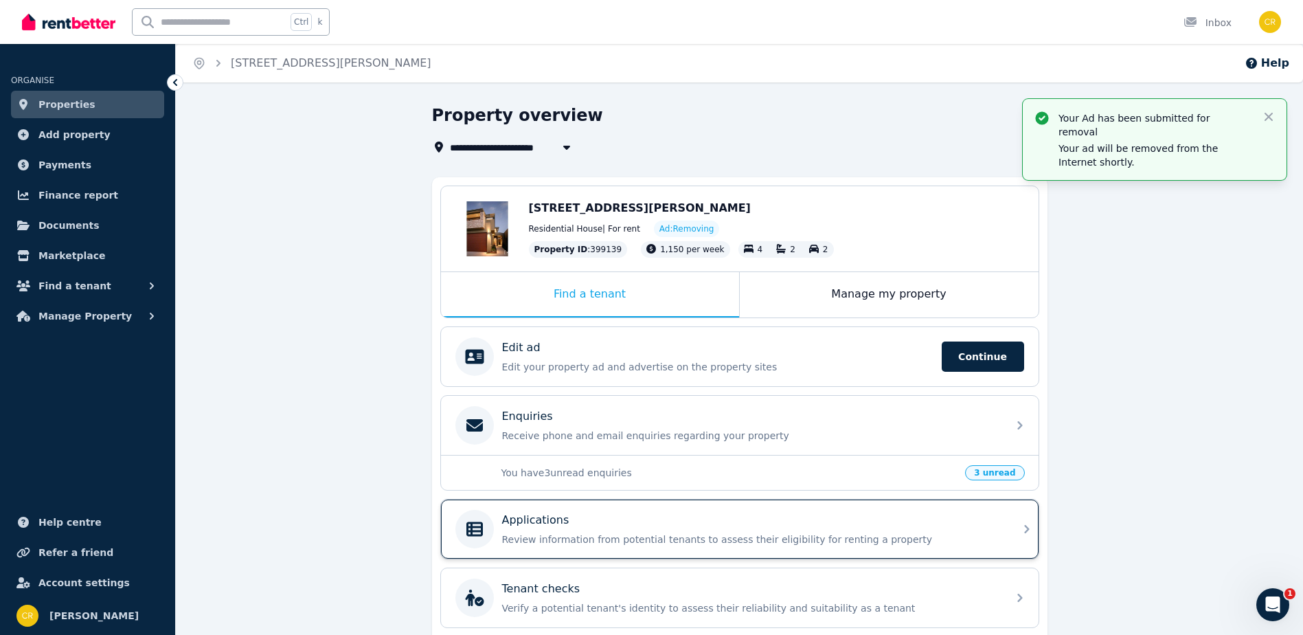
click at [557, 541] on p "Review information from potential tenants to assess their eligibility for renti…" at bounding box center [750, 539] width 497 height 14
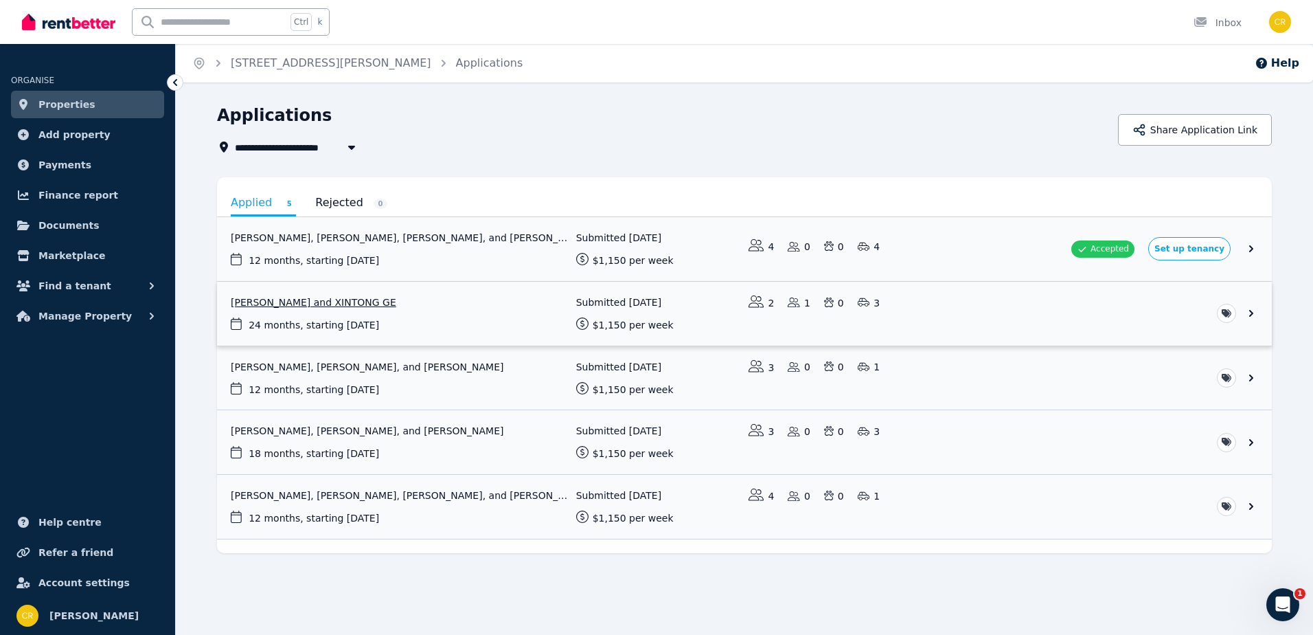
click at [326, 306] on link "View application: Liang Kan and XINTONG GE" at bounding box center [744, 314] width 1055 height 64
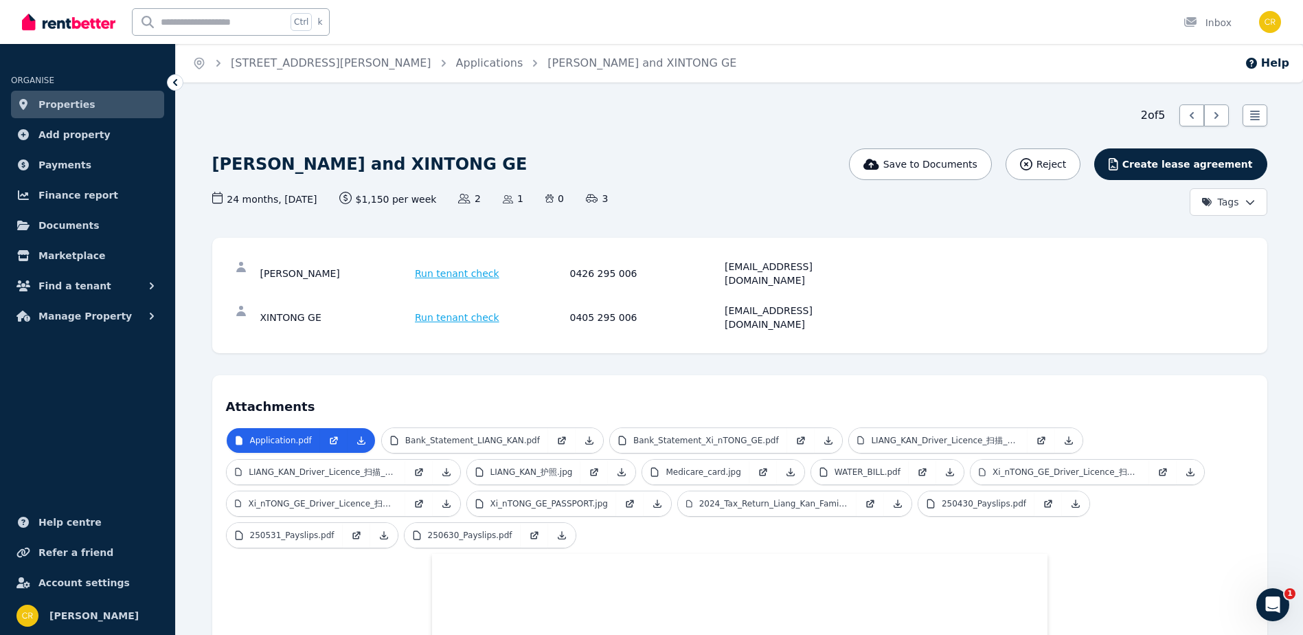
click at [231, 114] on div "2 of 5 List view" at bounding box center [739, 115] width 1055 height 22
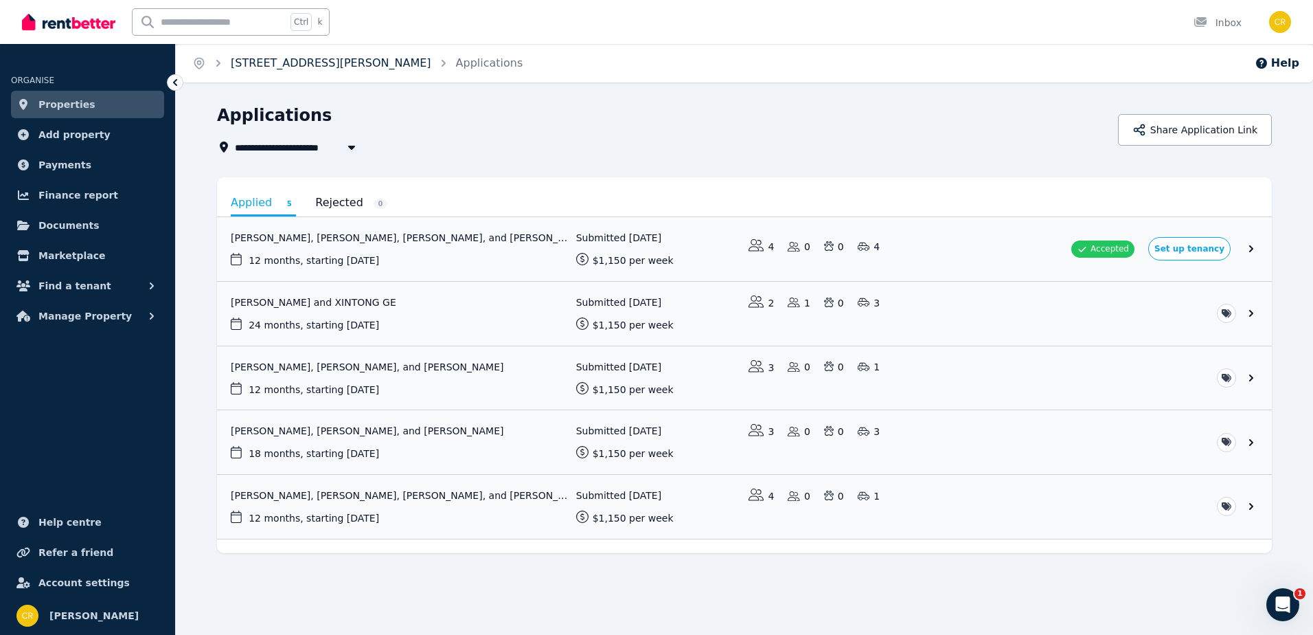
click at [240, 65] on link "[STREET_ADDRESS][PERSON_NAME]" at bounding box center [331, 62] width 201 height 13
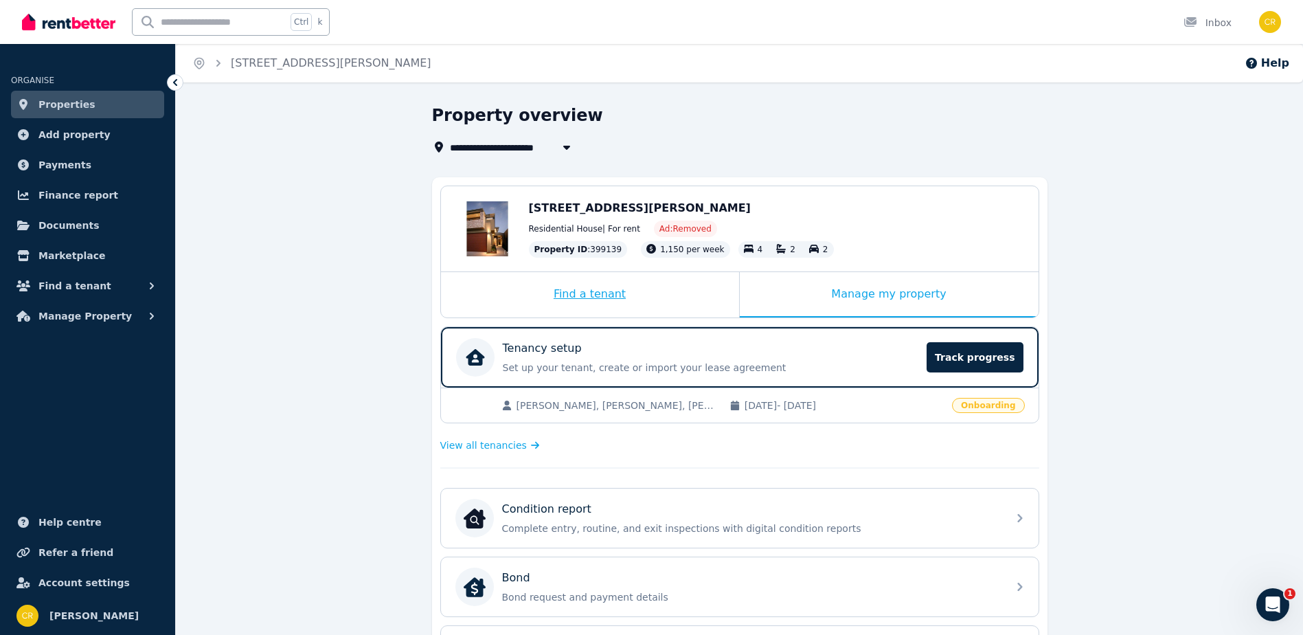
click at [582, 293] on div "Find a tenant" at bounding box center [590, 294] width 298 height 45
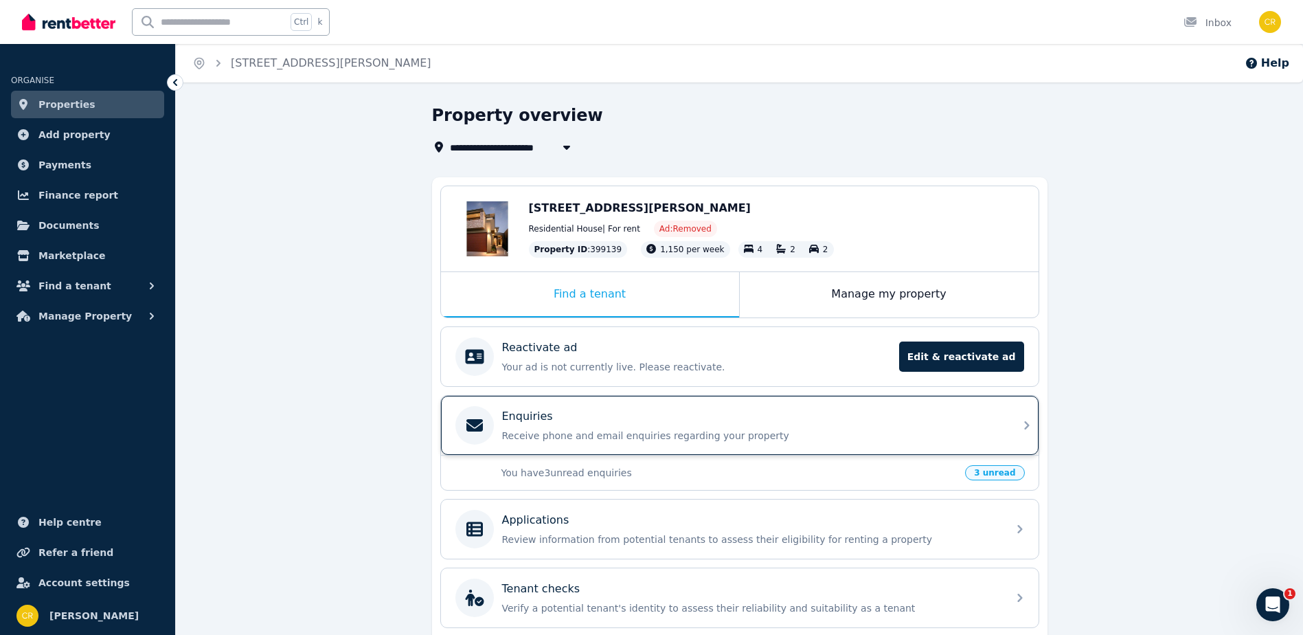
click at [537, 420] on p "Enquiries" at bounding box center [527, 416] width 51 height 16
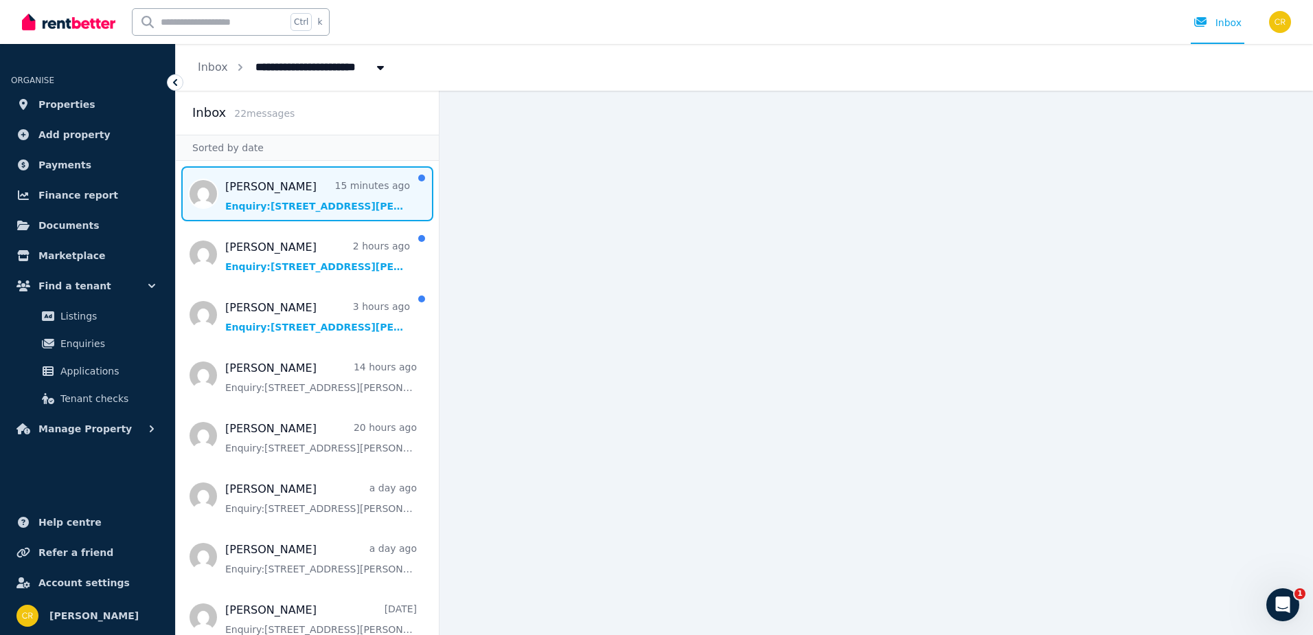
click at [297, 207] on span "Message list" at bounding box center [307, 193] width 263 height 55
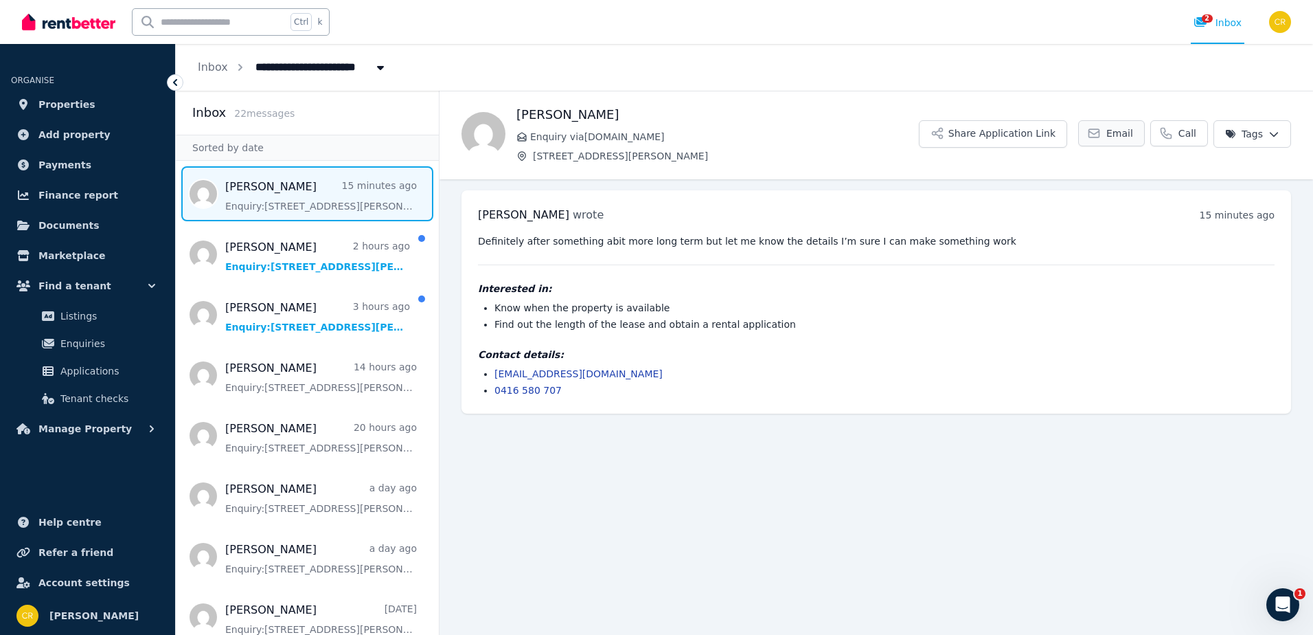
click at [1091, 128] on link "Email" at bounding box center [1111, 133] width 67 height 26
click at [294, 67] on span "[STREET_ADDRESS][PERSON_NAME]" at bounding box center [360, 66] width 227 height 22
click at [310, 69] on span "[STREET_ADDRESS][PERSON_NAME]" at bounding box center [360, 66] width 227 height 22
type input "**********"
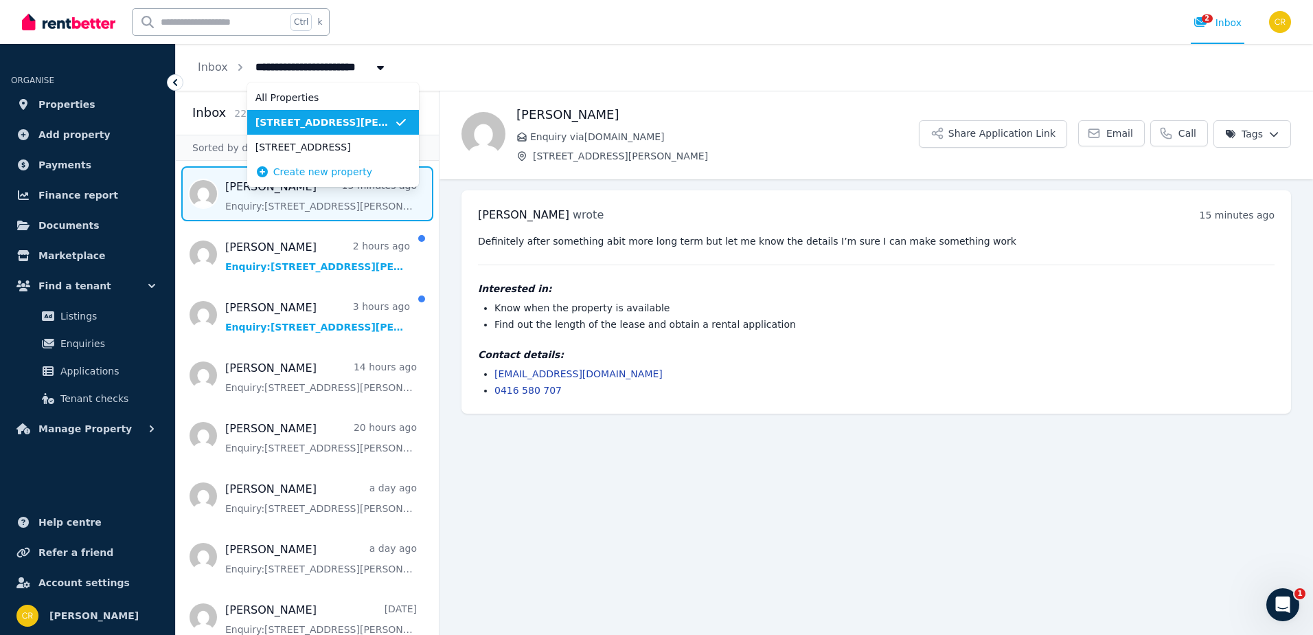
click at [286, 125] on span "[STREET_ADDRESS][PERSON_NAME]" at bounding box center [325, 122] width 139 height 14
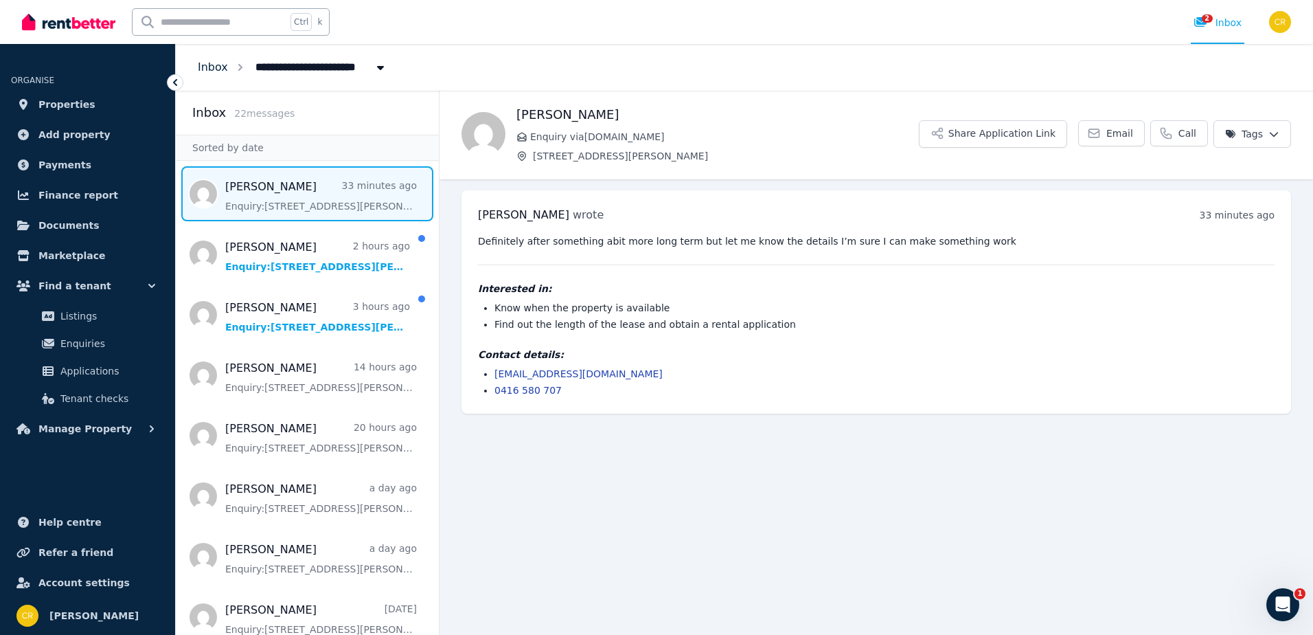
click at [224, 69] on link "Inbox" at bounding box center [213, 66] width 30 height 13
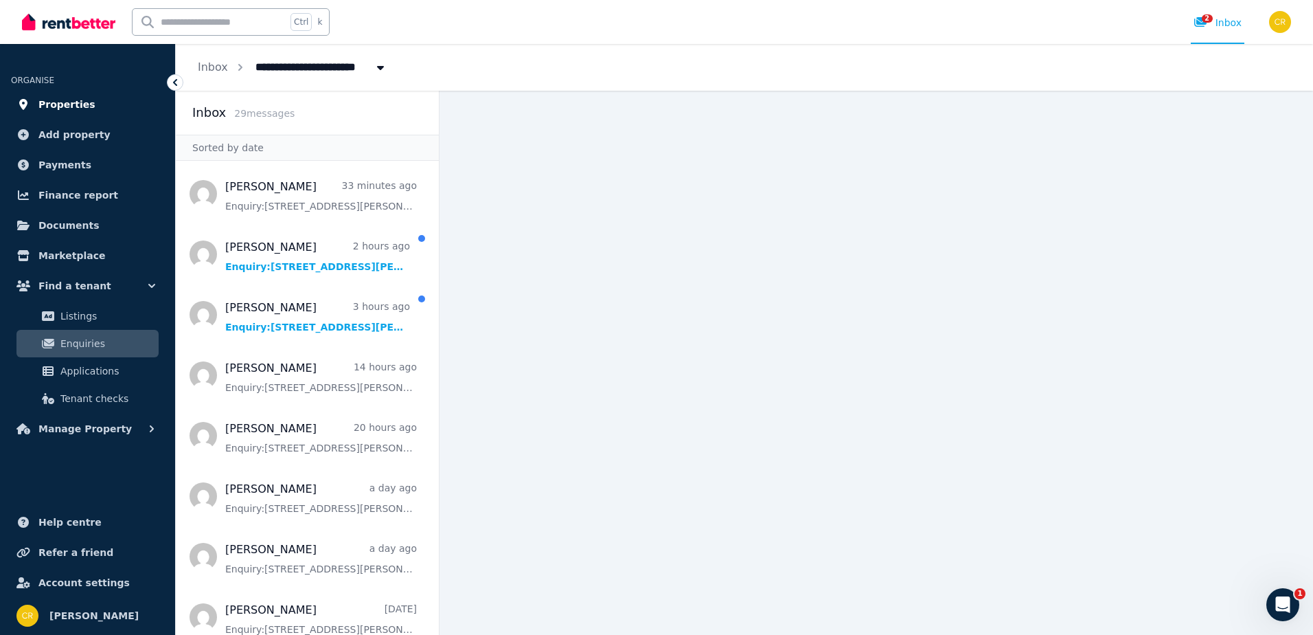
click at [69, 104] on span "Properties" at bounding box center [66, 104] width 57 height 16
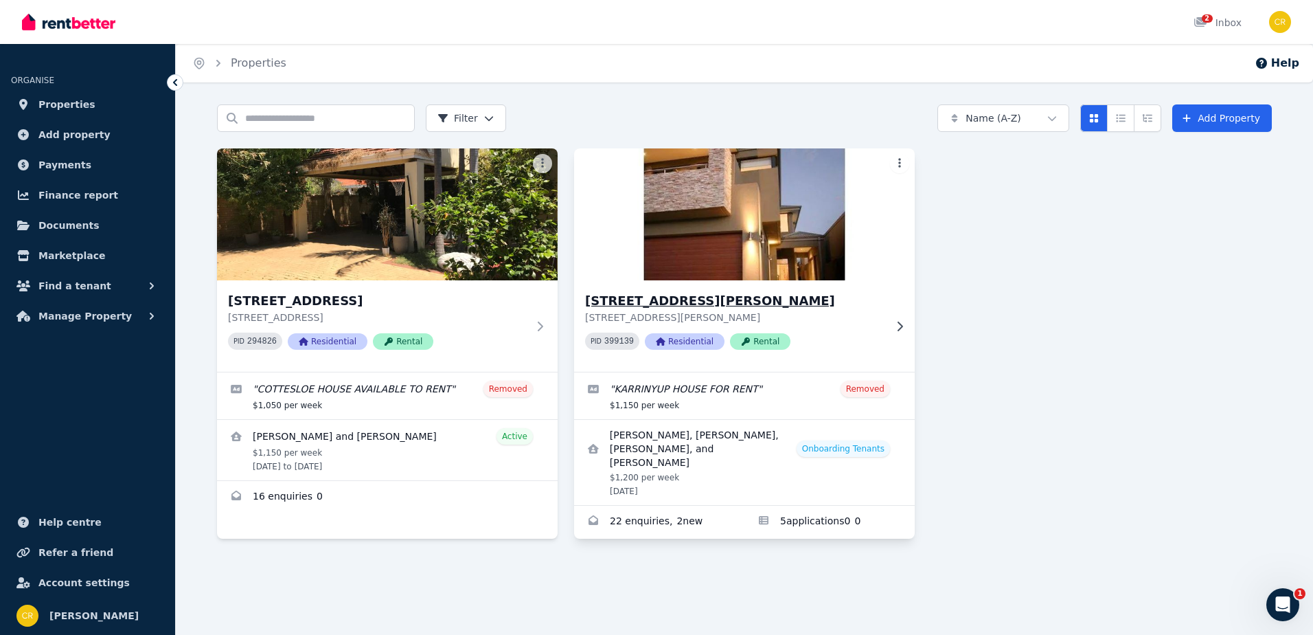
click at [813, 327] on div "[STREET_ADDRESS][PERSON_NAME][PERSON_NAME] PID 399139 Residential Rental" at bounding box center [734, 325] width 299 height 69
click at [792, 314] on p "[STREET_ADDRESS][PERSON_NAME]" at bounding box center [734, 317] width 299 height 14
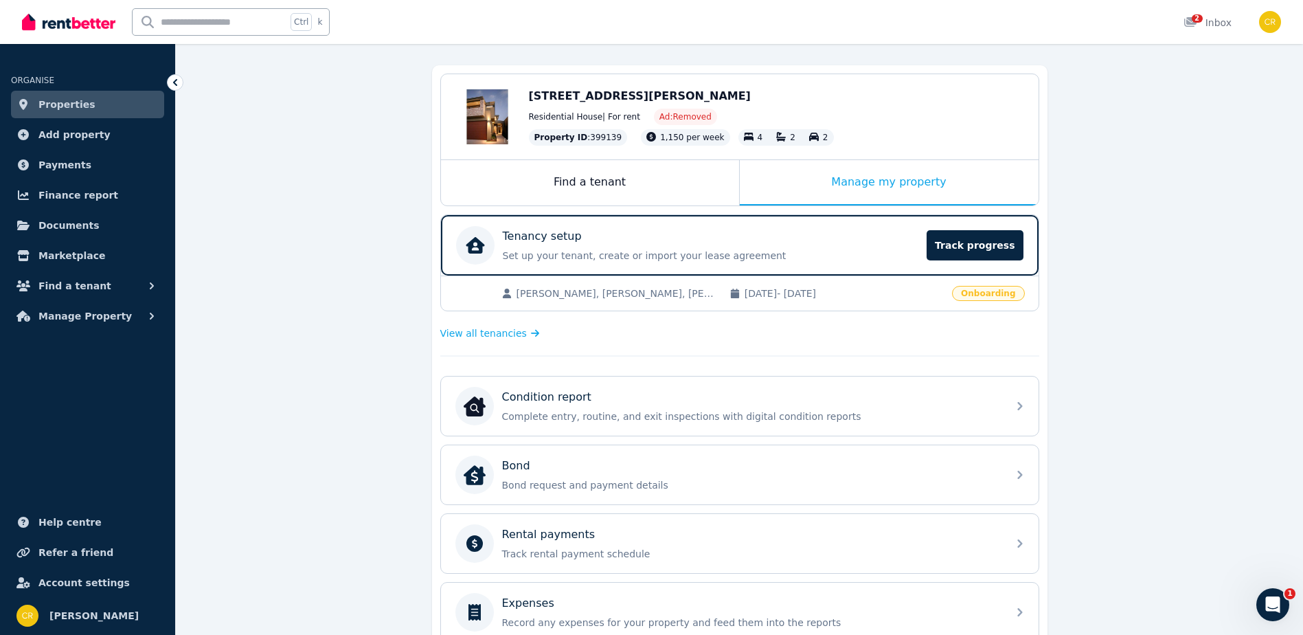
scroll to position [111, 0]
click at [553, 402] on p "Condition report" at bounding box center [546, 397] width 89 height 16
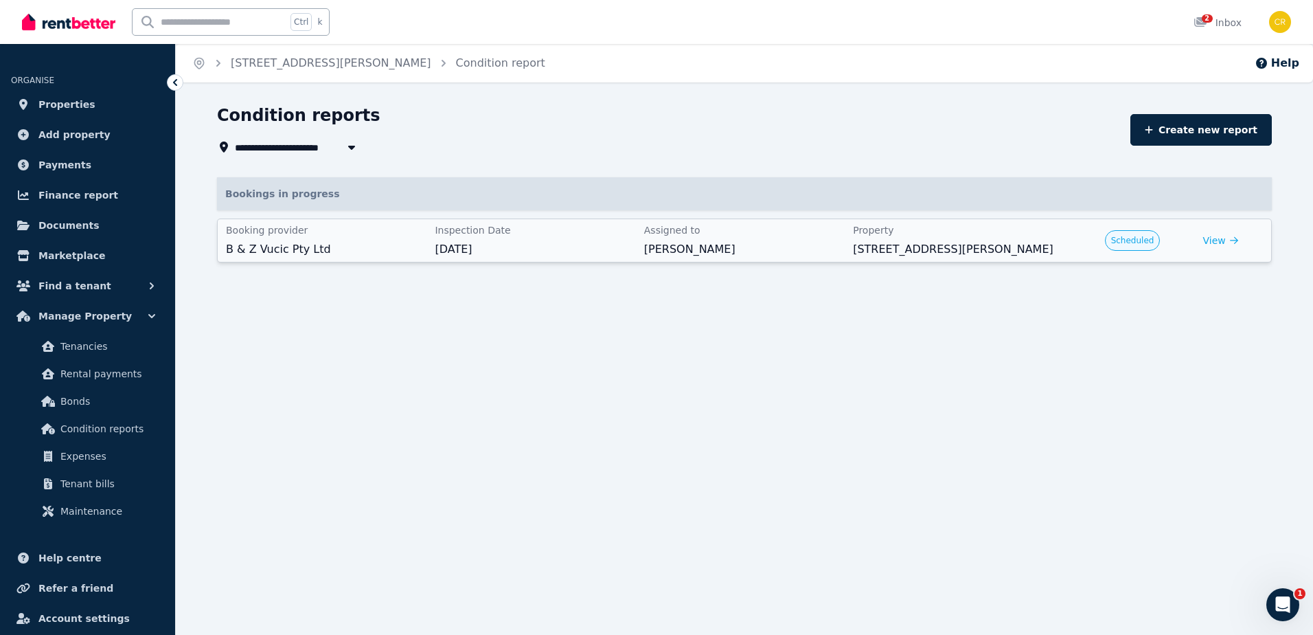
click at [1120, 241] on span "Scheduled" at bounding box center [1132, 240] width 43 height 11
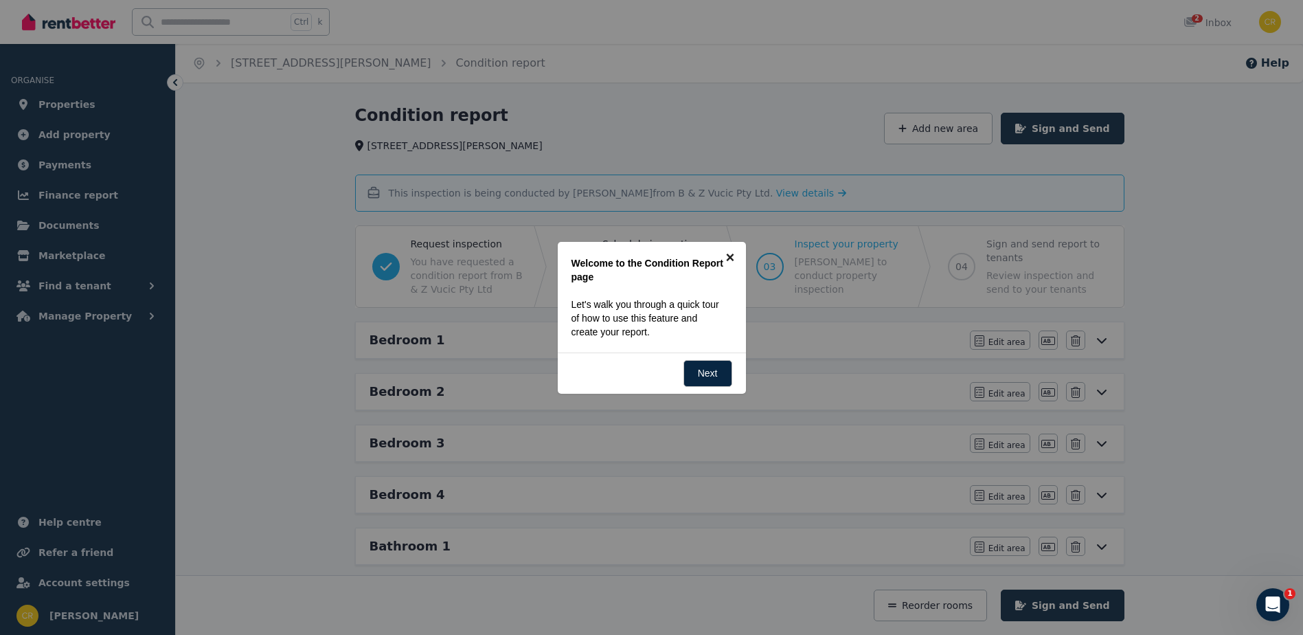
click at [728, 256] on link "×" at bounding box center [730, 257] width 31 height 31
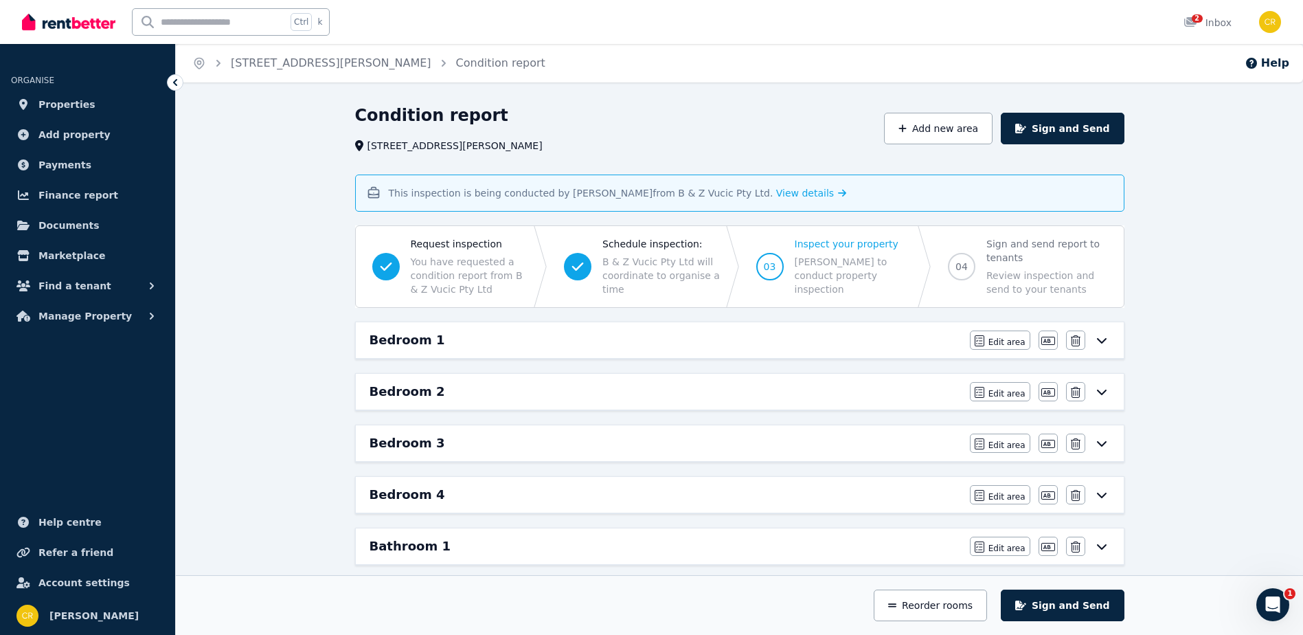
click at [251, 155] on div "Condition report [STREET_ADDRESS][PERSON_NAME] Add new area Sign and Send This …" at bounding box center [739, 608] width 1127 height 1009
click at [967, 23] on div "Ctrl k 2 Inbox" at bounding box center [628, 22] width 1212 height 44
